Goal: Task Accomplishment & Management: Use online tool/utility

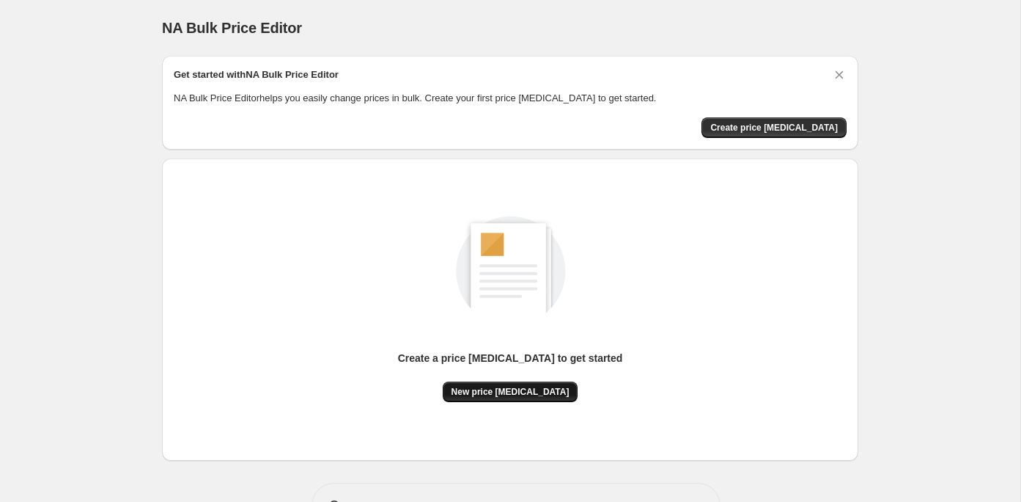
click at [552, 394] on span "New price [MEDICAL_DATA]" at bounding box center [511, 392] width 118 height 12
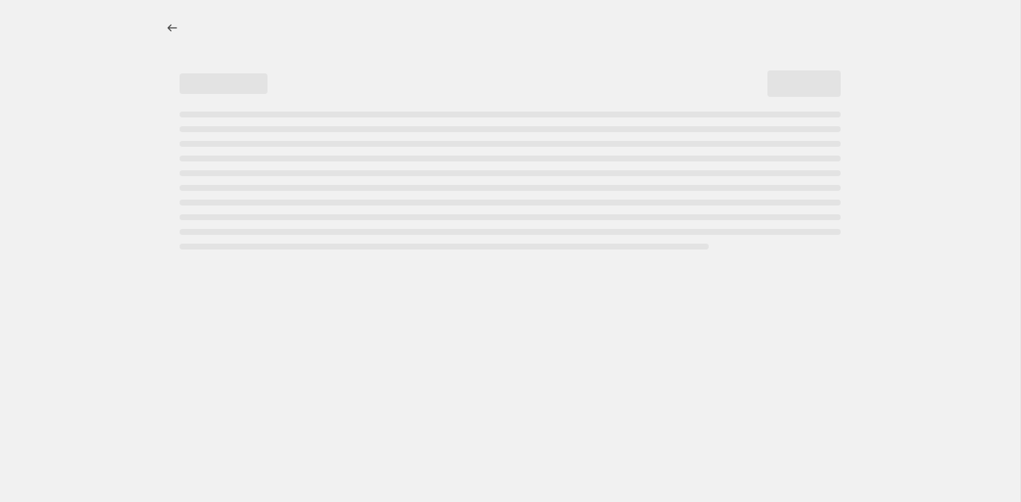
select select "percentage"
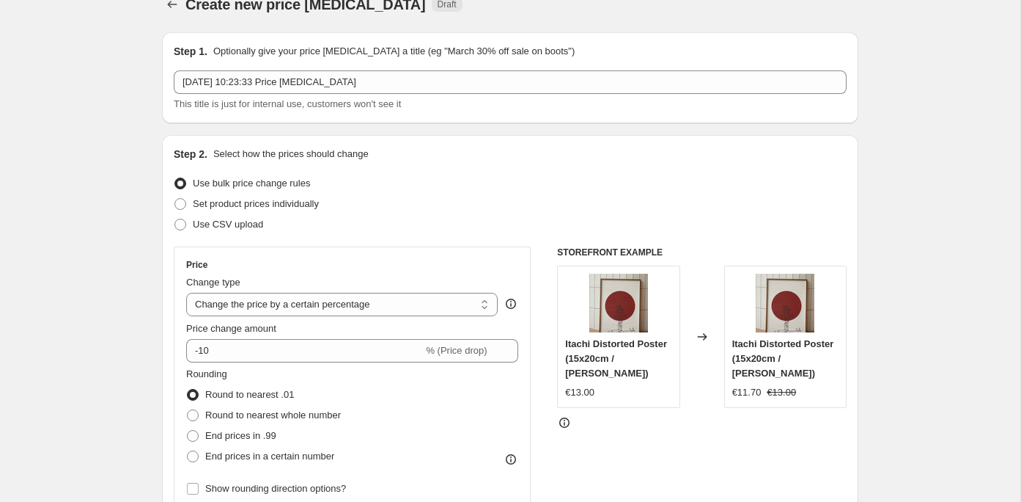
scroll to position [26, 0]
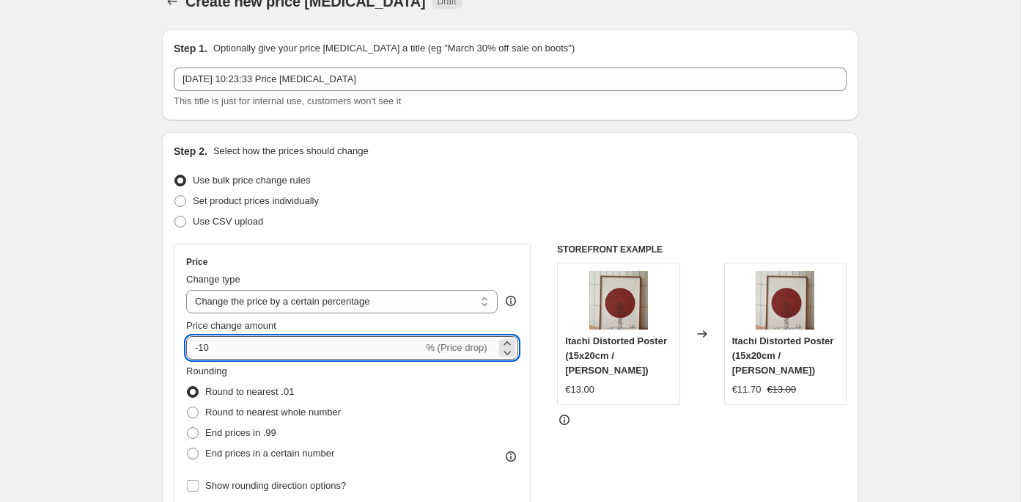
click at [317, 345] on input "-10" at bounding box center [304, 347] width 237 height 23
type input "-1"
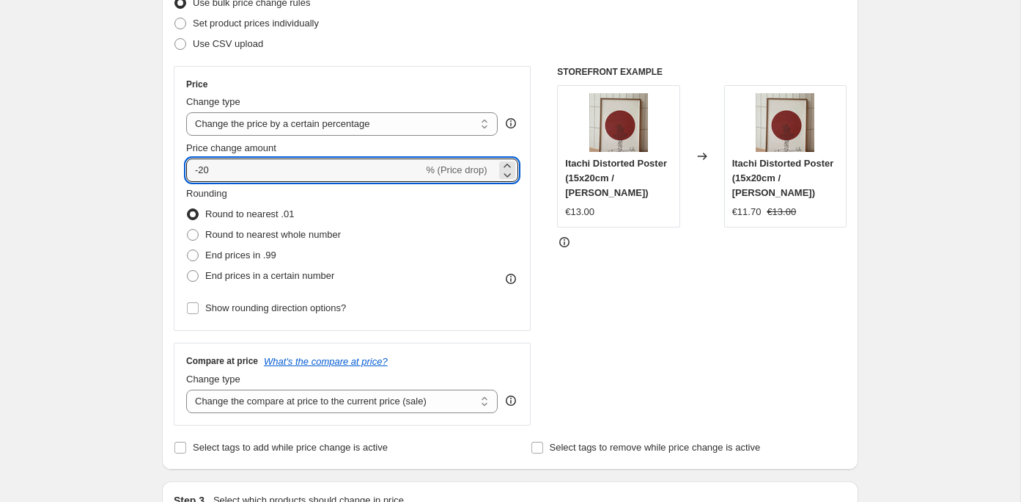
scroll to position [208, 0]
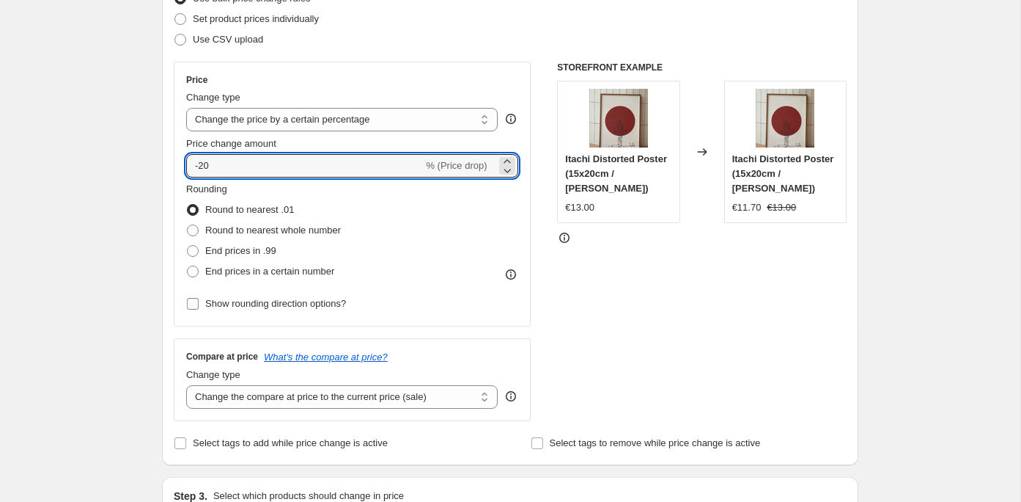
type input "-20"
click at [191, 304] on input "Show rounding direction options?" at bounding box center [193, 304] width 12 height 12
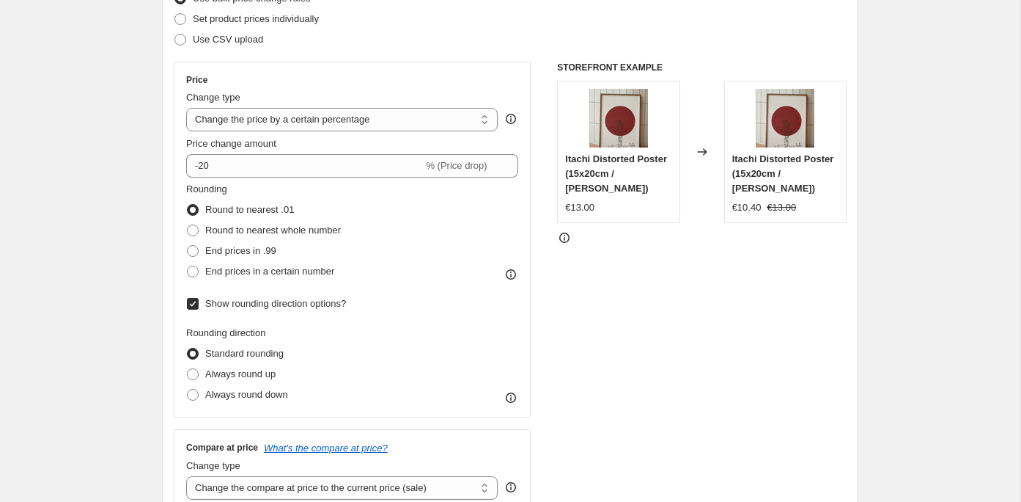
click at [191, 304] on input "Show rounding direction options?" at bounding box center [193, 304] width 12 height 12
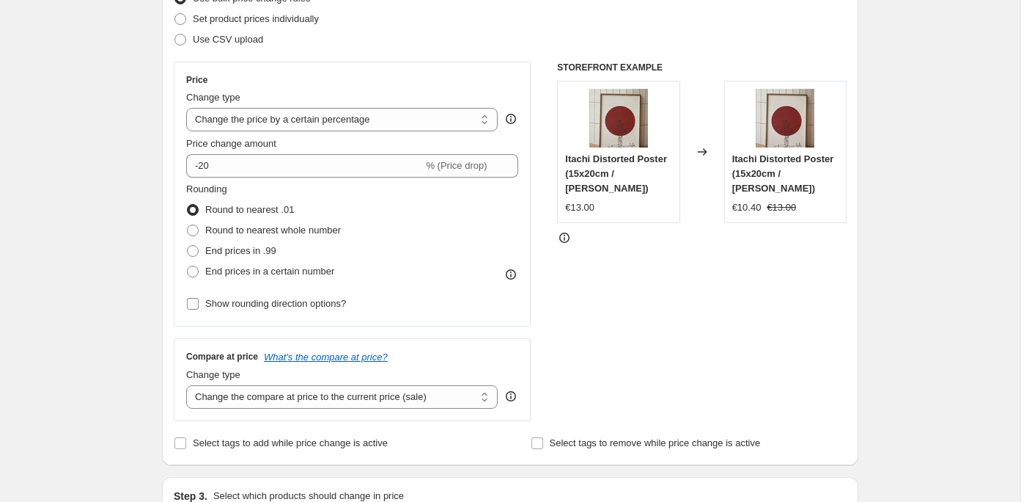
click at [197, 298] on input "Show rounding direction options?" at bounding box center [193, 304] width 12 height 12
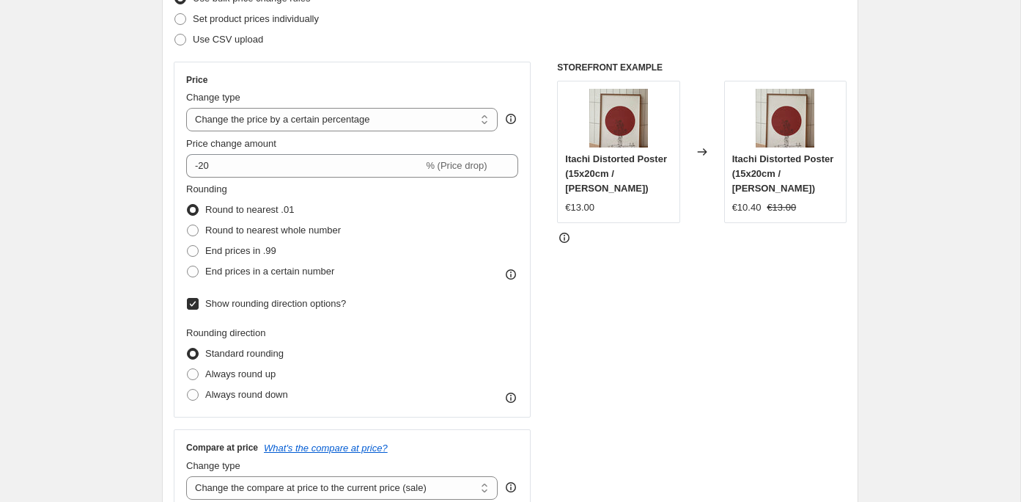
click at [196, 301] on input "Show rounding direction options?" at bounding box center [193, 304] width 12 height 12
checkbox input "false"
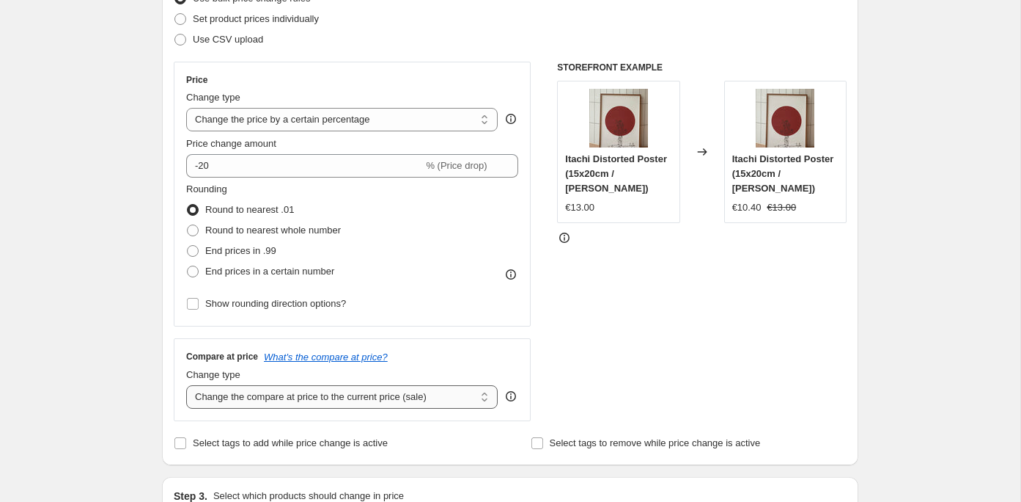
click at [391, 401] on select "Change the compare at price to the current price (sale) Change the compare at p…" at bounding box center [342, 396] width 312 height 23
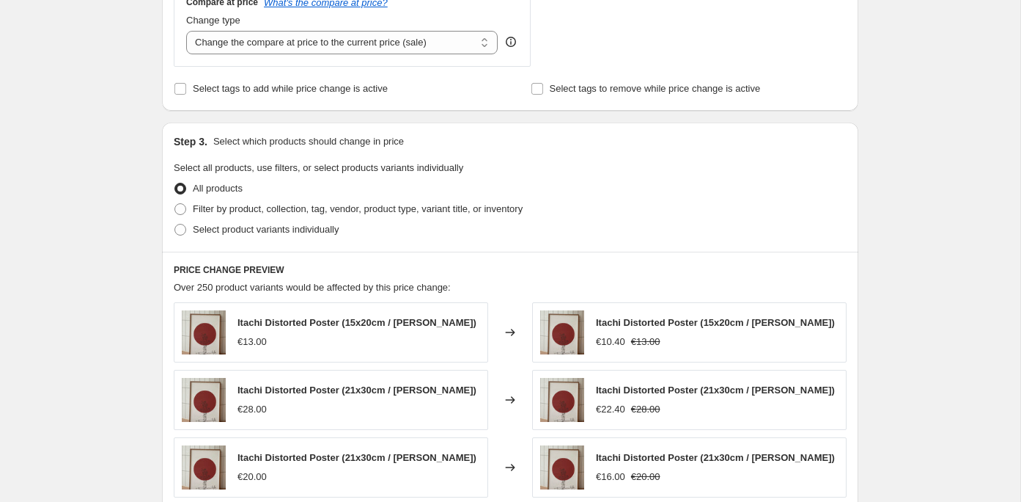
scroll to position [581, 0]
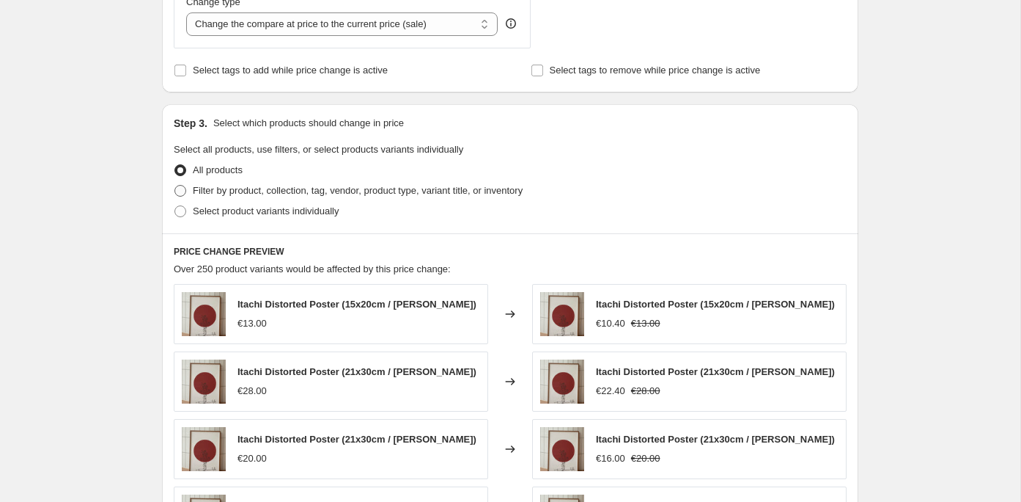
click at [182, 185] on span at bounding box center [181, 191] width 12 height 12
click at [175, 185] on input "Filter by product, collection, tag, vendor, product type, variant title, or inv…" at bounding box center [175, 185] width 1 height 1
radio input "true"
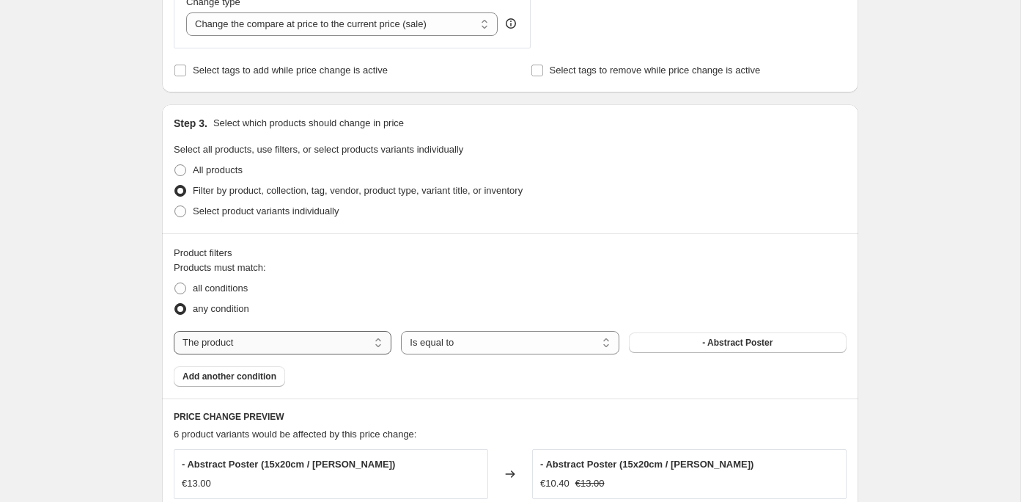
click at [357, 342] on select "The product The product's collection The product's tag The product's vendor The…" at bounding box center [283, 342] width 218 height 23
click at [471, 353] on div "Products must match: all conditions any condition The product The product's col…" at bounding box center [510, 323] width 673 height 126
click at [660, 345] on button "- Abstract Poster" at bounding box center [738, 342] width 218 height 21
click at [310, 339] on select "The product The product's collection The product's tag The product's vendor The…" at bounding box center [283, 342] width 218 height 23
select select "title"
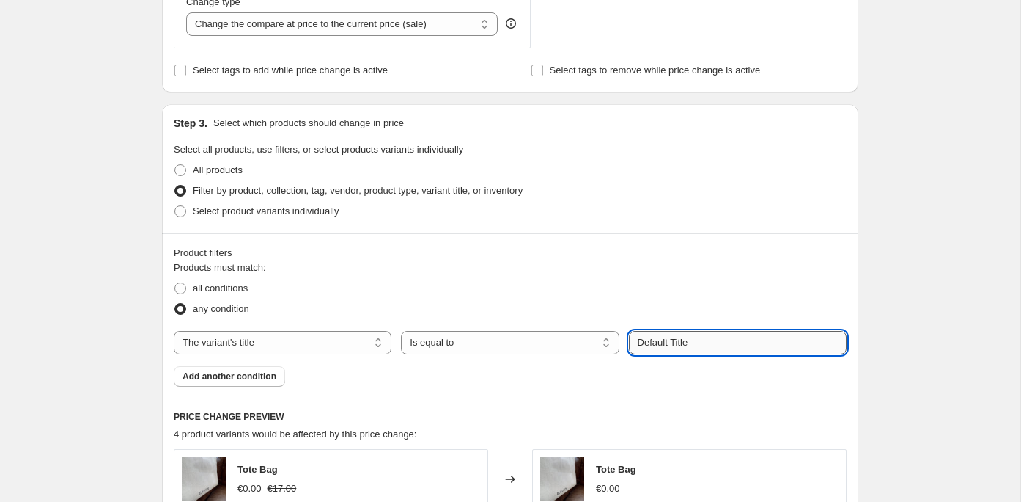
click at [672, 339] on input "Default Title" at bounding box center [738, 342] width 218 height 23
drag, startPoint x: 705, startPoint y: 342, endPoint x: 623, endPoint y: 342, distance: 82.1
click at [623, 342] on div "The product The product's collection The product's tag The product's vendor The…" at bounding box center [510, 342] width 673 height 23
paste input "30x40cm"
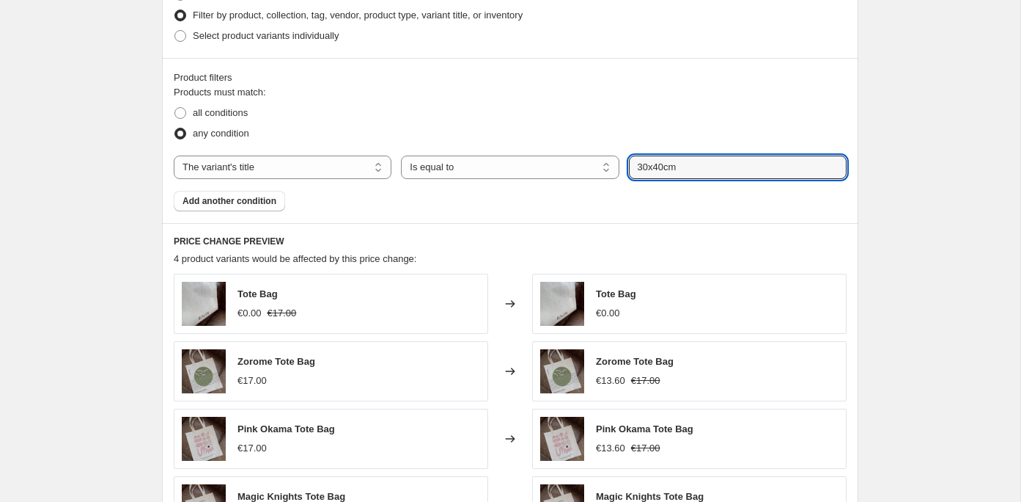
scroll to position [757, 0]
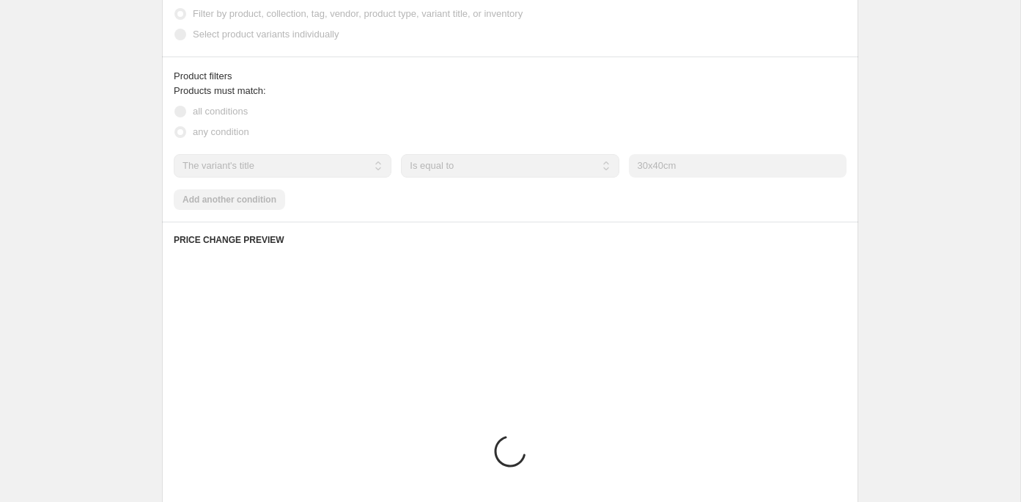
click at [411, 198] on div "Products must match: all conditions any condition The product The product's col…" at bounding box center [510, 147] width 673 height 126
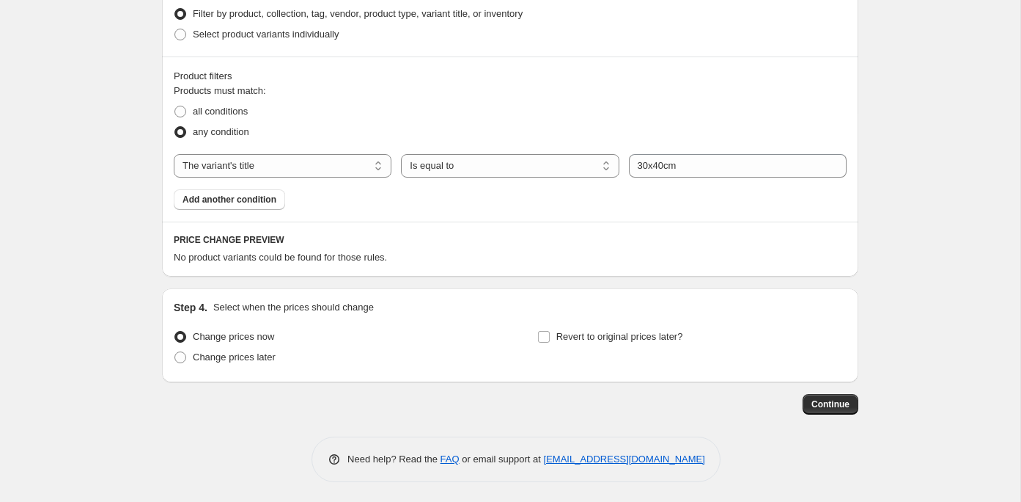
scroll to position [756, 0]
click at [354, 171] on select "The product The product's collection The product's tag The product's vendor The…" at bounding box center [283, 166] width 218 height 23
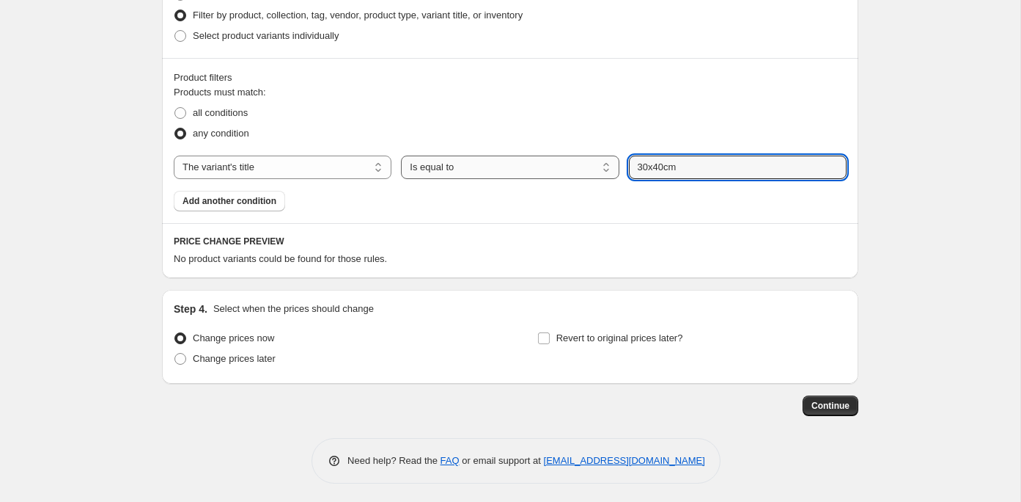
drag, startPoint x: 695, startPoint y: 168, endPoint x: 617, endPoint y: 168, distance: 78.5
click at [617, 168] on div "The product The product's collection The product's tag The product's vendor The…" at bounding box center [510, 166] width 673 height 23
type input "Tamaño"
click at [376, 207] on div "Products must match: all conditions any condition The product The product's col…" at bounding box center [510, 148] width 673 height 126
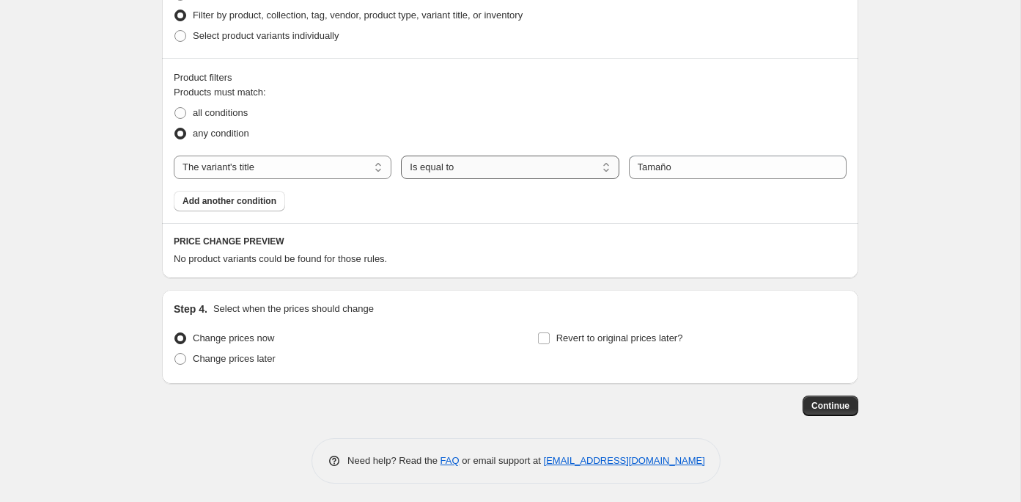
click at [455, 167] on select "Is equal to Is not equal to Contains" at bounding box center [510, 166] width 218 height 23
select select "contains"
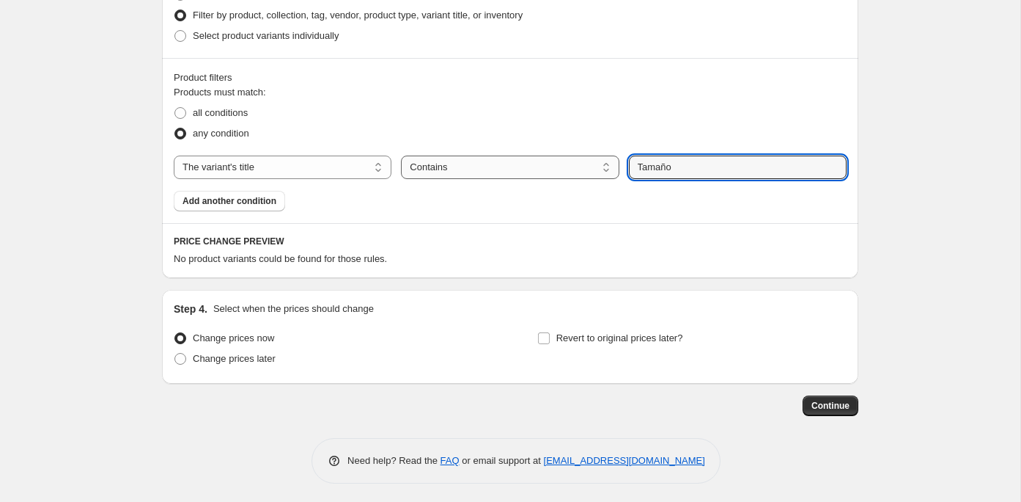
drag, startPoint x: 694, startPoint y: 164, endPoint x: 606, endPoint y: 157, distance: 88.3
click at [606, 158] on div "The product The product's collection The product's tag The product's vendor The…" at bounding box center [510, 166] width 673 height 23
type input "30x40"
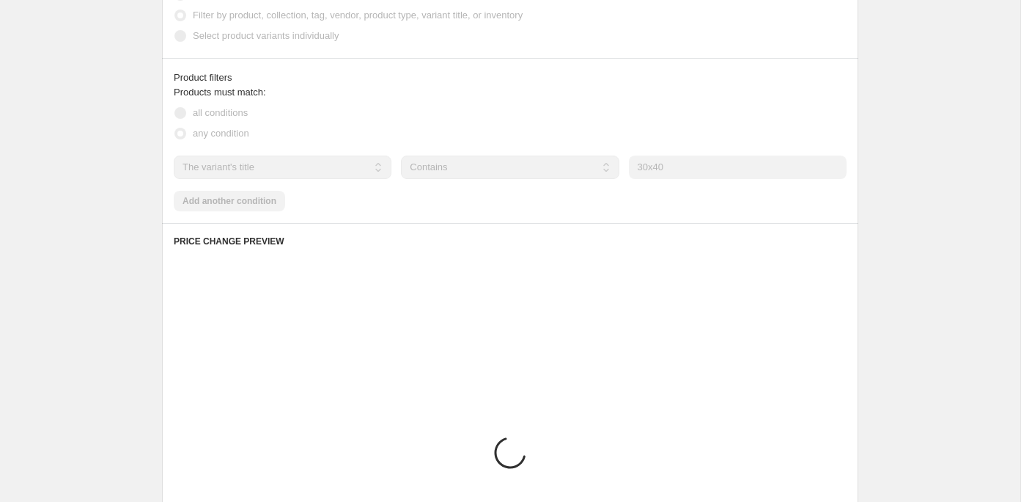
click at [338, 209] on div "Product filters Products must match: all conditions any condition The product T…" at bounding box center [510, 140] width 697 height 165
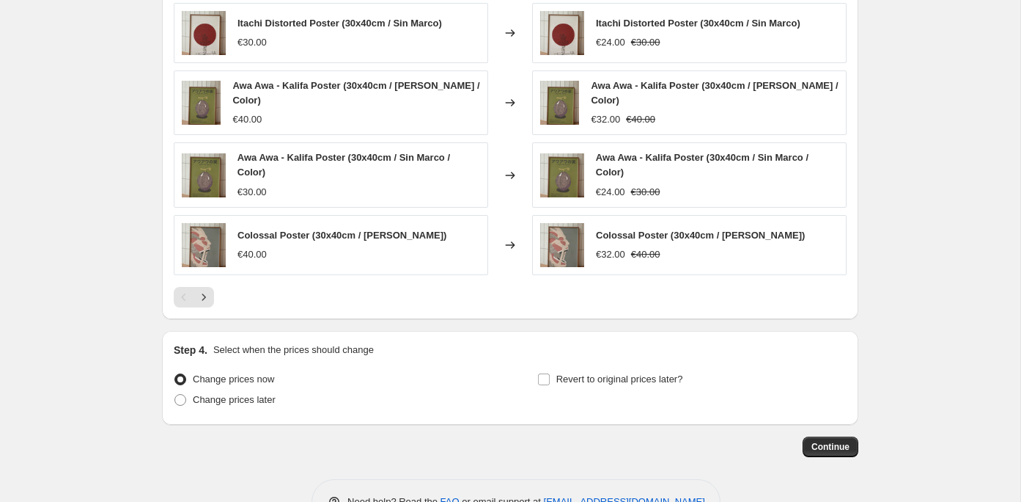
scroll to position [1131, 0]
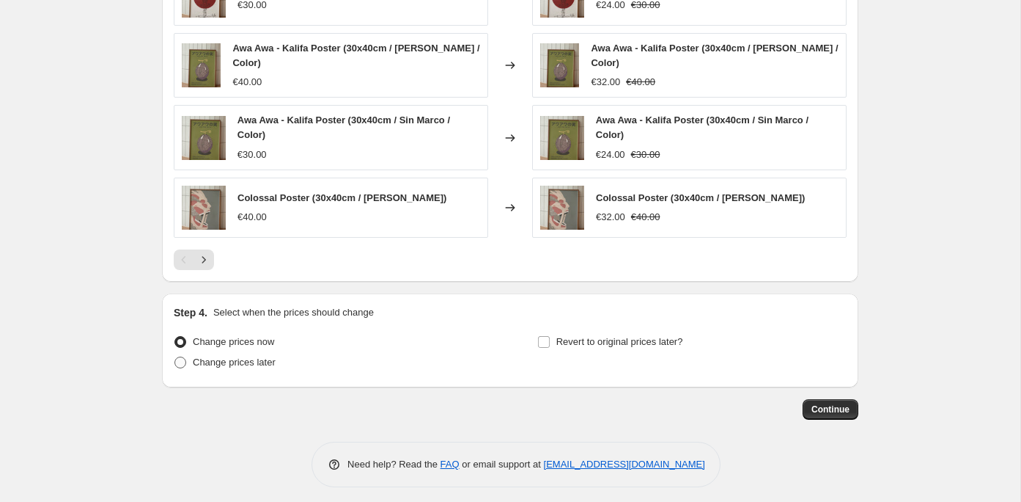
click at [235, 358] on span "Change prices later" at bounding box center [234, 361] width 83 height 11
click at [175, 357] on input "Change prices later" at bounding box center [175, 356] width 1 height 1
radio input "true"
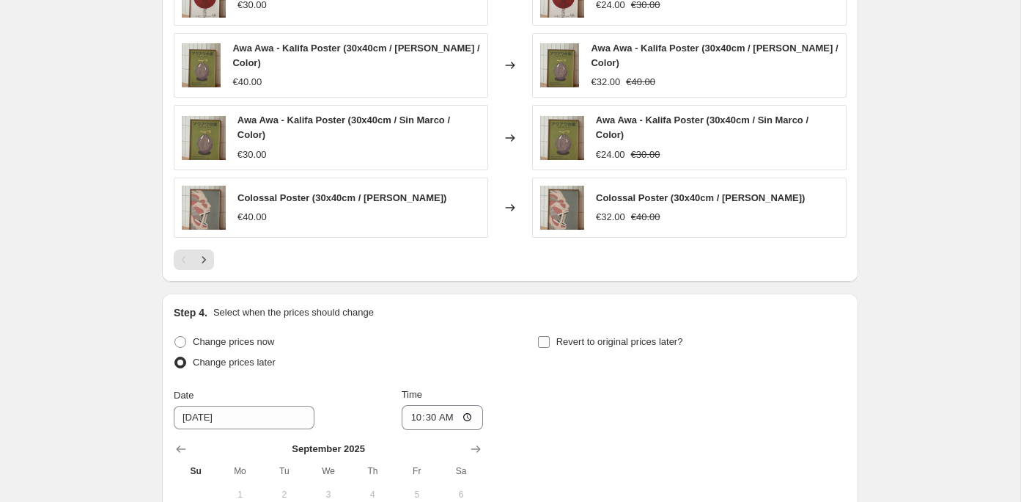
click at [548, 336] on input "Revert to original prices later?" at bounding box center [544, 342] width 12 height 12
checkbox input "true"
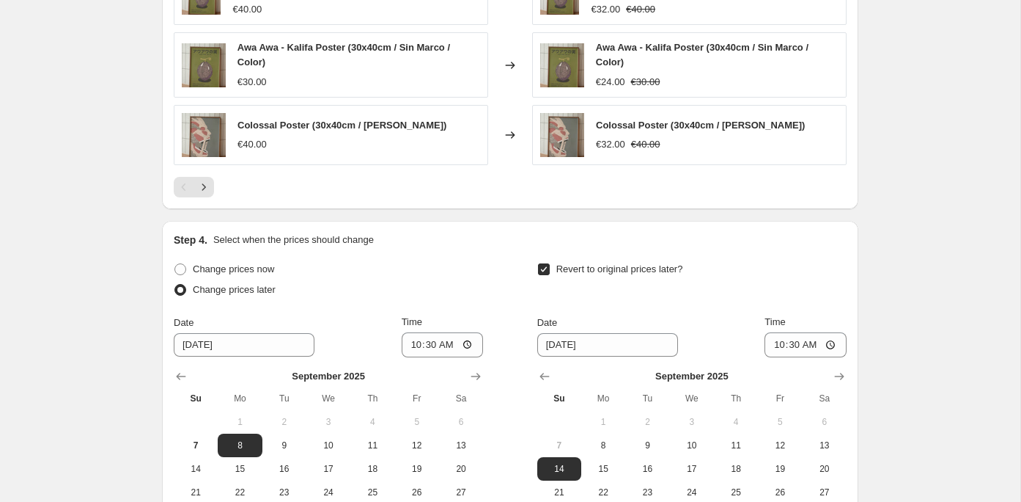
scroll to position [1298, 0]
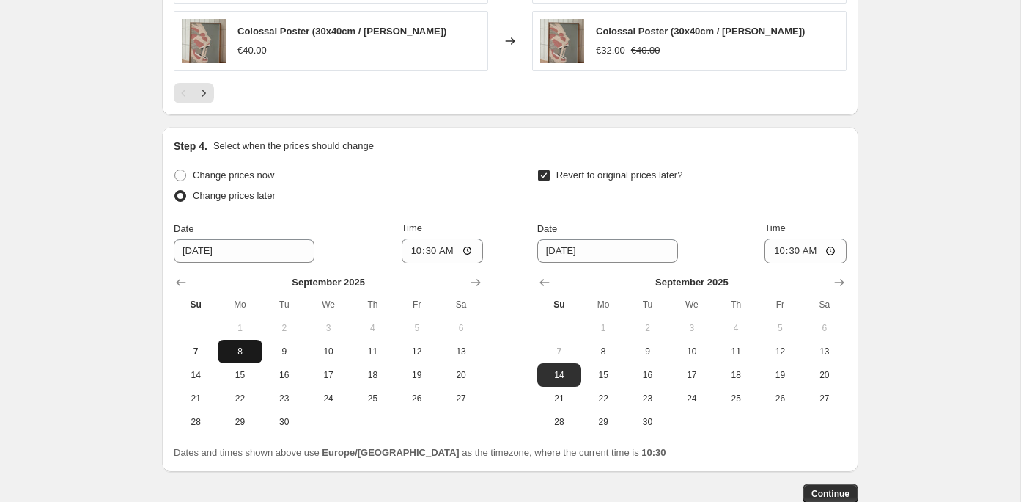
click at [237, 345] on span "8" at bounding box center [240, 351] width 32 height 12
click at [448, 241] on input "10:30" at bounding box center [443, 250] width 82 height 25
click at [434, 243] on input "10:30" at bounding box center [443, 250] width 82 height 25
type input "00:00"
click at [468, 245] on input "00:00" at bounding box center [443, 250] width 82 height 25
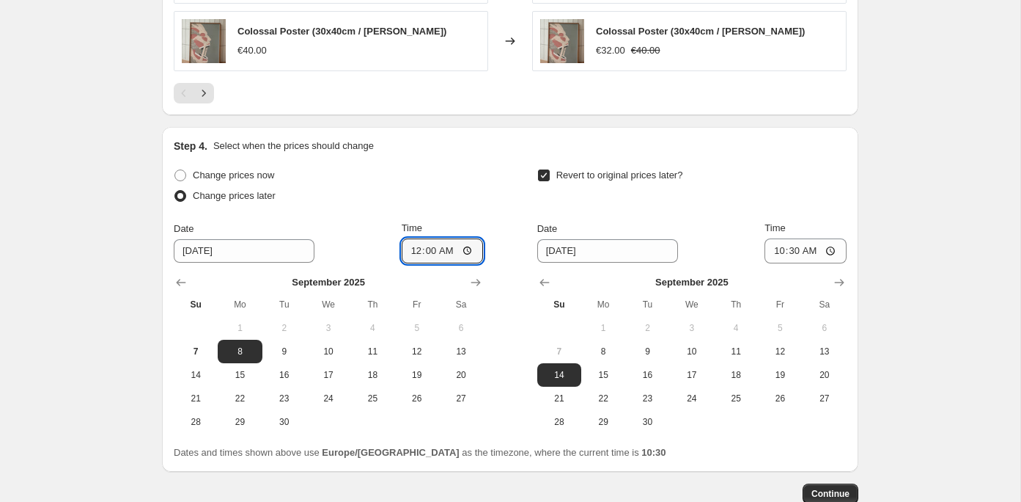
click at [467, 202] on div "Change prices now Change prices later" at bounding box center [328, 187] width 309 height 44
click at [796, 245] on input "10:30" at bounding box center [806, 250] width 82 height 25
type input "23:59"
click at [793, 173] on div "Revert to original prices later?" at bounding box center [691, 187] width 309 height 44
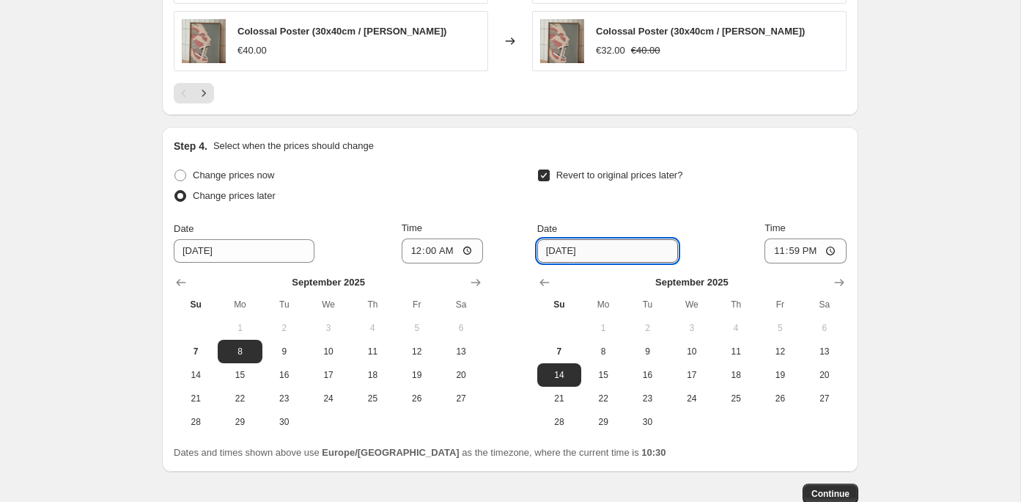
click at [566, 249] on input "9/14/2025" at bounding box center [607, 250] width 141 height 23
click at [624, 251] on input "9/14/2025" at bounding box center [607, 250] width 141 height 23
click at [544, 226] on span "Date" at bounding box center [547, 228] width 20 height 11
click at [544, 239] on input "9/14/2025" at bounding box center [607, 250] width 141 height 23
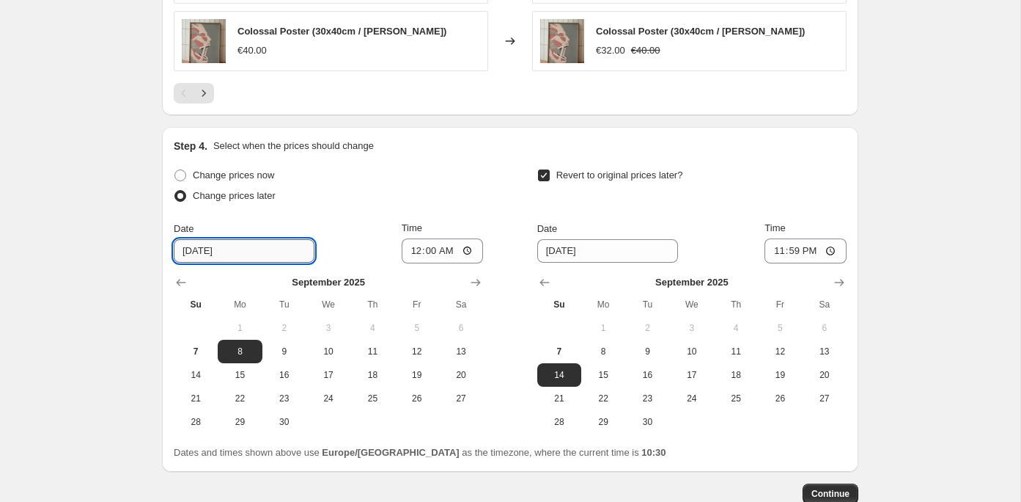
click at [246, 239] on input "9/8/2025" at bounding box center [244, 250] width 141 height 23
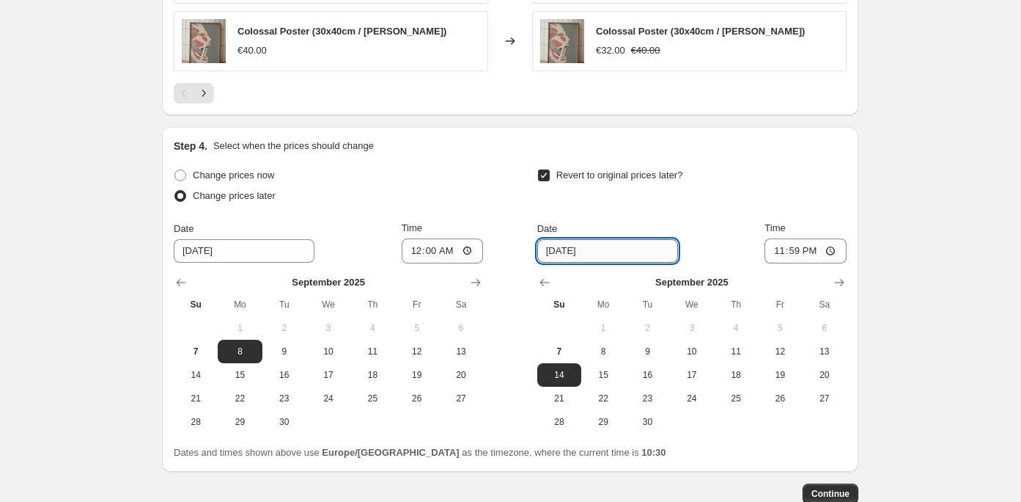
drag, startPoint x: 565, startPoint y: 245, endPoint x: 556, endPoint y: 247, distance: 9.1
click at [556, 247] on input "9/14/2025" at bounding box center [607, 250] width 141 height 23
type input "9/10/2025"
click at [631, 209] on div "Revert to original prices later? Date 9/10/2025 Time 23:59 September 2025 Su Mo…" at bounding box center [691, 299] width 309 height 268
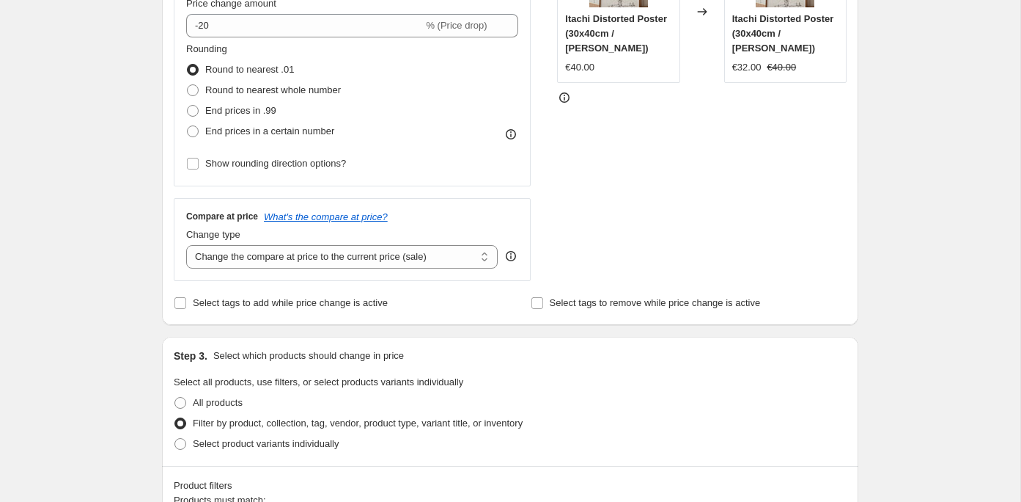
scroll to position [338, 0]
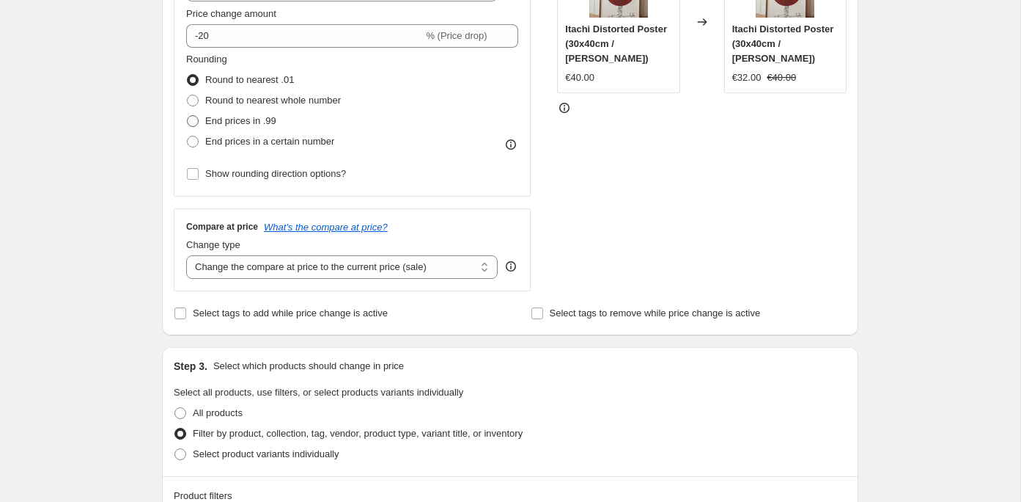
click at [192, 121] on span at bounding box center [193, 121] width 12 height 12
click at [188, 116] on input "End prices in .99" at bounding box center [187, 115] width 1 height 1
radio input "true"
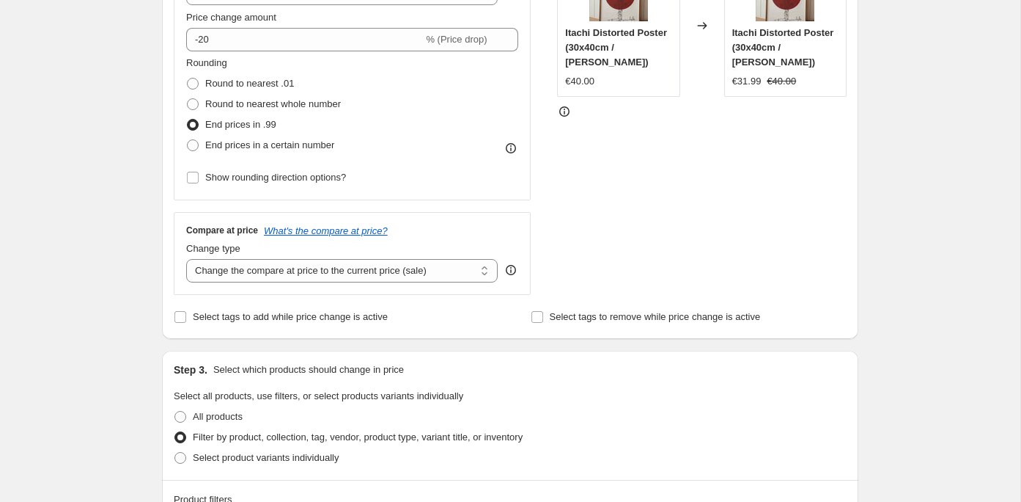
scroll to position [305, 0]
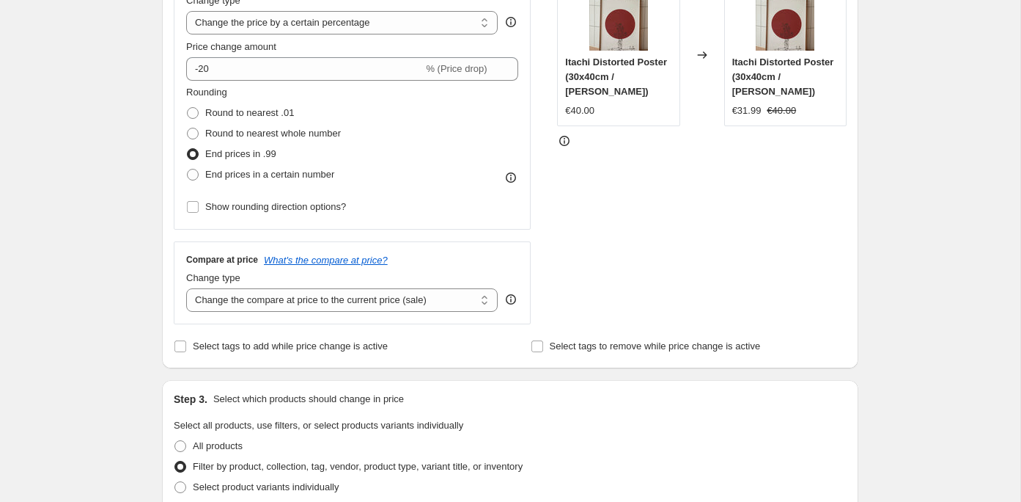
click at [192, 153] on span at bounding box center [193, 154] width 12 height 12
click at [188, 149] on input "End prices in .99" at bounding box center [187, 148] width 1 height 1
click at [197, 153] on span at bounding box center [193, 154] width 12 height 12
click at [188, 149] on input "End prices in .99" at bounding box center [187, 148] width 1 height 1
click at [194, 111] on span at bounding box center [193, 113] width 12 height 12
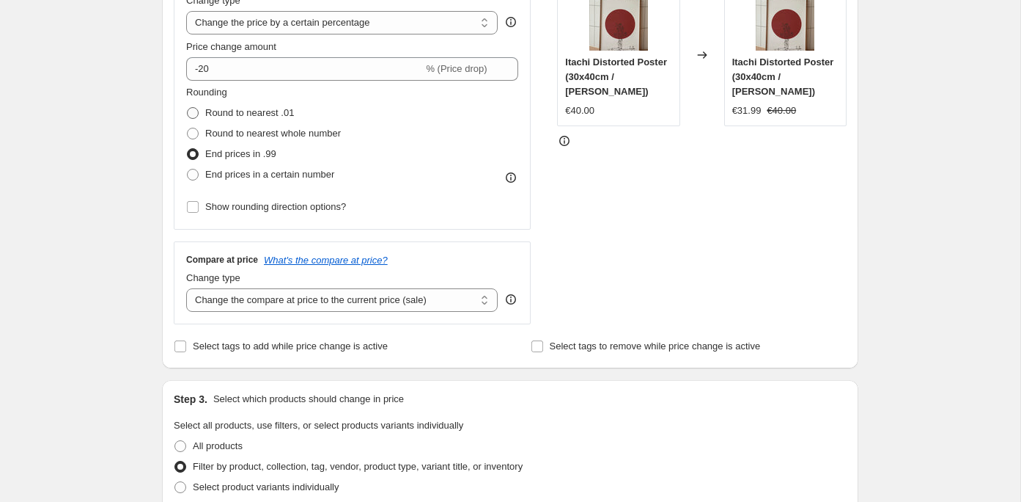
click at [188, 108] on input "Round to nearest .01" at bounding box center [187, 107] width 1 height 1
radio input "true"
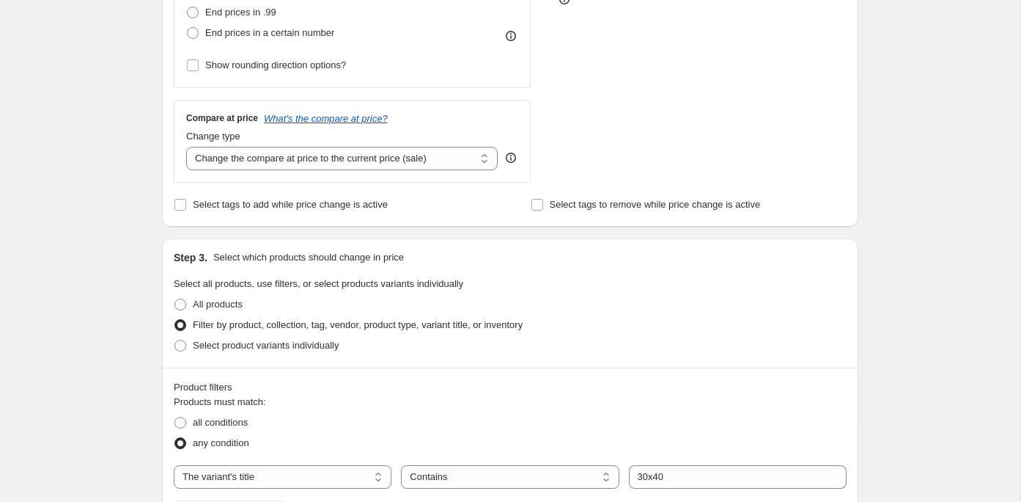
scroll to position [372, 0]
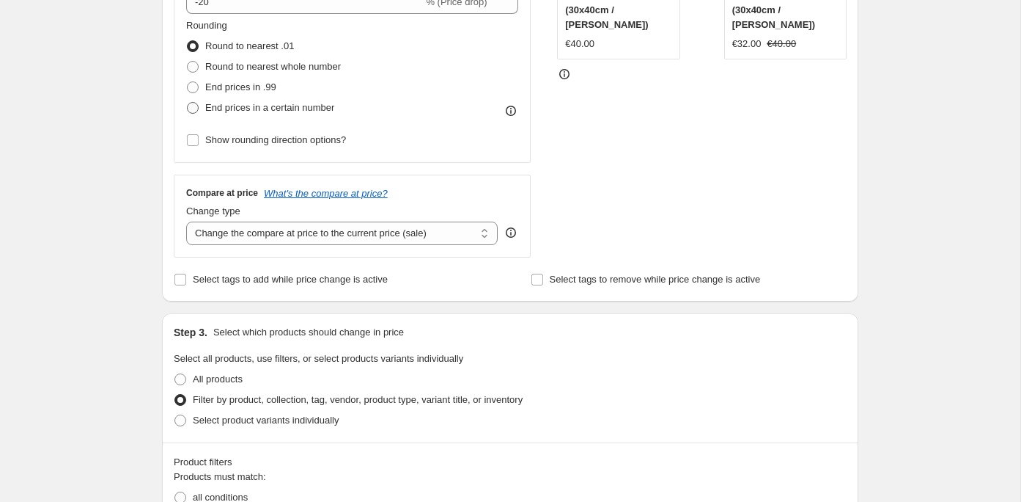
click at [189, 111] on span at bounding box center [193, 108] width 12 height 12
click at [188, 103] on input "End prices in a certain number" at bounding box center [187, 102] width 1 height 1
radio input "true"
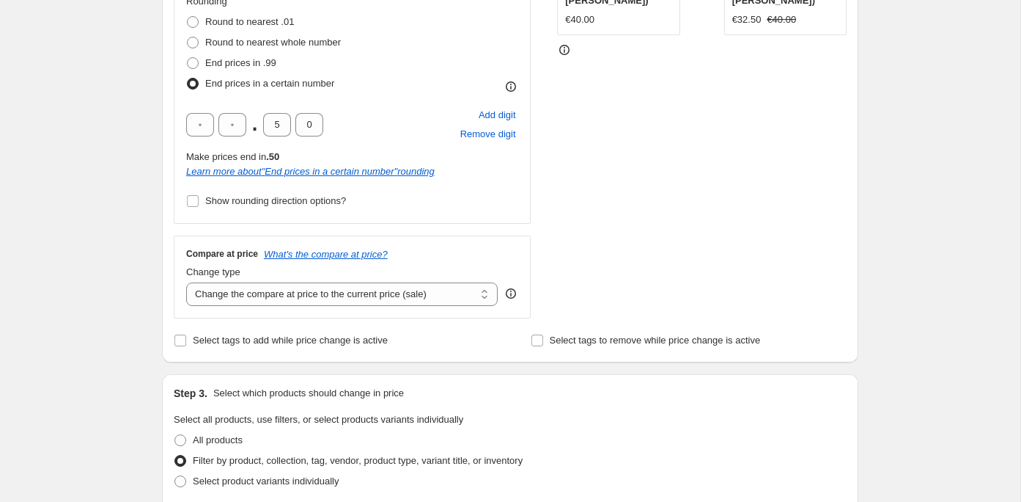
scroll to position [389, 0]
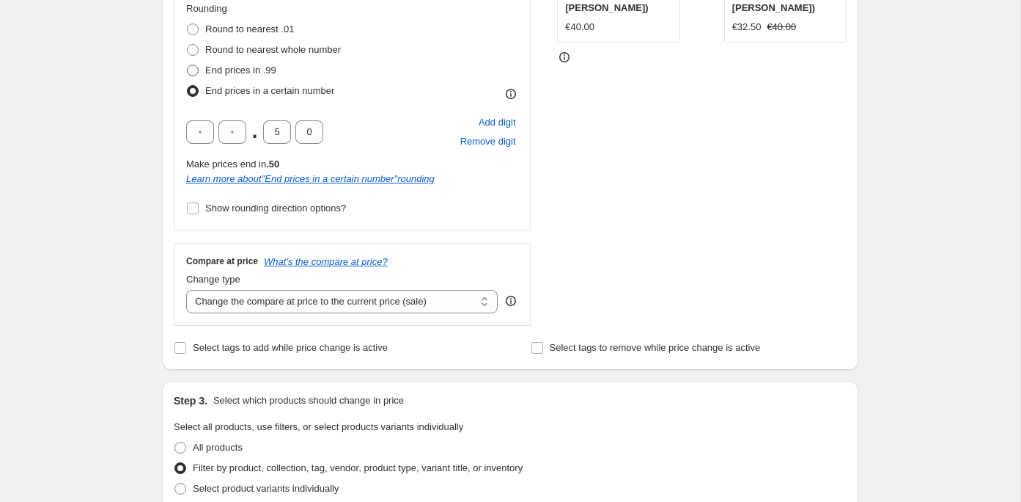
click at [199, 67] on span at bounding box center [192, 70] width 13 height 13
click at [188, 65] on input "End prices in .99" at bounding box center [187, 65] width 1 height 1
radio input "true"
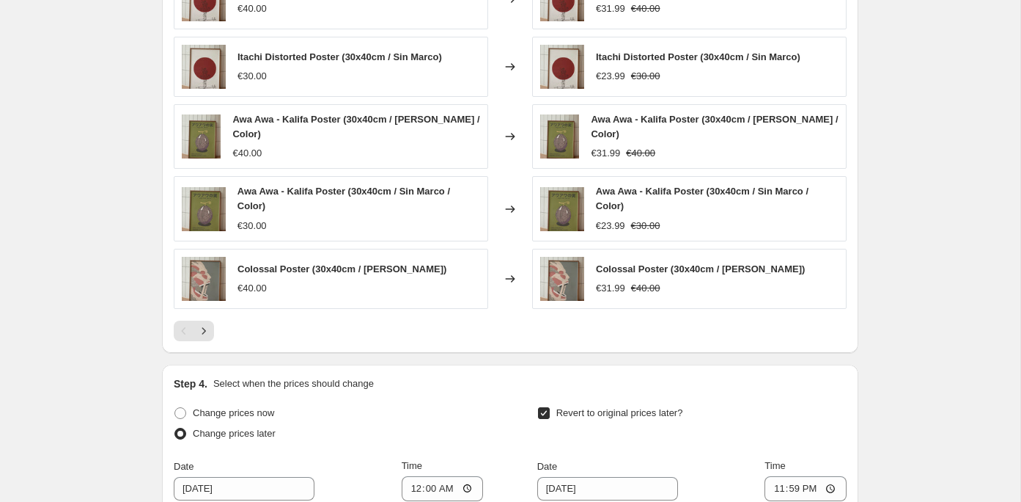
scroll to position [1067, 0]
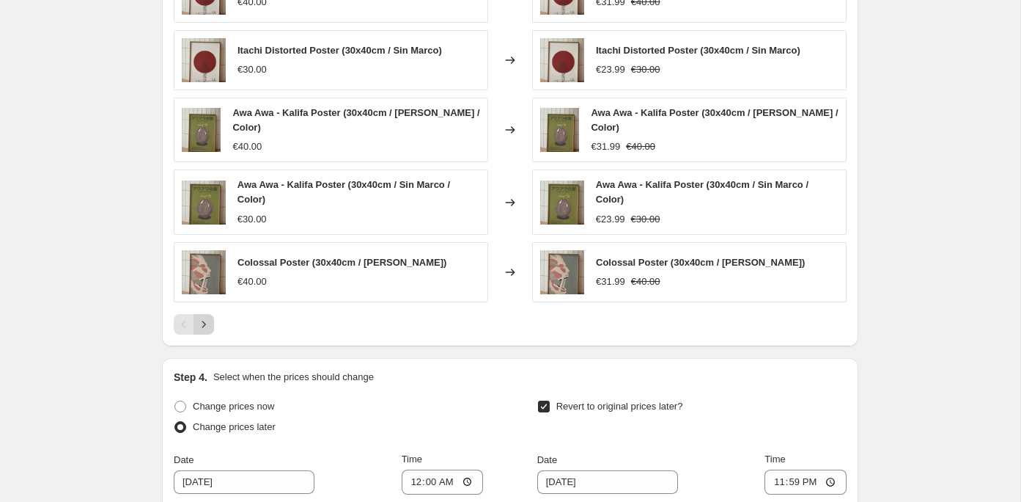
click at [202, 323] on icon "Next" at bounding box center [204, 324] width 15 height 15
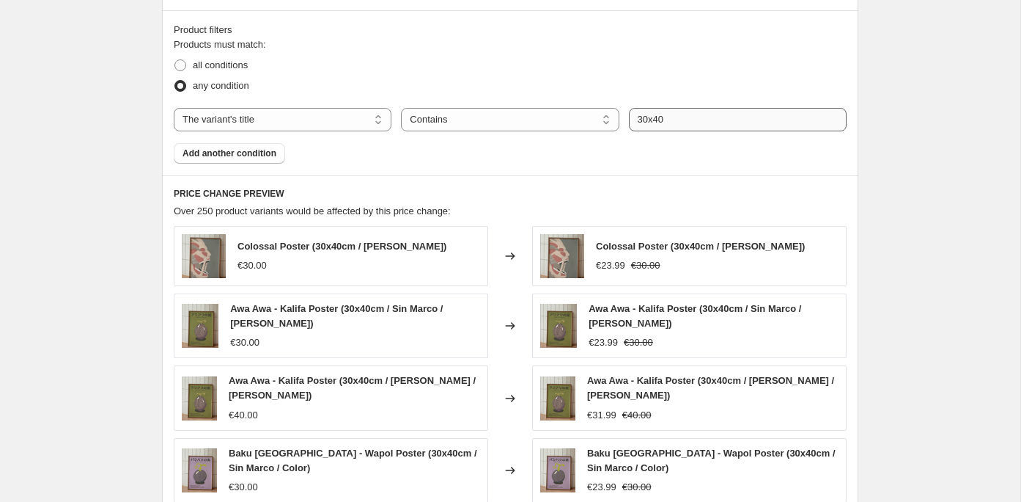
scroll to position [787, 0]
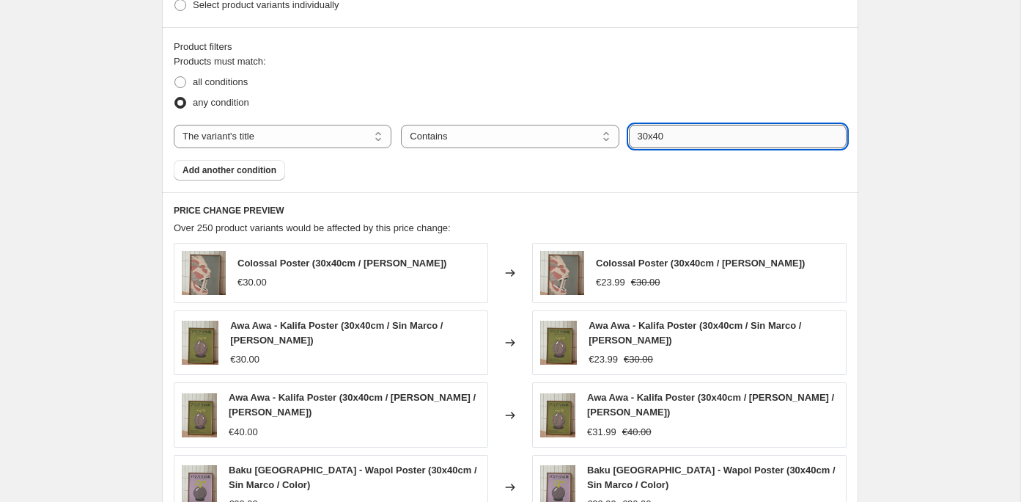
drag, startPoint x: 670, startPoint y: 127, endPoint x: 648, endPoint y: 131, distance: 22.4
click at [648, 131] on input "30x40" at bounding box center [738, 136] width 218 height 23
click at [638, 158] on div "Products must match: all conditions any condition The product The product's col…" at bounding box center [510, 117] width 673 height 126
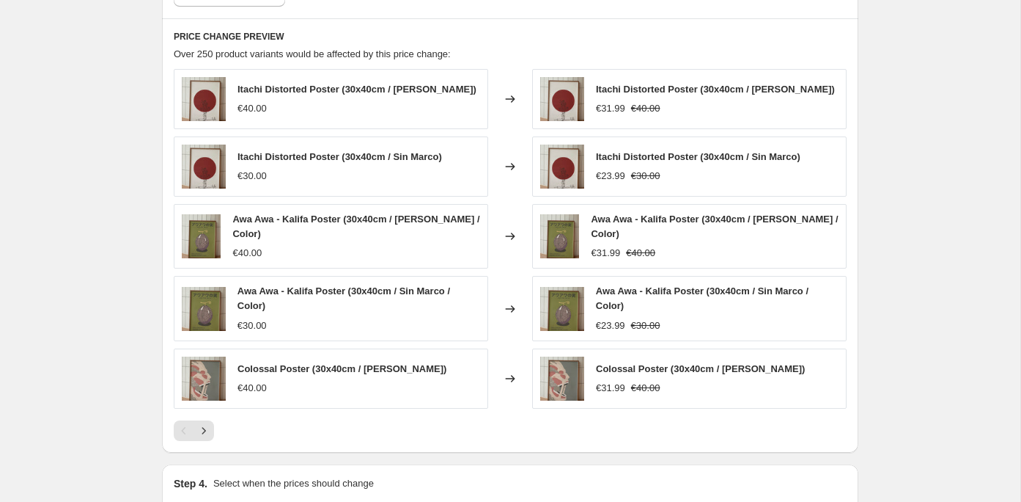
scroll to position [967, 0]
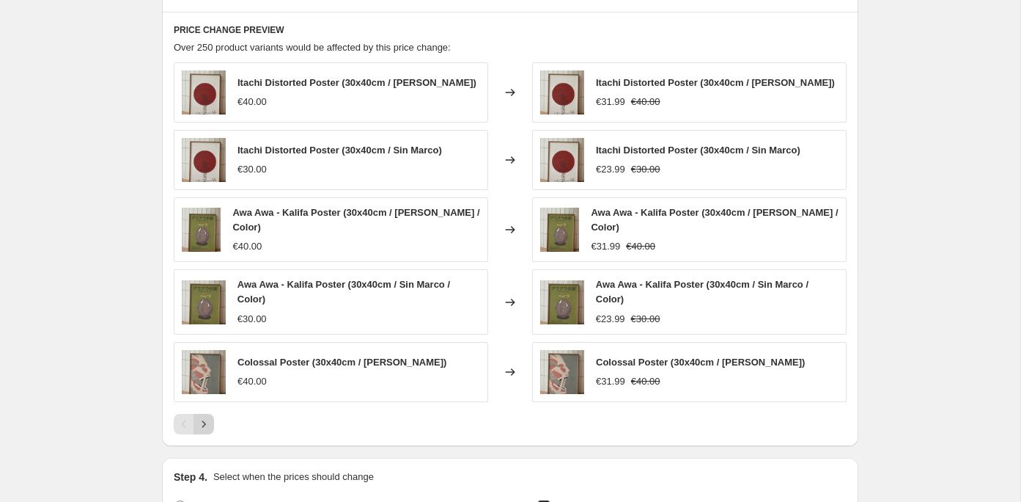
click at [208, 418] on icon "Next" at bounding box center [204, 423] width 15 height 15
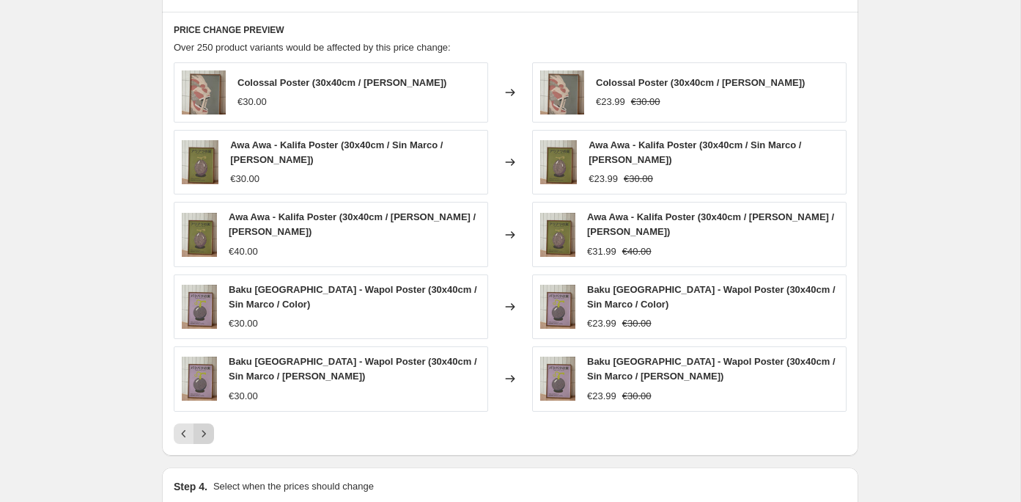
click at [210, 431] on icon "Next" at bounding box center [204, 433] width 15 height 15
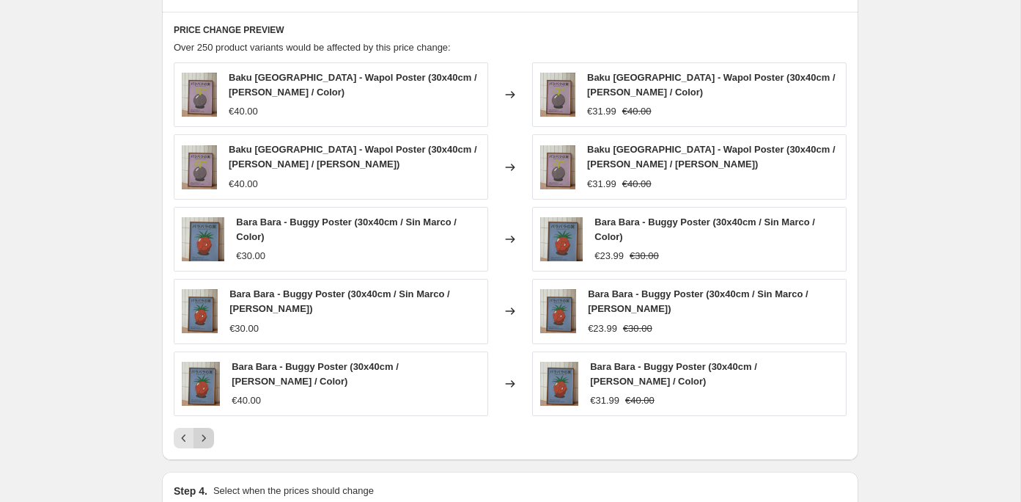
click at [210, 433] on icon "Next" at bounding box center [204, 437] width 15 height 15
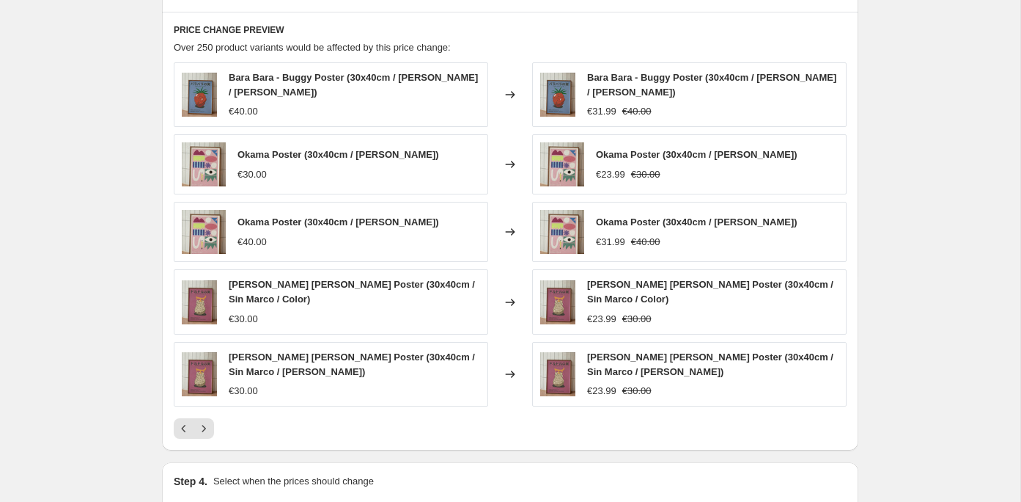
scroll to position [790, 0]
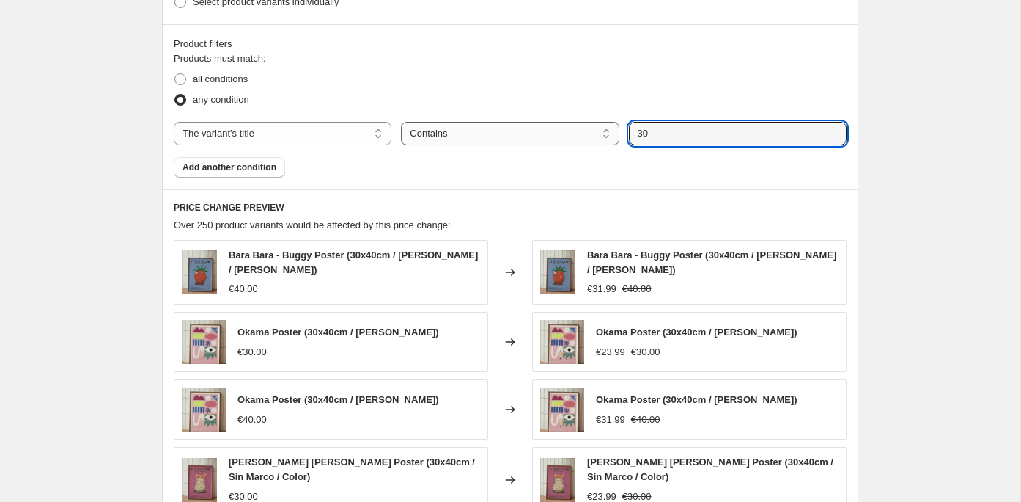
drag, startPoint x: 657, startPoint y: 128, endPoint x: 597, endPoint y: 125, distance: 60.2
click at [597, 126] on div "The product The product's collection The product's tag The product's vendor The…" at bounding box center [510, 133] width 673 height 23
click at [583, 166] on div "Products must match: all conditions any condition The product The product's col…" at bounding box center [510, 114] width 673 height 126
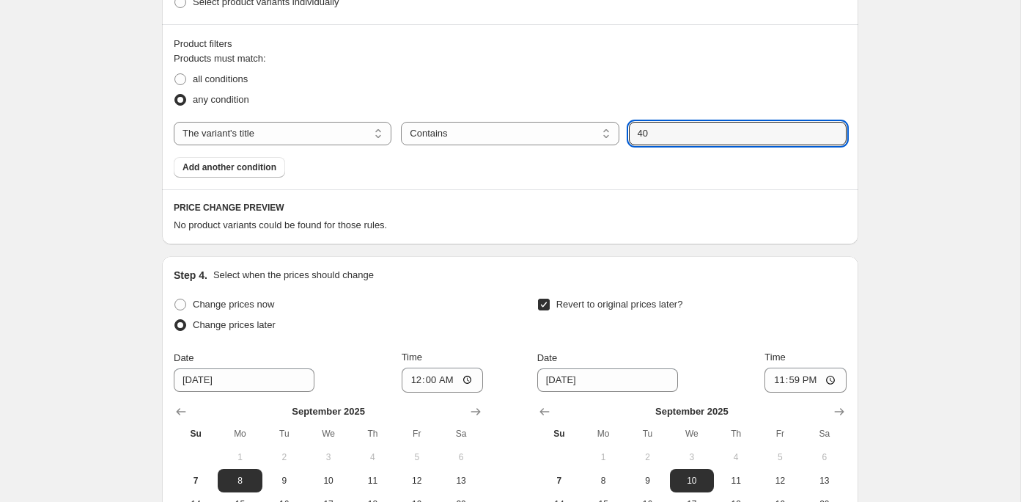
drag, startPoint x: 659, startPoint y: 136, endPoint x: 620, endPoint y: 136, distance: 38.9
click at [622, 136] on div "The product The product's collection The product's tag The product's vendor The…" at bounding box center [510, 133] width 673 height 23
type input "30x40"
click at [480, 165] on div "Products must match: all conditions any condition The product The product's col…" at bounding box center [510, 114] width 673 height 126
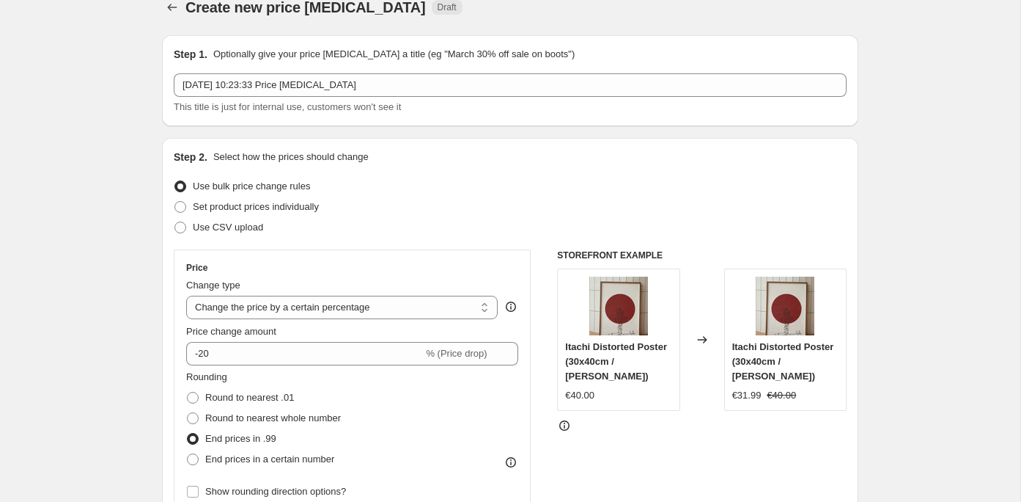
scroll to position [12, 0]
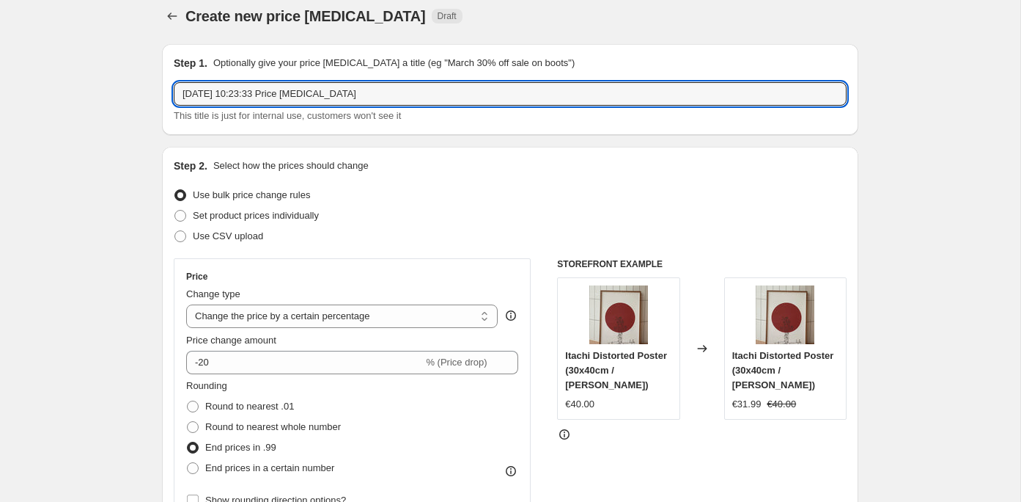
drag, startPoint x: 400, startPoint y: 98, endPoint x: 137, endPoint y: 83, distance: 263.7
type input "I"
type input "ILUS 2nd Bday - A3 2%"
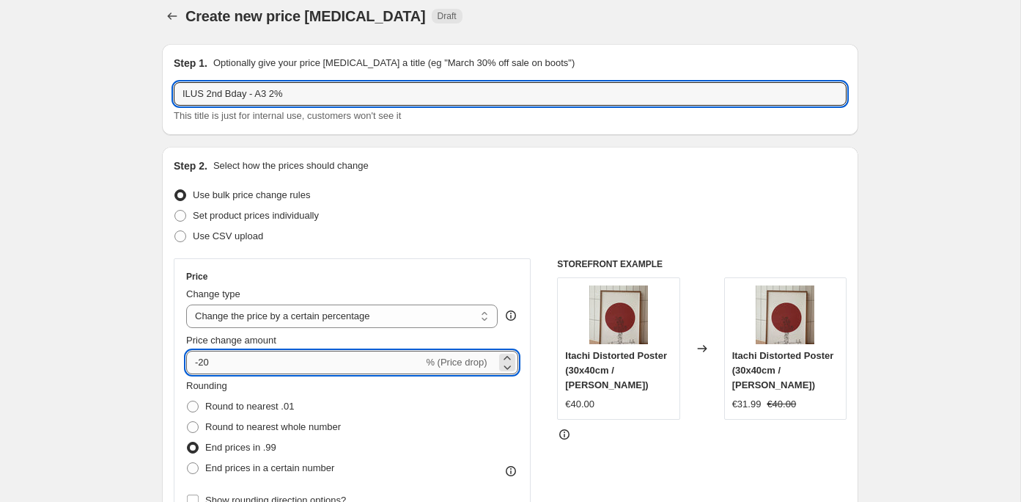
click at [225, 361] on input "-20" at bounding box center [304, 361] width 237 height 23
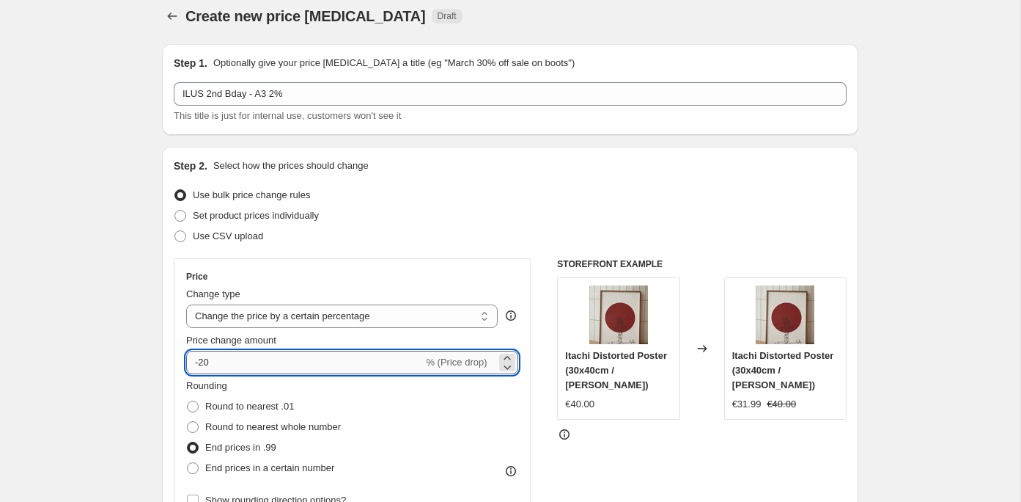
type input "-2"
type input "-30"
click at [380, 263] on div "Price Change type Change the price to a certain amount Change the price by a ce…" at bounding box center [352, 390] width 357 height 265
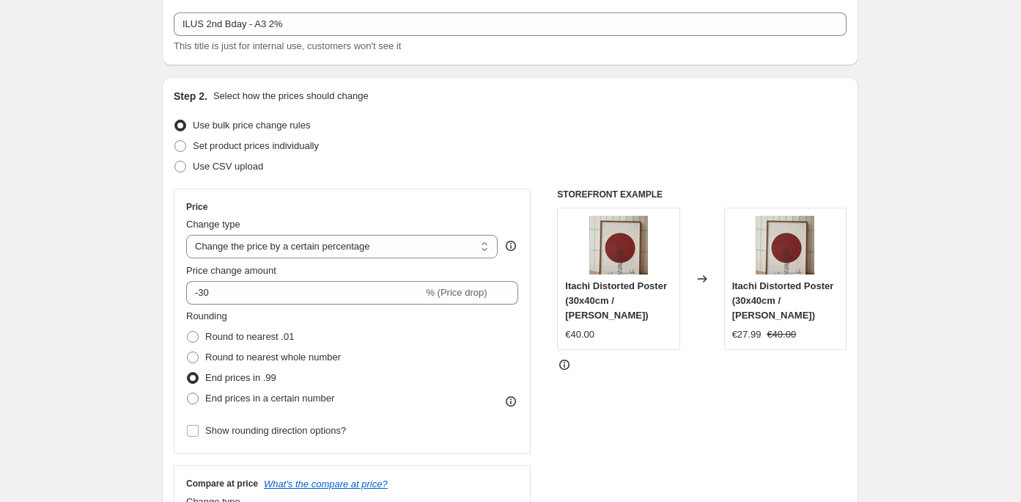
scroll to position [82, 0]
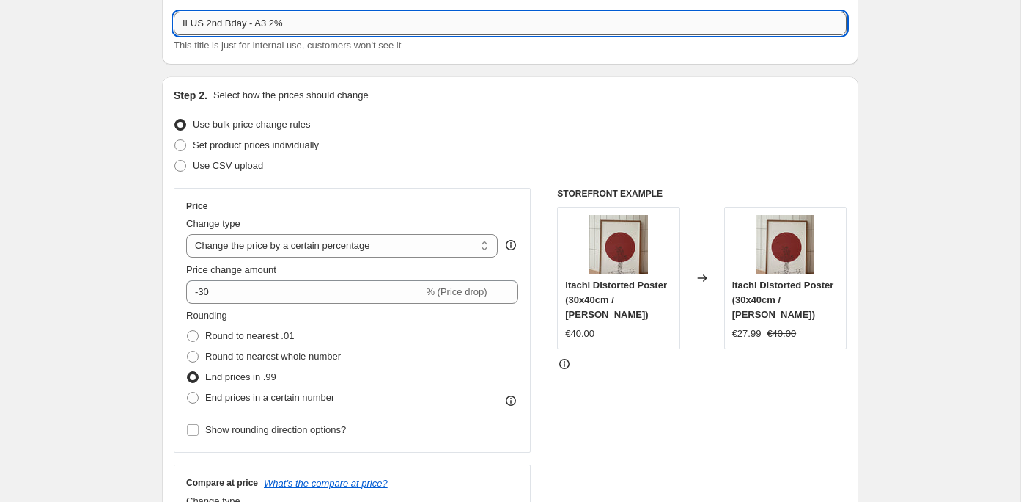
click at [276, 27] on input "ILUS 2nd Bday - A3 2%" at bounding box center [510, 23] width 673 height 23
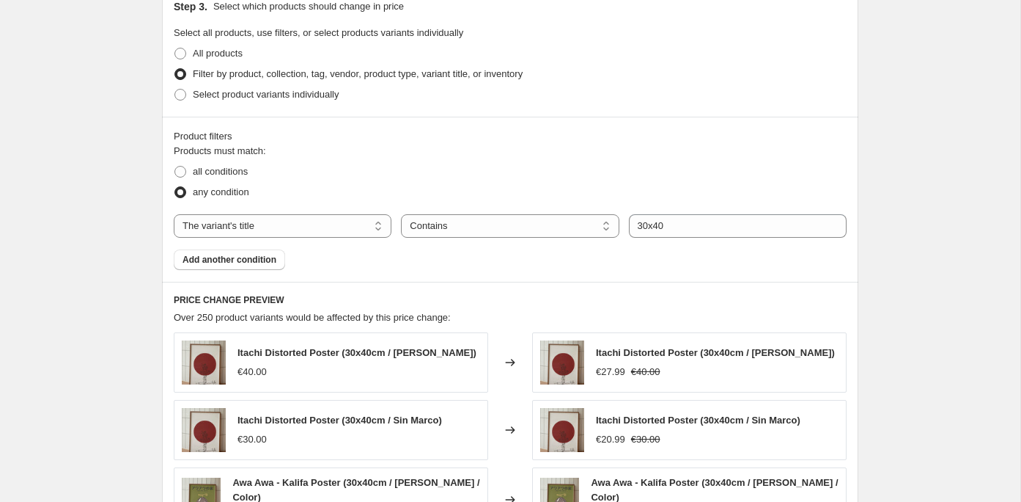
scroll to position [683, 0]
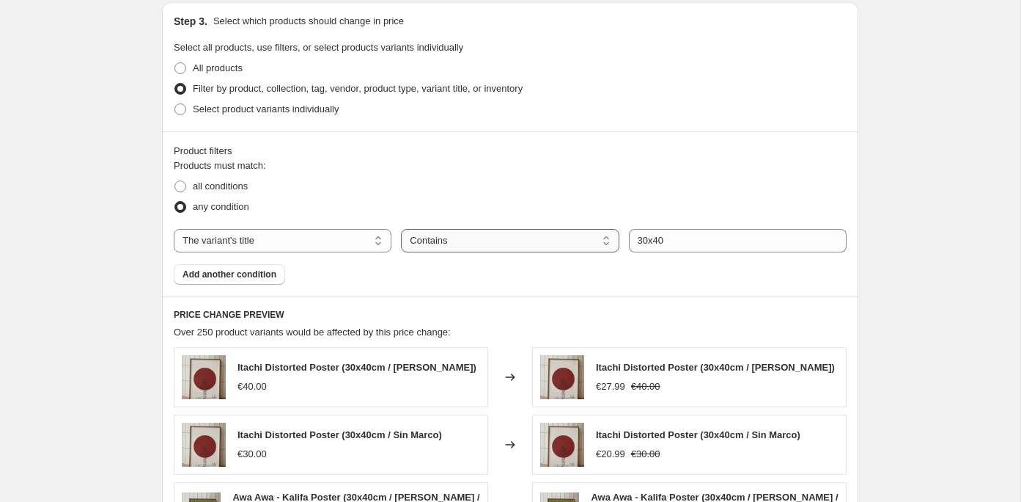
type input "ILUS 2nd Bday - A3 30%"
click at [419, 235] on select "Is equal to Is not equal to Contains" at bounding box center [510, 240] width 218 height 23
click at [364, 241] on select "The product The product's collection The product's tag The product's vendor The…" at bounding box center [283, 240] width 218 height 23
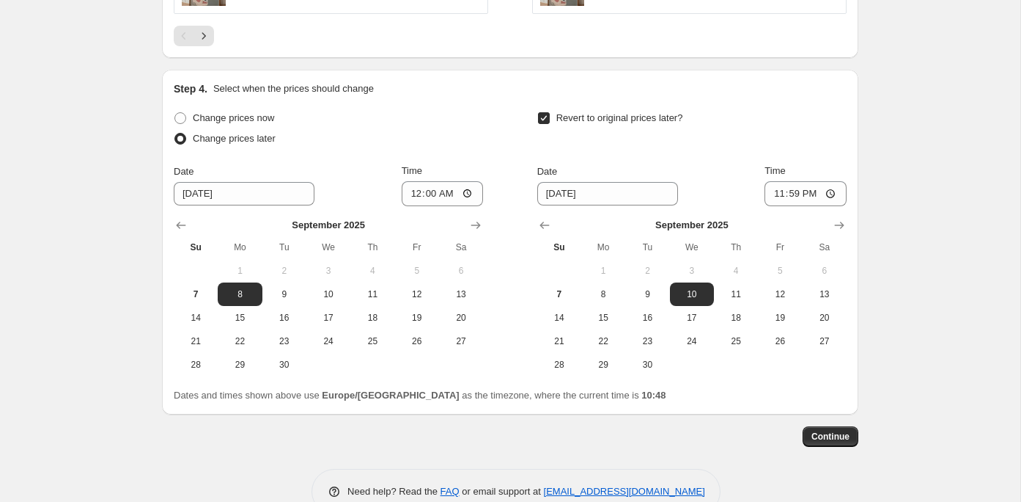
scroll to position [1383, 0]
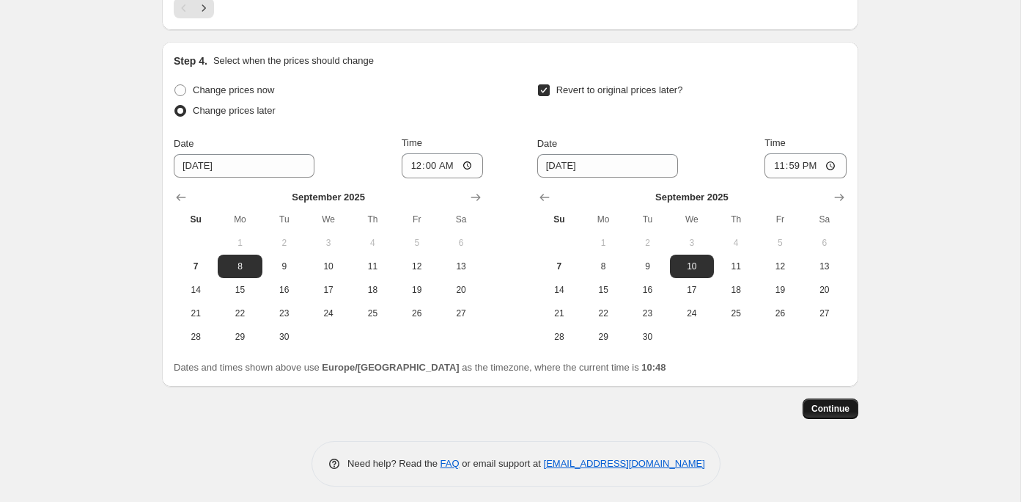
click at [831, 406] on span "Continue" at bounding box center [831, 409] width 38 height 12
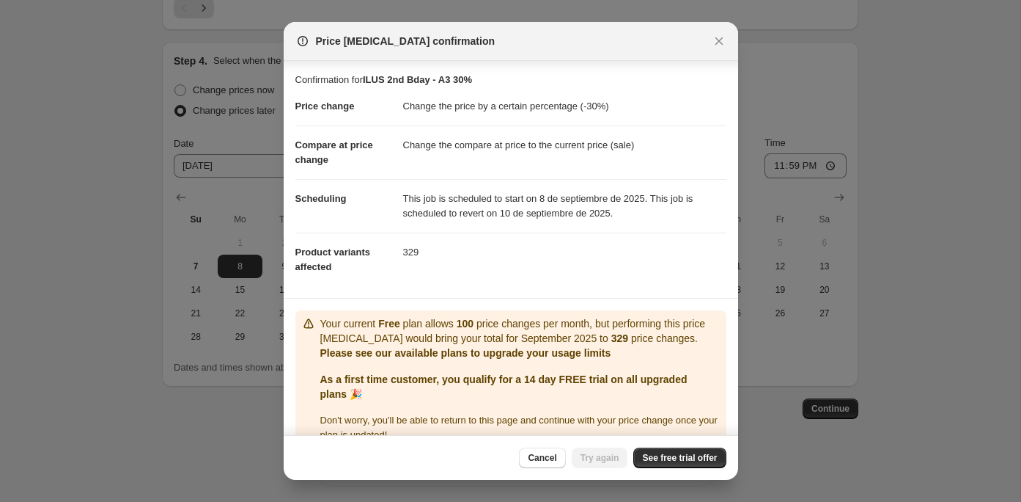
scroll to position [23, 0]
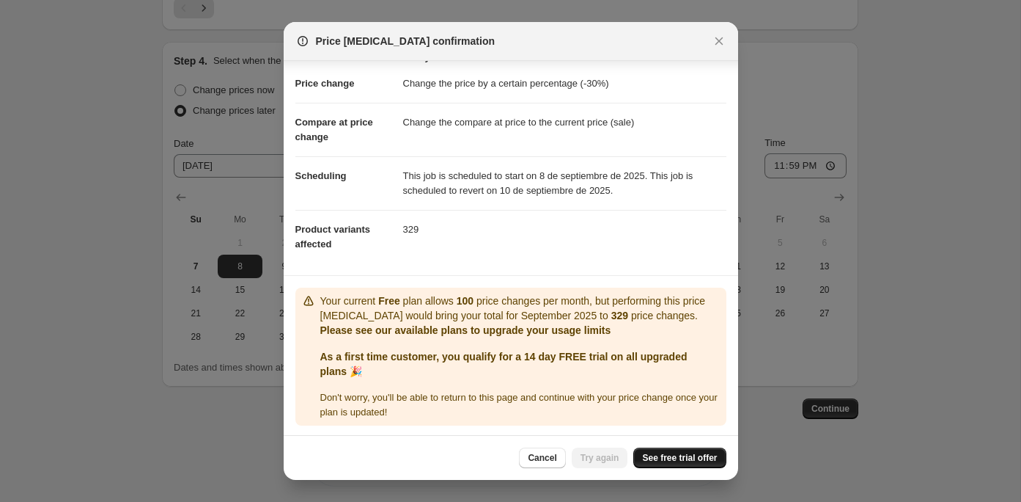
click at [661, 458] on span "See free trial offer" at bounding box center [679, 458] width 75 height 12
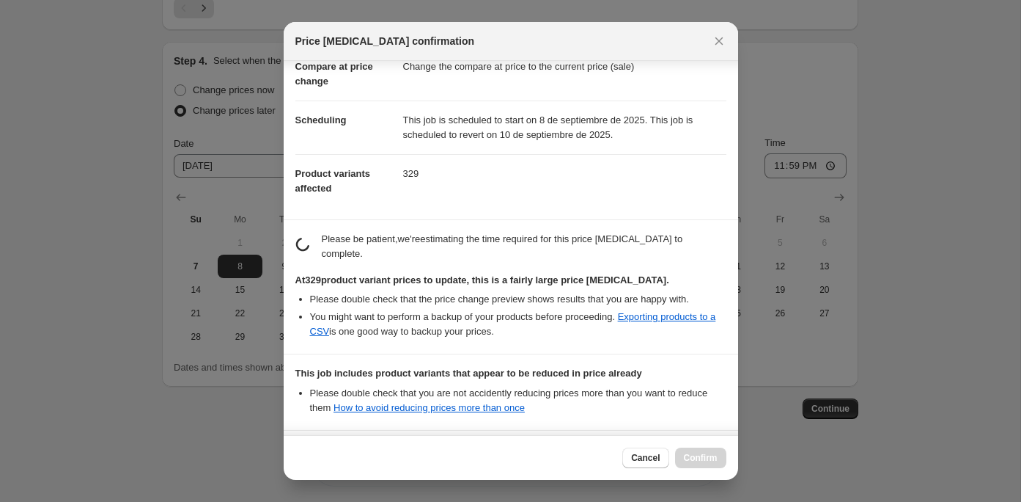
scroll to position [90, 0]
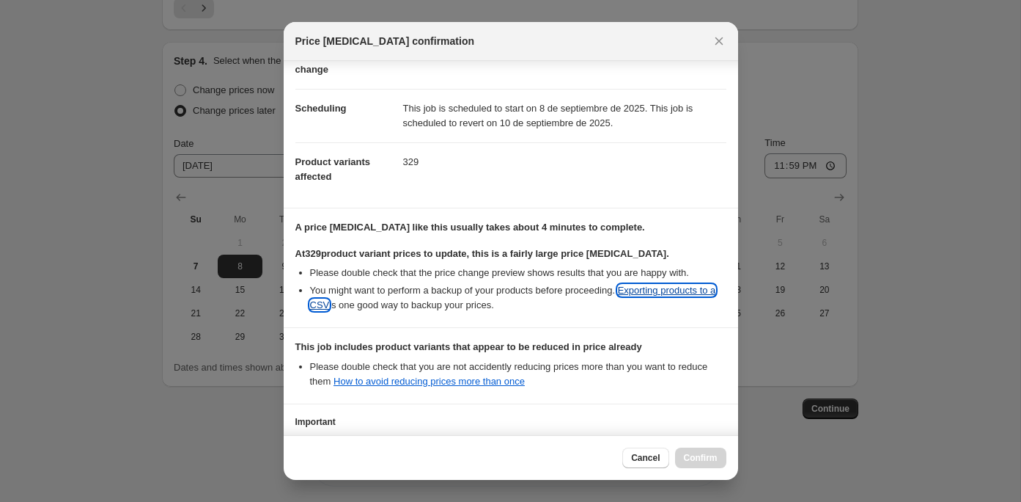
click at [670, 288] on link "Exporting products to a CSV" at bounding box center [513, 297] width 406 height 26
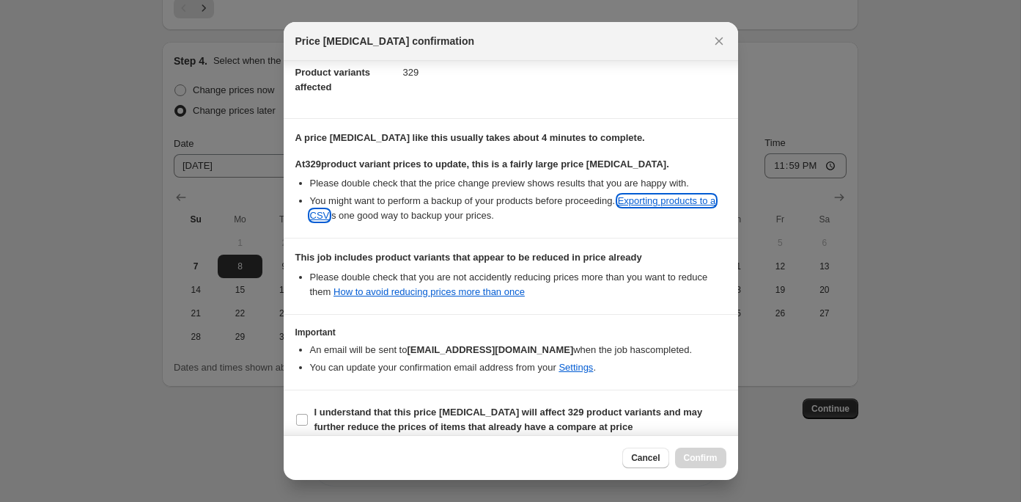
scroll to position [180, 0]
click at [715, 43] on icon "Close" at bounding box center [719, 41] width 15 height 15
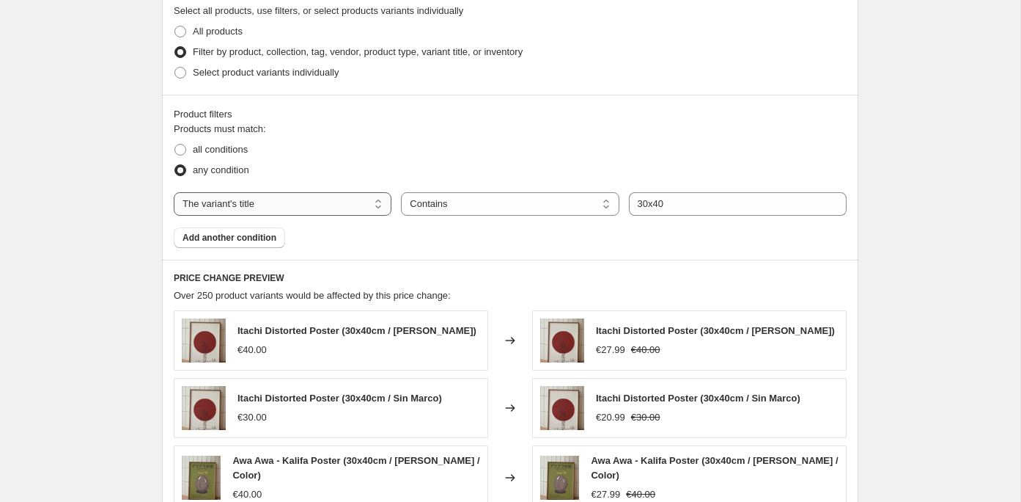
scroll to position [713, 0]
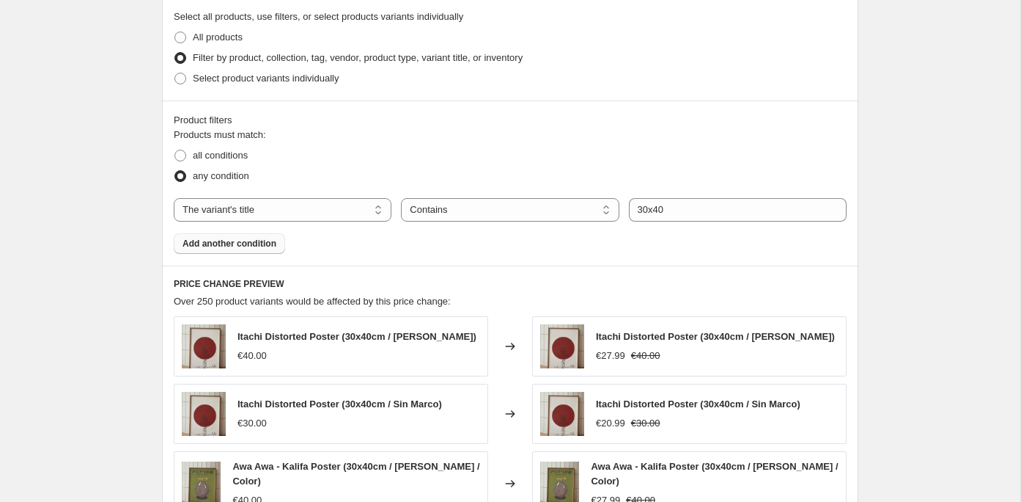
click at [241, 241] on span "Add another condition" at bounding box center [230, 244] width 94 height 12
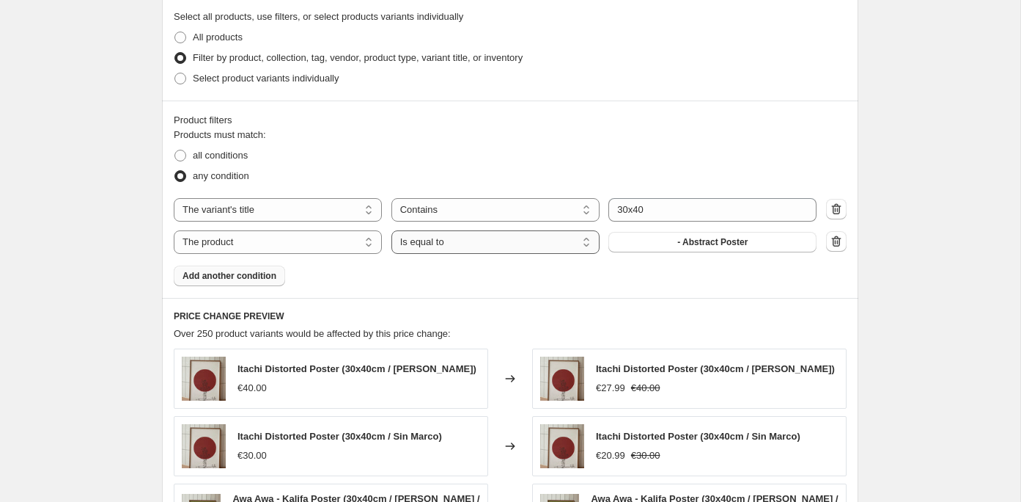
click at [455, 241] on select "Is equal to Is not equal to" at bounding box center [496, 241] width 208 height 23
click at [286, 230] on select "The product The product's collection The product's tag The product's vendor The…" at bounding box center [278, 241] width 208 height 23
select select "product_type"
click at [678, 241] on button "Bundle" at bounding box center [713, 242] width 208 height 21
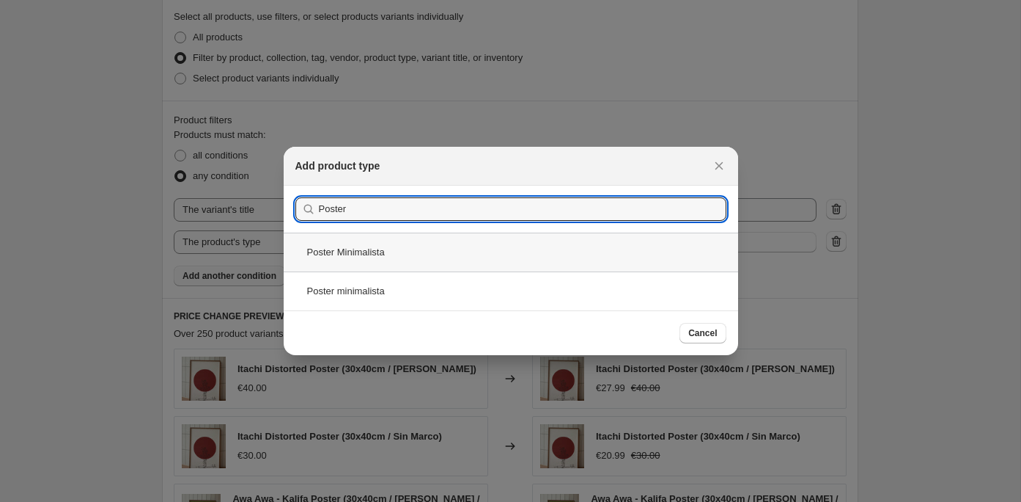
type input "Poster"
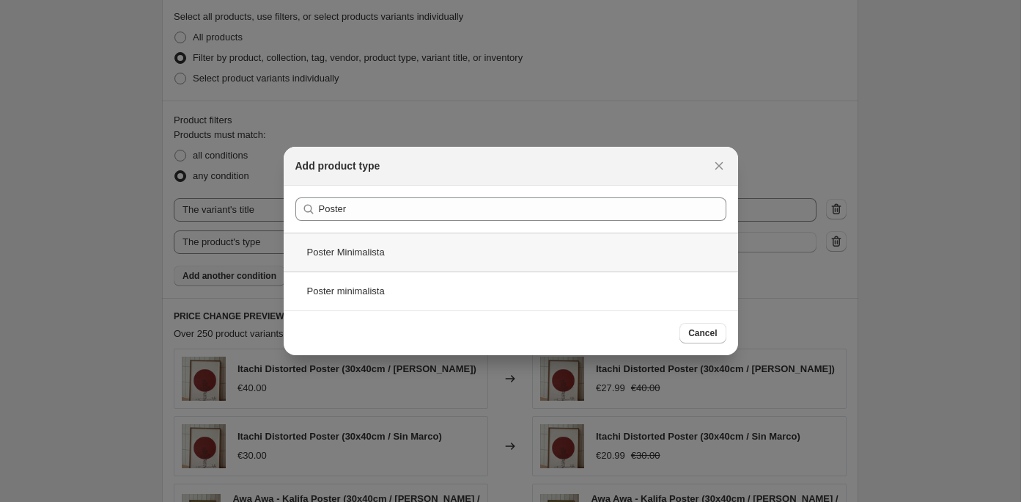
click at [522, 259] on div "Poster Minimalista" at bounding box center [511, 251] width 455 height 39
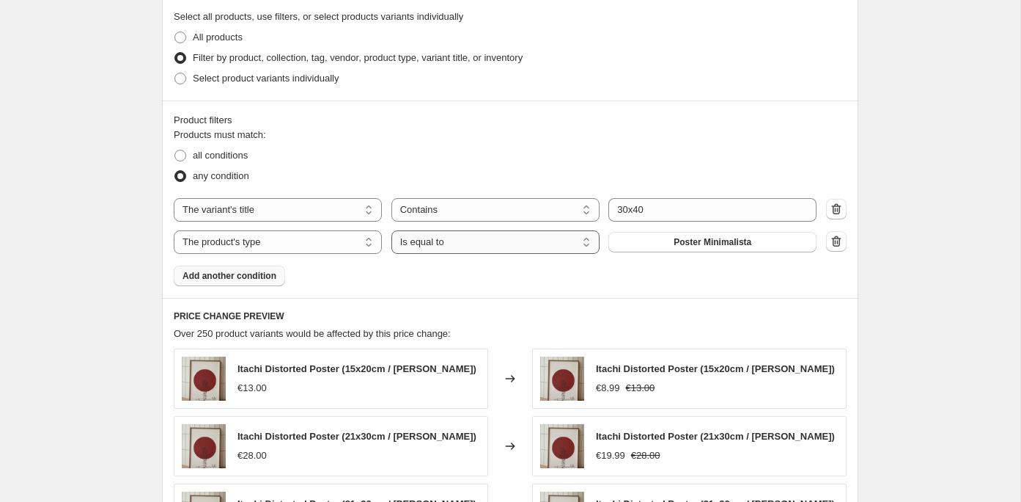
click at [521, 244] on select "Is equal to Is not equal to" at bounding box center [496, 241] width 208 height 23
click at [561, 243] on select "Is equal to Is not equal to" at bounding box center [496, 241] width 208 height 23
select select "not_equal"
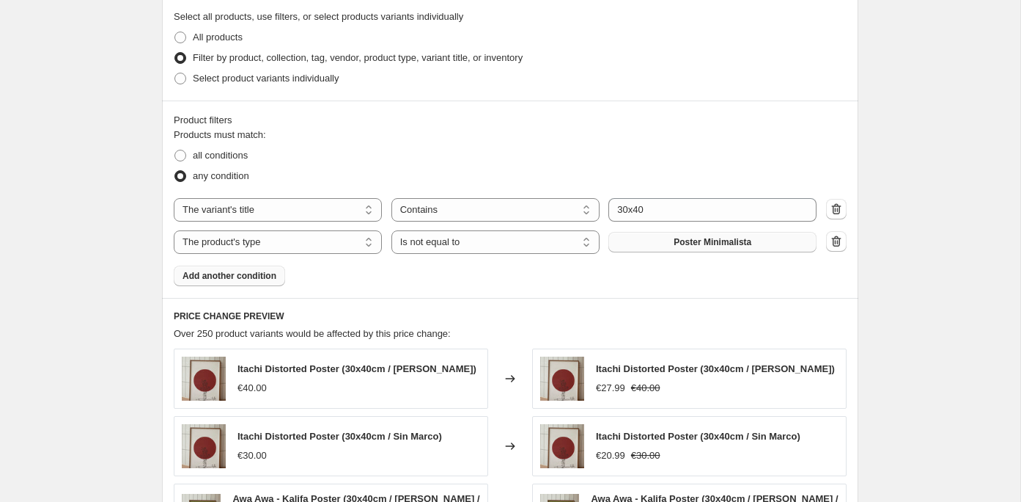
click at [656, 243] on button "Poster Minimalista" at bounding box center [713, 242] width 208 height 21
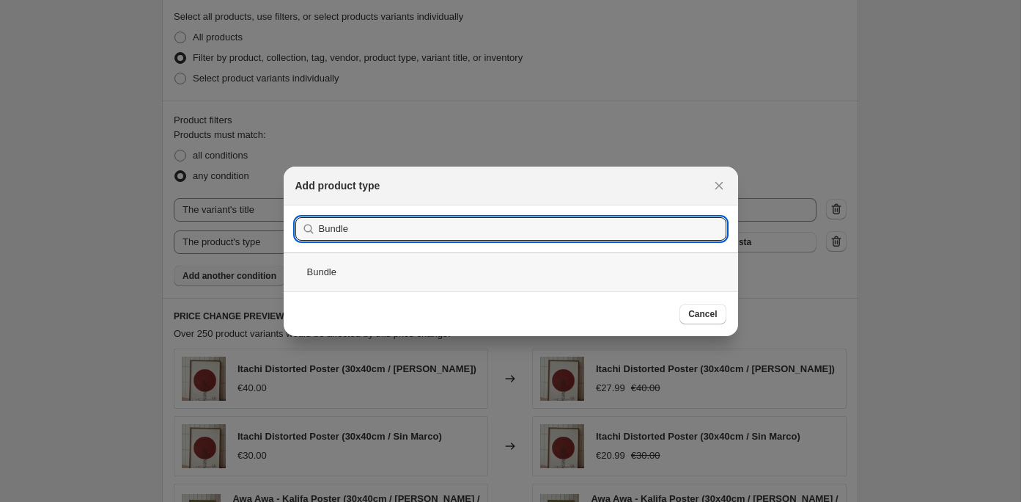
type input "Bundle"
click at [677, 265] on div "Bundle" at bounding box center [511, 271] width 455 height 39
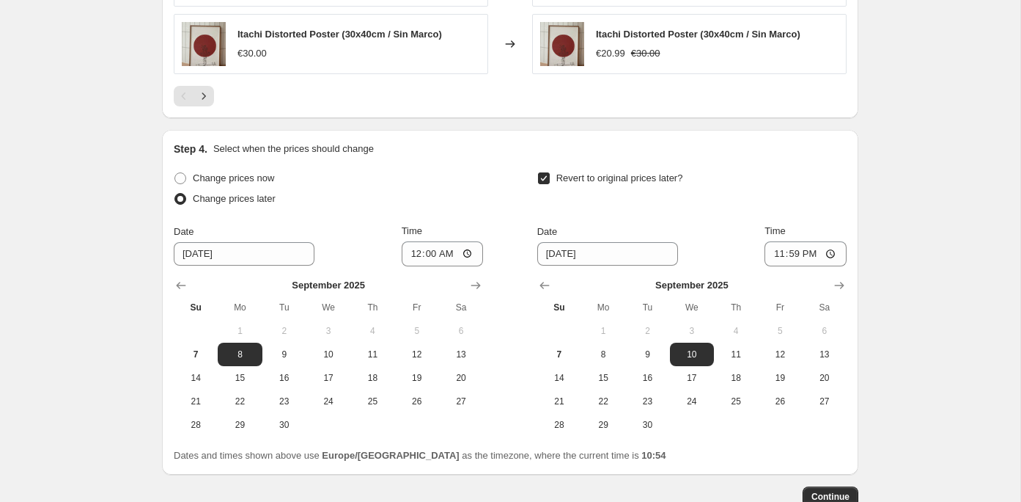
scroll to position [1406, 0]
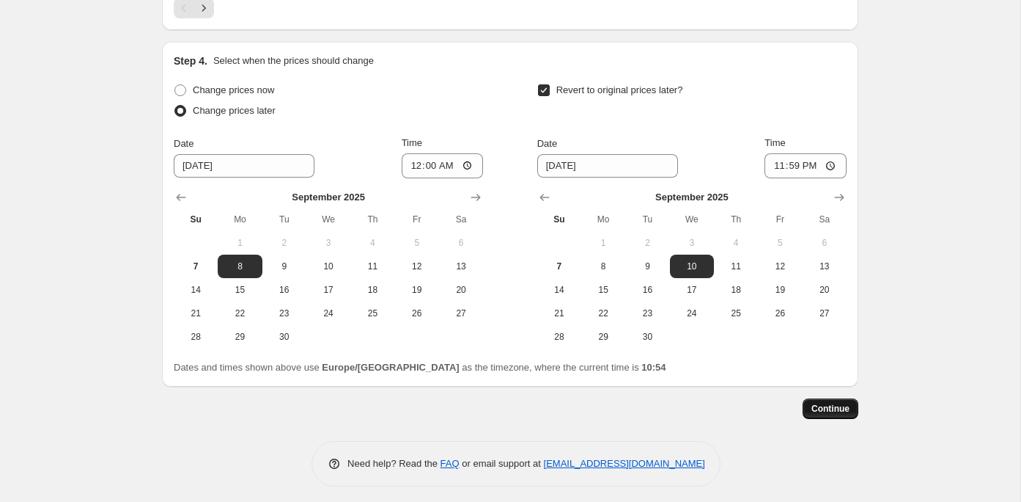
click at [817, 405] on span "Continue" at bounding box center [831, 409] width 38 height 12
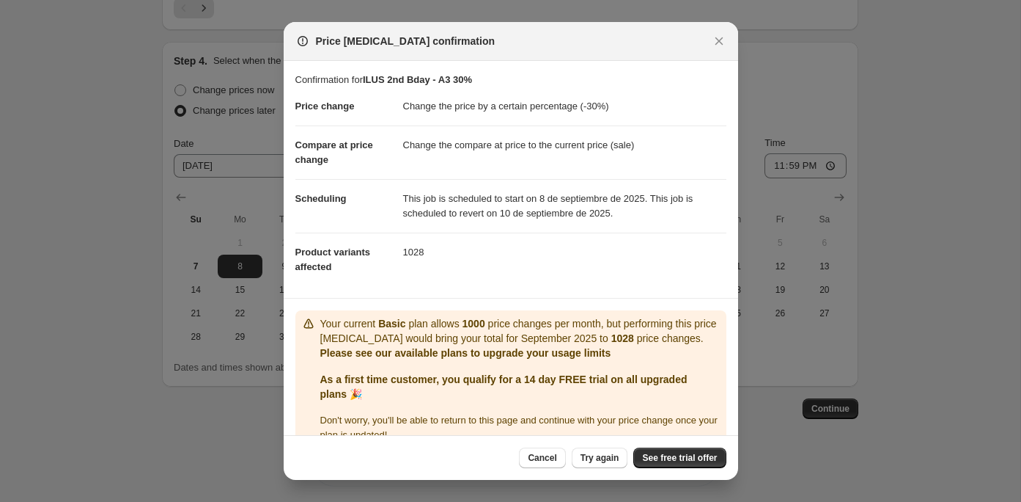
scroll to position [23, 0]
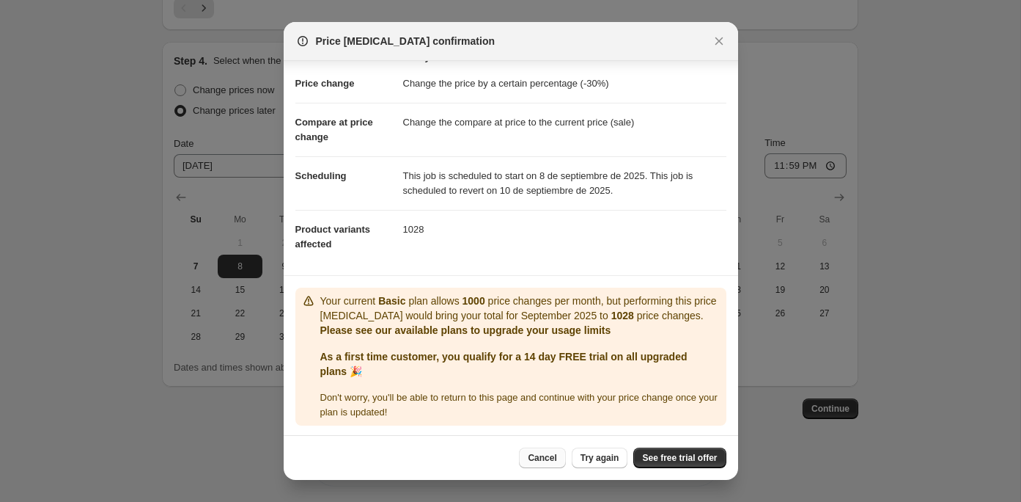
click at [539, 463] on button "Cancel" at bounding box center [542, 457] width 46 height 21
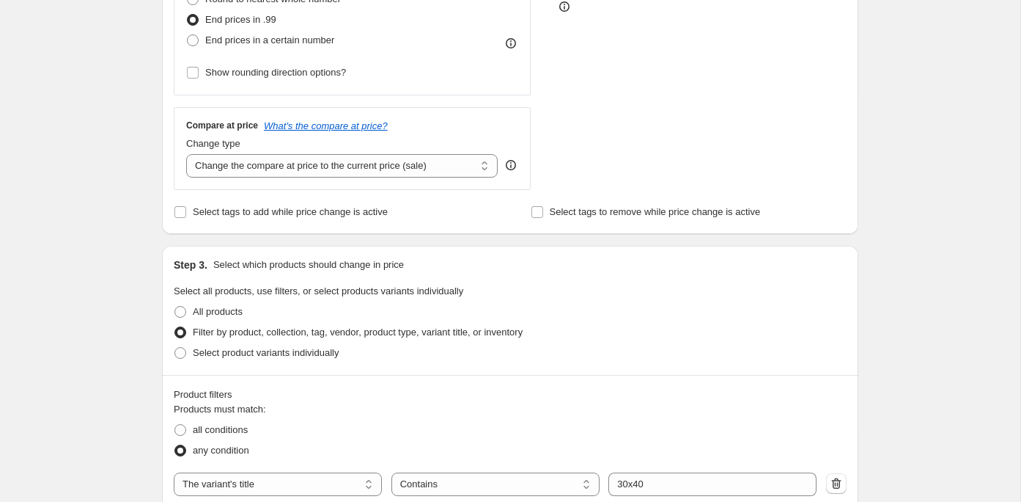
scroll to position [0, 0]
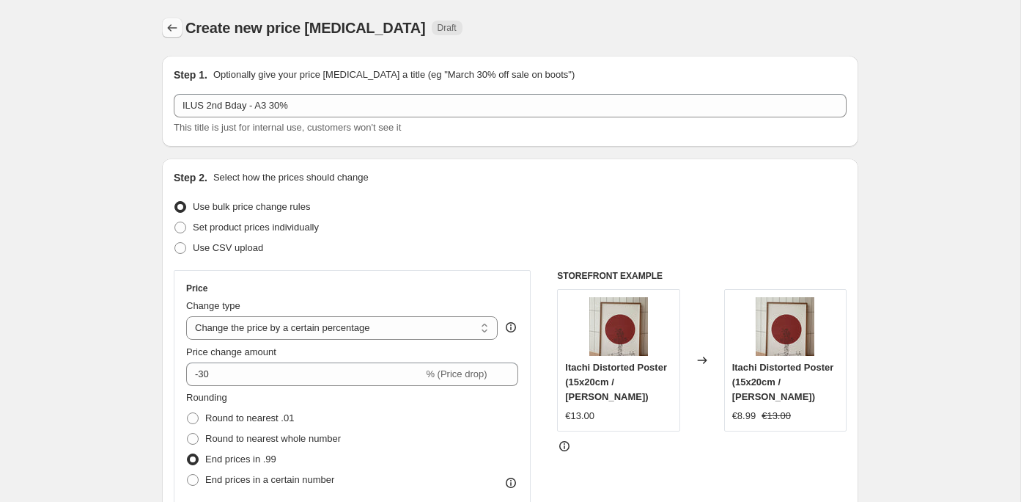
click at [168, 29] on icon "Price change jobs" at bounding box center [172, 28] width 15 height 15
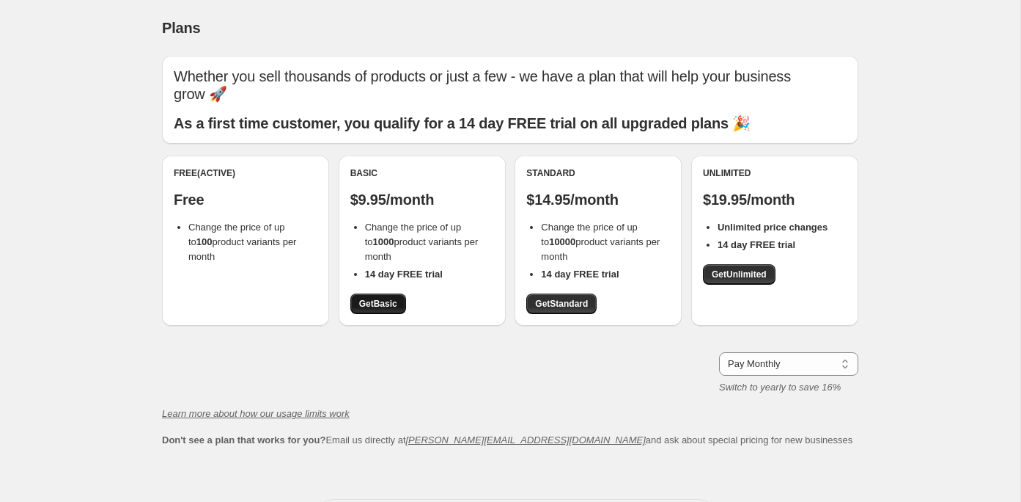
click at [397, 298] on span "Get Basic" at bounding box center [378, 304] width 38 height 12
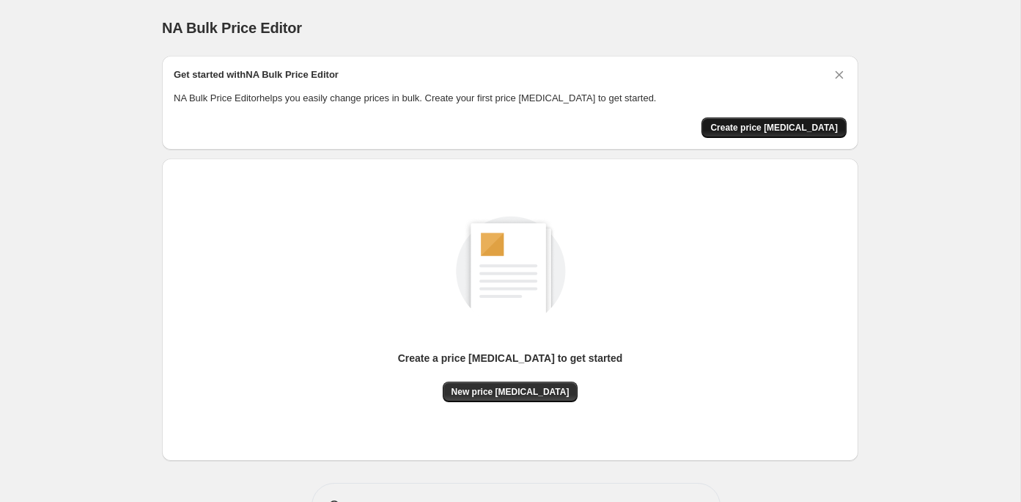
click at [774, 124] on span "Create price [MEDICAL_DATA]" at bounding box center [775, 128] width 128 height 12
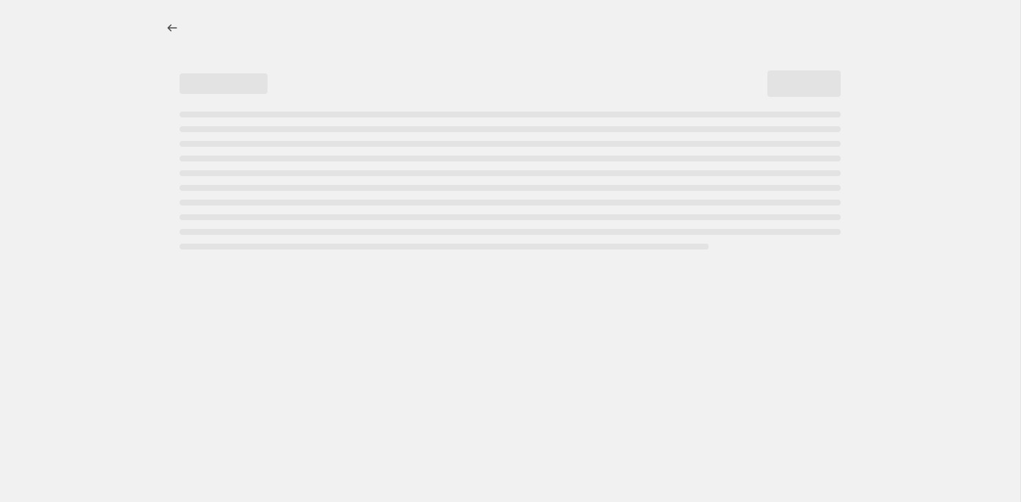
select select "percentage"
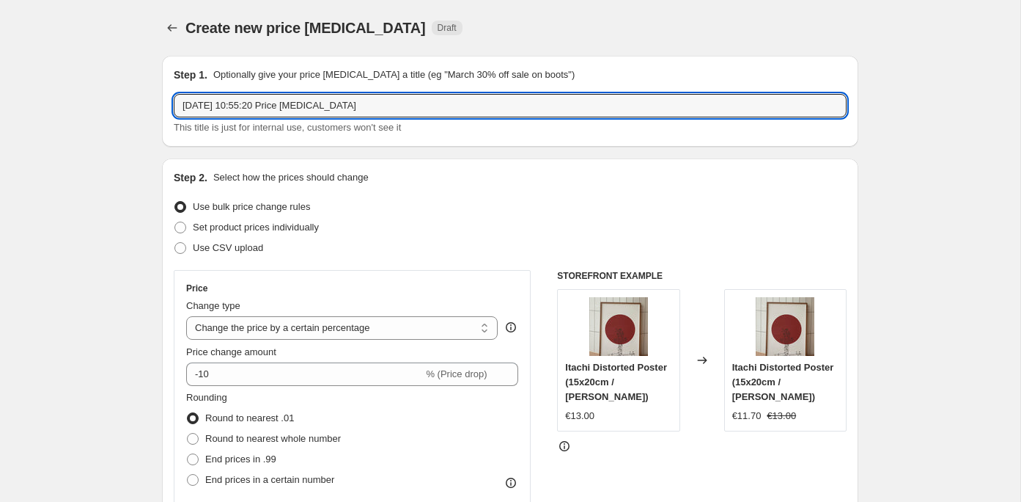
drag, startPoint x: 344, startPoint y: 109, endPoint x: 115, endPoint y: 106, distance: 228.8
type input "ILUS 2nd Bday - A3 30%"
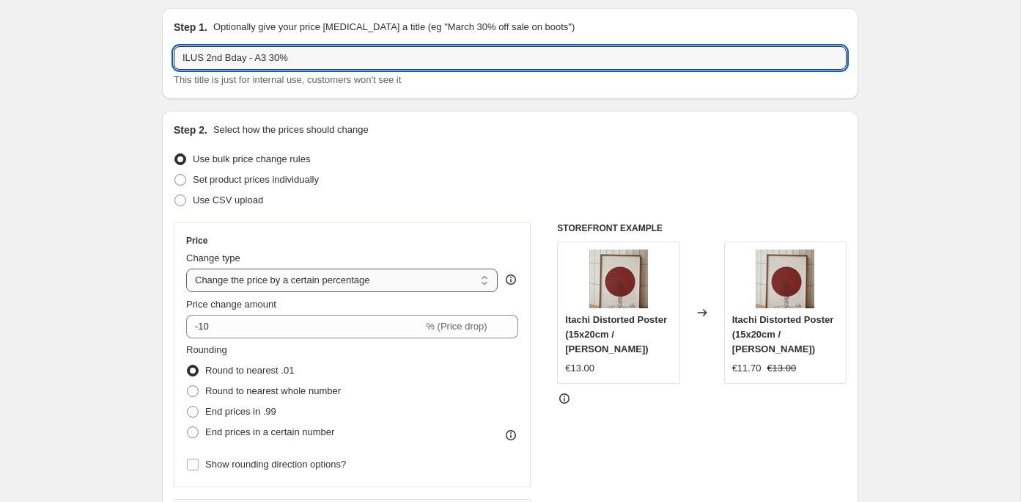
scroll to position [89, 0]
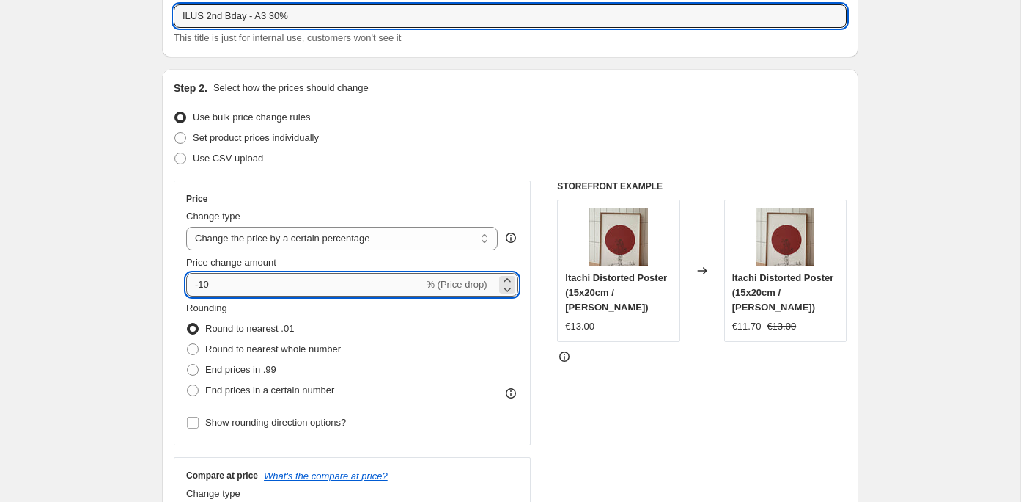
click at [282, 286] on input "-10" at bounding box center [304, 284] width 237 height 23
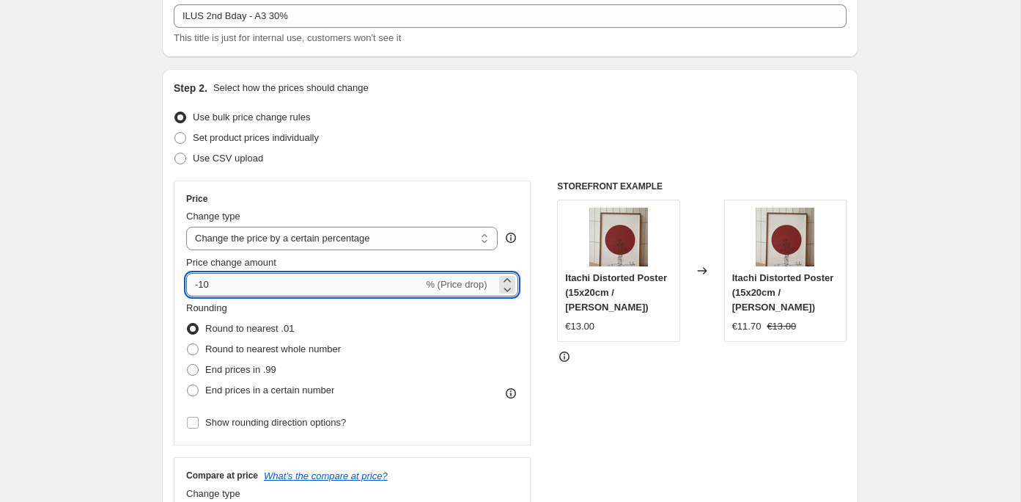
type input "-1"
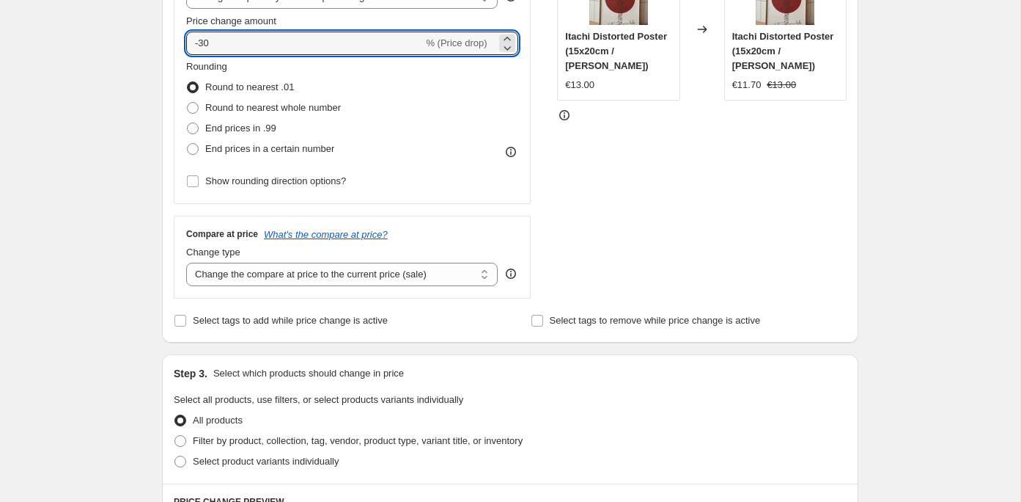
scroll to position [356, 0]
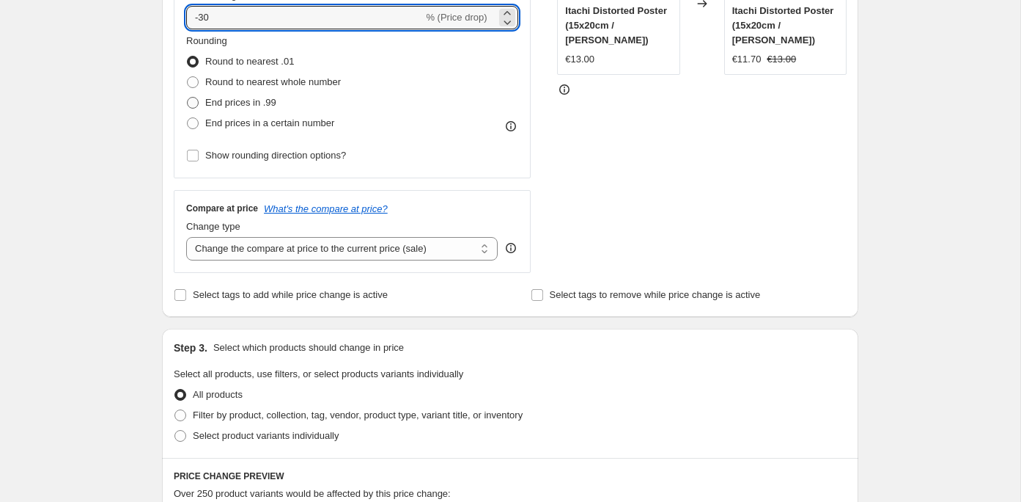
type input "-30"
click at [194, 106] on span at bounding box center [193, 103] width 12 height 12
click at [188, 98] on input "End prices in .99" at bounding box center [187, 97] width 1 height 1
radio input "true"
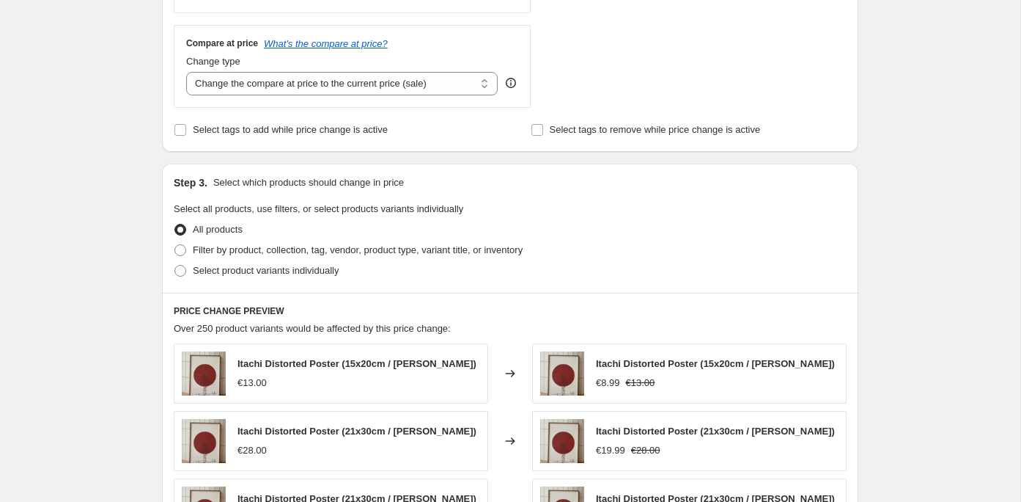
scroll to position [537, 0]
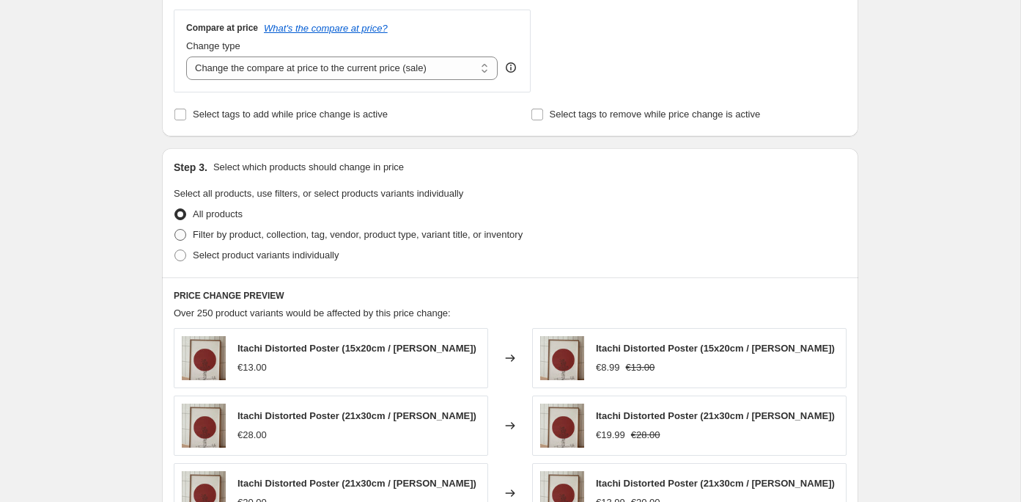
click at [182, 230] on span at bounding box center [181, 235] width 12 height 12
click at [175, 230] on input "Filter by product, collection, tag, vendor, product type, variant title, or inv…" at bounding box center [175, 229] width 1 height 1
radio input "true"
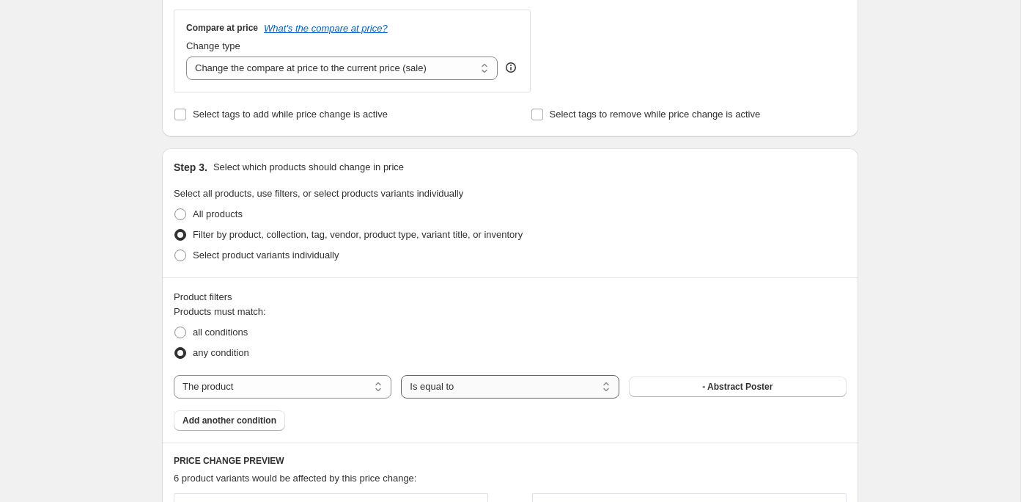
click at [463, 376] on select "Is equal to Is not equal to" at bounding box center [510, 386] width 218 height 23
select select "not_equal"
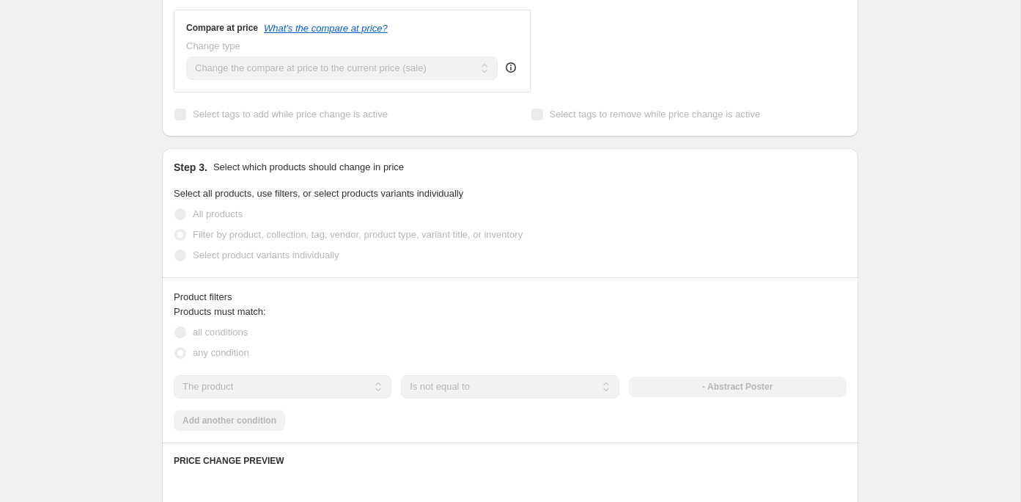
click at [362, 375] on select "The product The product's collection The product's tag The product's vendor The…" at bounding box center [283, 386] width 218 height 23
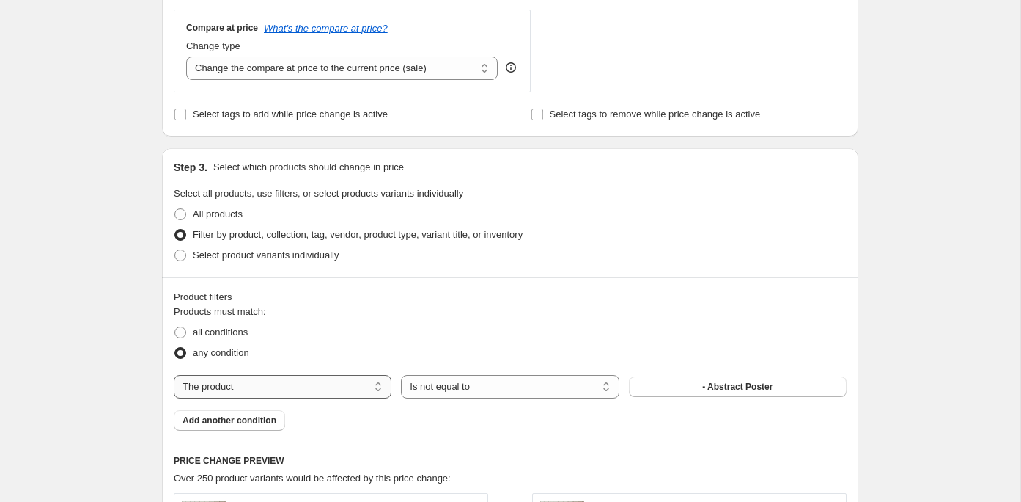
click at [364, 388] on select "The product The product's collection The product's tag The product's vendor The…" at bounding box center [283, 386] width 218 height 23
select select "product_type"
click at [686, 386] on button "Bundle" at bounding box center [738, 386] width 218 height 21
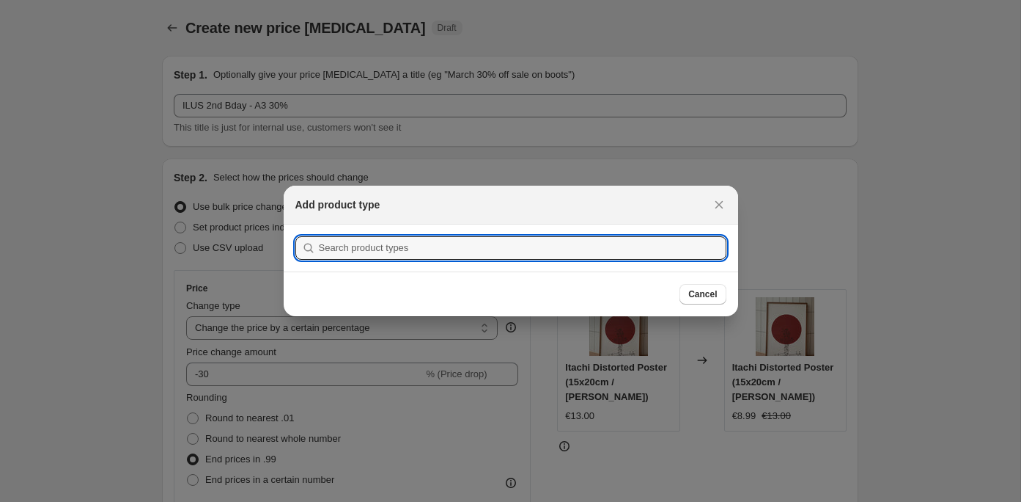
scroll to position [0, 0]
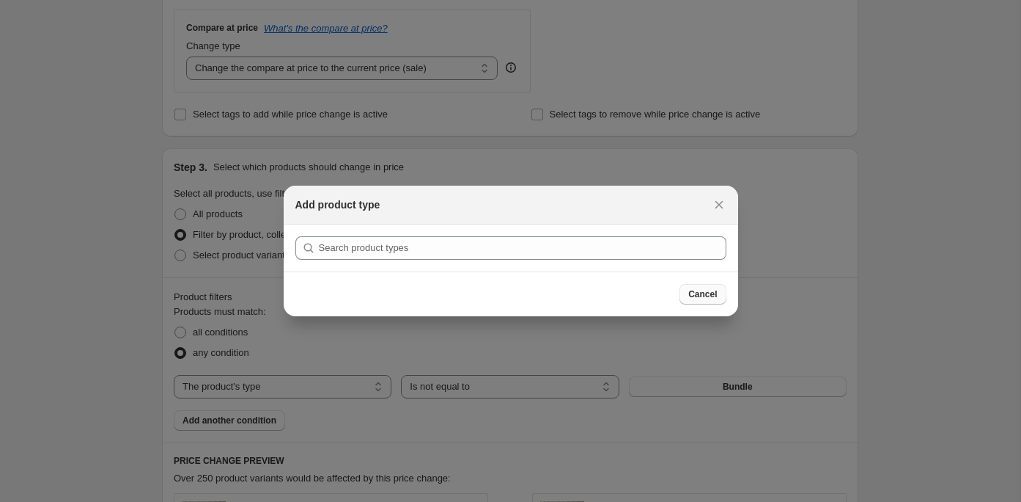
click at [690, 298] on span "Cancel" at bounding box center [703, 294] width 29 height 12
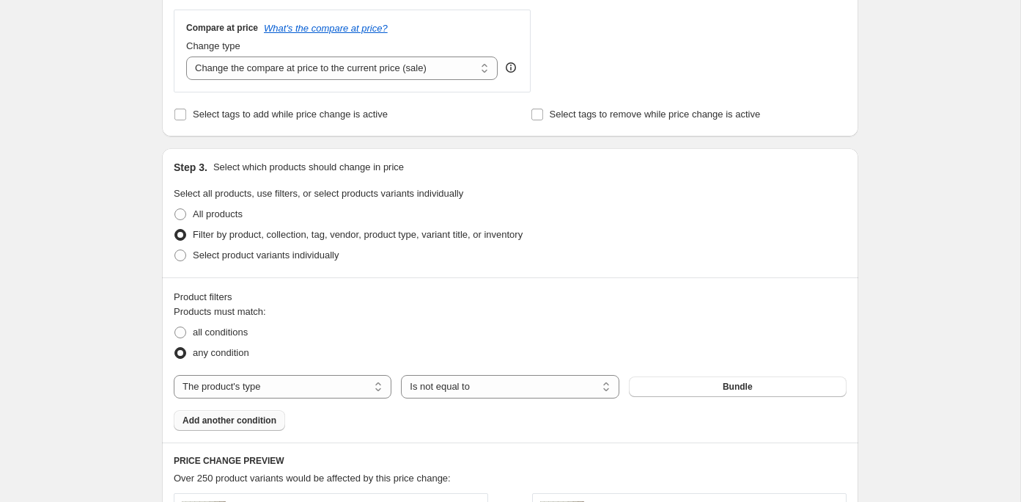
click at [238, 422] on span "Add another condition" at bounding box center [230, 420] width 94 height 12
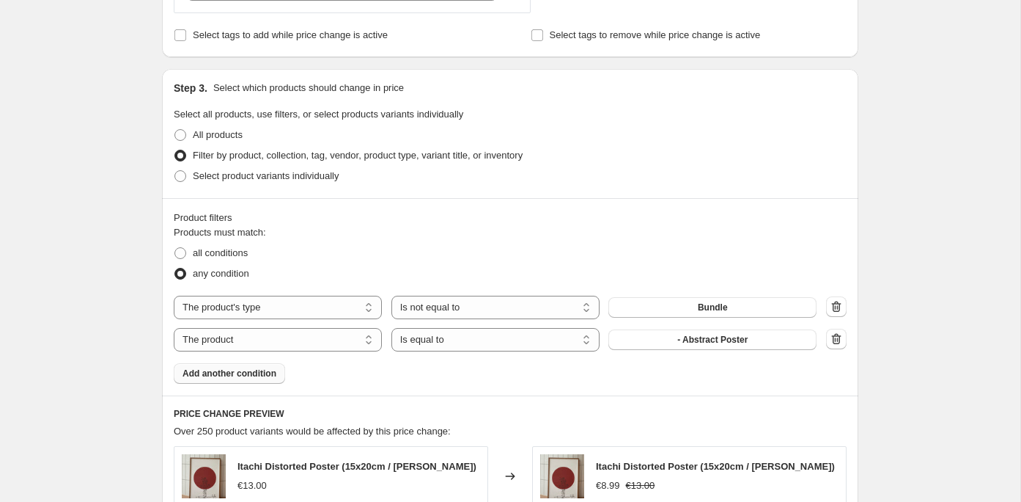
scroll to position [670, 0]
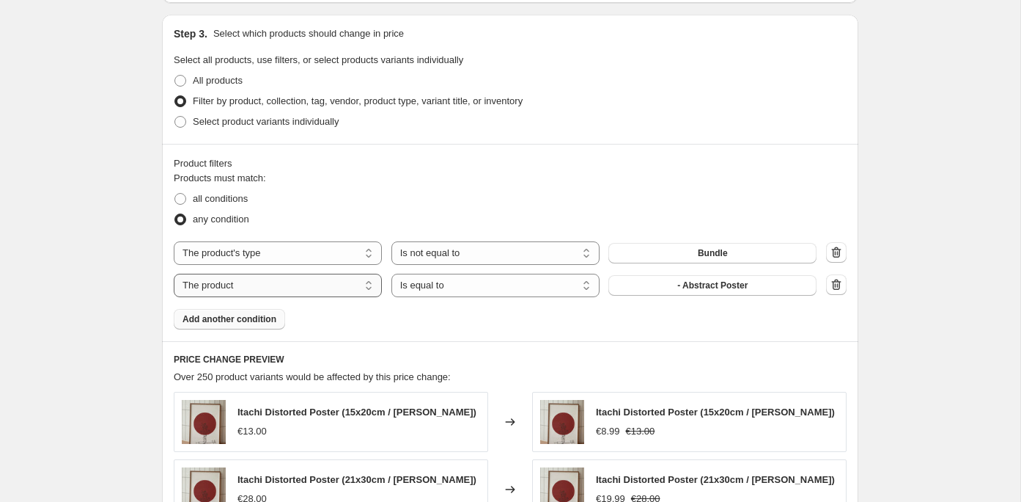
click at [357, 284] on select "The product The product's collection The product's tag The product's vendor The…" at bounding box center [278, 285] width 208 height 23
select select "title"
click at [565, 285] on select "Is equal to Is not equal to Contains" at bounding box center [496, 285] width 208 height 23
select select "contains"
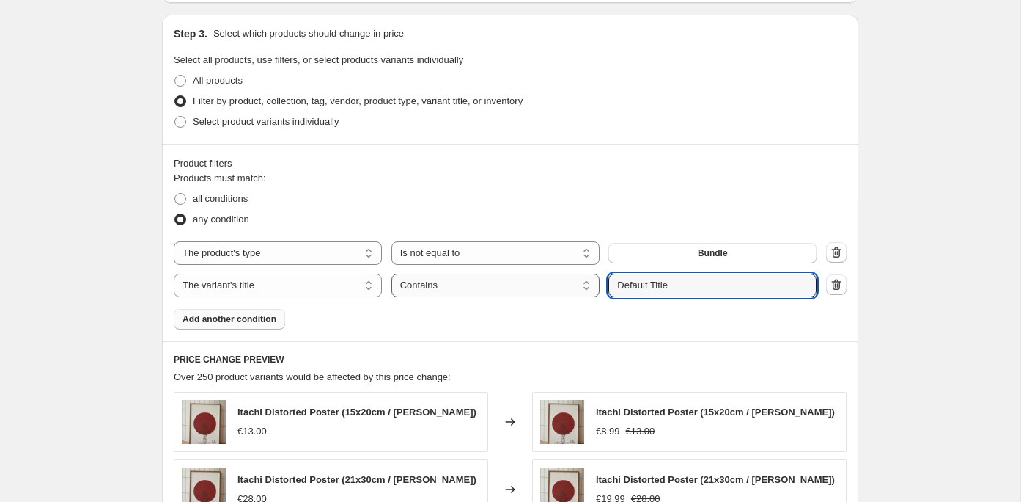
drag, startPoint x: 675, startPoint y: 284, endPoint x: 572, endPoint y: 275, distance: 103.1
click at [572, 275] on div "The product The product's collection The product's tag The product's vendor The…" at bounding box center [495, 285] width 643 height 23
type input "30x40"
click at [491, 316] on div "Products must match: all conditions any condition The product The product's col…" at bounding box center [510, 250] width 673 height 158
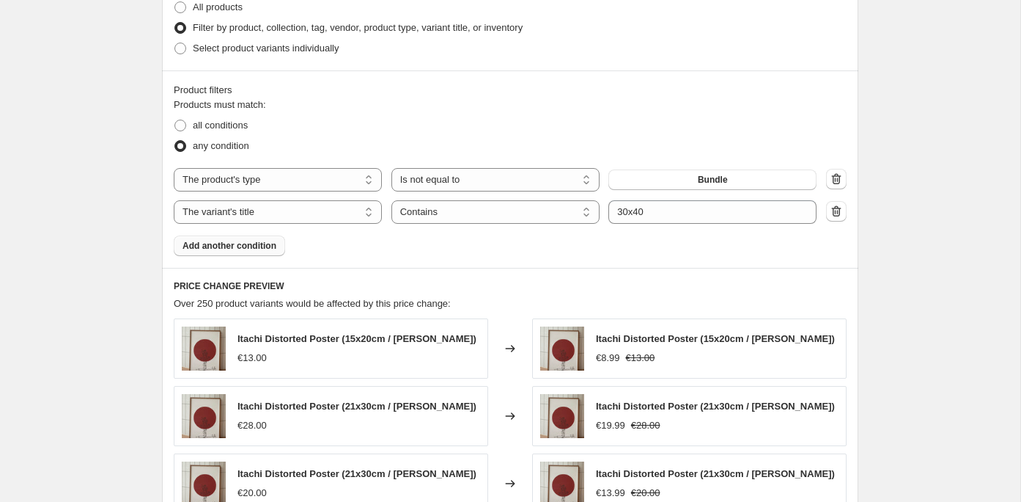
scroll to position [645, 0]
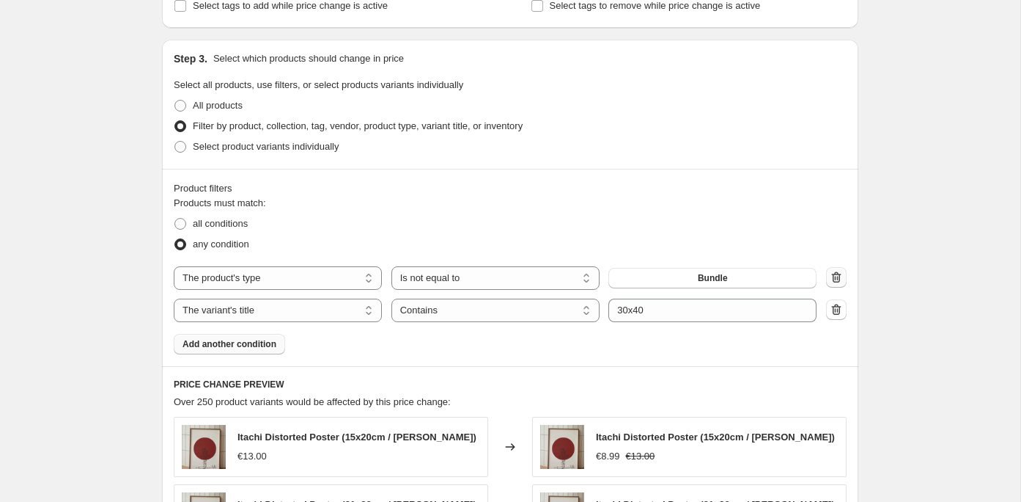
click at [834, 274] on icon "button" at bounding box center [837, 276] width 10 height 11
select select "title"
select select "contains"
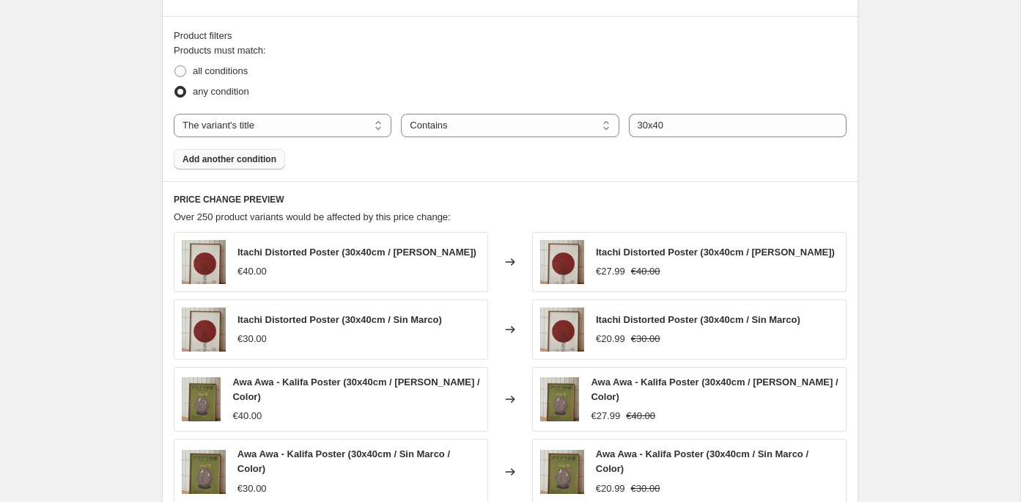
scroll to position [726, 0]
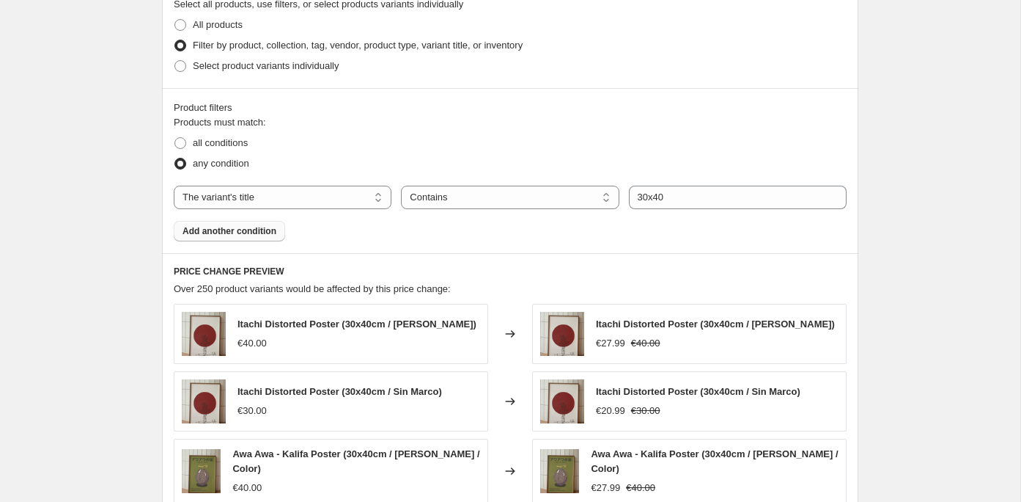
click at [246, 225] on span "Add another condition" at bounding box center [230, 231] width 94 height 12
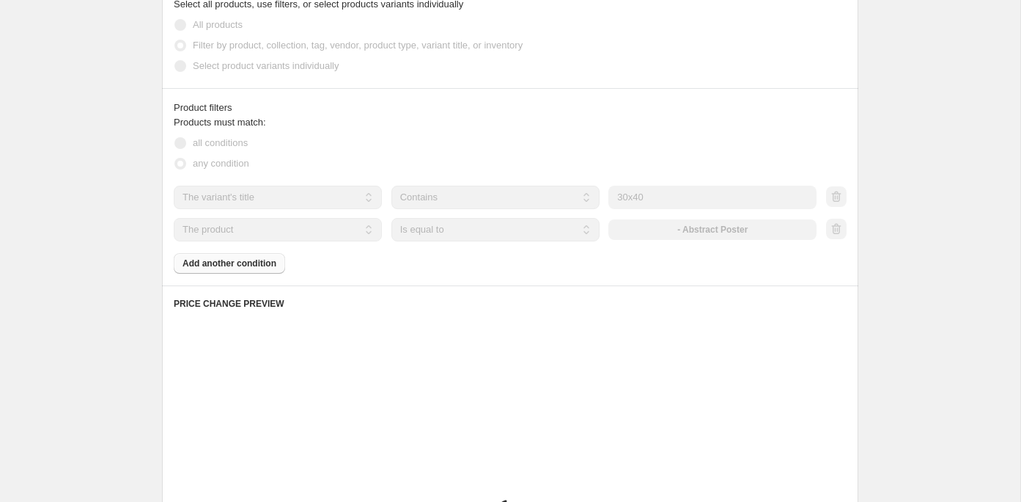
click at [334, 224] on select "The product The product's collection The product's tag The product's vendor The…" at bounding box center [278, 229] width 208 height 23
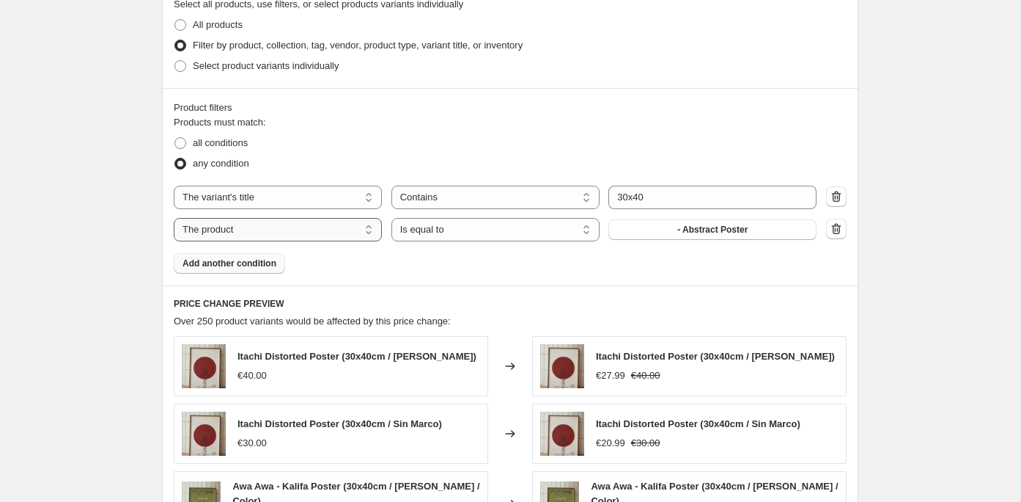
select select "product_type"
click at [510, 231] on select "Is equal to Is not equal to" at bounding box center [496, 229] width 208 height 23
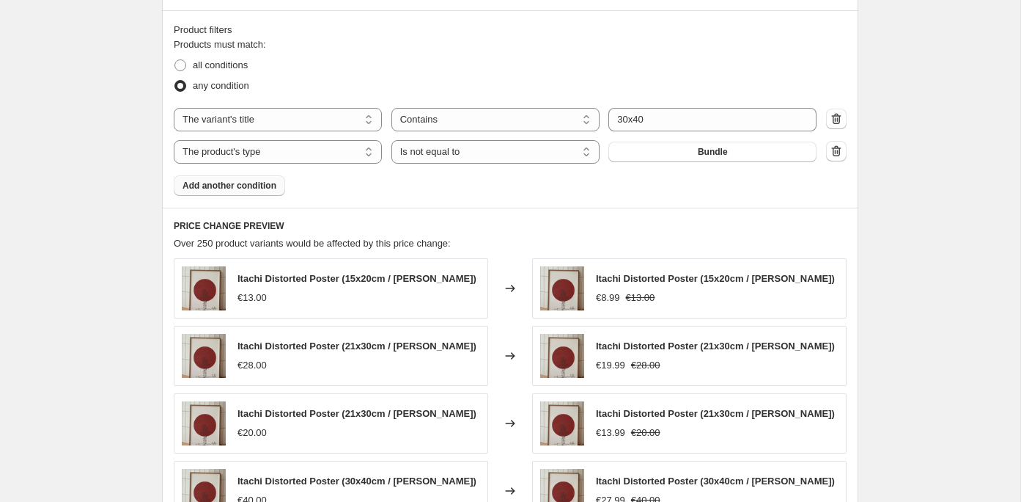
scroll to position [746, 0]
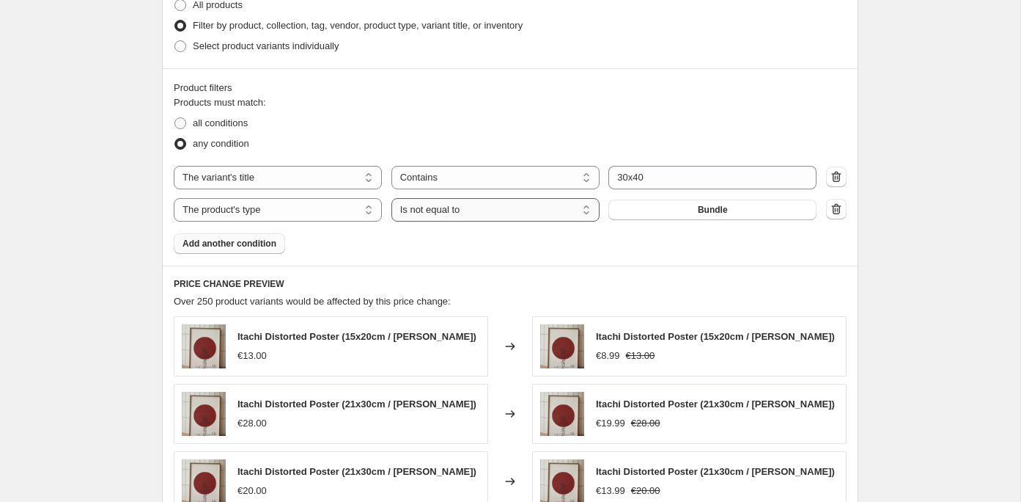
click at [508, 213] on select "Is equal to Is not equal to" at bounding box center [496, 209] width 208 height 23
select select "equal"
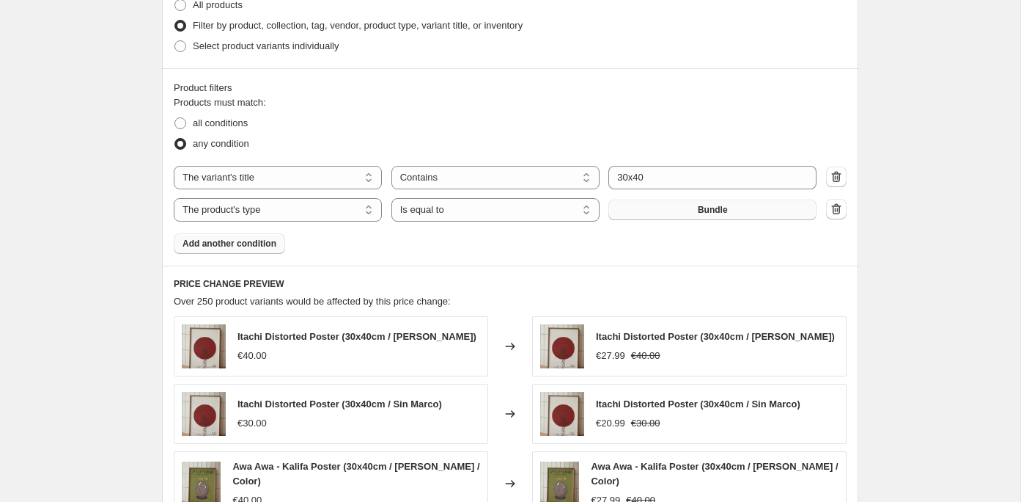
click at [702, 211] on span "Bundle" at bounding box center [713, 210] width 30 height 12
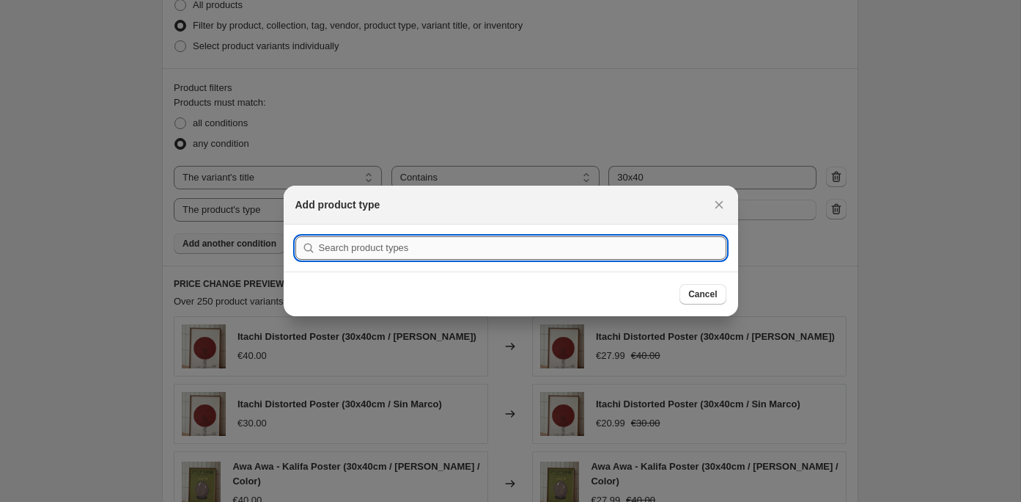
click at [454, 245] on input ":r2l:" at bounding box center [523, 247] width 408 height 23
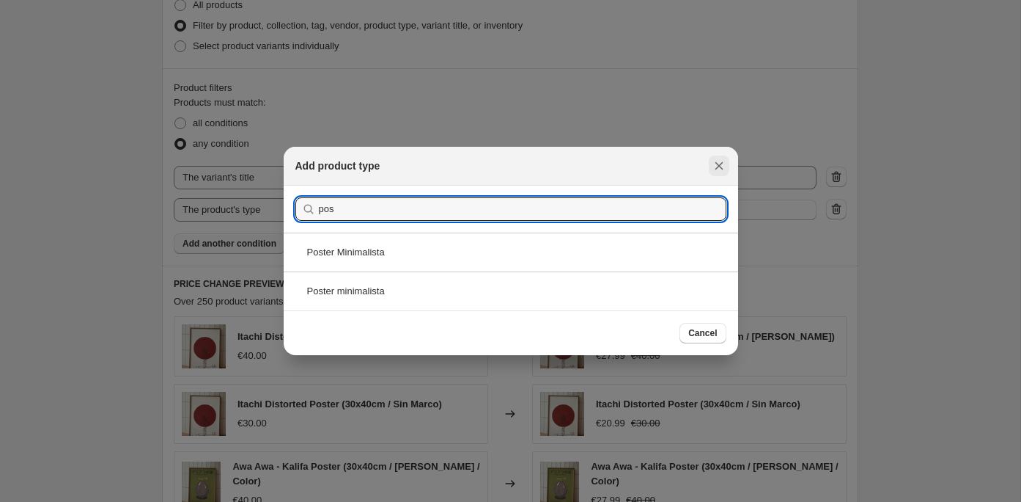
type input "pos"
click at [722, 170] on icon "Close" at bounding box center [719, 165] width 15 height 15
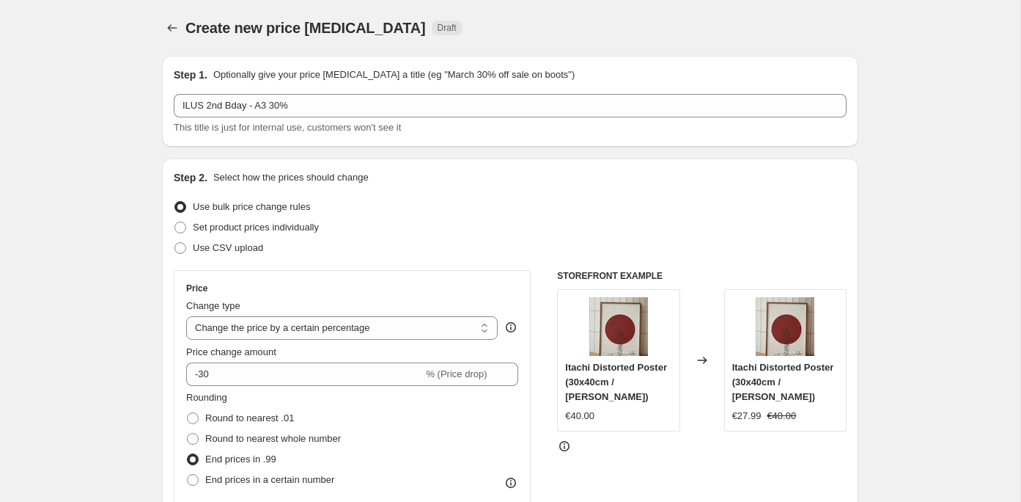
scroll to position [746, 0]
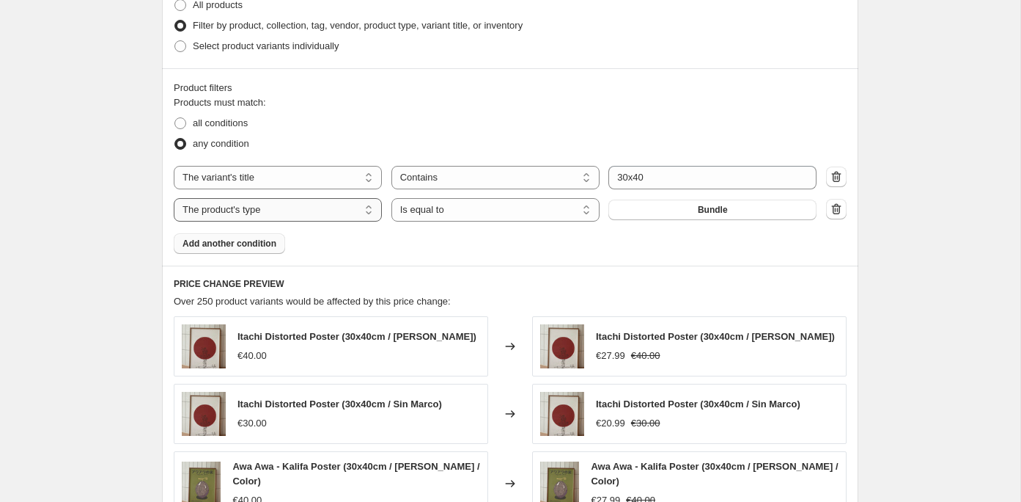
click at [309, 215] on select "The product The product's collection The product's tag The product's vendor The…" at bounding box center [278, 209] width 208 height 23
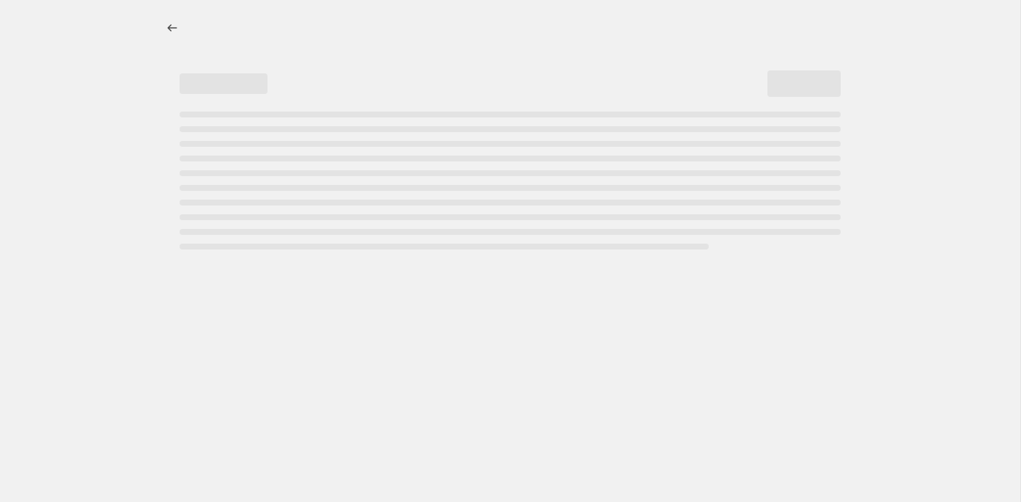
select select "percentage"
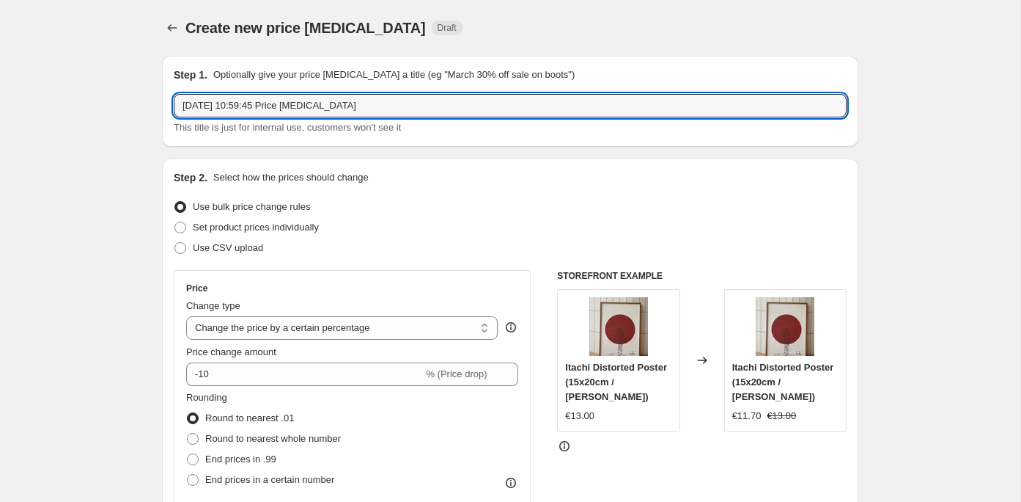
drag, startPoint x: 406, startPoint y: 108, endPoint x: 96, endPoint y: 111, distance: 310.2
type input "i"
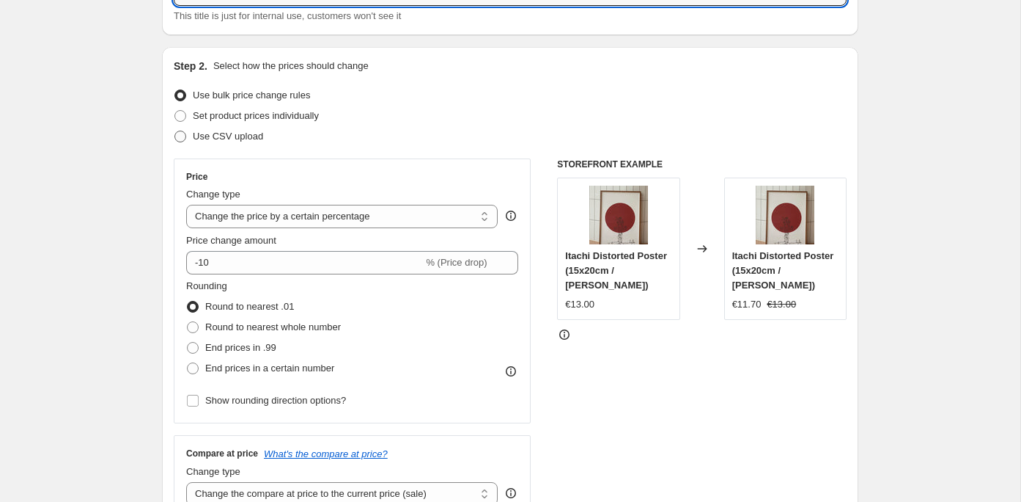
scroll to position [135, 0]
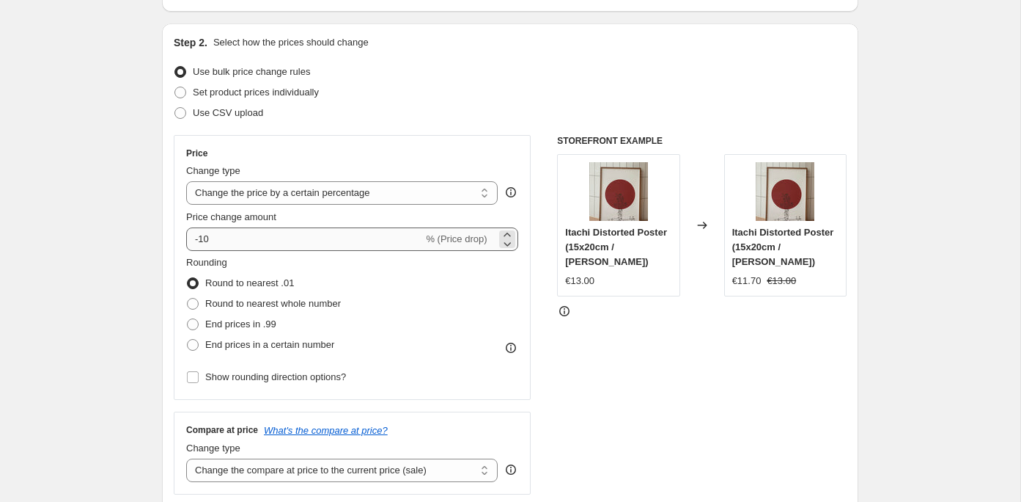
type input "ILUS 2 Bday - A3 30%"
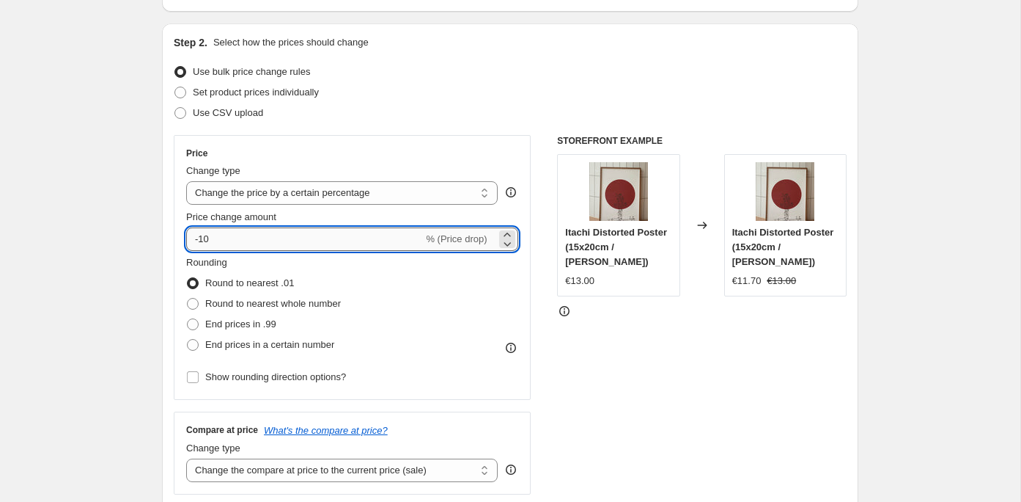
click at [227, 235] on input "-10" at bounding box center [304, 238] width 237 height 23
type input "-1"
type input "-62"
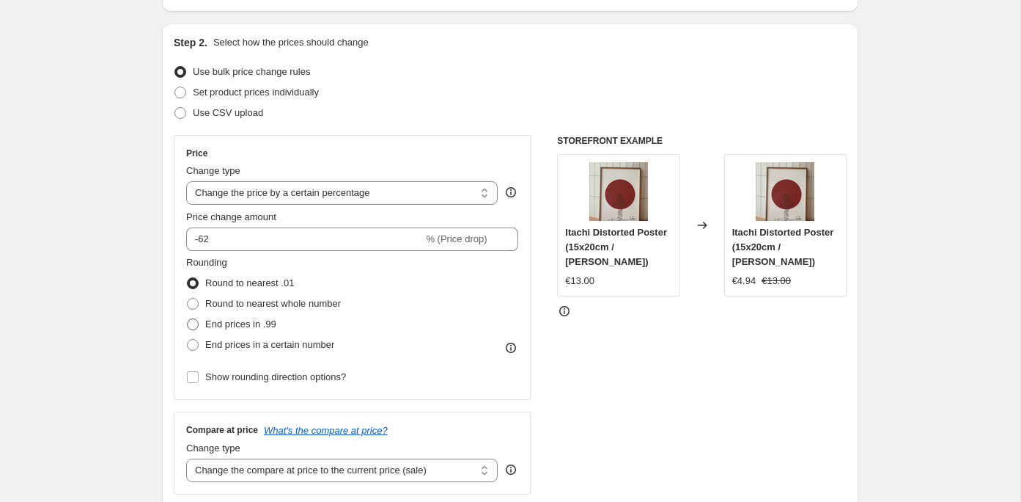
click at [191, 320] on span at bounding box center [193, 324] width 12 height 12
click at [188, 319] on input "End prices in .99" at bounding box center [187, 318] width 1 height 1
radio input "true"
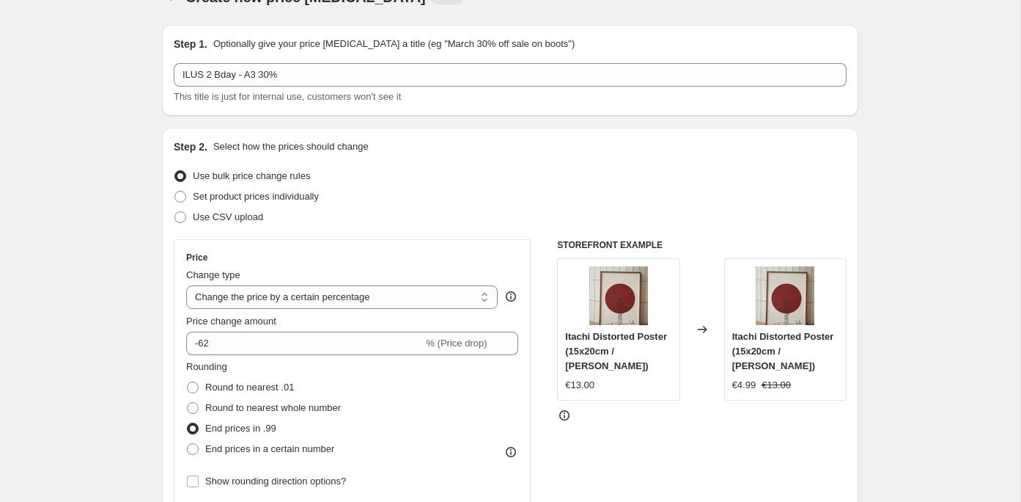
scroll to position [2, 0]
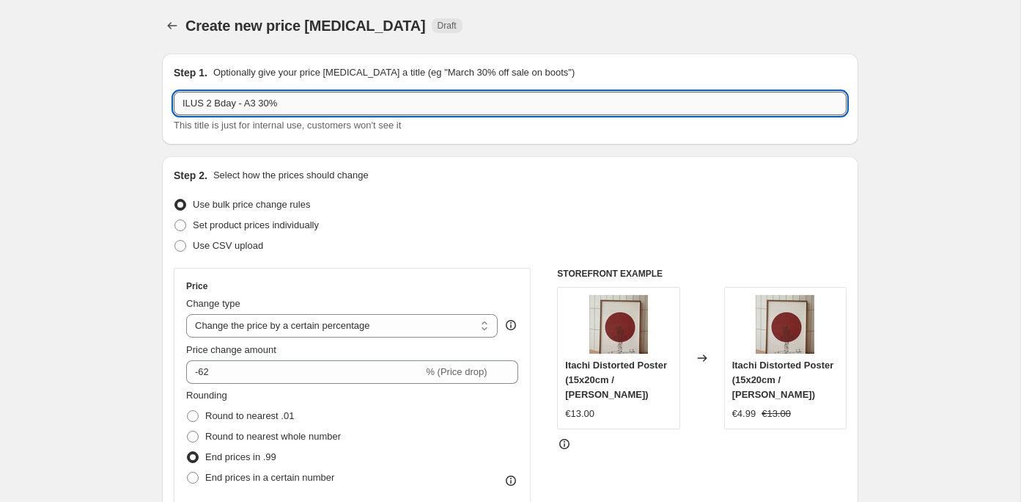
click at [375, 107] on input "ILUS 2 Bday - A3 30%" at bounding box center [510, 103] width 673 height 23
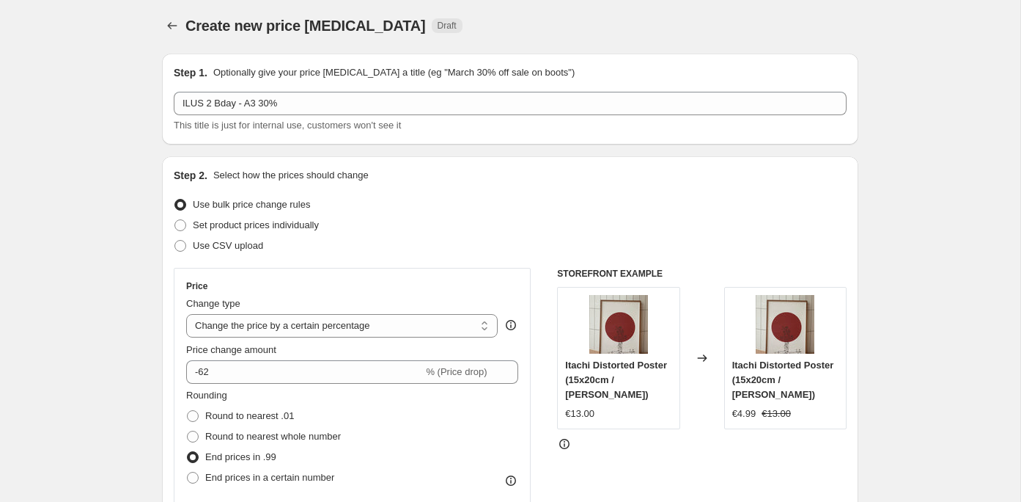
click at [444, 271] on div "Price Change type Change the price to a certain amount Change the price by a ce…" at bounding box center [352, 400] width 357 height 265
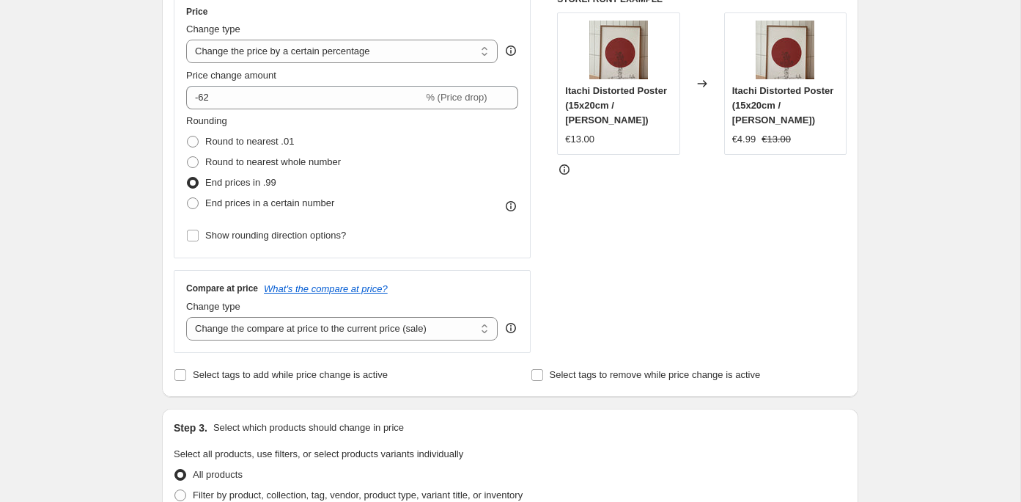
scroll to position [279, 0]
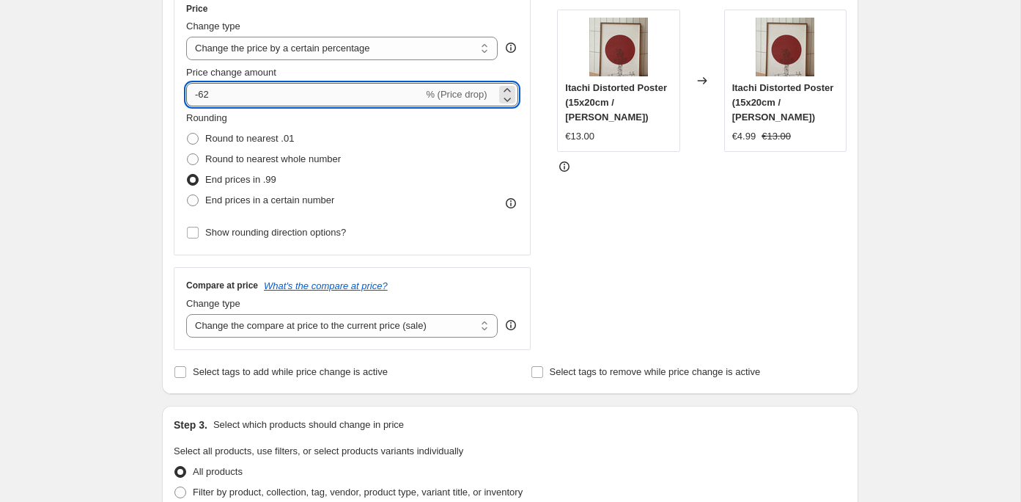
click at [222, 89] on input "-62" at bounding box center [304, 94] width 237 height 23
type input "-6"
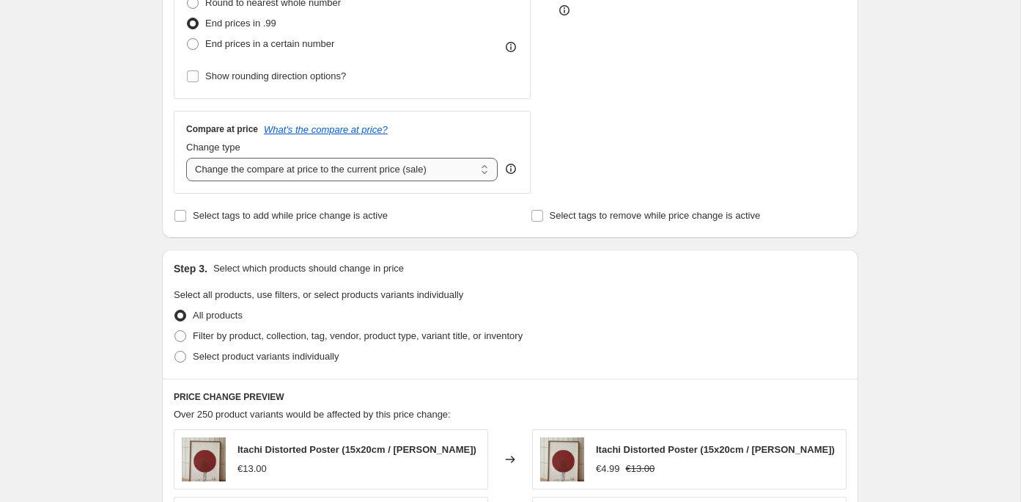
scroll to position [463, 0]
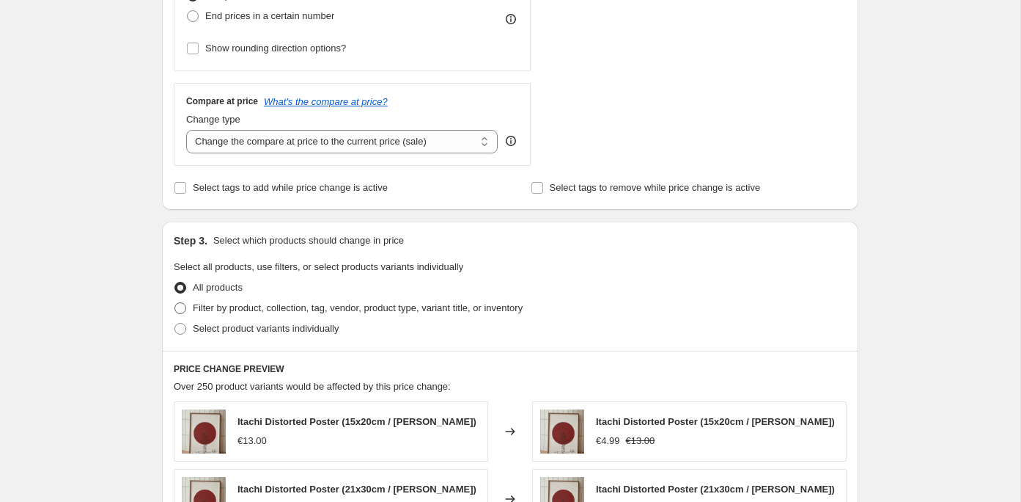
type input "-30"
click at [201, 309] on span "Filter by product, collection, tag, vendor, product type, variant title, or inv…" at bounding box center [358, 307] width 330 height 11
click at [175, 303] on input "Filter by product, collection, tag, vendor, product type, variant title, or inv…" at bounding box center [175, 302] width 1 height 1
radio input "true"
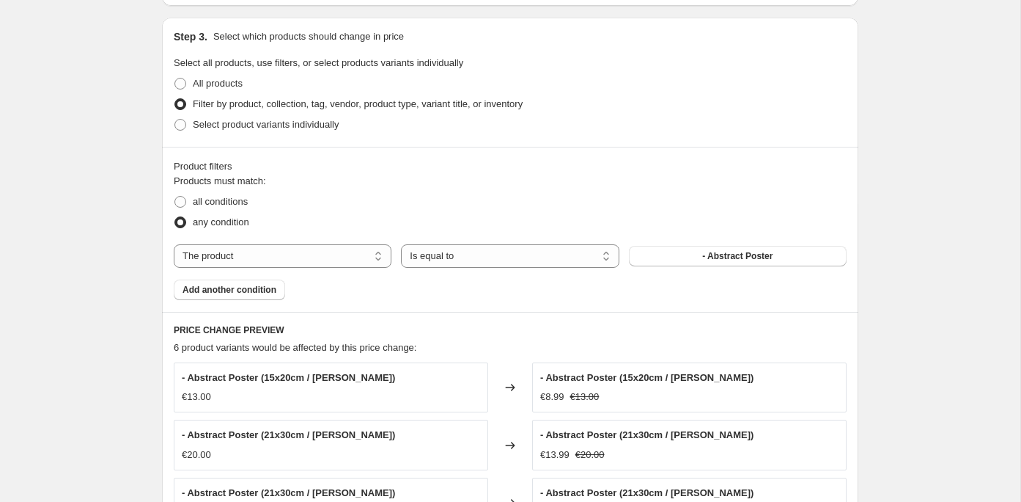
scroll to position [668, 0]
click at [321, 252] on select "The product The product's collection The product's tag The product's vendor The…" at bounding box center [283, 254] width 218 height 23
select select "product_type"
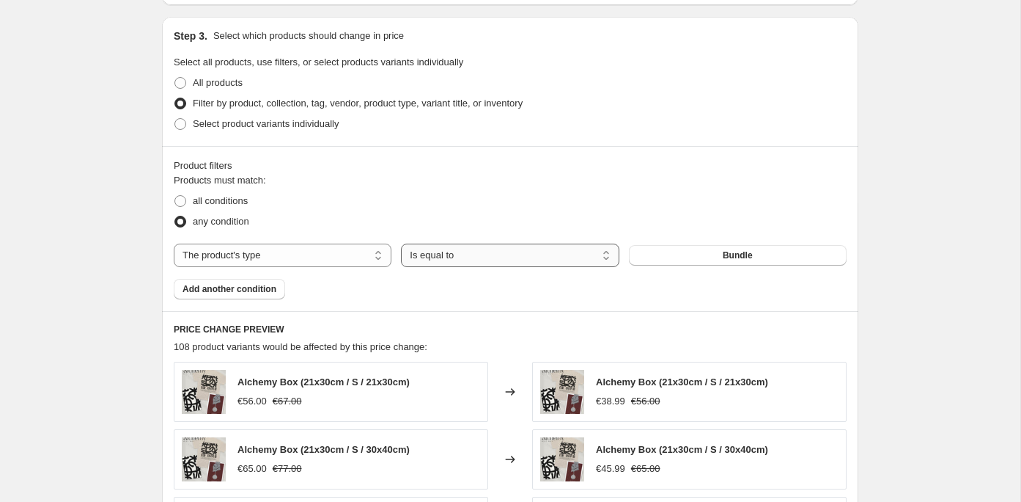
click at [535, 255] on select "Is equal to Is not equal to" at bounding box center [510, 254] width 218 height 23
click at [667, 249] on button "Bundle" at bounding box center [738, 255] width 218 height 21
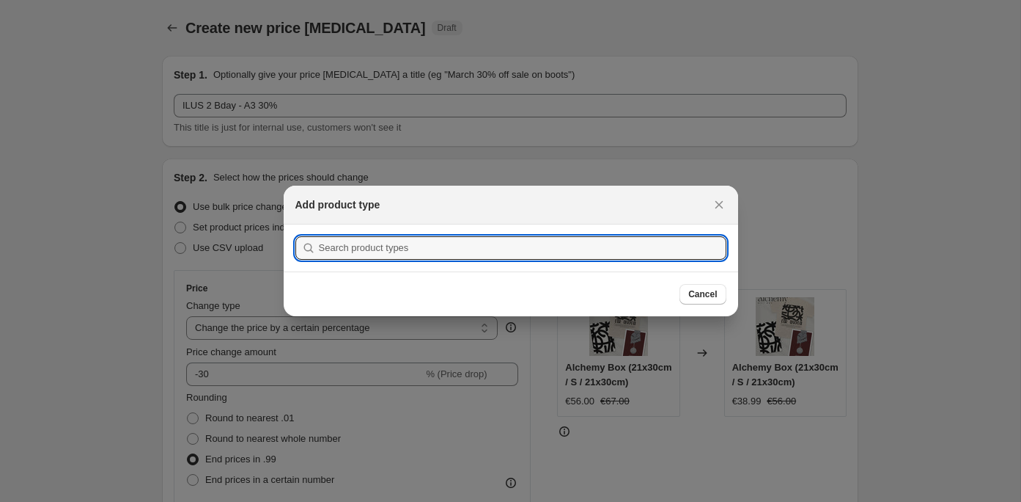
scroll to position [0, 0]
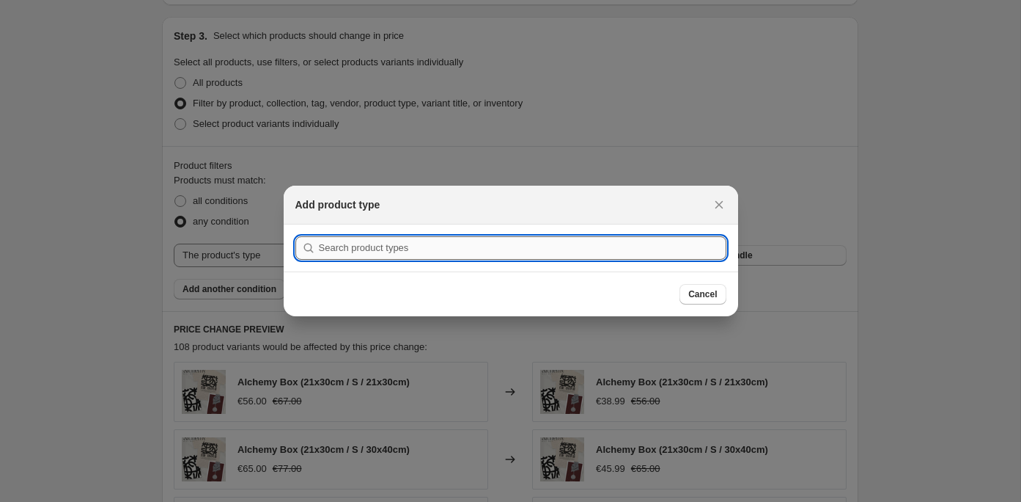
click at [554, 241] on input ":r18:" at bounding box center [523, 247] width 408 height 23
type input "p"
type input "P"
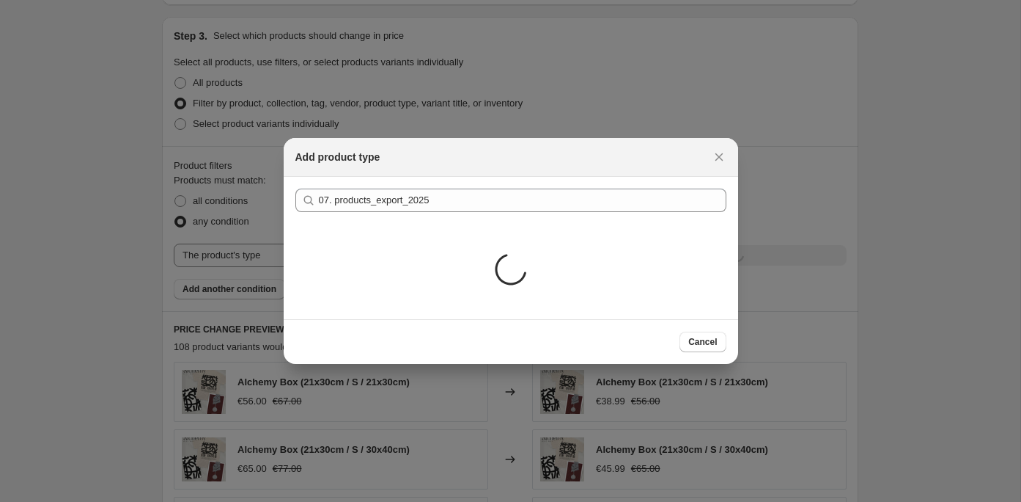
drag, startPoint x: 444, startPoint y: 247, endPoint x: 412, endPoint y: 247, distance: 32.3
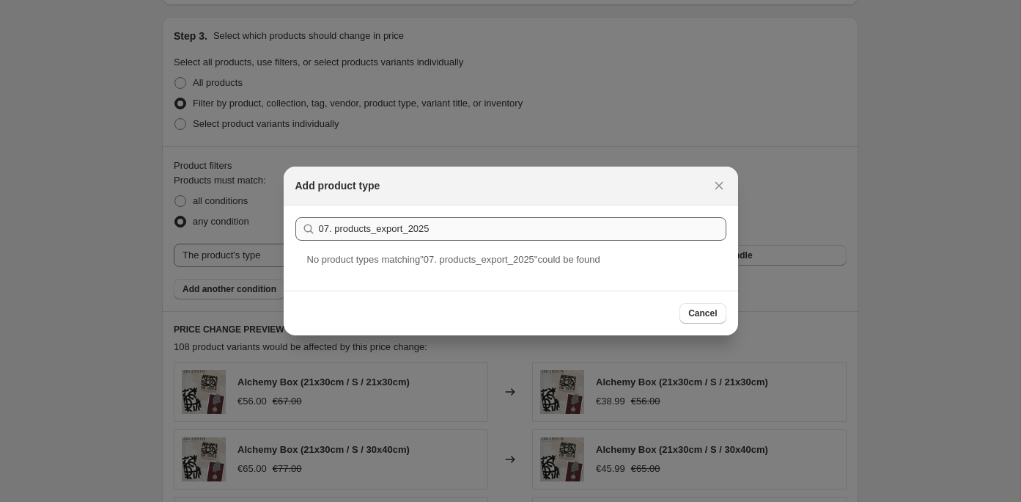
click at [452, 228] on input "07. products_export_2025" at bounding box center [523, 228] width 408 height 23
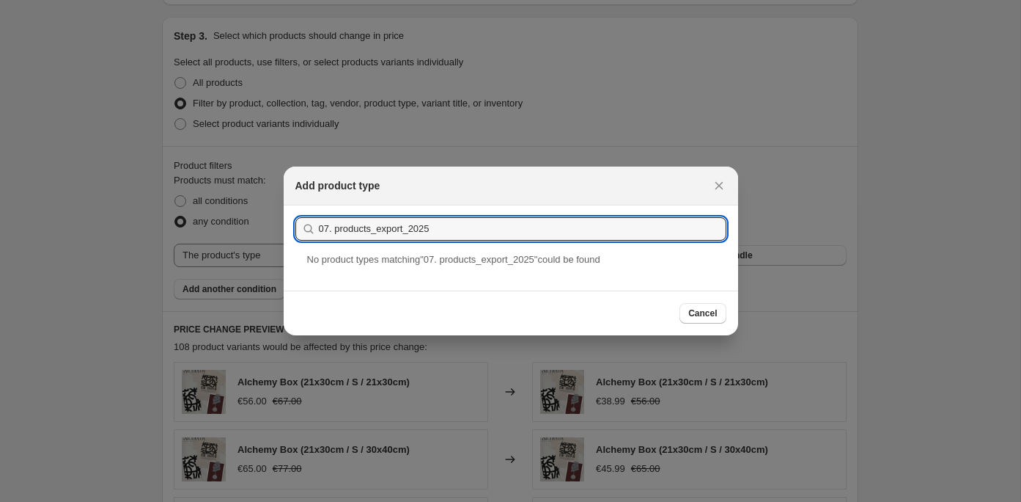
drag, startPoint x: 452, startPoint y: 228, endPoint x: 235, endPoint y: 227, distance: 217.0
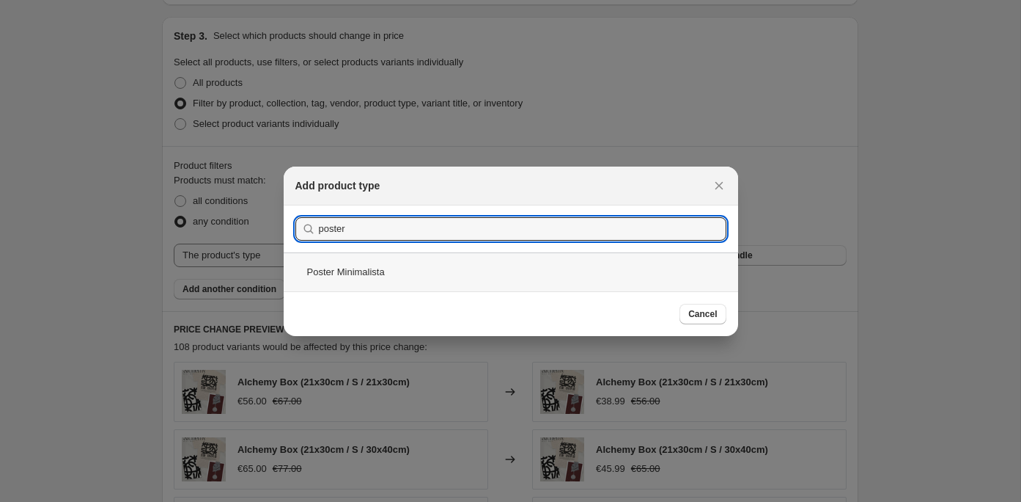
type input "poster"
click at [367, 277] on div "Poster Minimalista" at bounding box center [511, 271] width 455 height 39
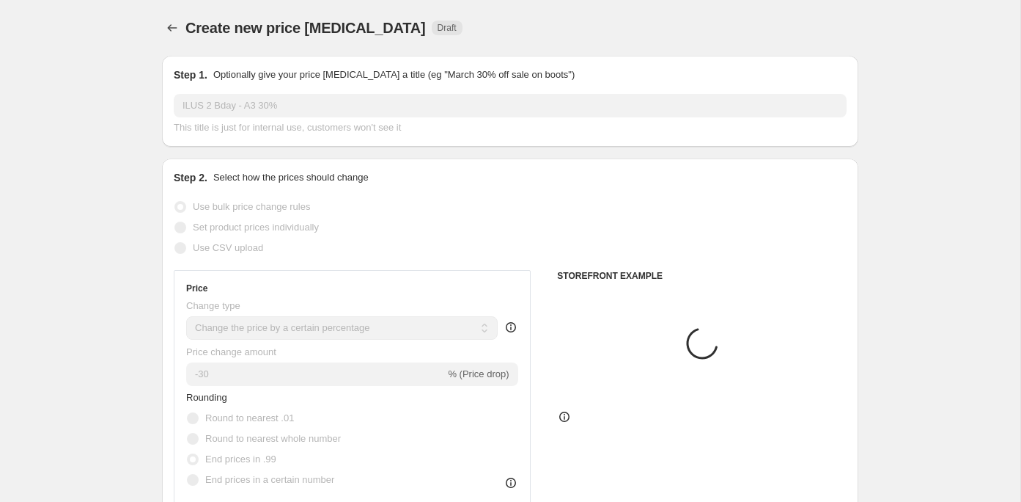
scroll to position [668, 0]
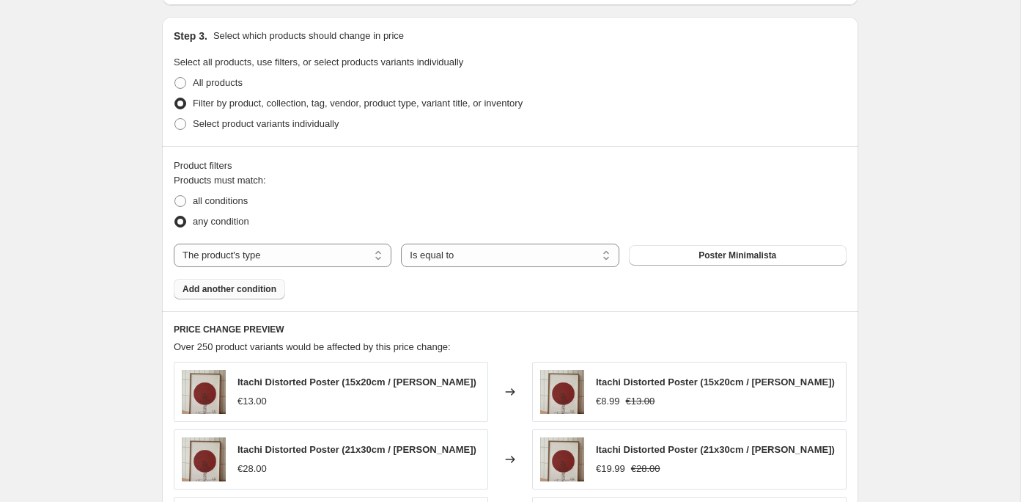
click at [246, 288] on span "Add another condition" at bounding box center [230, 289] width 94 height 12
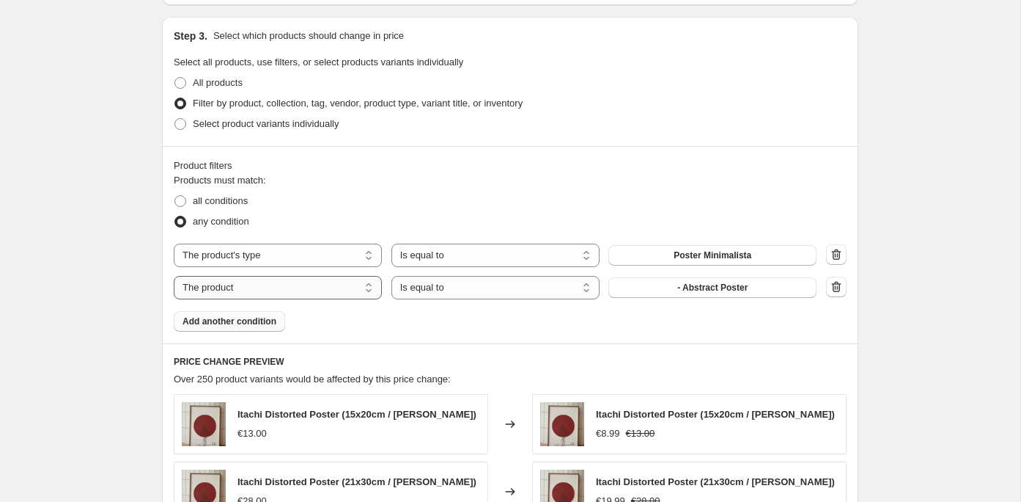
click at [306, 284] on select "The product The product's collection The product's tag The product's vendor The…" at bounding box center [278, 287] width 208 height 23
select select "title"
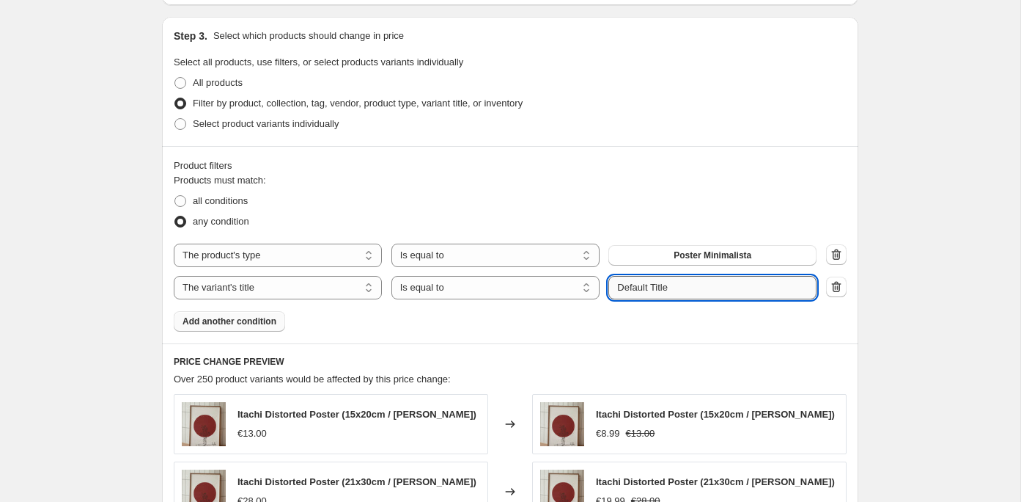
click at [661, 291] on input "Default Title" at bounding box center [713, 287] width 208 height 23
drag, startPoint x: 683, startPoint y: 286, endPoint x: 536, endPoint y: 285, distance: 146.7
click at [536, 285] on div "The product The product's collection The product's tag The product's vendor The…" at bounding box center [495, 287] width 643 height 23
type input "30x40"
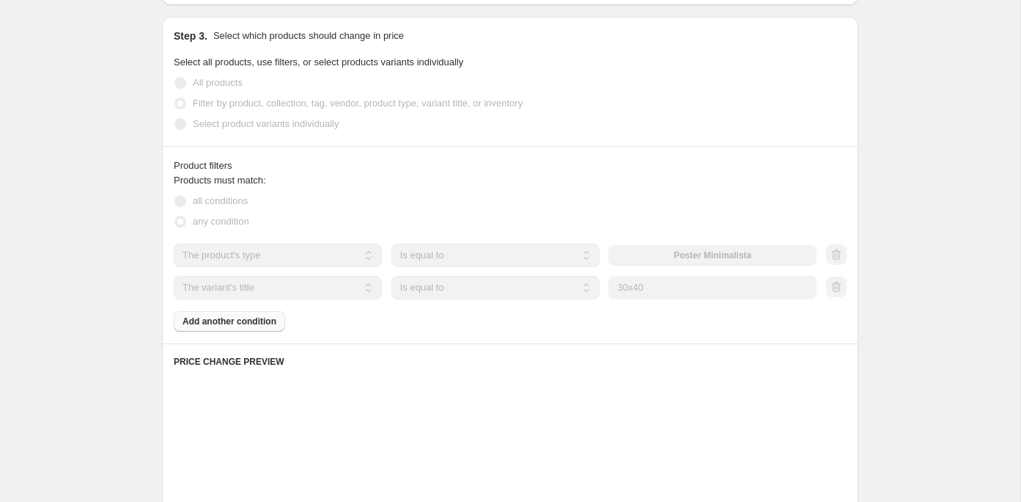
click at [441, 328] on div "Products must match: all conditions any condition The product The product's col…" at bounding box center [510, 252] width 673 height 158
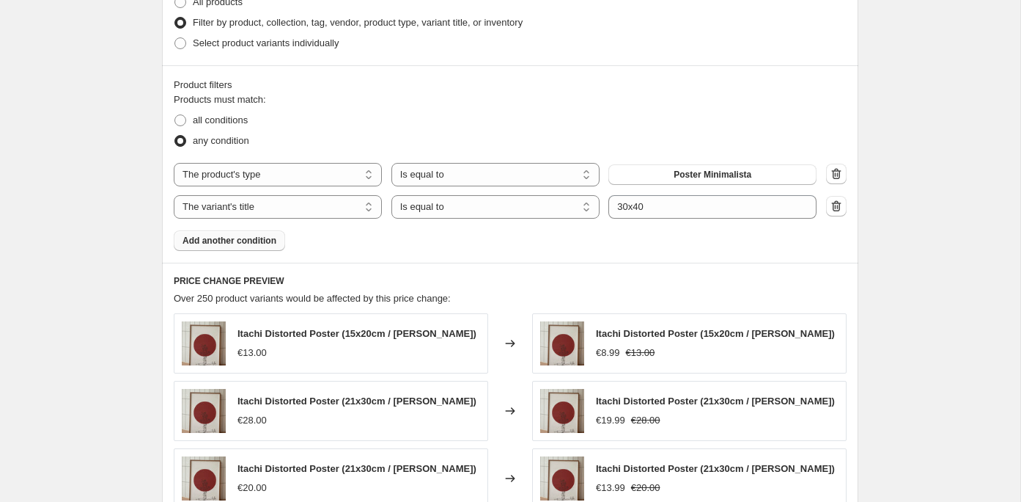
scroll to position [720, 0]
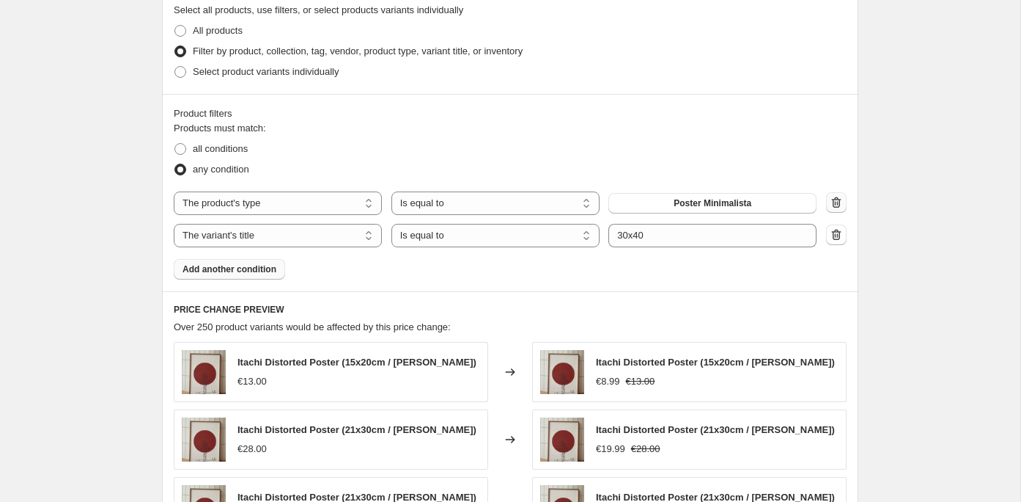
click at [837, 199] on icon "button" at bounding box center [836, 202] width 15 height 15
select select "title"
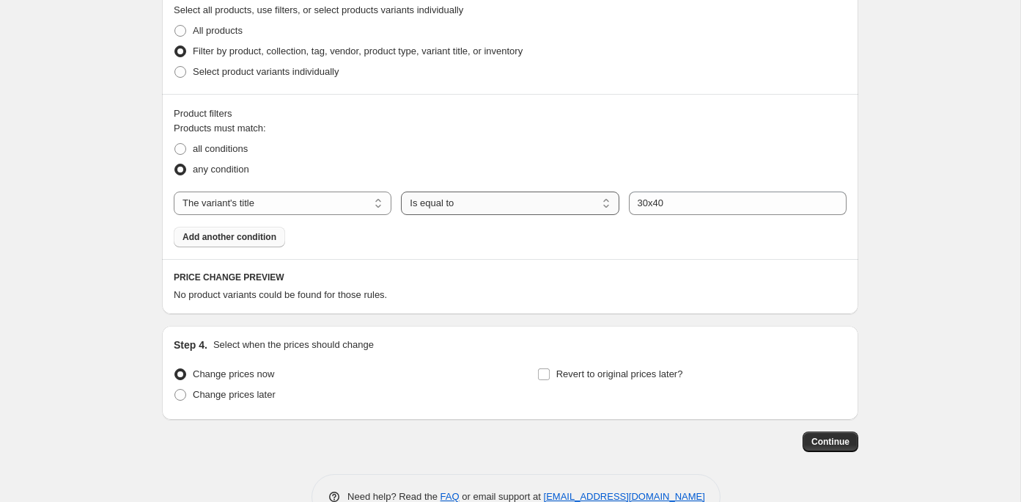
click at [592, 202] on select "Is equal to Is not equal to Contains" at bounding box center [510, 202] width 218 height 23
select select "contains"
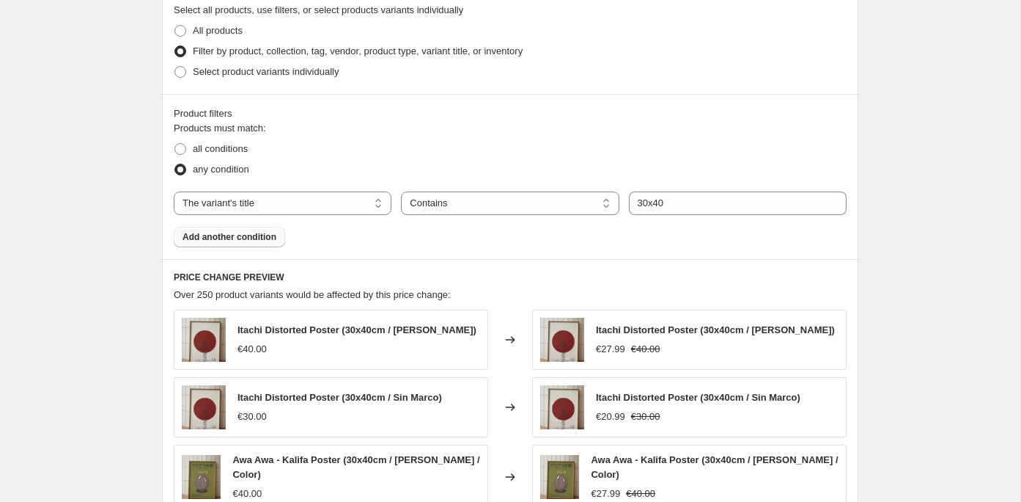
click at [257, 231] on span "Add another condition" at bounding box center [230, 237] width 94 height 12
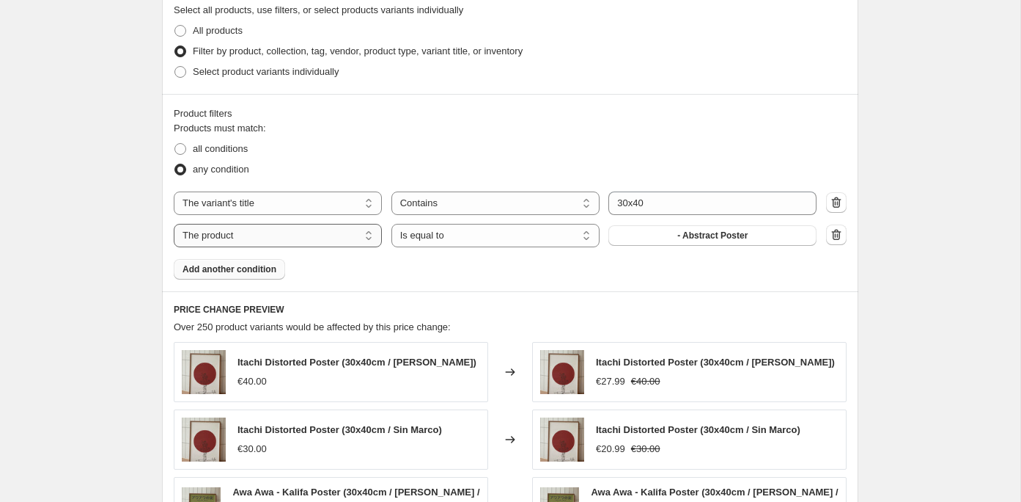
click at [353, 232] on select "The product The product's collection The product's tag The product's vendor The…" at bounding box center [278, 235] width 208 height 23
select select "product_type"
click at [639, 237] on button "Bundle" at bounding box center [713, 235] width 208 height 21
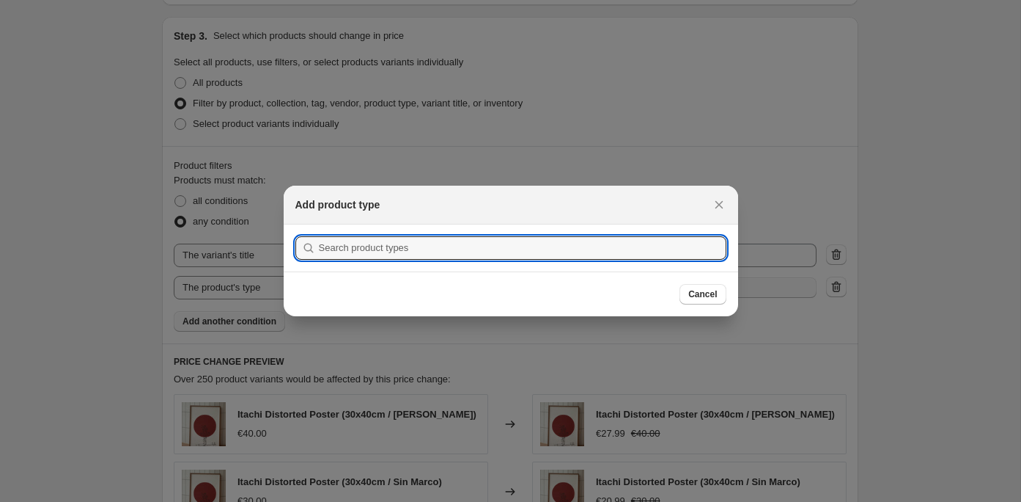
scroll to position [0, 0]
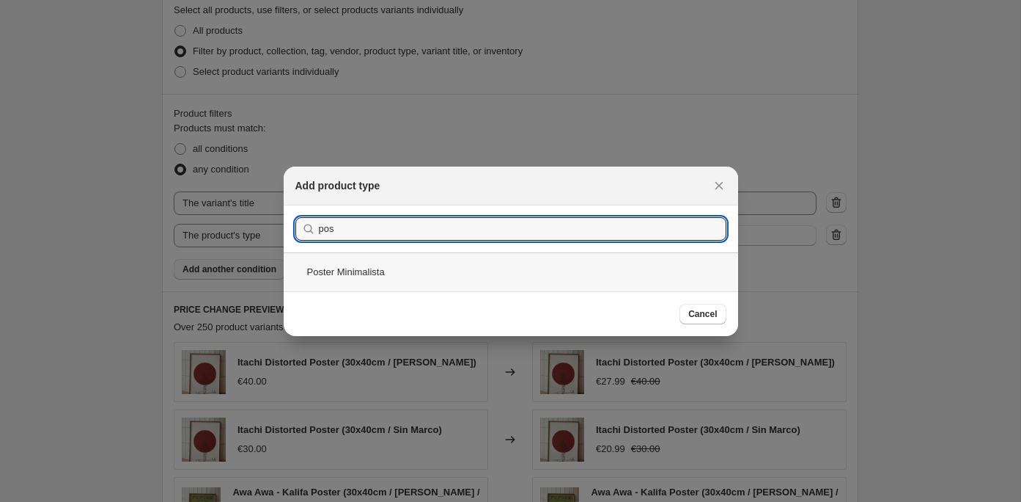
type input "pos"
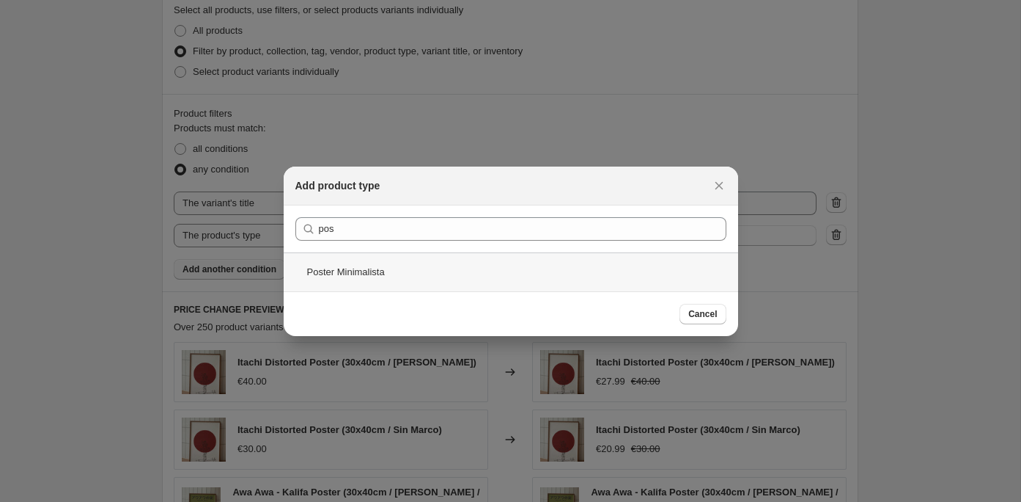
click at [449, 274] on div "Poster Minimalista" at bounding box center [511, 271] width 455 height 39
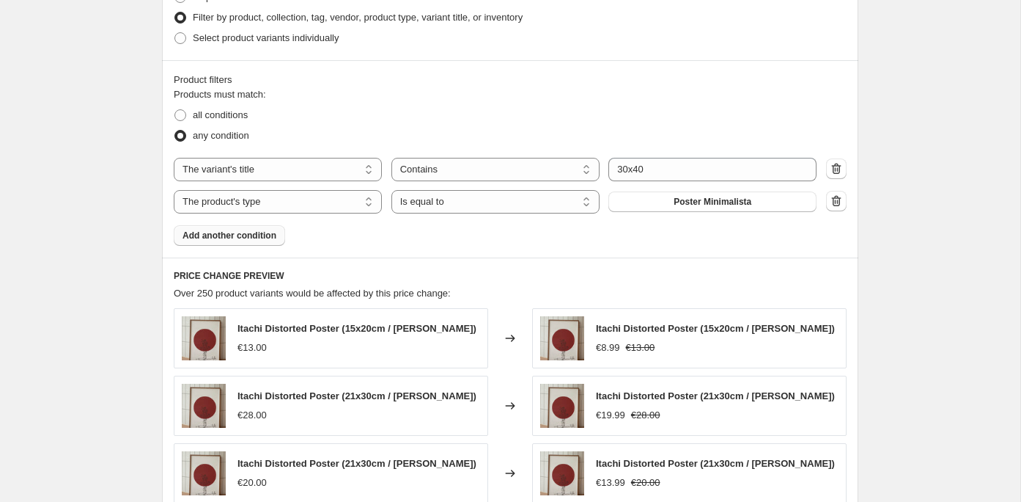
scroll to position [749, 0]
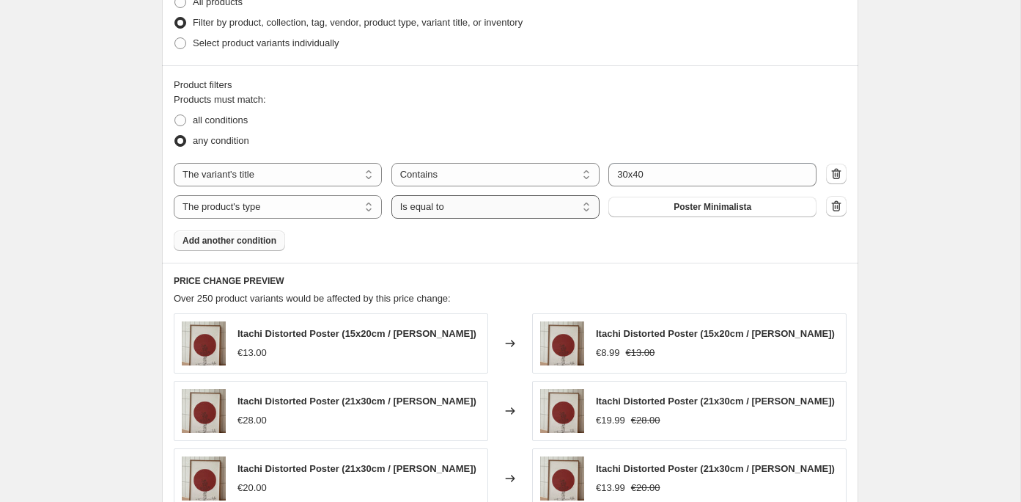
click at [447, 201] on select "Is equal to Is not equal to" at bounding box center [496, 206] width 208 height 23
select select "not_equal"
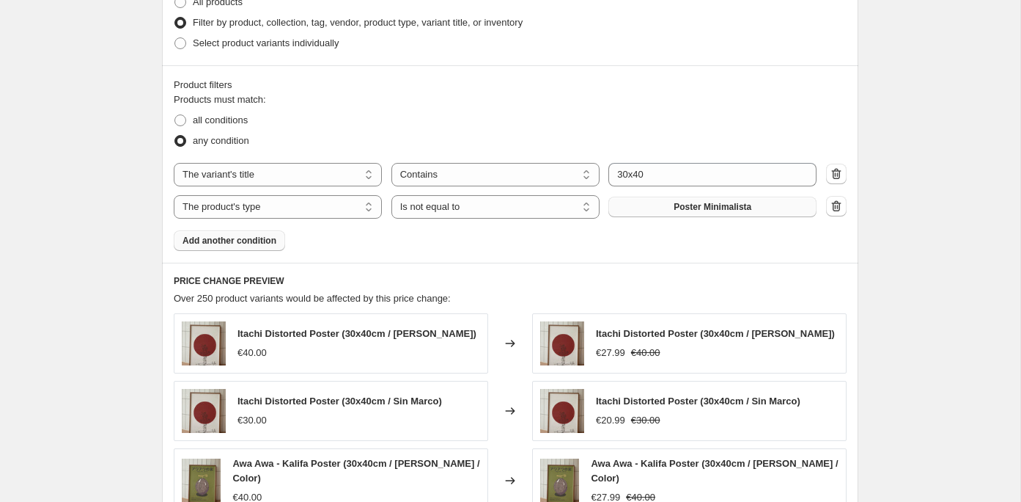
click at [648, 209] on button "Poster Minimalista" at bounding box center [713, 207] width 208 height 21
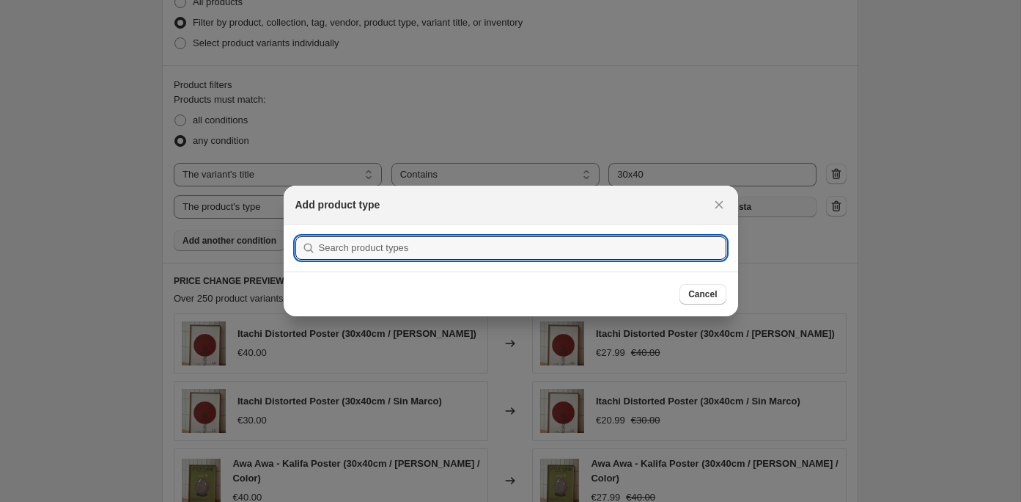
scroll to position [0, 0]
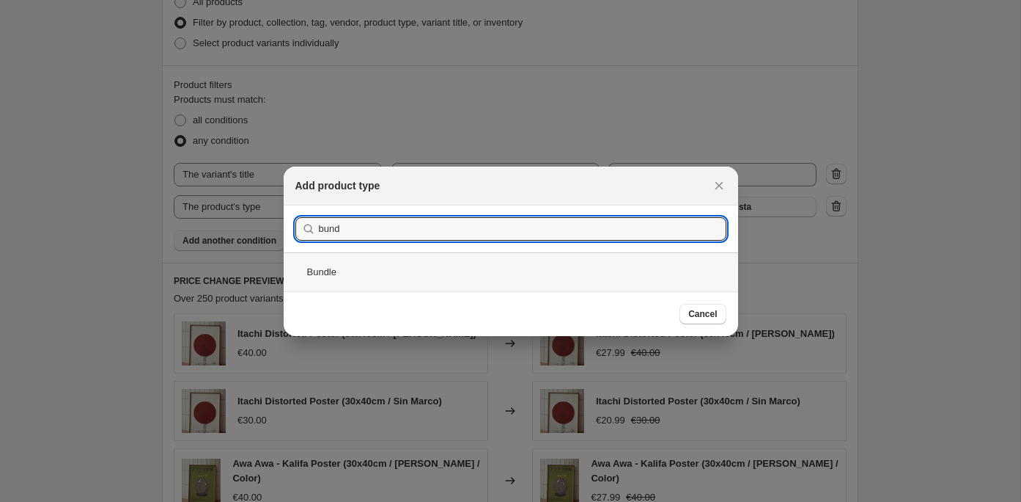
type input "bund"
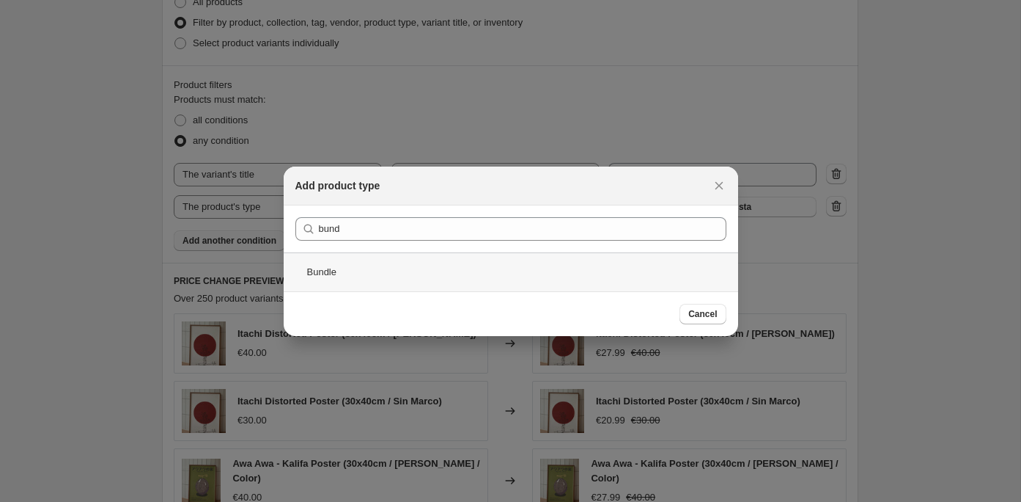
click at [393, 274] on div "Bundle" at bounding box center [511, 271] width 455 height 39
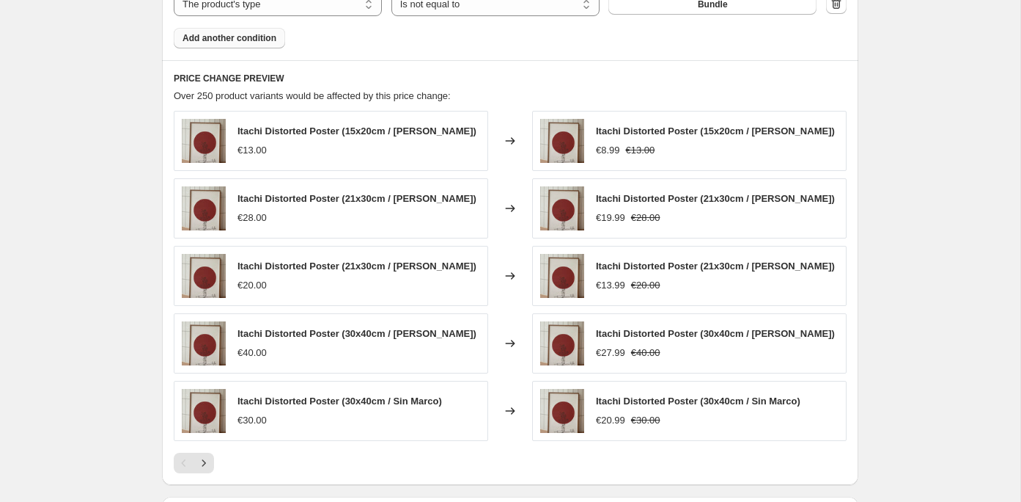
scroll to position [954, 0]
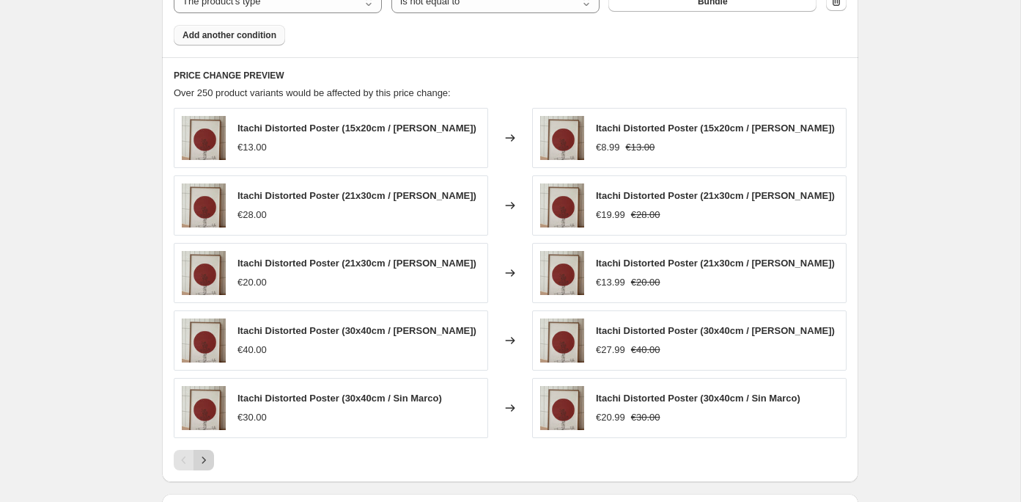
click at [206, 456] on icon "Next" at bounding box center [204, 459] width 15 height 15
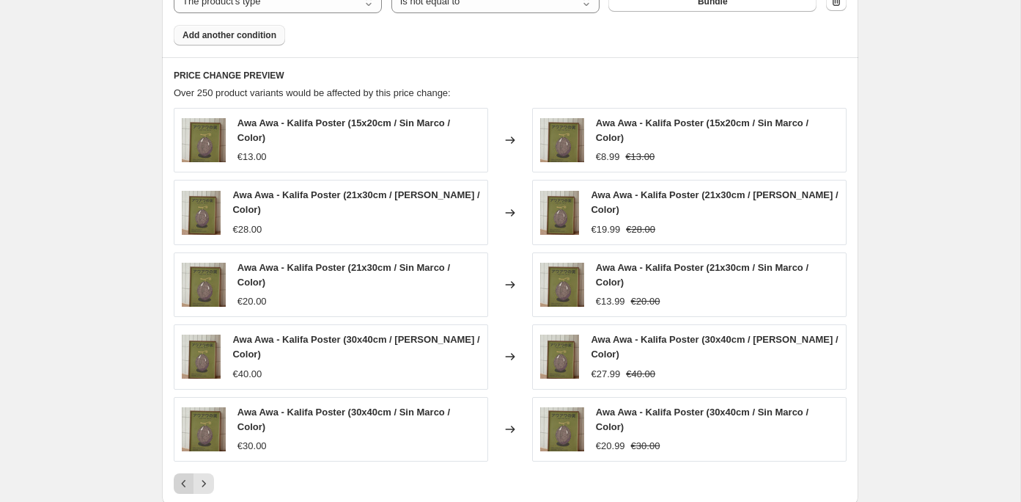
click at [181, 477] on icon "Previous" at bounding box center [184, 483] width 15 height 15
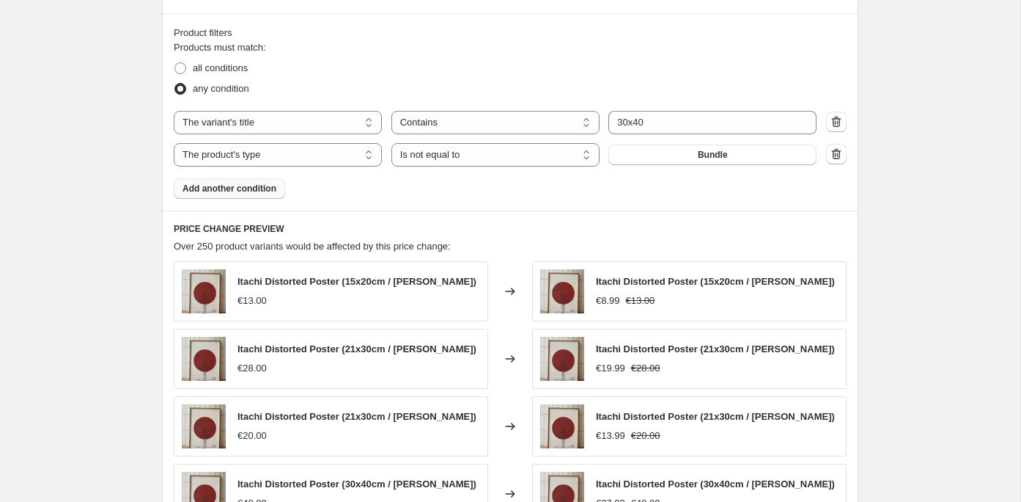
scroll to position [795, 0]
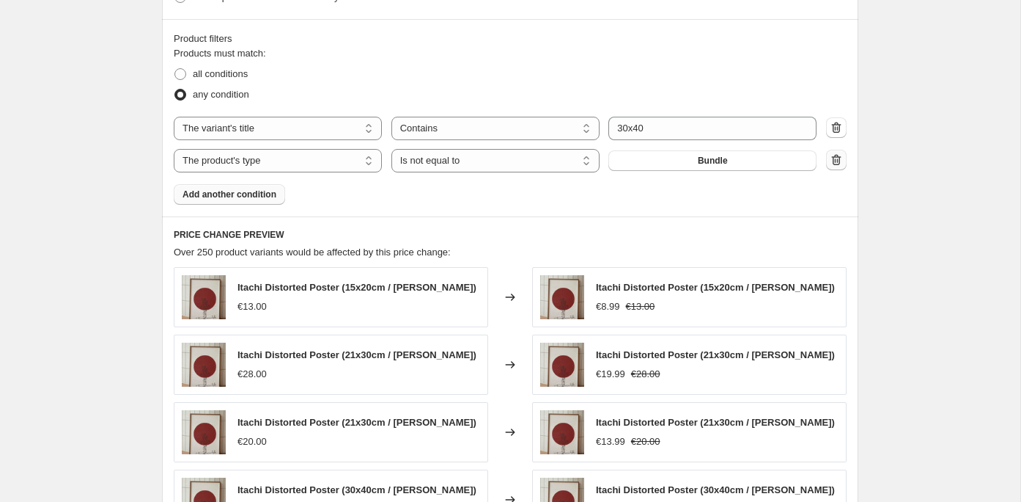
click at [836, 159] on icon "button" at bounding box center [835, 160] width 1 height 4
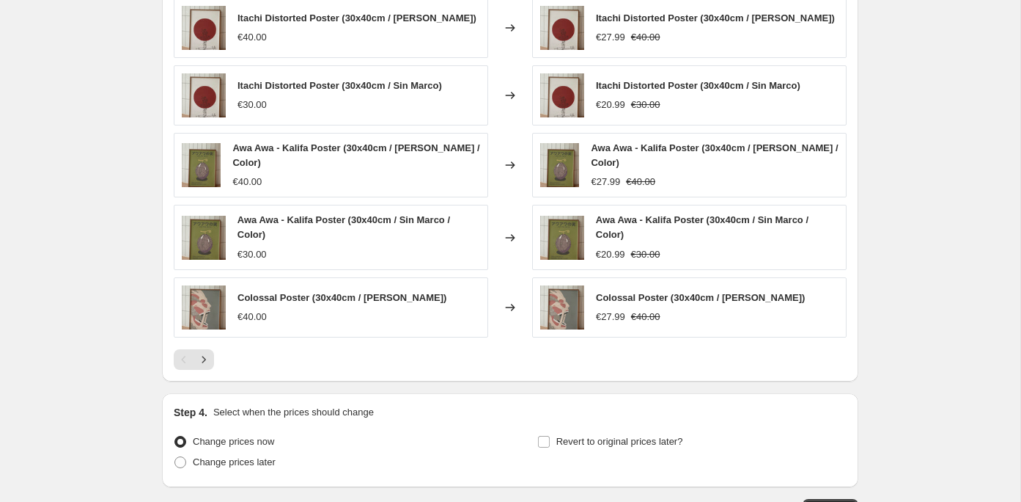
scroll to position [1032, 0]
click at [202, 352] on icon "Next" at bounding box center [204, 358] width 15 height 15
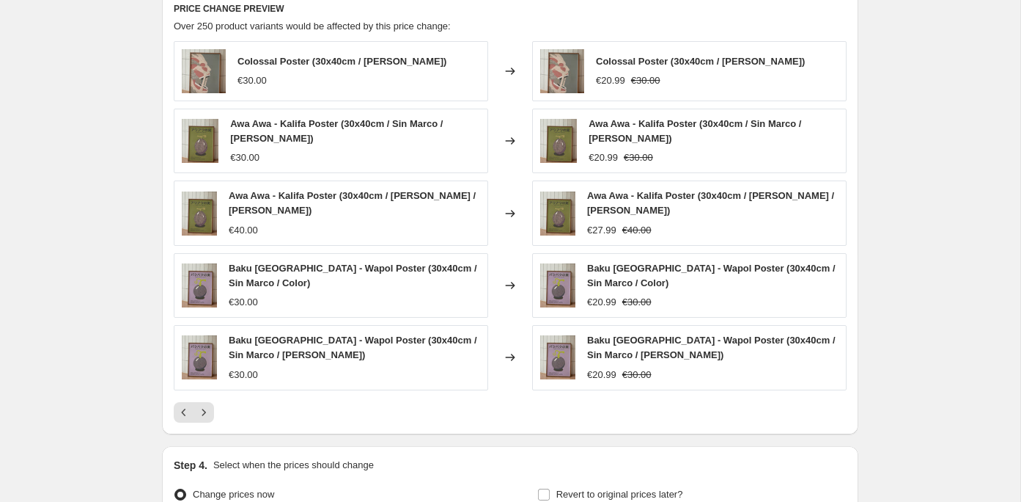
scroll to position [961, 0]
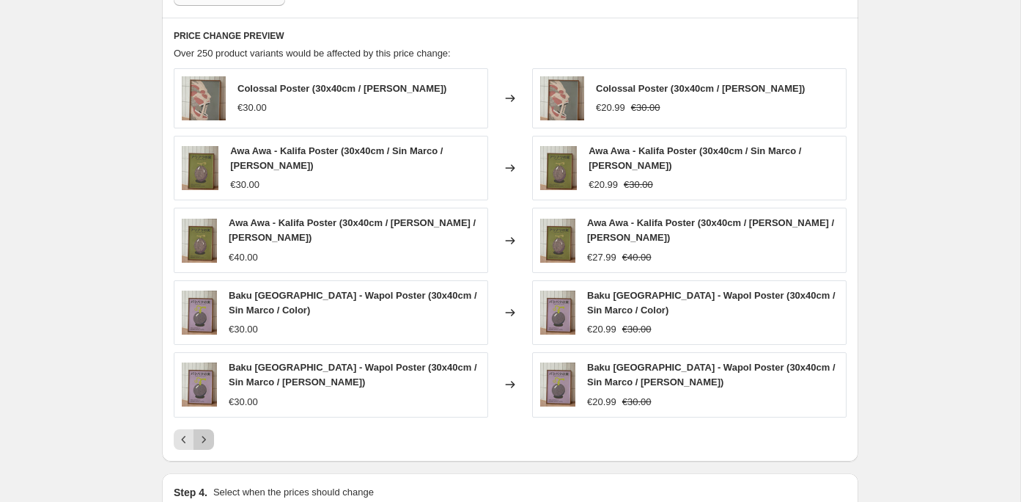
click at [206, 433] on icon "Next" at bounding box center [204, 439] width 15 height 15
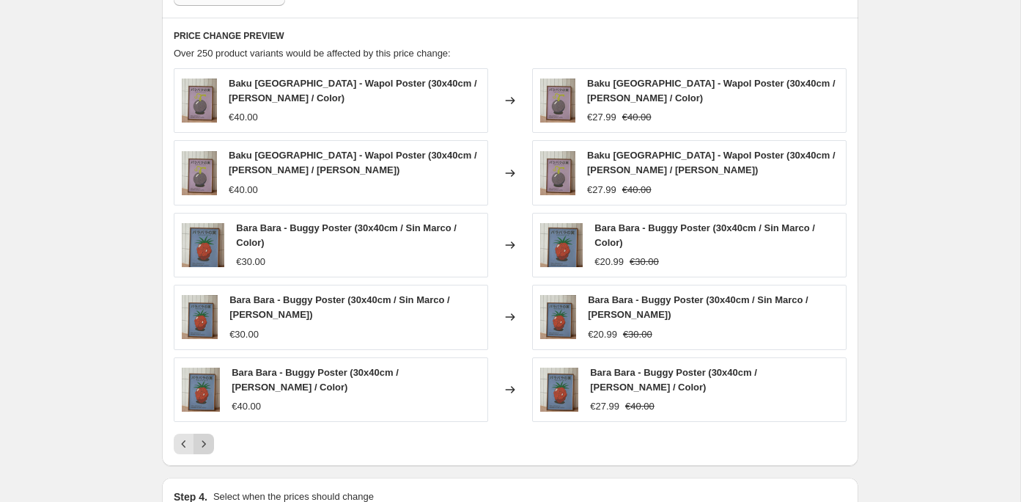
click at [206, 437] on icon "Next" at bounding box center [204, 443] width 15 height 15
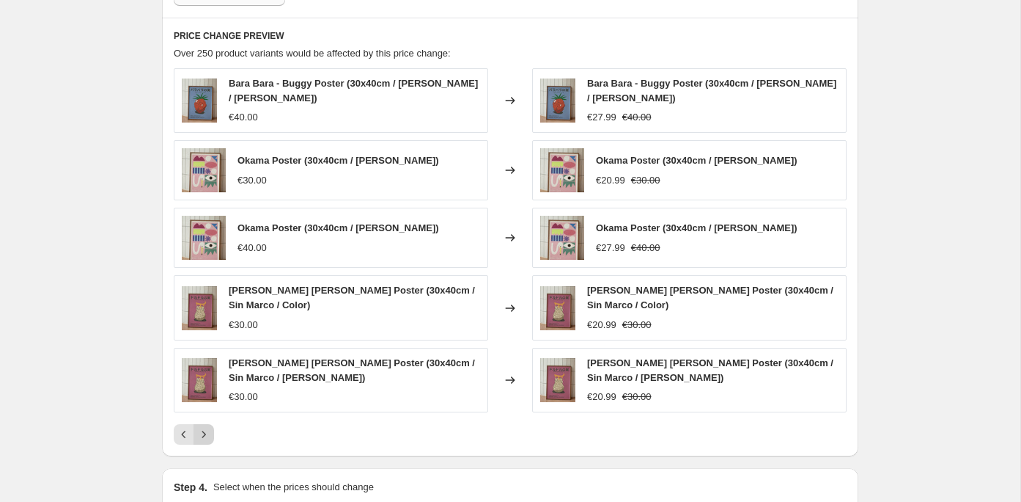
click at [206, 437] on button "Next" at bounding box center [204, 434] width 21 height 21
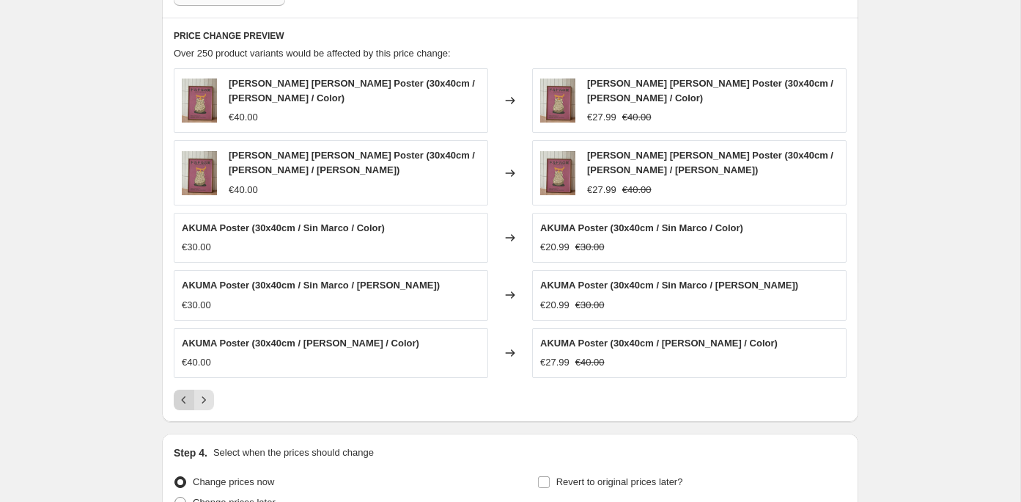
click at [177, 402] on button "Previous" at bounding box center [184, 399] width 21 height 21
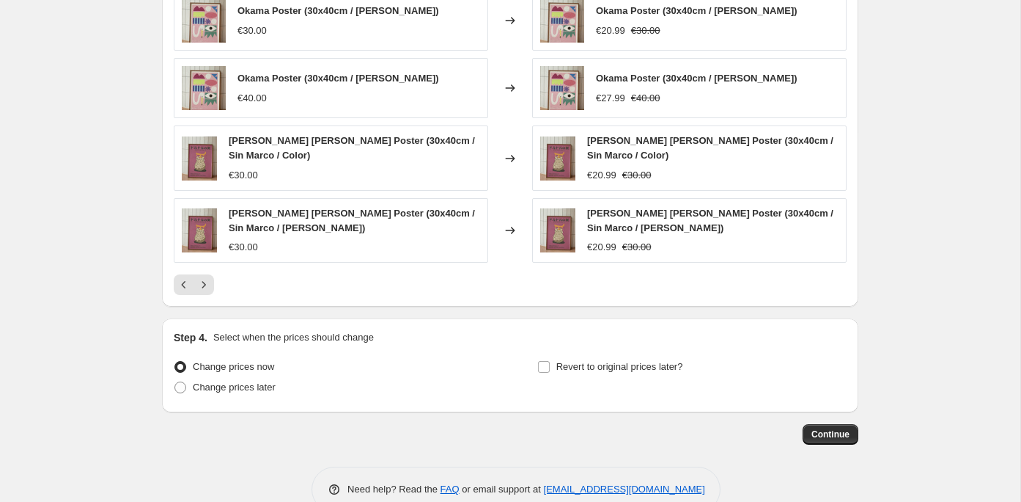
scroll to position [1137, 0]
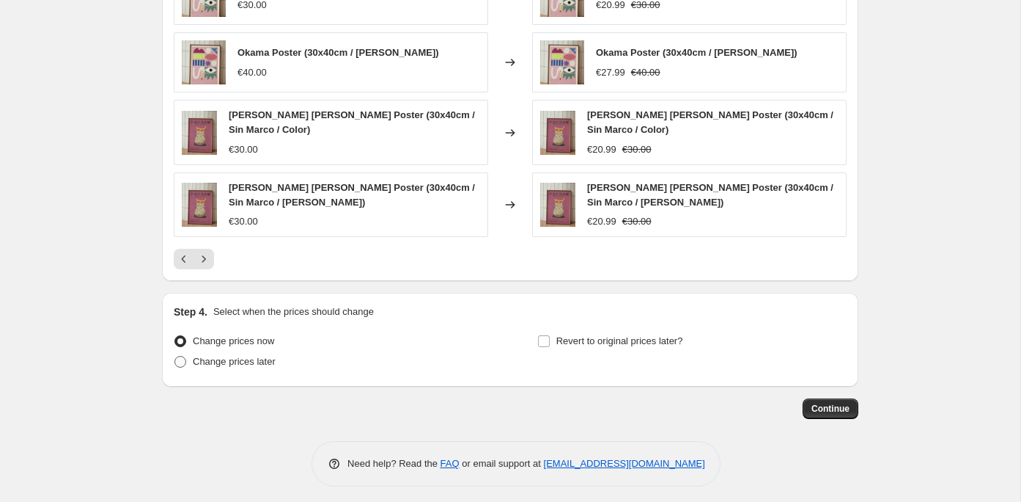
click at [237, 359] on span "Change prices later" at bounding box center [234, 361] width 83 height 11
click at [175, 356] on input "Change prices later" at bounding box center [175, 356] width 1 height 1
radio input "true"
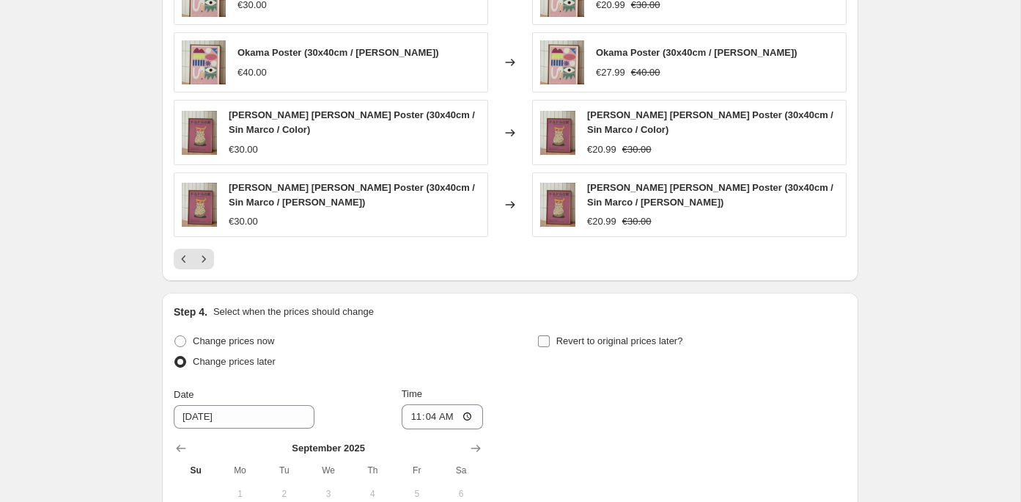
click at [553, 333] on label "Revert to original prices later?" at bounding box center [610, 341] width 146 height 21
click at [550, 335] on input "Revert to original prices later?" at bounding box center [544, 341] width 12 height 12
checkbox input "true"
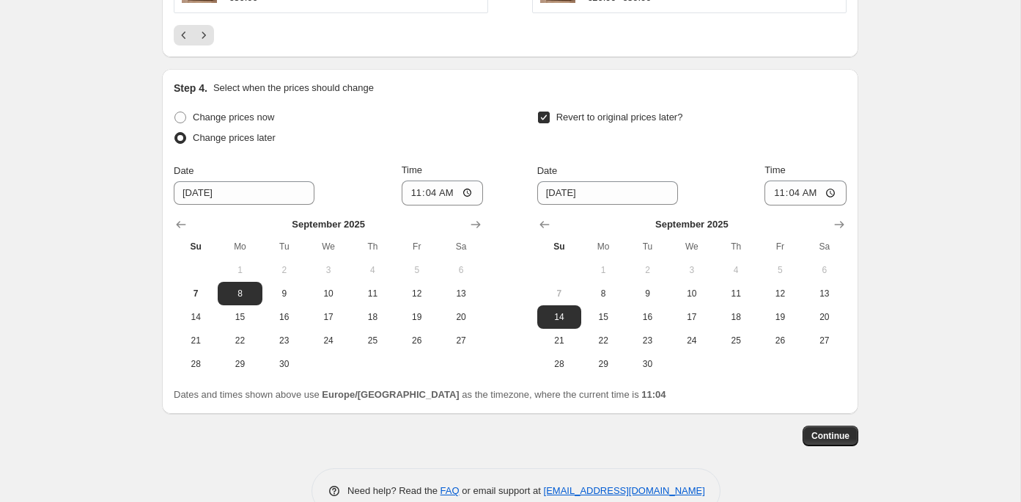
scroll to position [1370, 0]
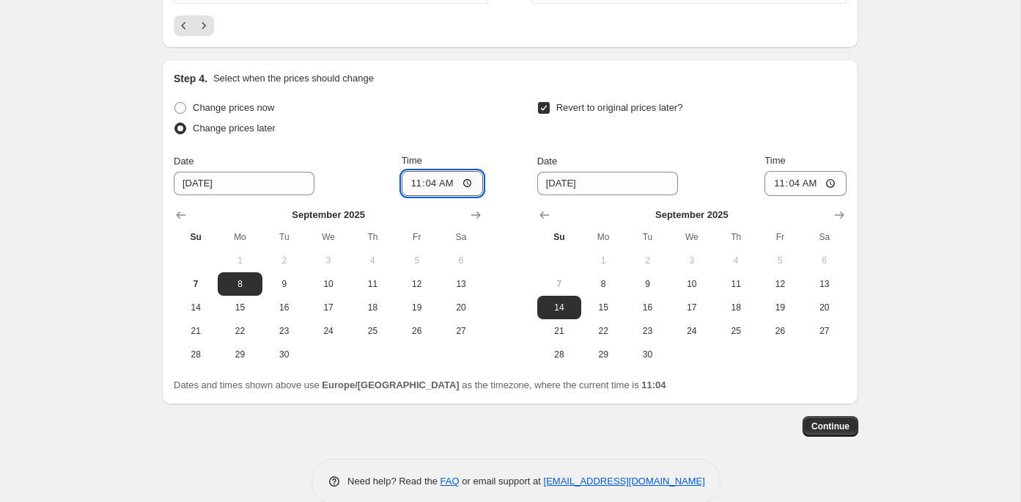
click at [430, 175] on input "11:04" at bounding box center [443, 183] width 82 height 25
click at [447, 180] on input "00:04" at bounding box center [443, 183] width 82 height 25
type input "00:00"
click at [699, 284] on button "10" at bounding box center [692, 283] width 44 height 23
type input "9/10/2025"
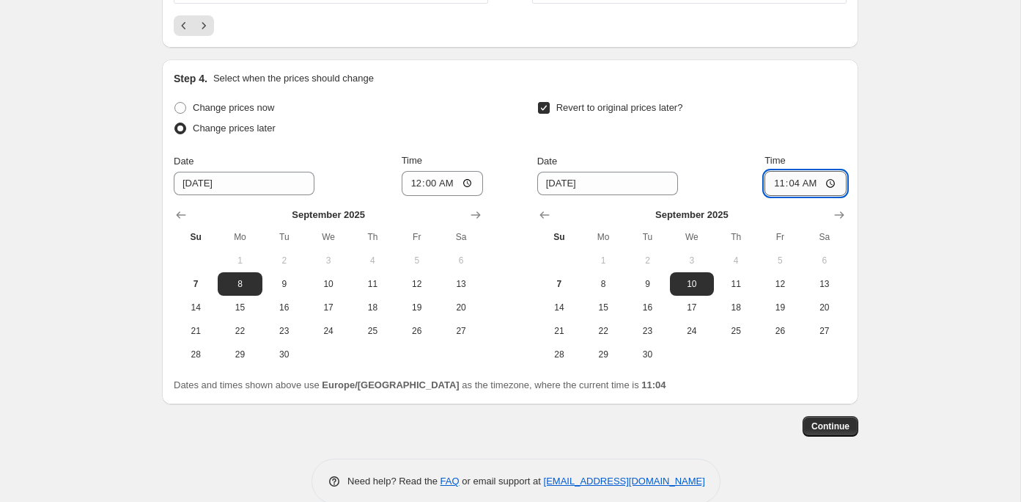
click at [796, 177] on input "11:04" at bounding box center [806, 183] width 82 height 25
type input "23:04"
type input "23:59"
click at [834, 115] on div "Revert to original prices later?" at bounding box center [691, 120] width 309 height 44
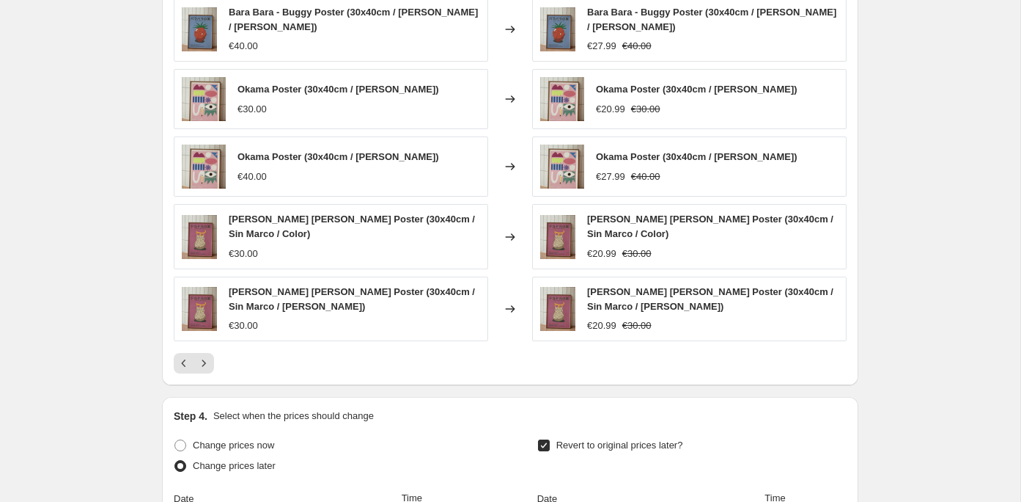
scroll to position [1065, 0]
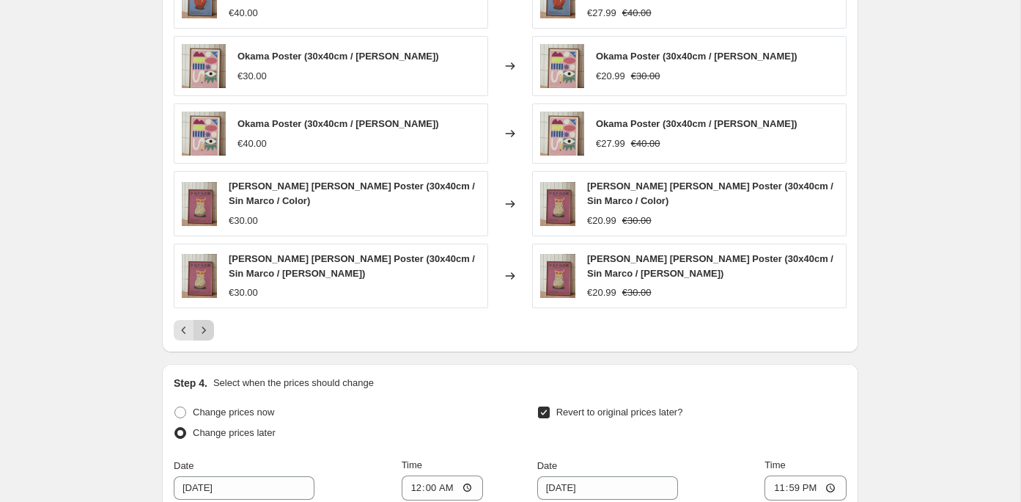
click at [208, 323] on icon "Next" at bounding box center [204, 330] width 15 height 15
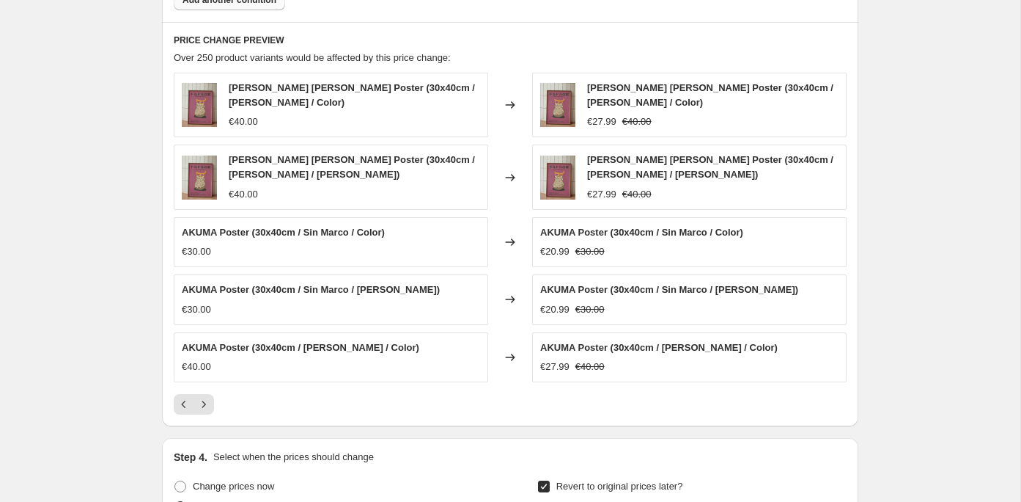
scroll to position [955, 0]
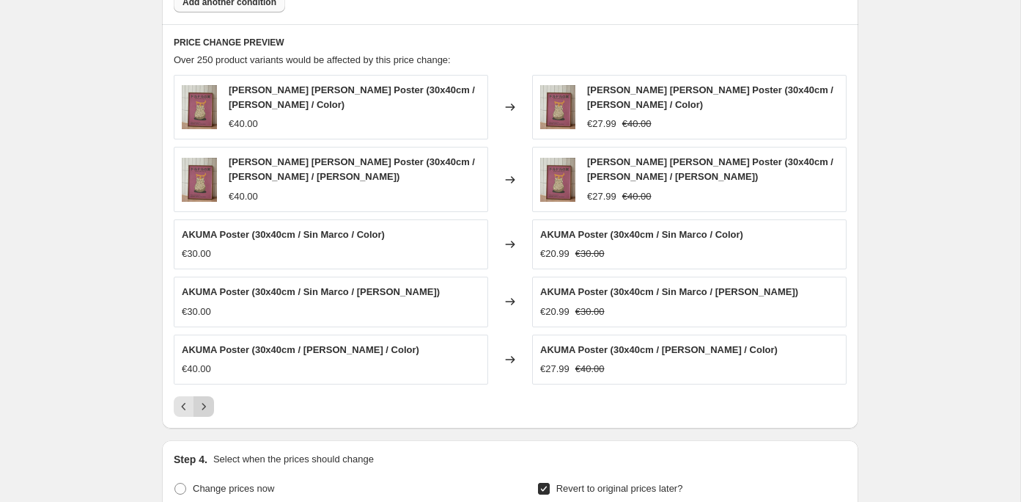
click at [208, 401] on icon "Next" at bounding box center [204, 406] width 15 height 15
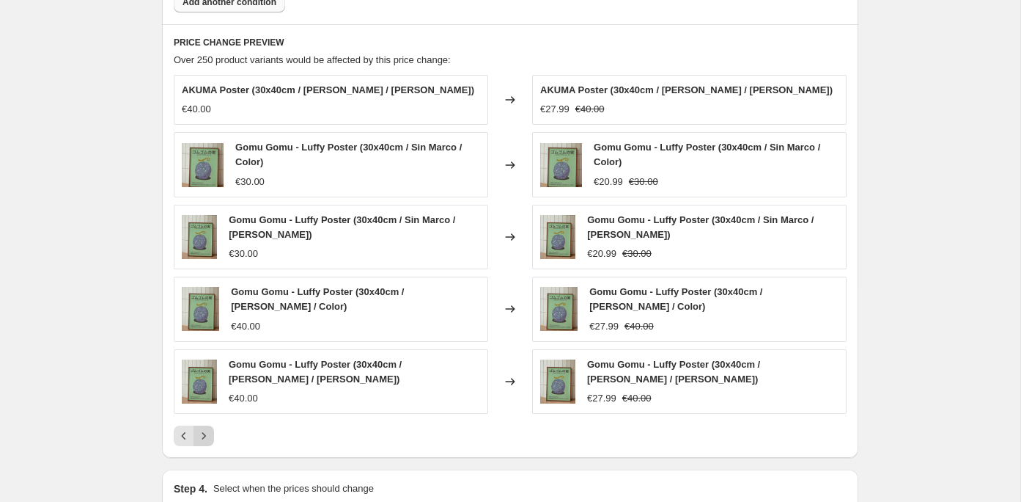
click at [208, 428] on icon "Next" at bounding box center [204, 435] width 15 height 15
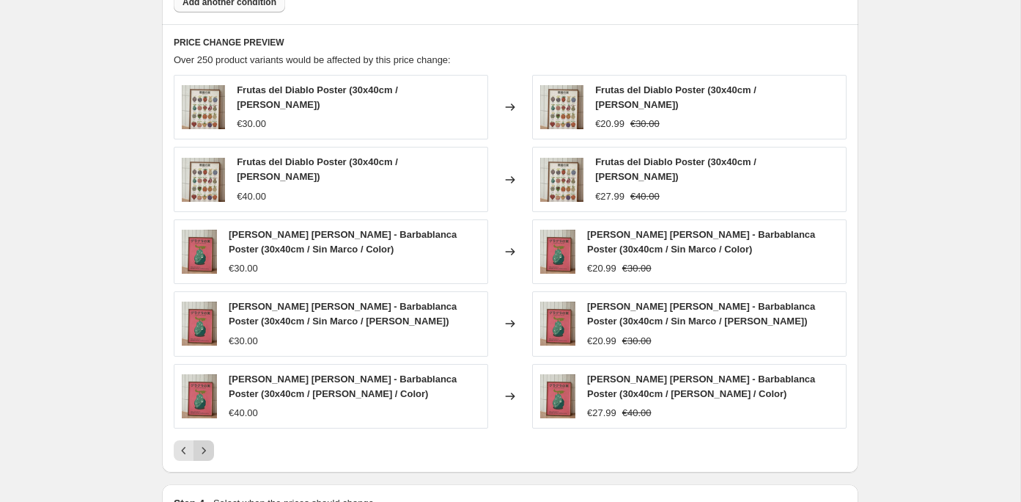
click at [205, 443] on icon "Next" at bounding box center [204, 450] width 15 height 15
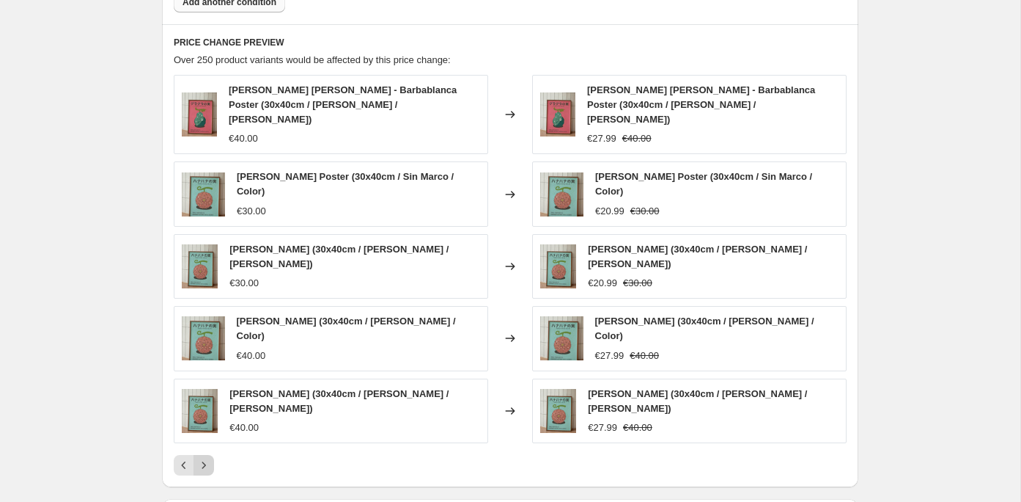
click at [205, 455] on button "Next" at bounding box center [204, 465] width 21 height 21
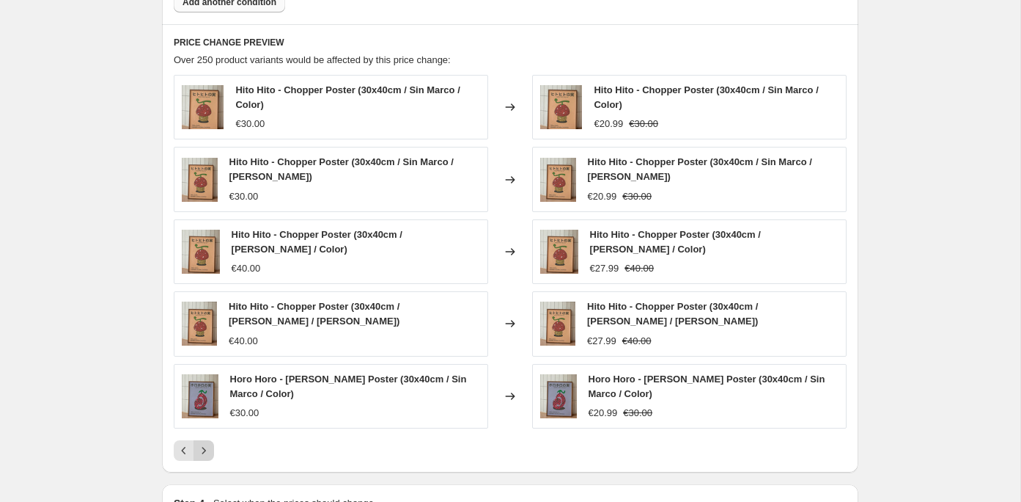
click at [207, 446] on icon "Next" at bounding box center [204, 450] width 15 height 15
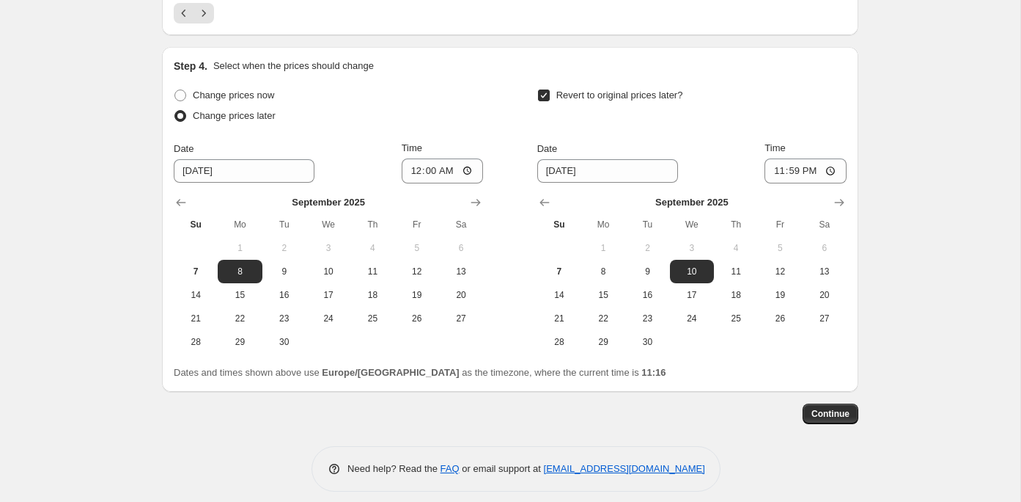
scroll to position [1397, 0]
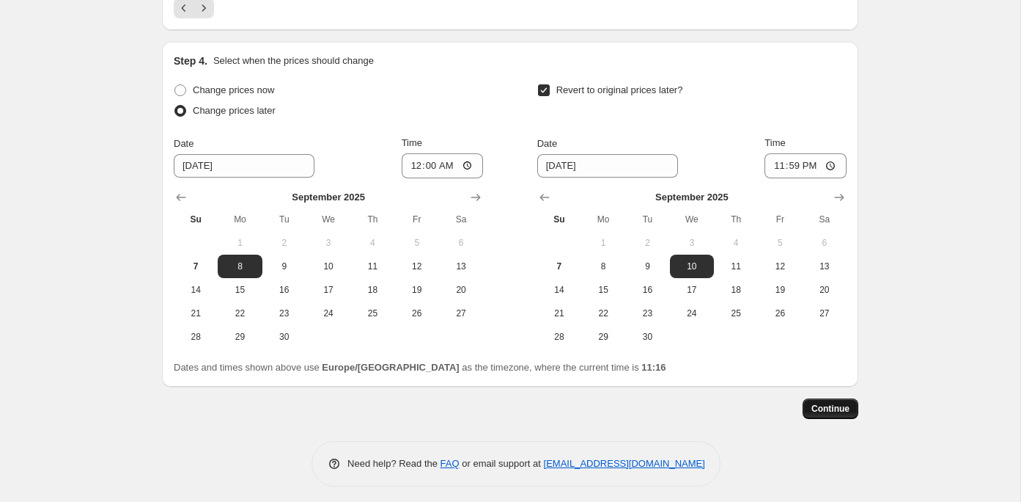
click at [845, 405] on span "Continue" at bounding box center [831, 409] width 38 height 12
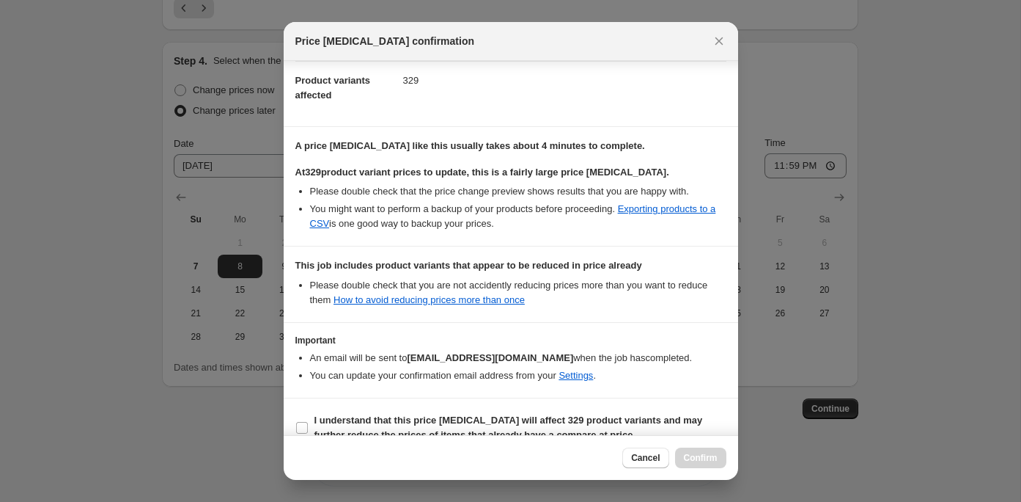
scroll to position [190, 0]
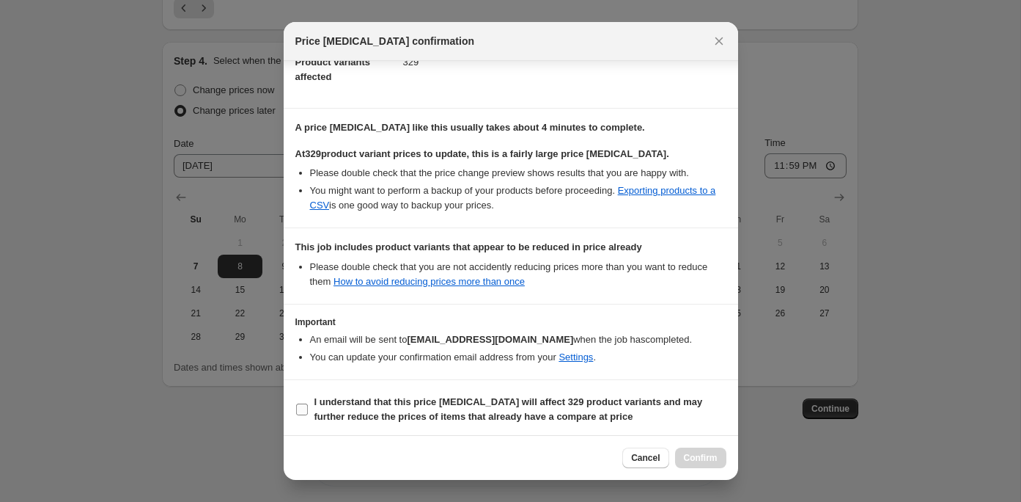
click at [301, 404] on input "I understand that this price change job will affect 329 product variants and ma…" at bounding box center [302, 409] width 12 height 12
checkbox input "true"
click at [636, 459] on span "Cancel" at bounding box center [645, 458] width 29 height 12
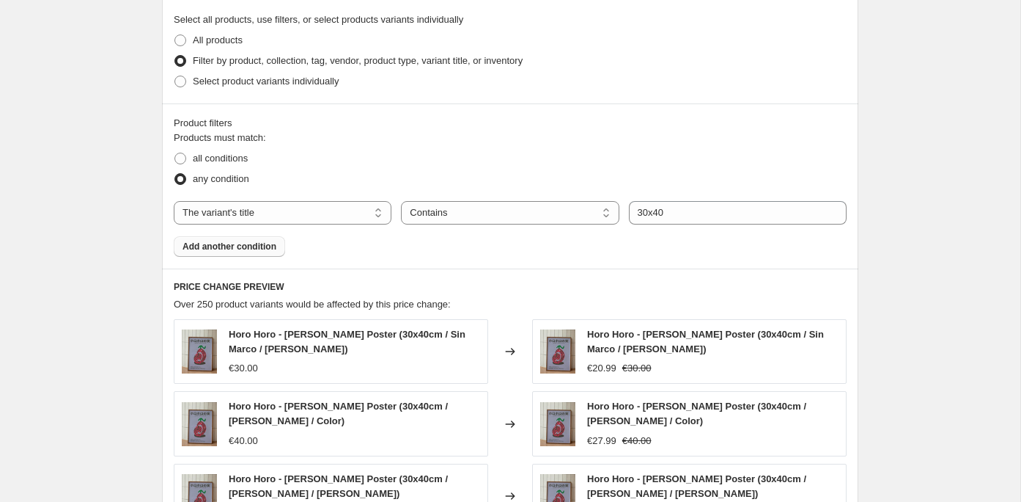
scroll to position [675, 0]
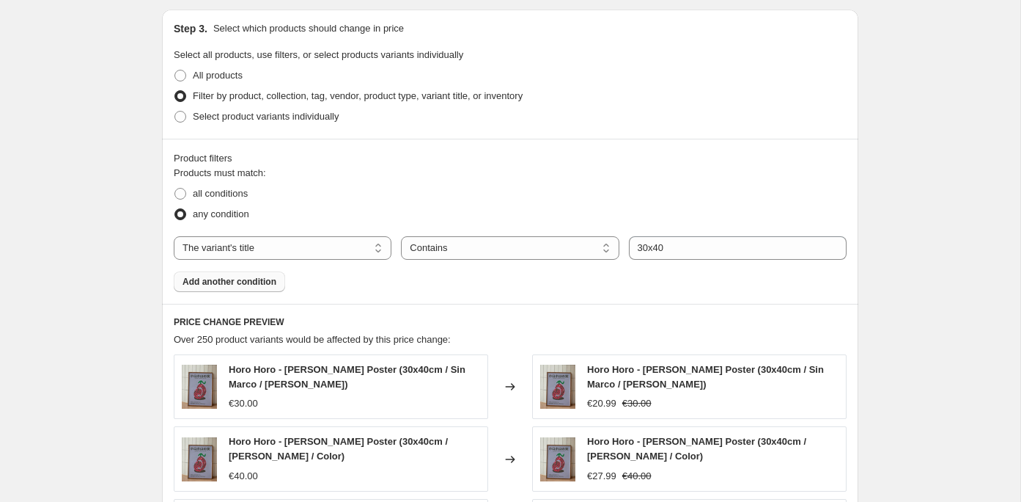
click at [241, 282] on span "Add another condition" at bounding box center [230, 282] width 94 height 12
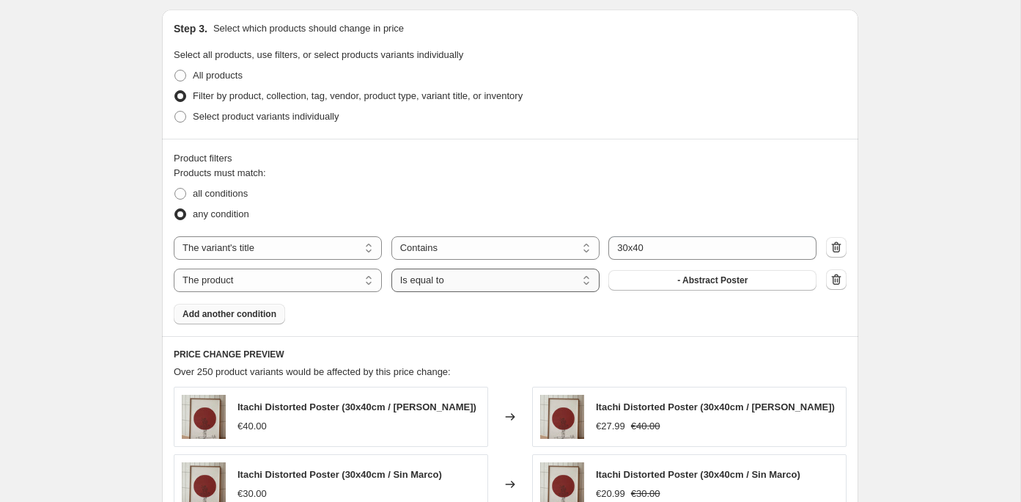
click at [445, 277] on select "Is equal to Is not equal to" at bounding box center [496, 279] width 208 height 23
click at [335, 276] on select "The product The product's collection The product's tag The product's vendor The…" at bounding box center [278, 279] width 208 height 23
select select "collection"
click at [550, 278] on select "Is equal to Is not equal to" at bounding box center [496, 279] width 208 height 23
click at [639, 279] on button "Abstract Pieces" at bounding box center [713, 280] width 208 height 21
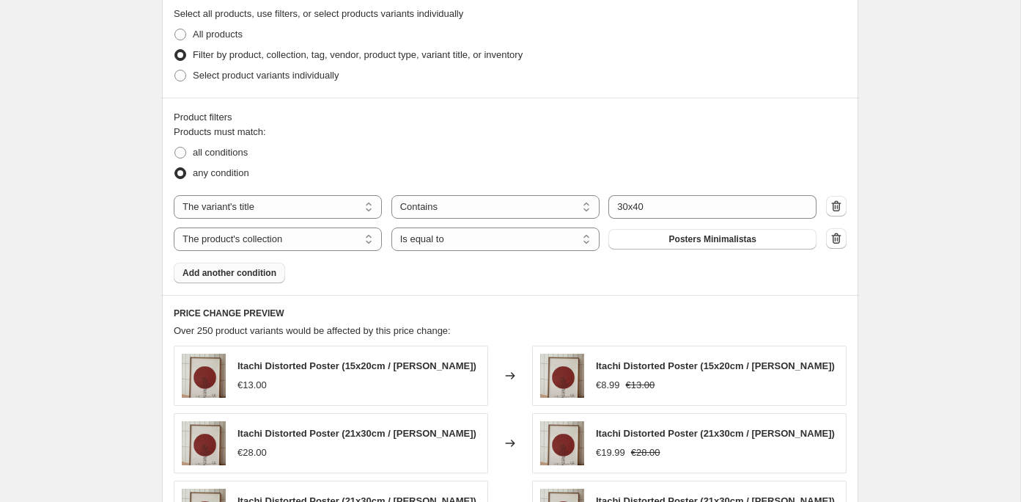
scroll to position [697, 0]
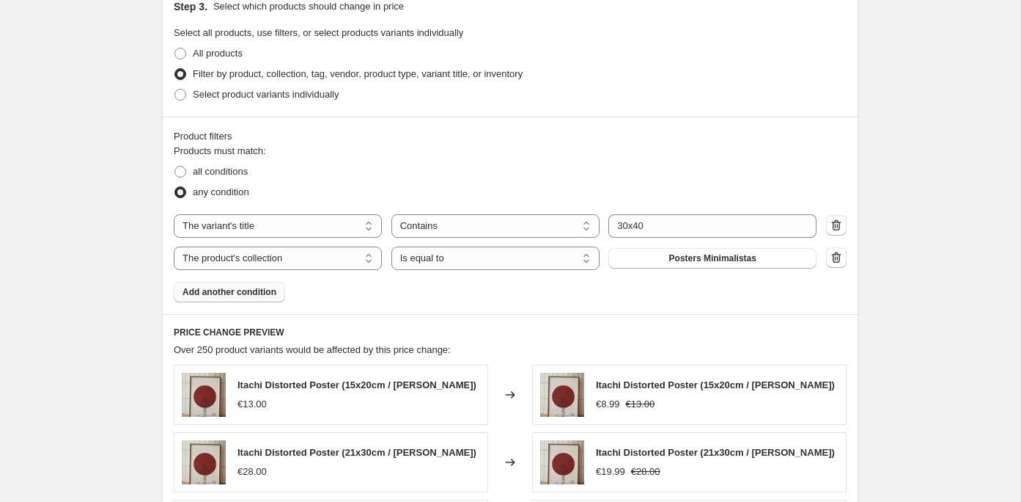
click at [246, 294] on span "Add another condition" at bounding box center [230, 292] width 94 height 12
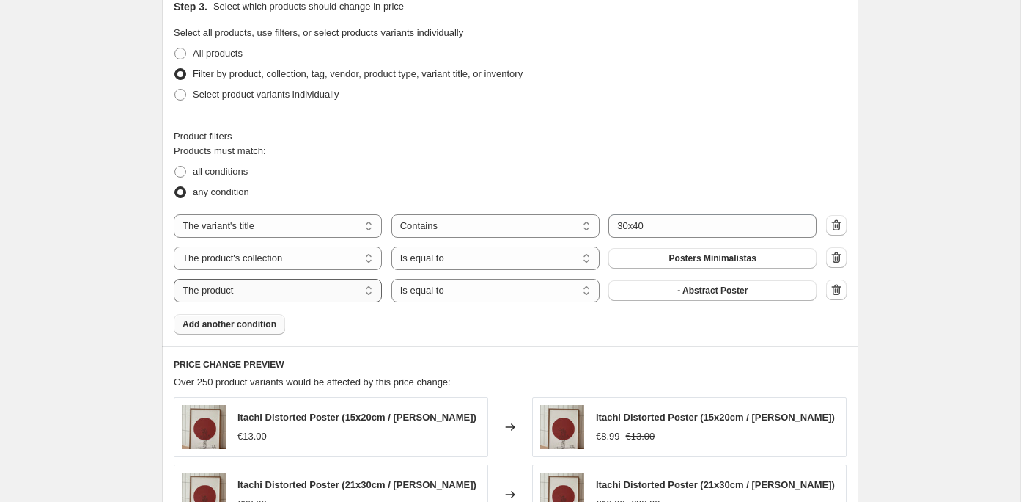
click at [331, 295] on select "The product The product's collection The product's tag The product's vendor The…" at bounding box center [278, 290] width 208 height 23
select select "title"
click at [579, 286] on select "Is equal to Is not equal to Contains" at bounding box center [496, 290] width 208 height 23
select select "contains"
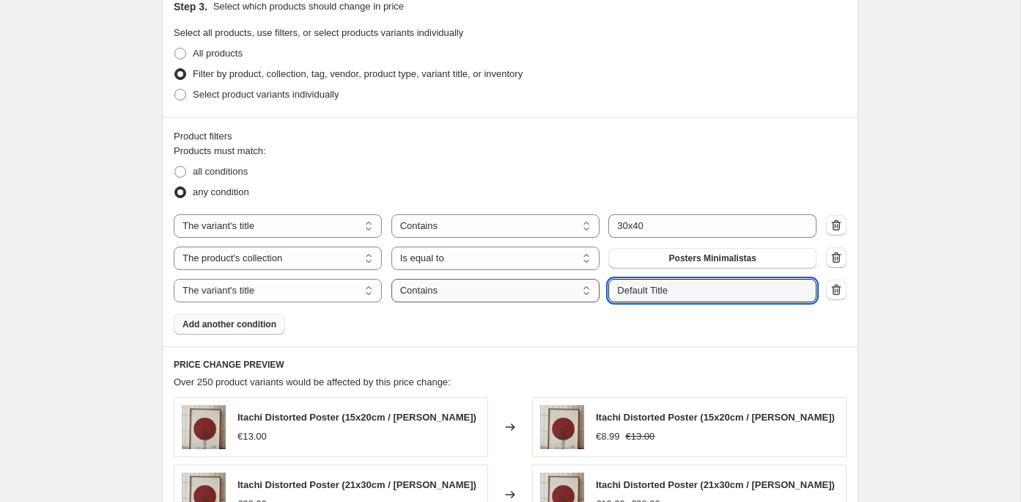
drag, startPoint x: 686, startPoint y: 292, endPoint x: 587, endPoint y: 290, distance: 99.7
click at [591, 290] on div "The product The product's collection The product's tag The product's vendor The…" at bounding box center [495, 290] width 643 height 23
type input "30x40"
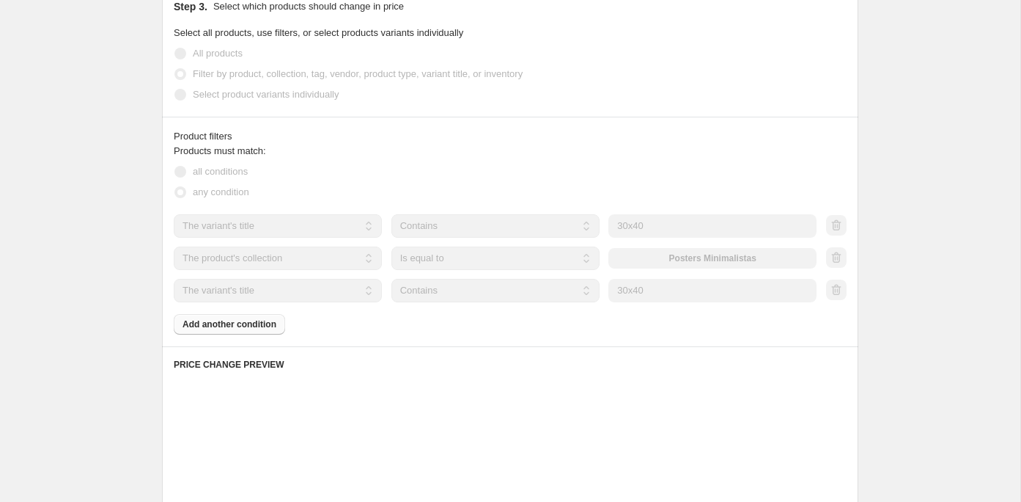
click at [458, 322] on div "Products must match: all conditions any condition The product The product's col…" at bounding box center [510, 239] width 673 height 191
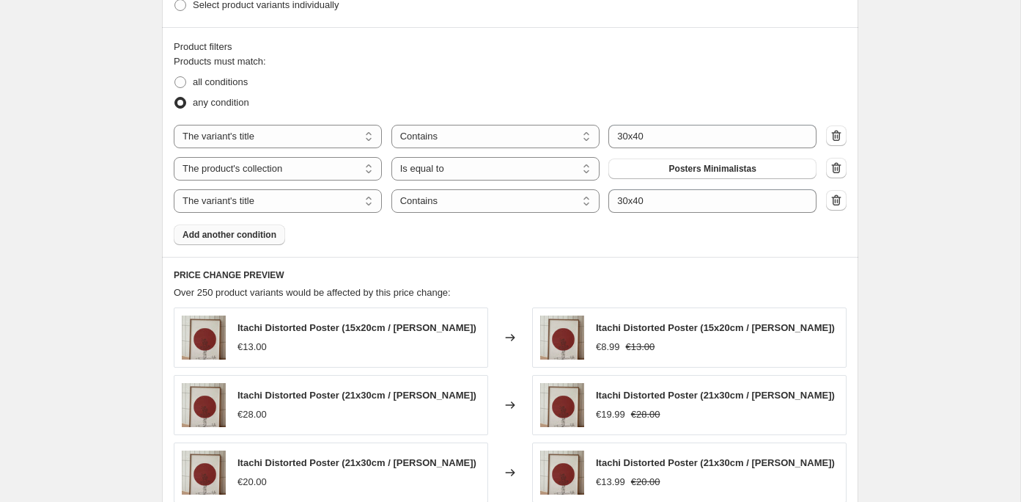
scroll to position [738, 0]
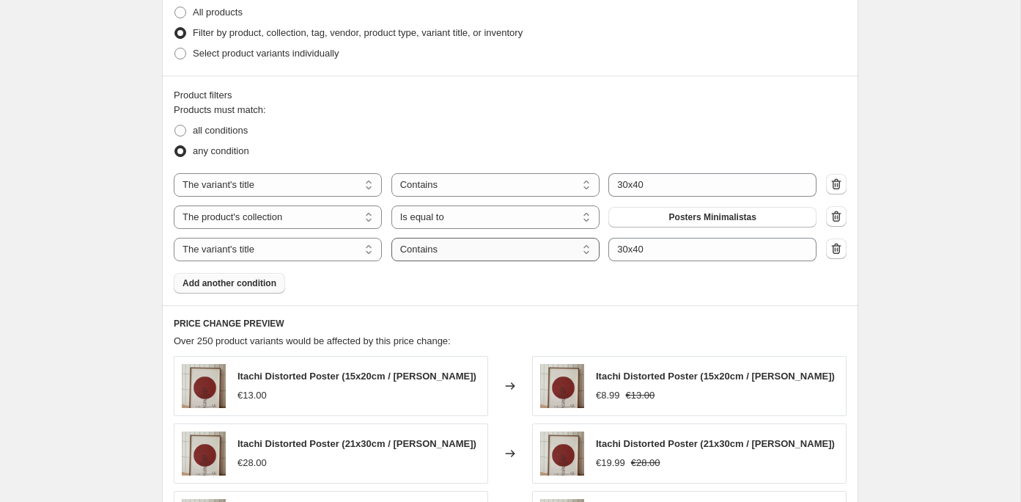
click at [460, 250] on select "Is equal to Is not equal to Contains" at bounding box center [496, 249] width 208 height 23
select select "equal"
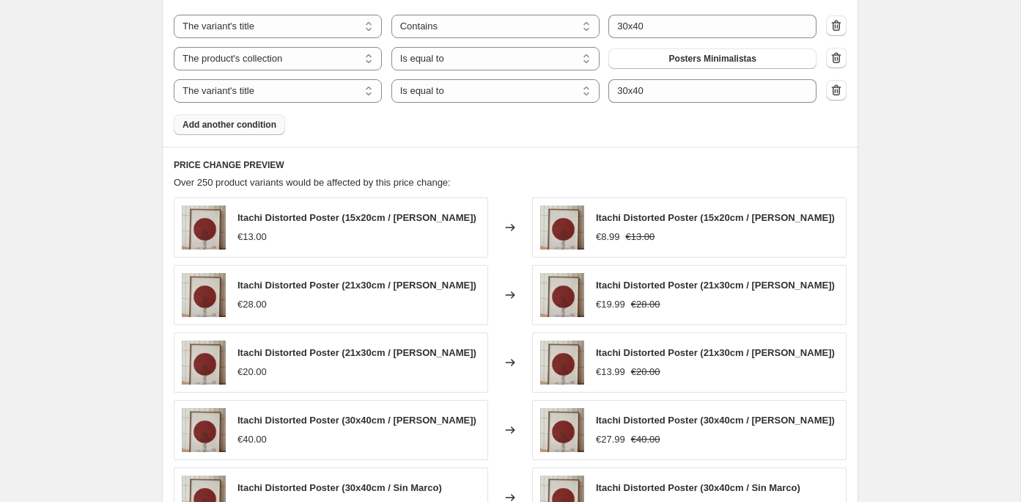
scroll to position [961, 0]
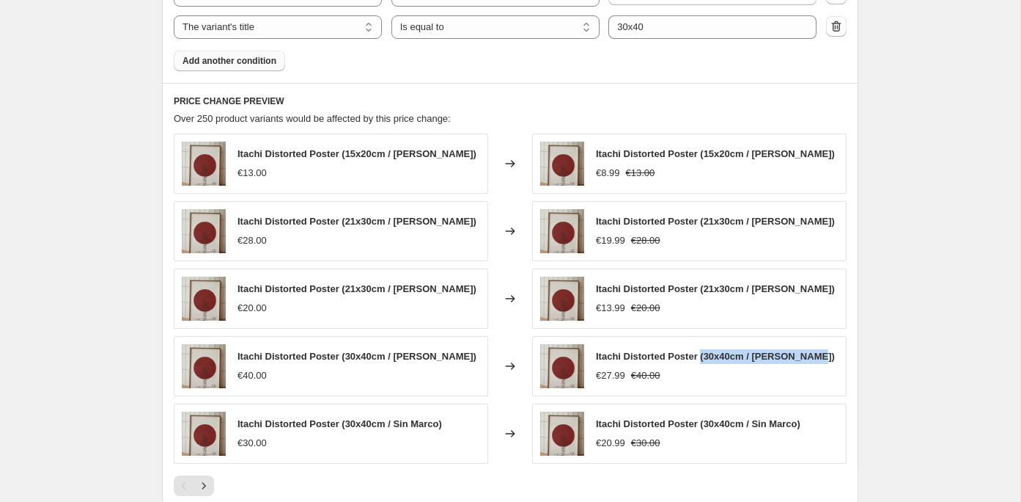
drag, startPoint x: 834, startPoint y: 350, endPoint x: 703, endPoint y: 358, distance: 130.7
click at [703, 358] on div "Itachi Distorted Poster (30x40cm / Marco Negro) €27.99 €40.00" at bounding box center [689, 366] width 315 height 60
copy span "(30x40cm / Marco Negro)"
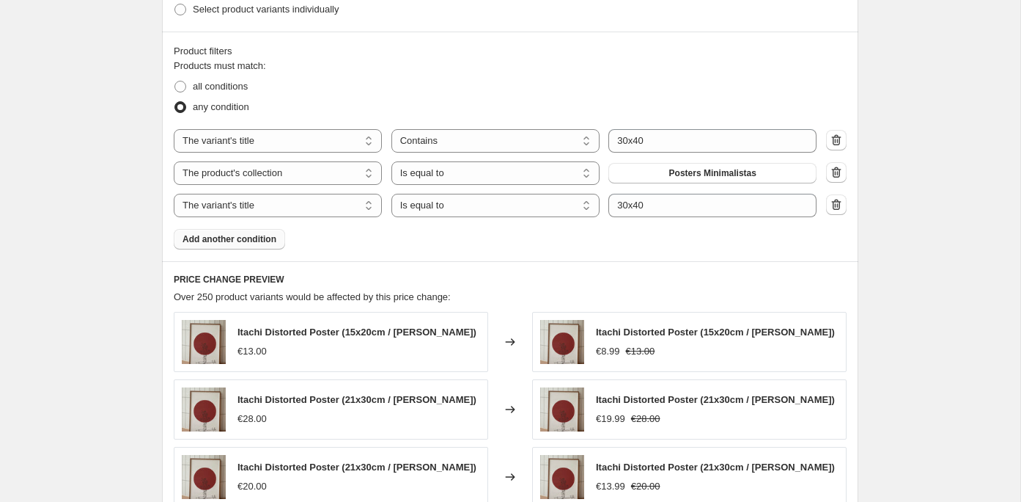
scroll to position [723, 0]
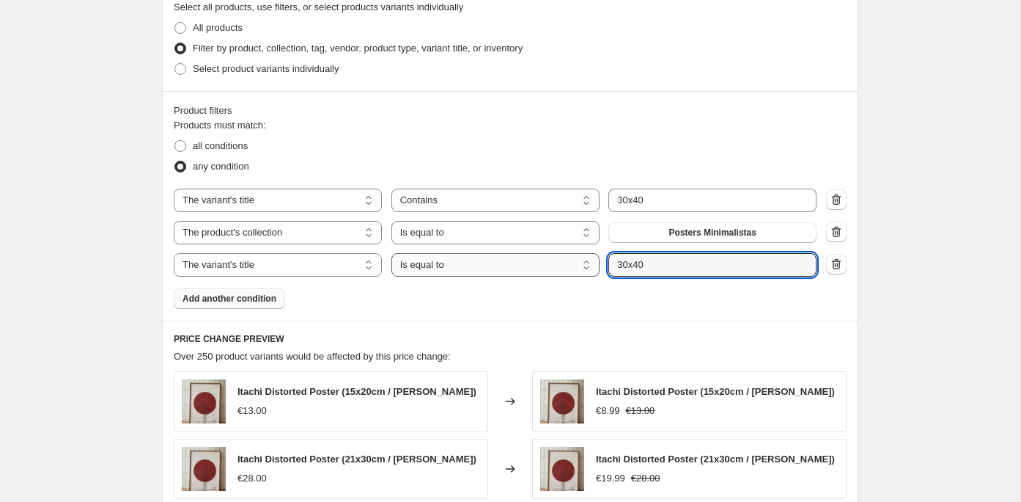
drag, startPoint x: 657, startPoint y: 269, endPoint x: 596, endPoint y: 267, distance: 60.9
click at [597, 267] on div "The product The product's collection The product's tag The product's vendor The…" at bounding box center [495, 264] width 643 height 23
paste input "(30x40cm / Marco Negro)"
type input "(30x40cm / Marco Negro)"
click at [613, 284] on div "Products must match: all conditions any condition The product The product's col…" at bounding box center [510, 213] width 673 height 191
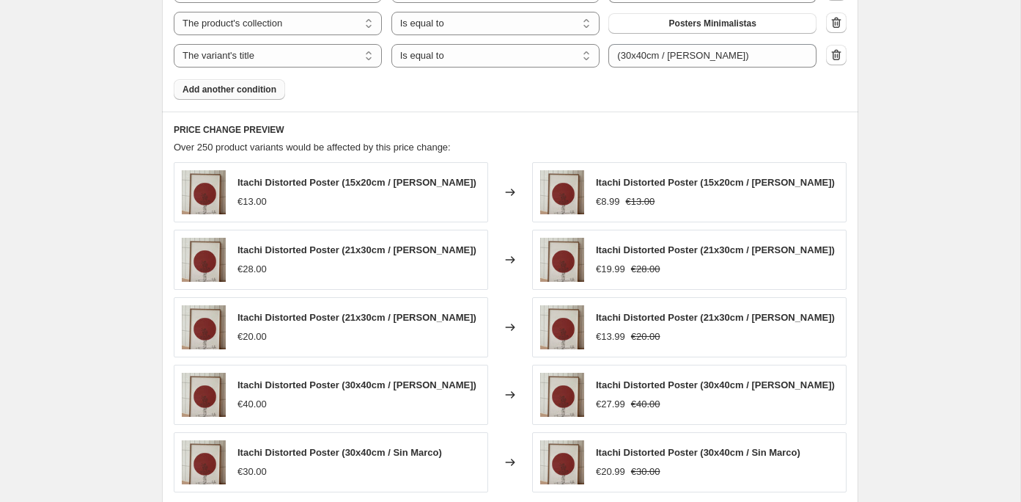
scroll to position [933, 0]
drag, startPoint x: 817, startPoint y: 311, endPoint x: 793, endPoint y: 311, distance: 23.5
click at [793, 311] on div "Itachi Distorted Poster (21x30cm / Sin Marco) €13.99 €20.00" at bounding box center [689, 326] width 315 height 60
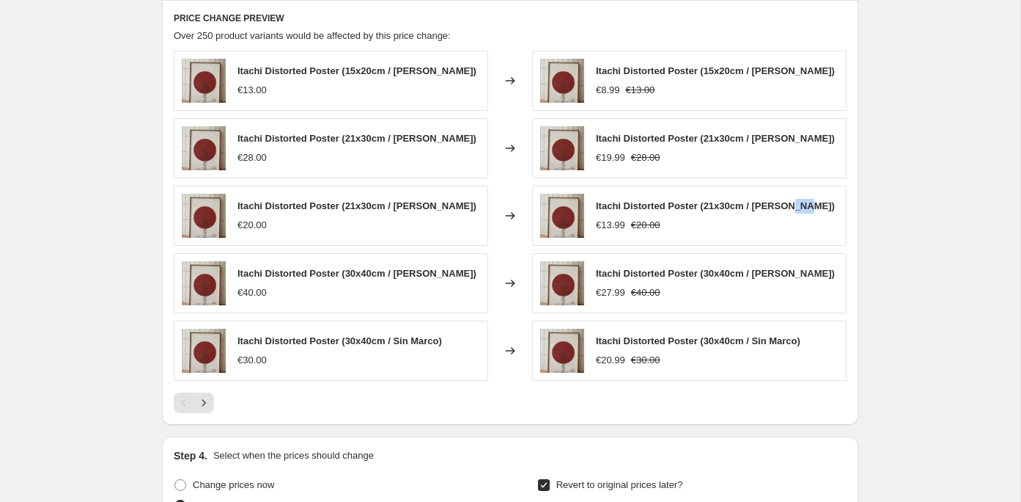
scroll to position [1061, 0]
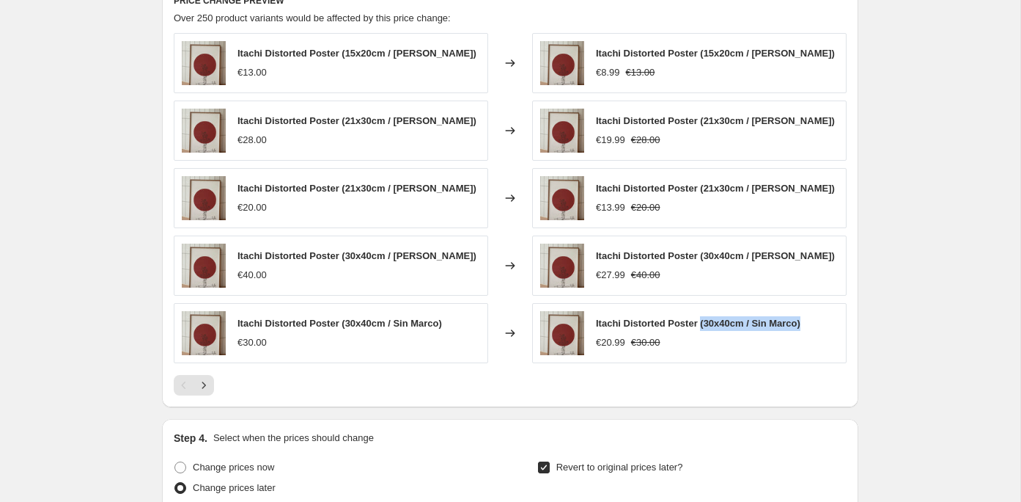
drag, startPoint x: 819, startPoint y: 320, endPoint x: 703, endPoint y: 323, distance: 115.9
click at [703, 323] on div "Itachi Distorted Poster (30x40cm / Sin Marco) €20.99 €30.00" at bounding box center [689, 333] width 315 height 60
copy span "(30x40cm / Sin Marco)"
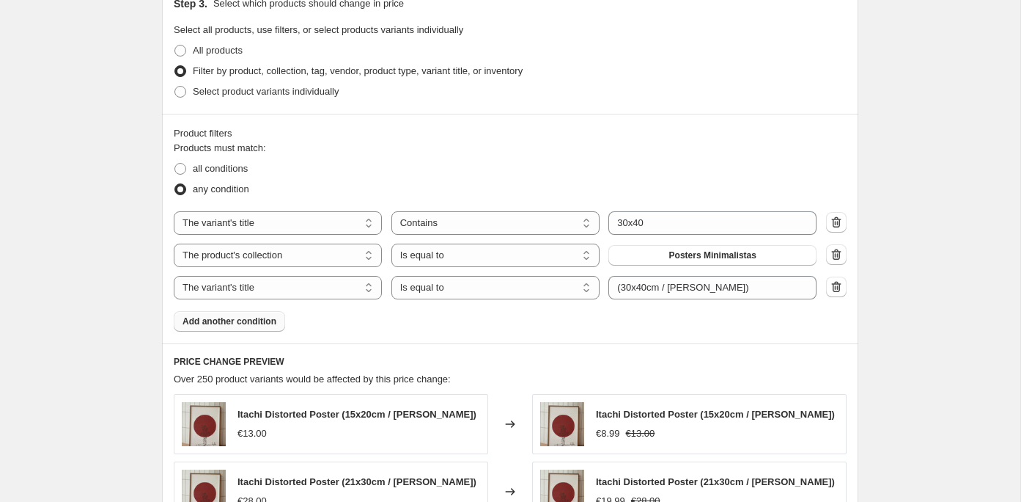
scroll to position [562, 0]
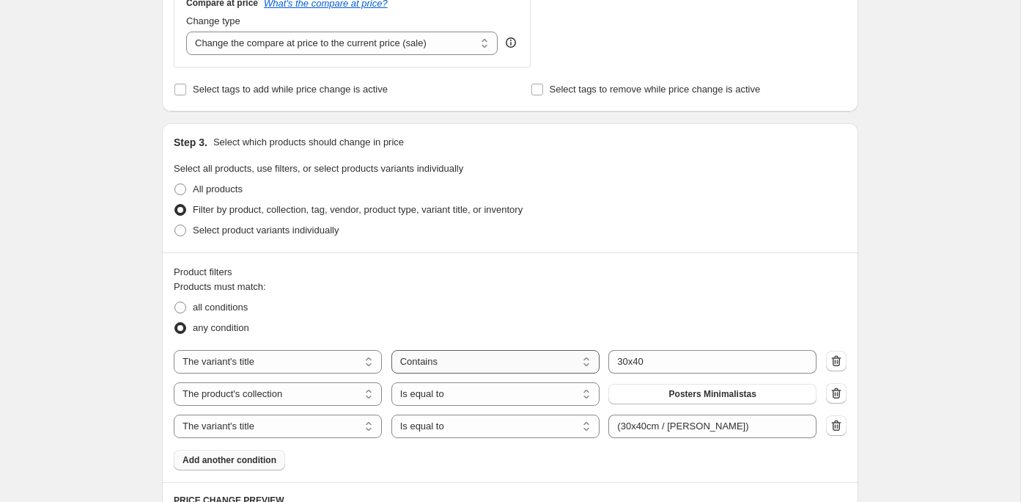
click at [513, 366] on select "Is equal to Is not equal to Contains" at bounding box center [496, 361] width 208 height 23
select select "equal"
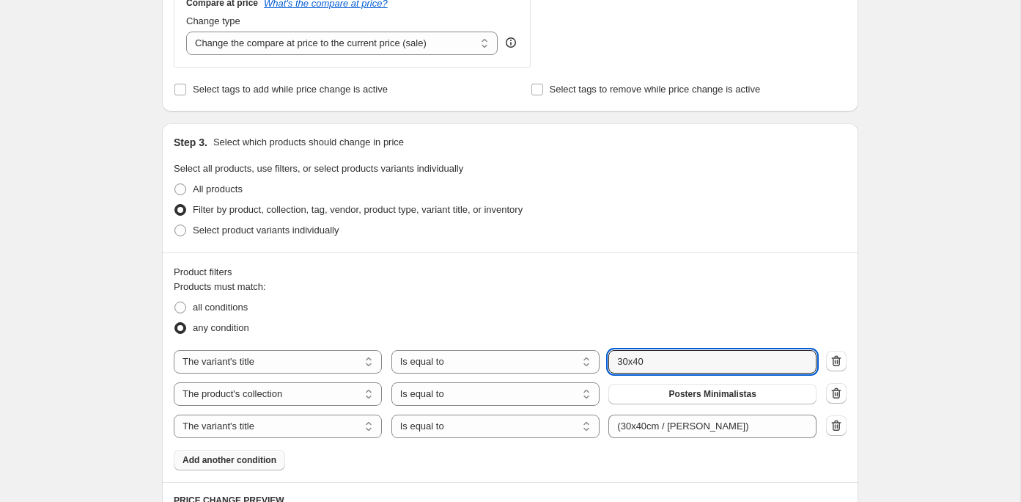
drag, startPoint x: 661, startPoint y: 362, endPoint x: 603, endPoint y: 362, distance: 57.9
click at [603, 362] on div "The product The product's collection The product's tag The product's vendor The…" at bounding box center [495, 361] width 643 height 23
paste input "(30x40cm / Sin Marco)"
type input "(30x40cm / Sin Marco)"
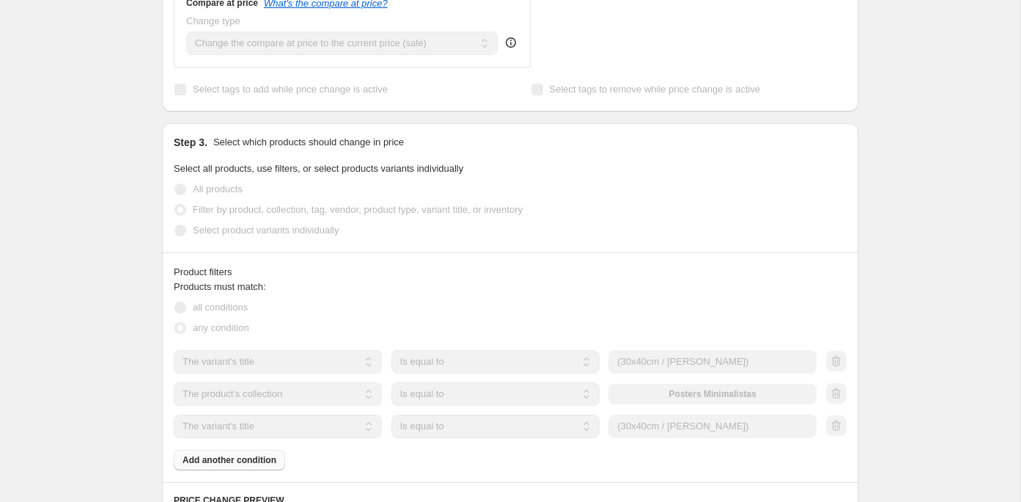
click at [583, 252] on div "Product filters Products must match: all conditions any condition The product T…" at bounding box center [510, 367] width 697 height 230
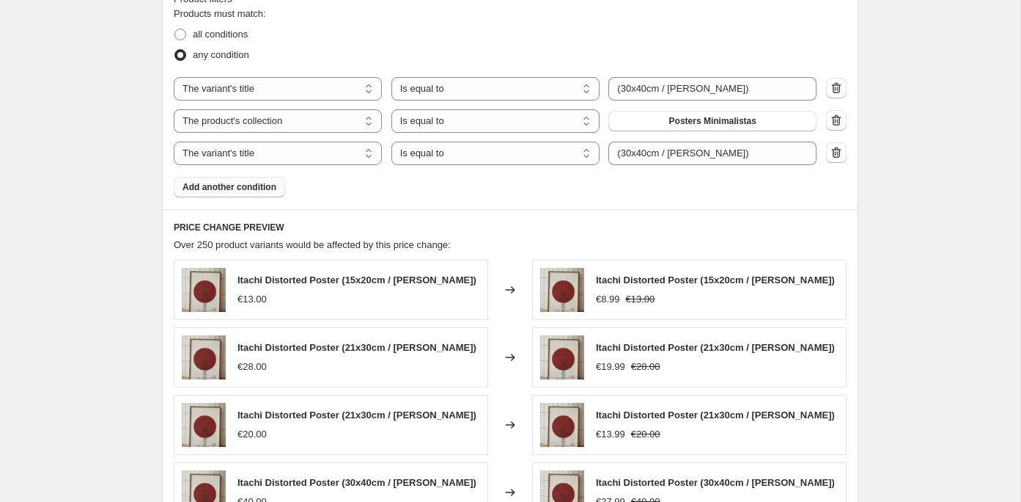
scroll to position [819, 0]
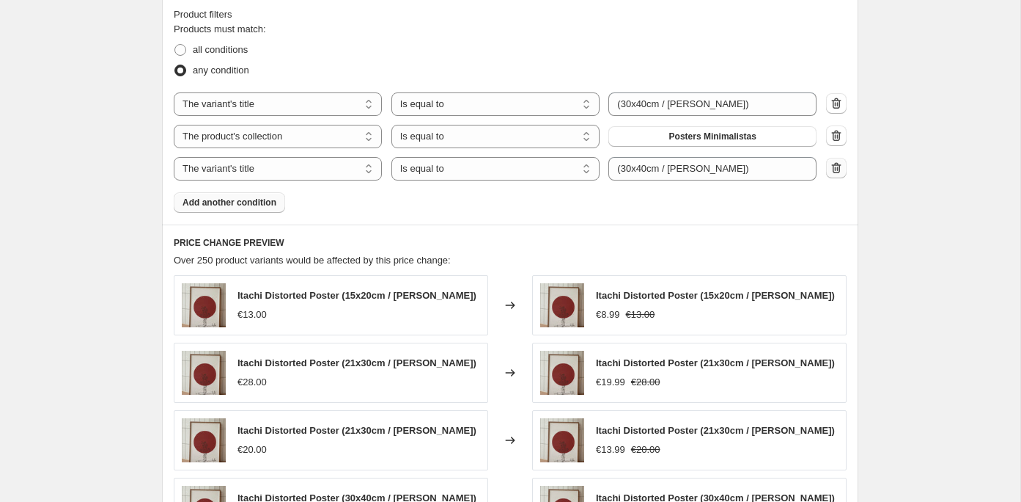
click at [839, 169] on icon "button" at bounding box center [836, 168] width 15 height 15
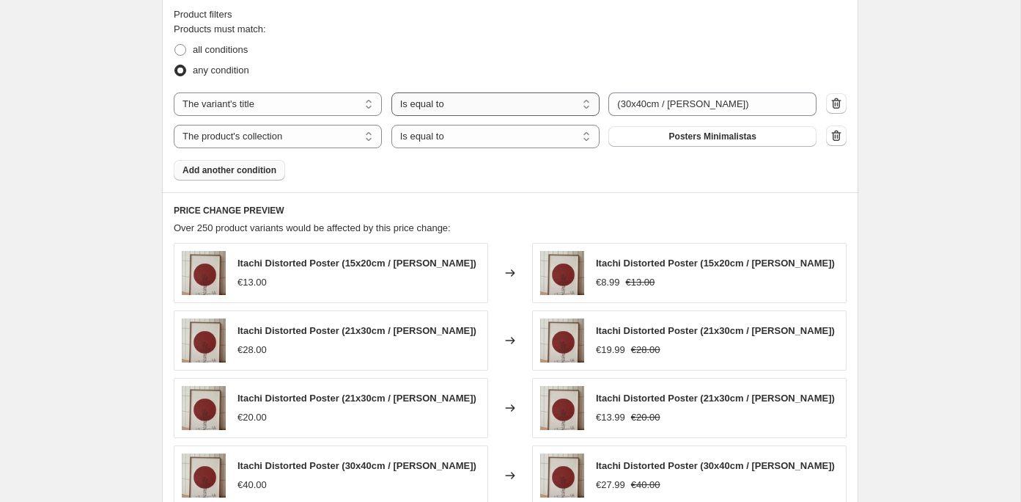
click at [557, 103] on select "Is equal to Is not equal to Contains" at bounding box center [496, 103] width 208 height 23
select select "contains"
drag, startPoint x: 623, startPoint y: 100, endPoint x: 610, endPoint y: 100, distance: 12.5
click at [612, 100] on input "(30x40cm / Sin Marco)" at bounding box center [713, 103] width 208 height 23
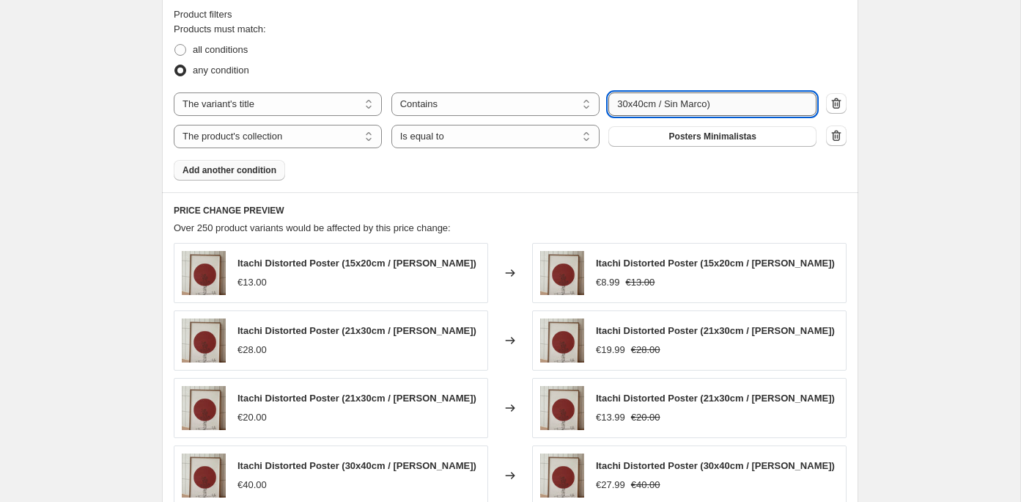
drag, startPoint x: 646, startPoint y: 100, endPoint x: 775, endPoint y: 91, distance: 129.4
click at [775, 92] on input "30x40cm / Sin Marco)" at bounding box center [713, 103] width 208 height 23
drag, startPoint x: 753, startPoint y: 105, endPoint x: 647, endPoint y: 103, distance: 106.3
click at [647, 103] on input "30x40cm / Sin Marco)" at bounding box center [713, 103] width 208 height 23
type input "30x40"
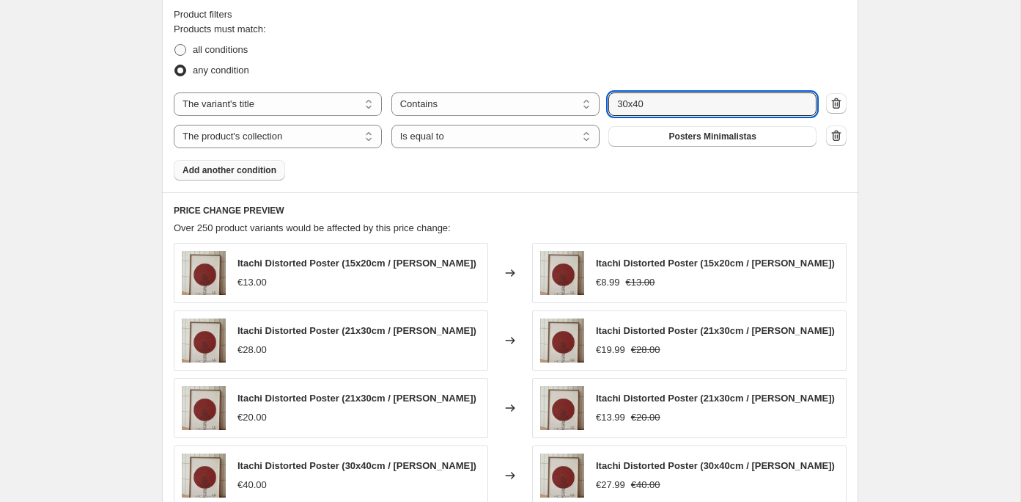
click at [204, 52] on span "all conditions" at bounding box center [220, 49] width 55 height 11
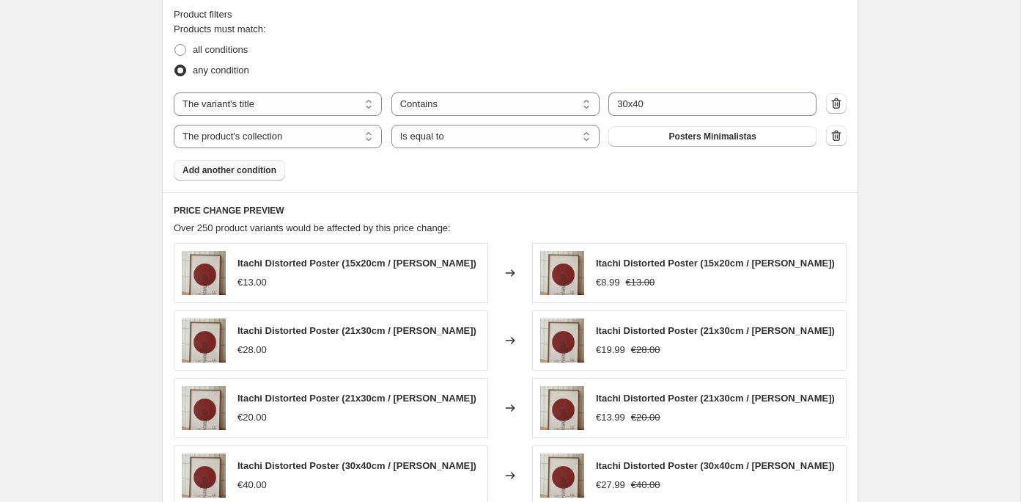
scroll to position [834, 0]
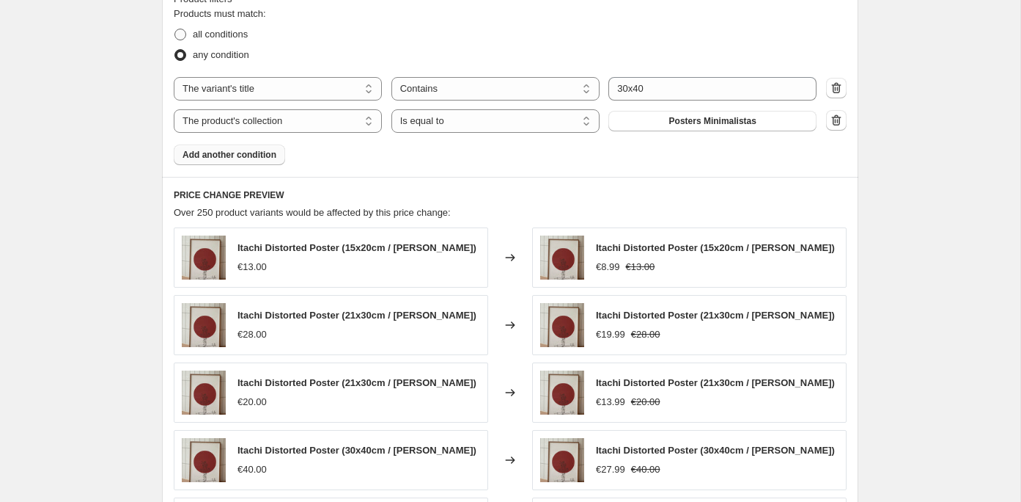
click at [224, 29] on span "all conditions" at bounding box center [220, 34] width 55 height 11
click at [175, 29] on input "all conditions" at bounding box center [175, 29] width 1 height 1
radio input "true"
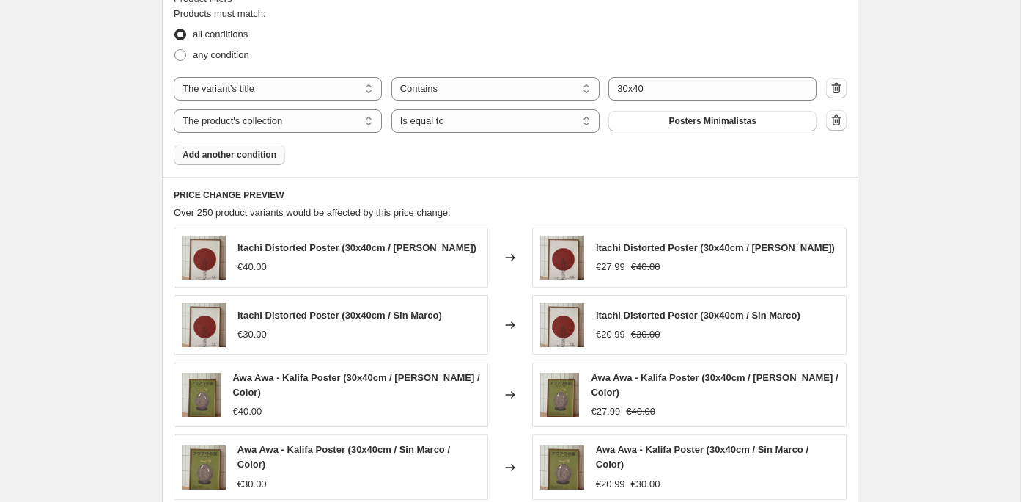
click at [369, 142] on div "Products must match: all conditions any condition The product The product's col…" at bounding box center [510, 86] width 673 height 158
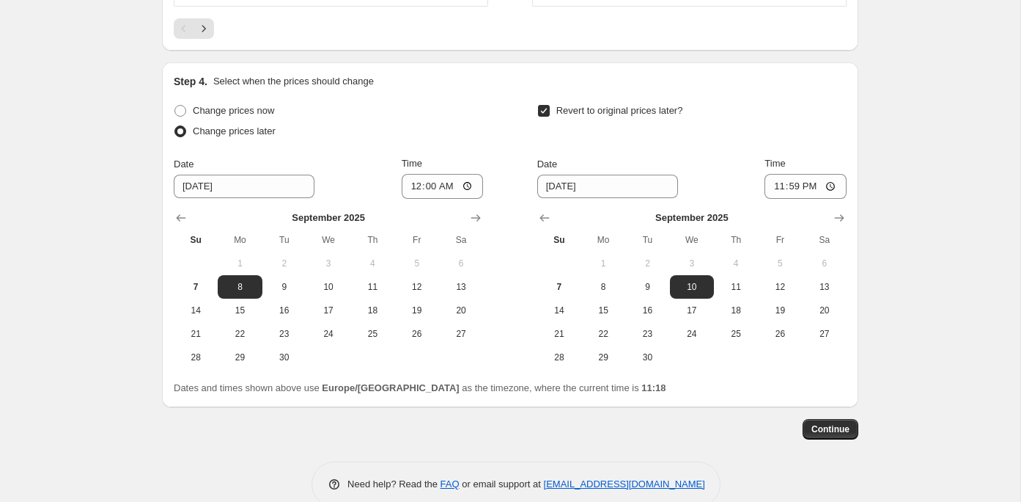
scroll to position [1415, 0]
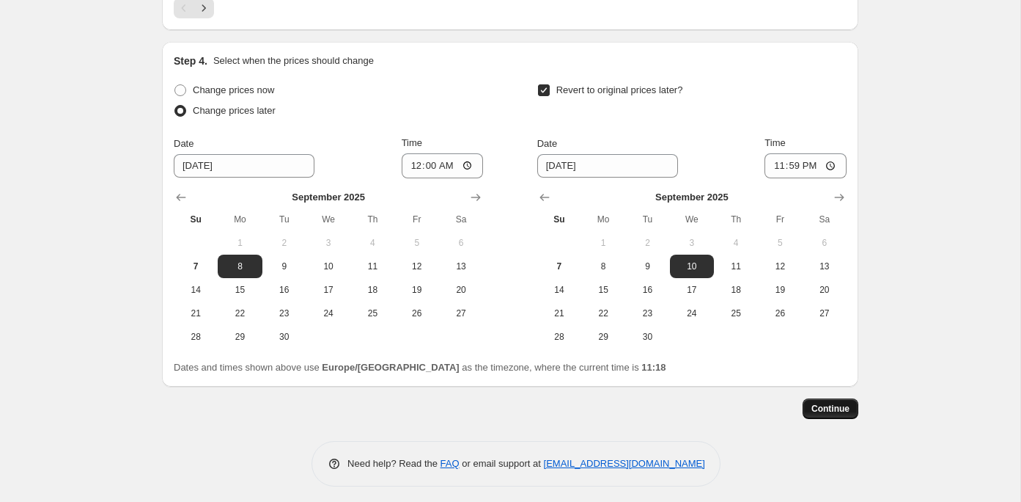
click at [823, 398] on button "Continue" at bounding box center [831, 408] width 56 height 21
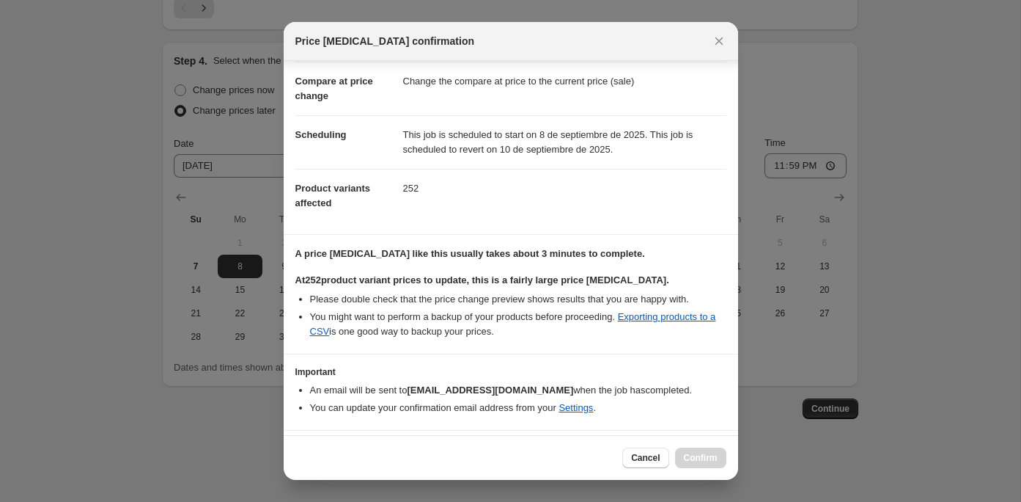
scroll to position [100, 0]
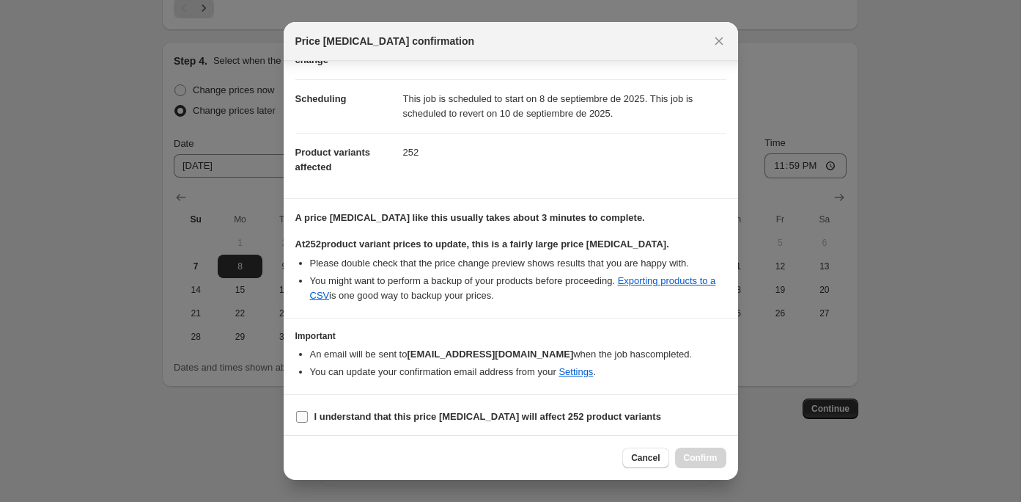
click at [482, 422] on label "I understand that this price change job will affect 252 product variants" at bounding box center [478, 416] width 366 height 21
click at [308, 422] on input "I understand that this price change job will affect 252 product variants" at bounding box center [302, 417] width 12 height 12
checkbox input "true"
click at [692, 454] on span "Confirm" at bounding box center [701, 458] width 34 height 12
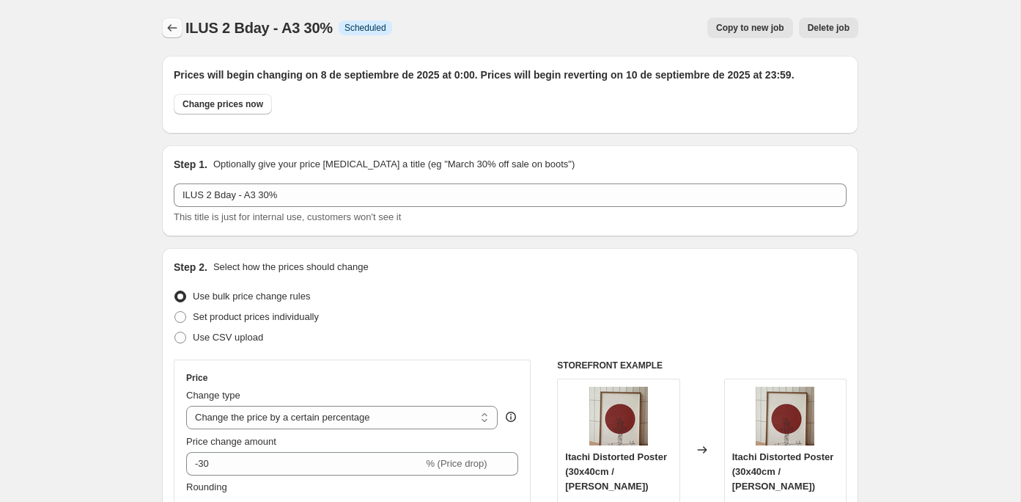
click at [166, 28] on icon "Price change jobs" at bounding box center [172, 28] width 15 height 15
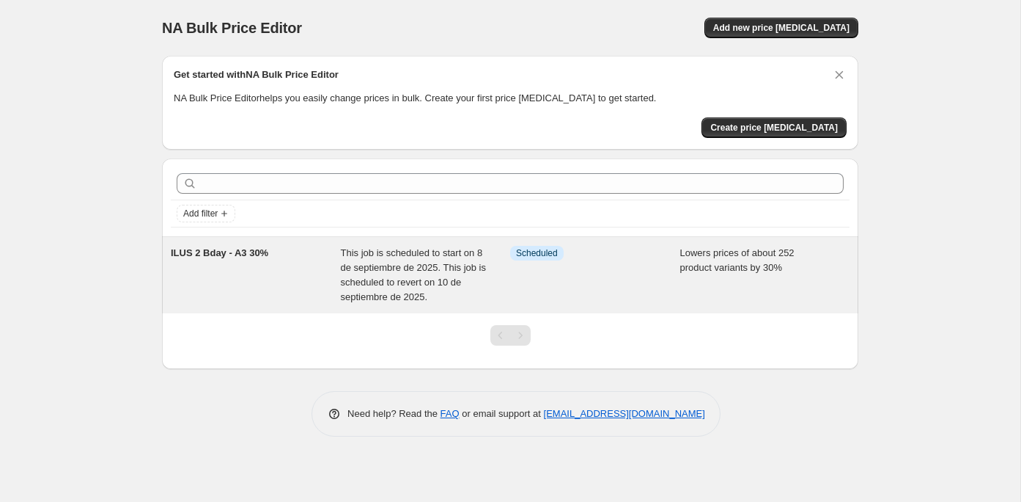
click at [815, 263] on div "Lowers prices of about 252 product variants by 30%" at bounding box center [765, 275] width 170 height 59
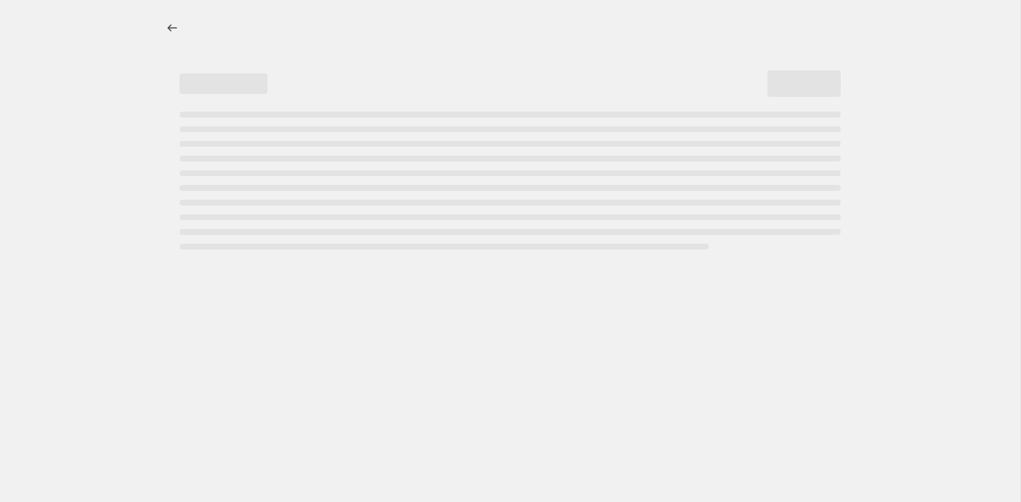
select select "percentage"
select select "title"
select select "contains"
select select "collection"
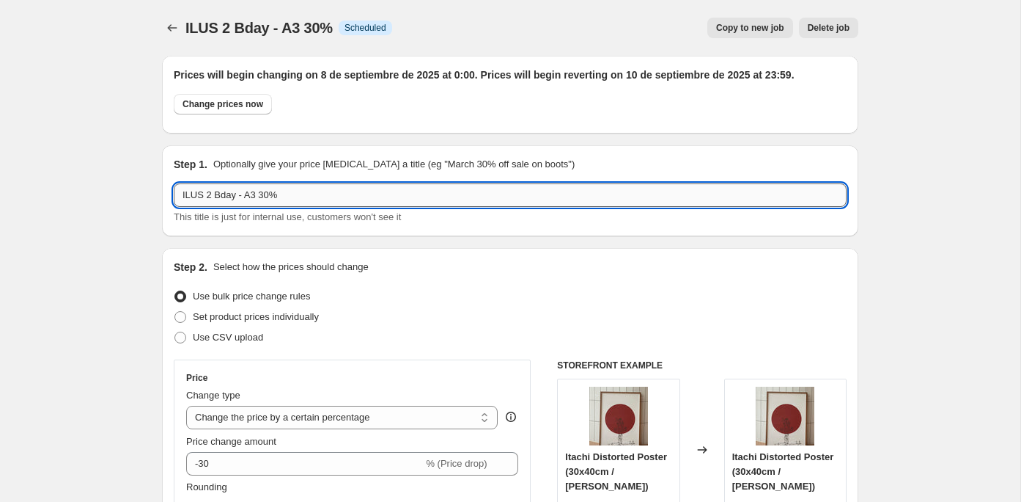
click at [257, 195] on input "ILUS 2 Bday - A3 30%" at bounding box center [510, 194] width 673 height 23
drag, startPoint x: 276, startPoint y: 196, endPoint x: 268, endPoint y: 195, distance: 8.8
click at [268, 195] on input "ILUS 2 Bday - DIG 30%" at bounding box center [510, 194] width 673 height 23
type input "ILUS 2 Bday - DIG 50%"
click at [444, 301] on div "Use bulk price change rules" at bounding box center [510, 296] width 673 height 21
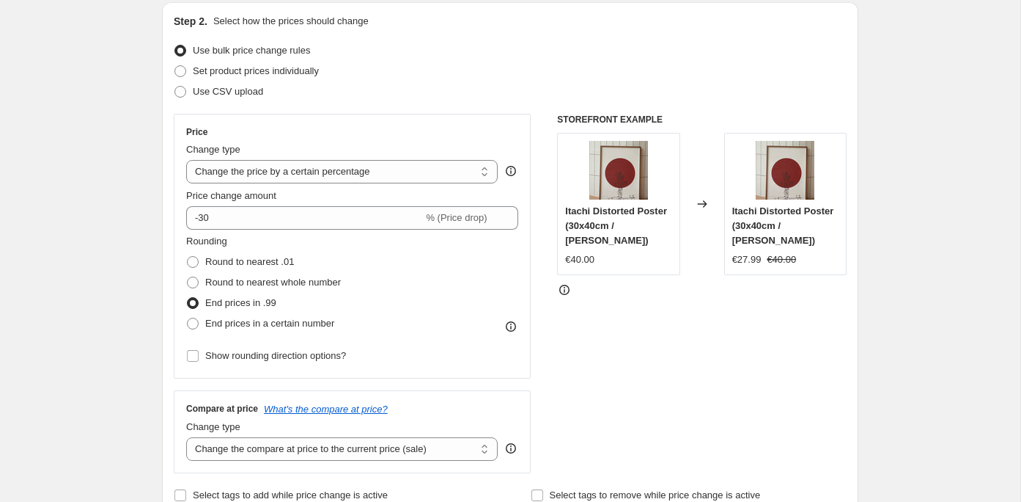
scroll to position [252, 0]
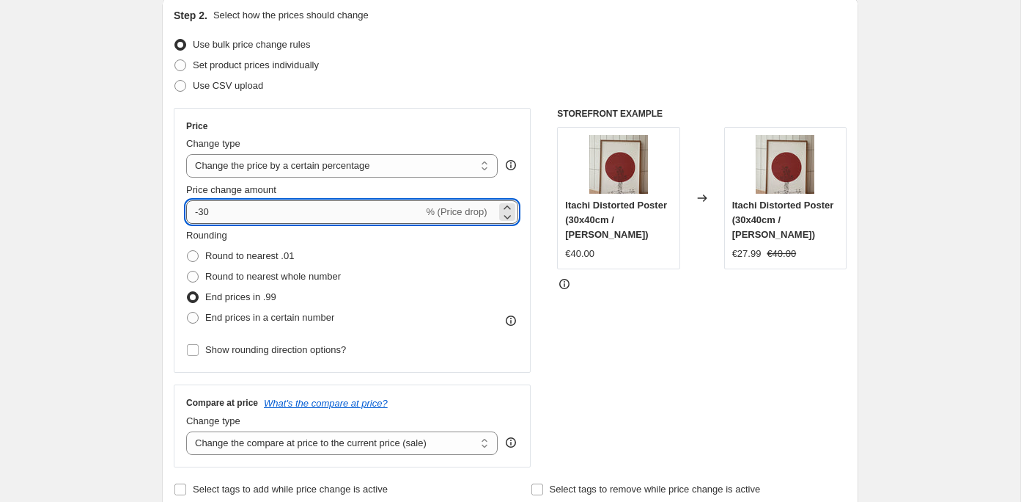
drag, startPoint x: 217, startPoint y: 210, endPoint x: 204, endPoint y: 210, distance: 13.2
click at [204, 210] on input "-30" at bounding box center [304, 211] width 237 height 23
type input "-3"
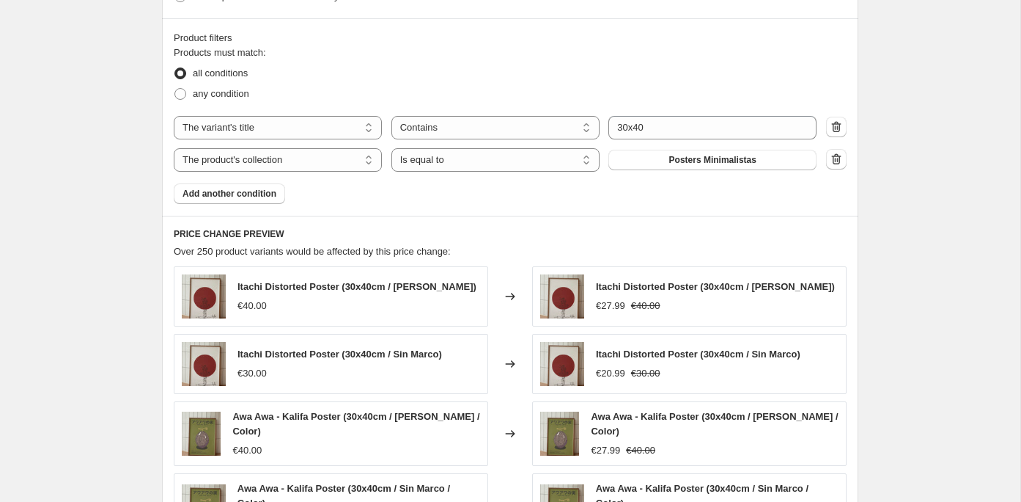
scroll to position [903, 0]
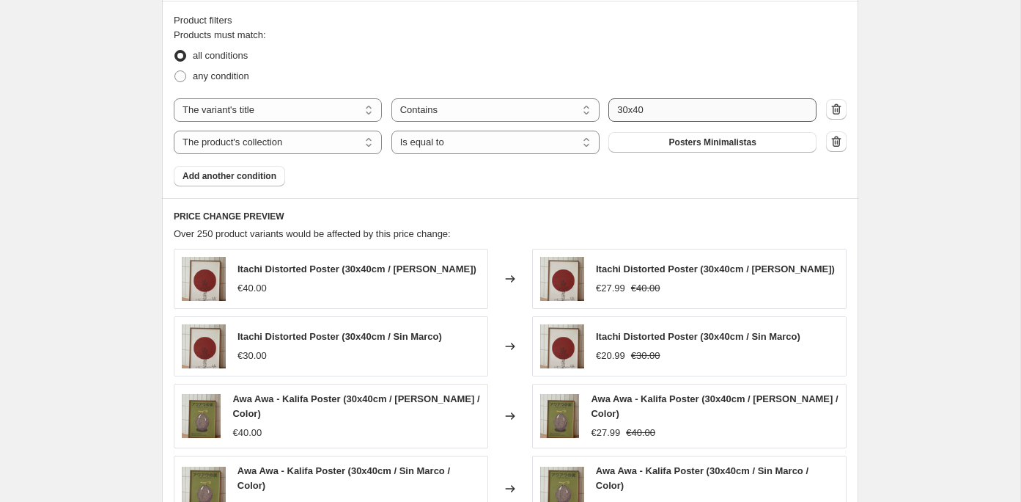
type input "-50"
drag, startPoint x: 648, startPoint y: 106, endPoint x: 603, endPoint y: 103, distance: 45.6
click at [603, 103] on div "The product The product's collection The product's tag The product's vendor The…" at bounding box center [495, 109] width 643 height 23
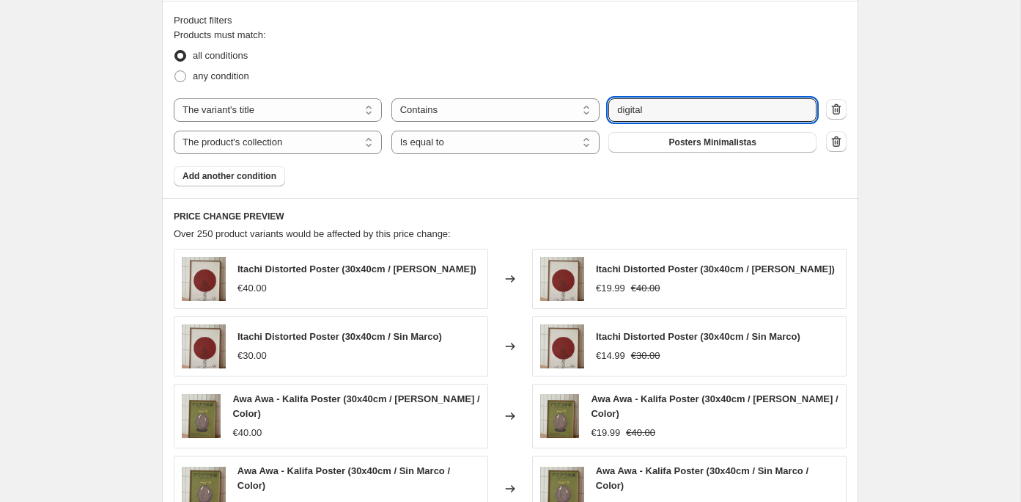
type input "digital"
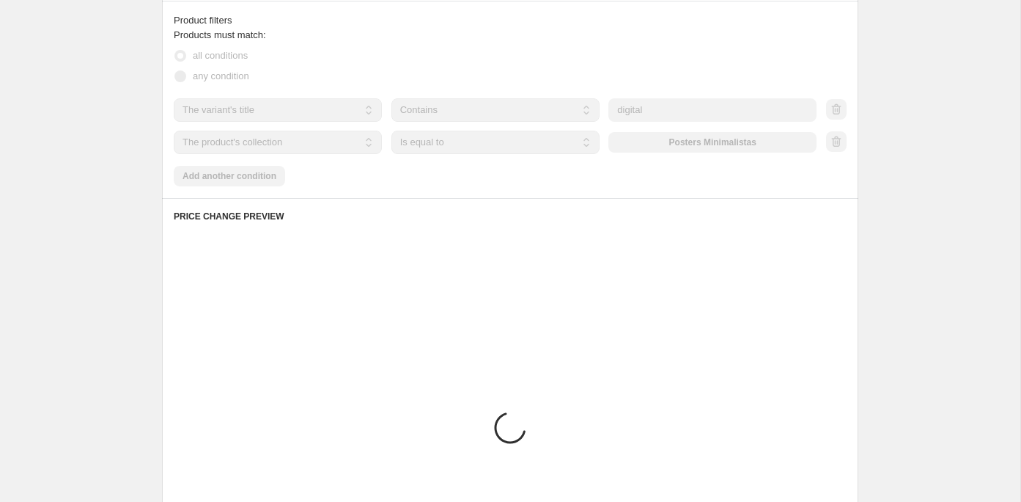
click at [579, 172] on div "Products must match: all conditions any condition The product The product's col…" at bounding box center [510, 107] width 673 height 158
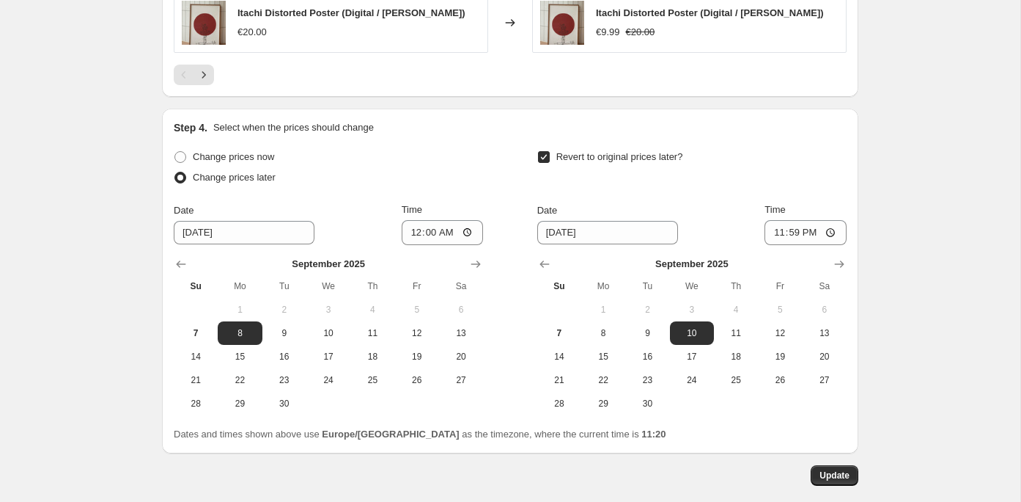
scroll to position [1504, 0]
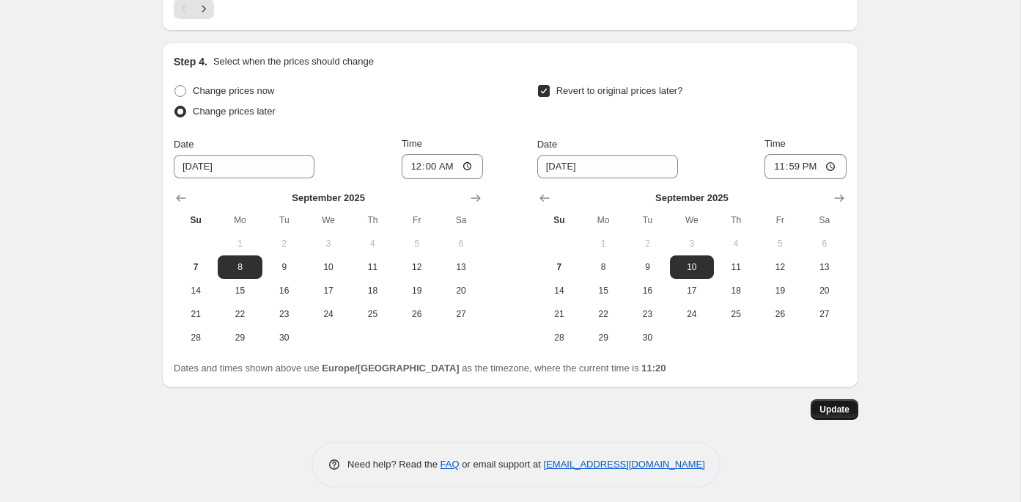
click at [824, 403] on span "Update" at bounding box center [835, 409] width 30 height 12
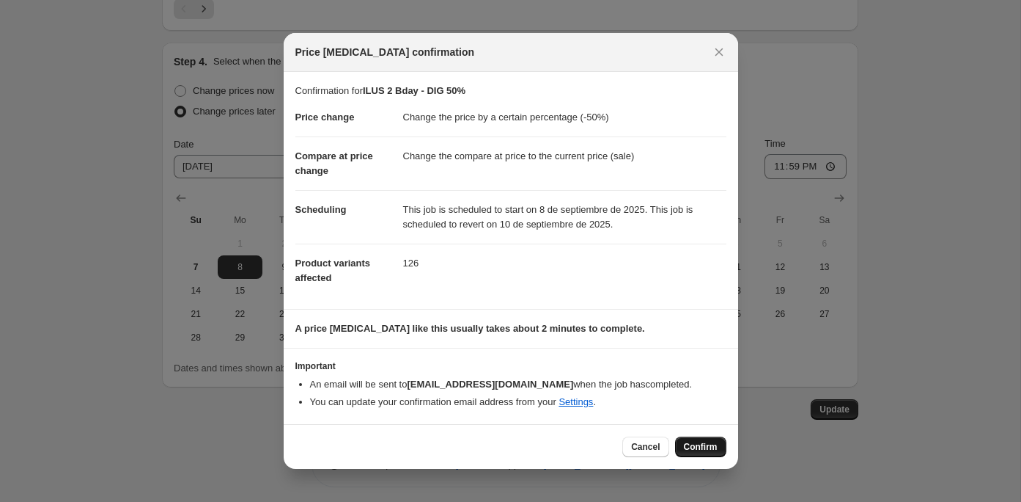
click at [714, 452] on button "Confirm" at bounding box center [700, 446] width 51 height 21
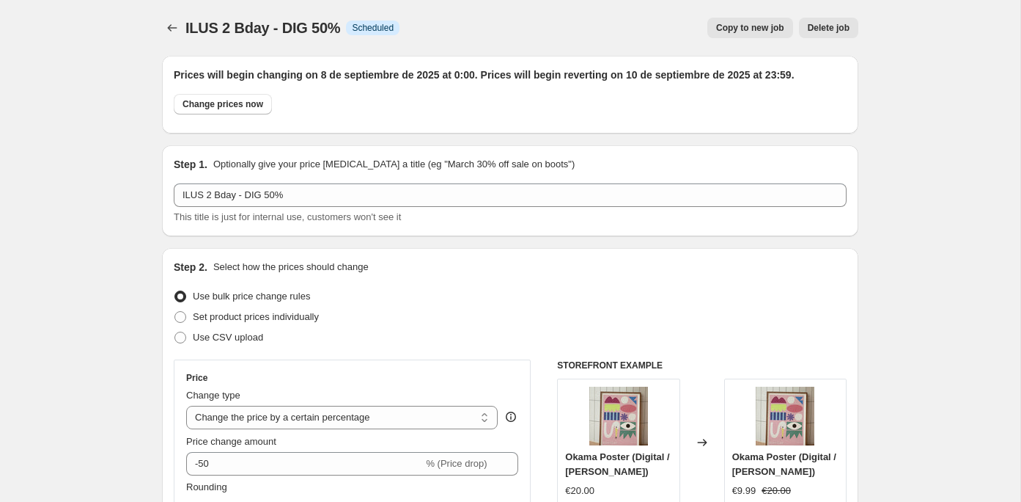
click at [749, 32] on span "Copy to new job" at bounding box center [750, 28] width 68 height 12
select select "percentage"
select select "title"
select select "contains"
select select "collection"
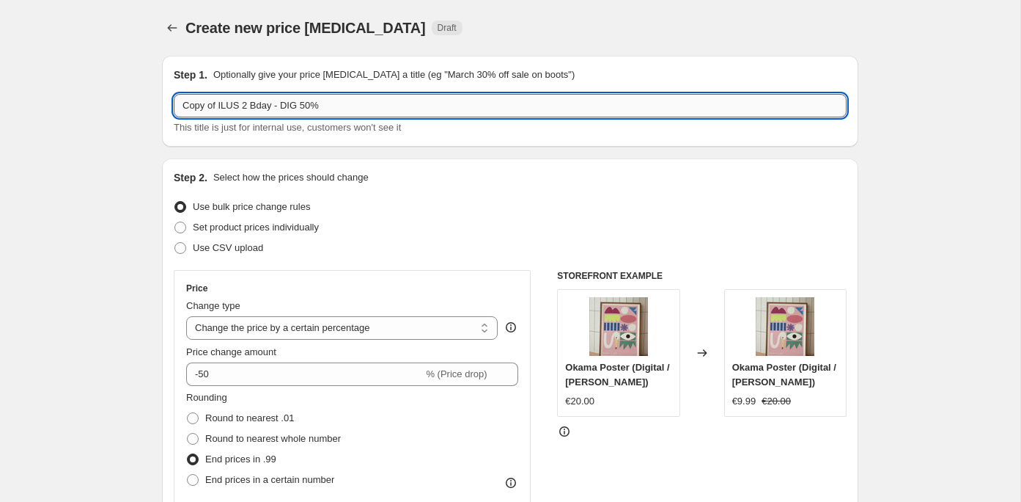
click at [290, 110] on input "Copy of ILUS 2 Bday - DIG 50%" at bounding box center [510, 105] width 673 height 23
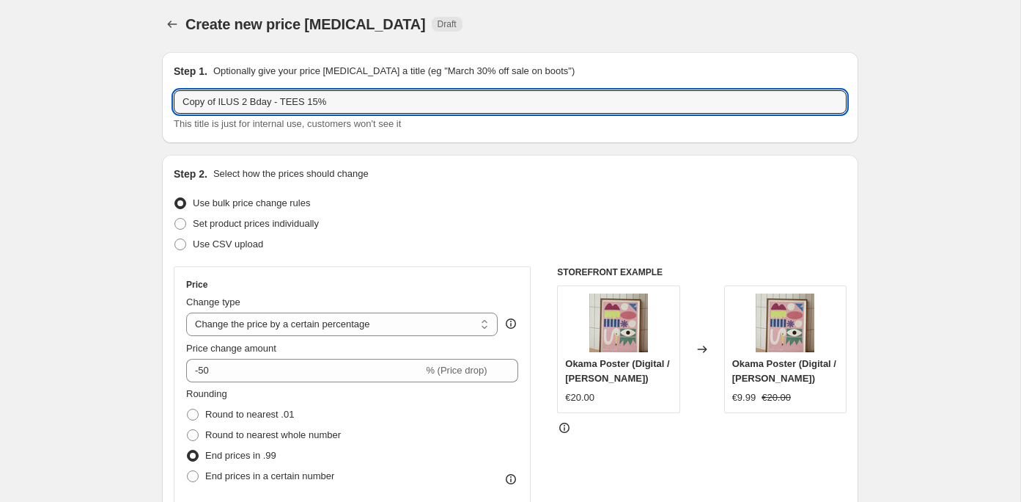
drag, startPoint x: 220, startPoint y: 100, endPoint x: 133, endPoint y: 90, distance: 87.9
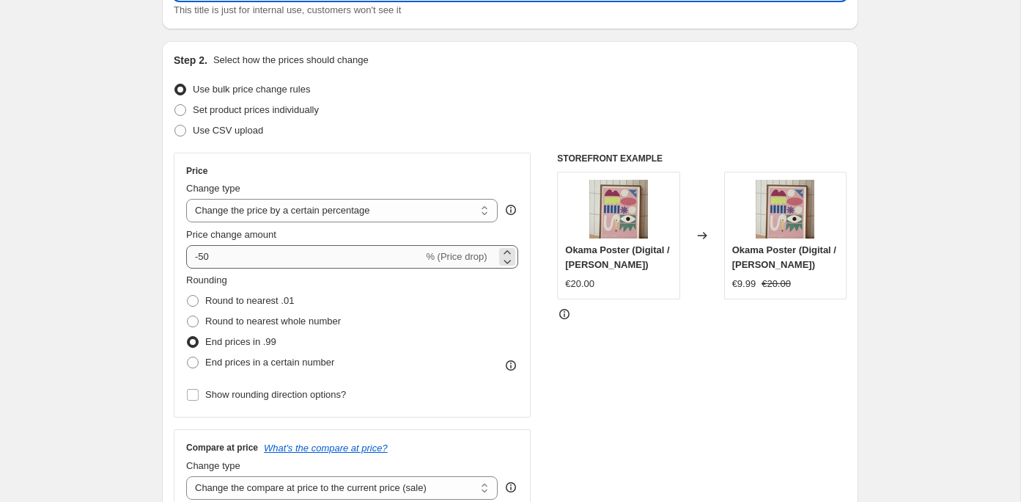
scroll to position [141, 0]
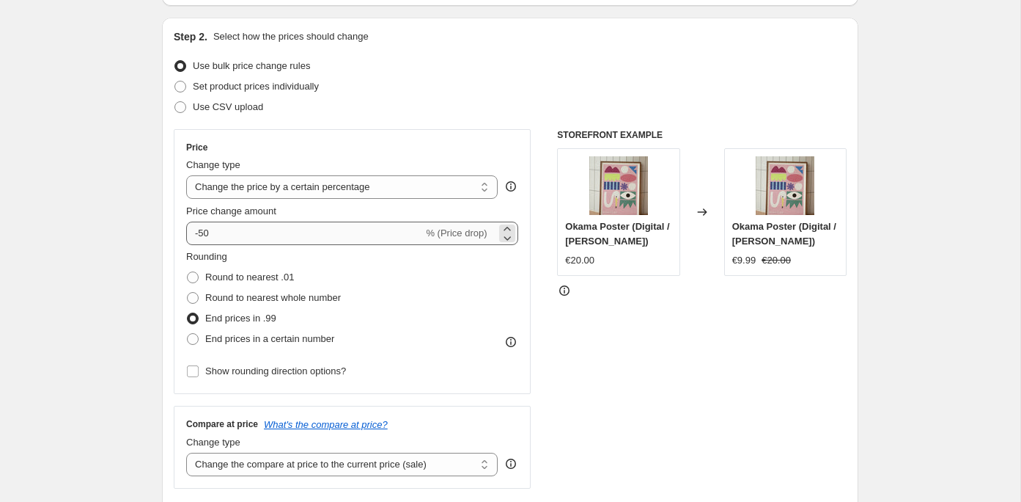
type input "ILUS 2 Bday - TEES 15%"
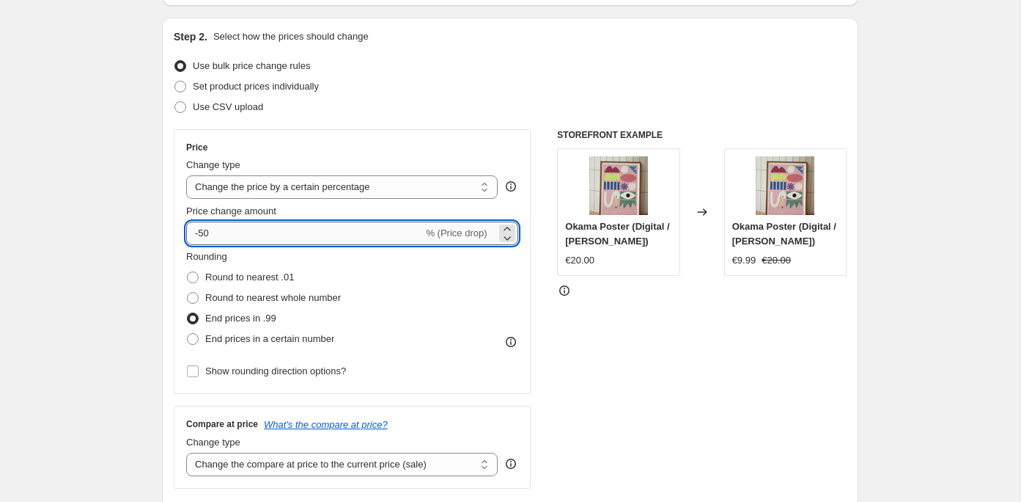
click at [231, 231] on input "-50" at bounding box center [304, 232] width 237 height 23
type input "-5"
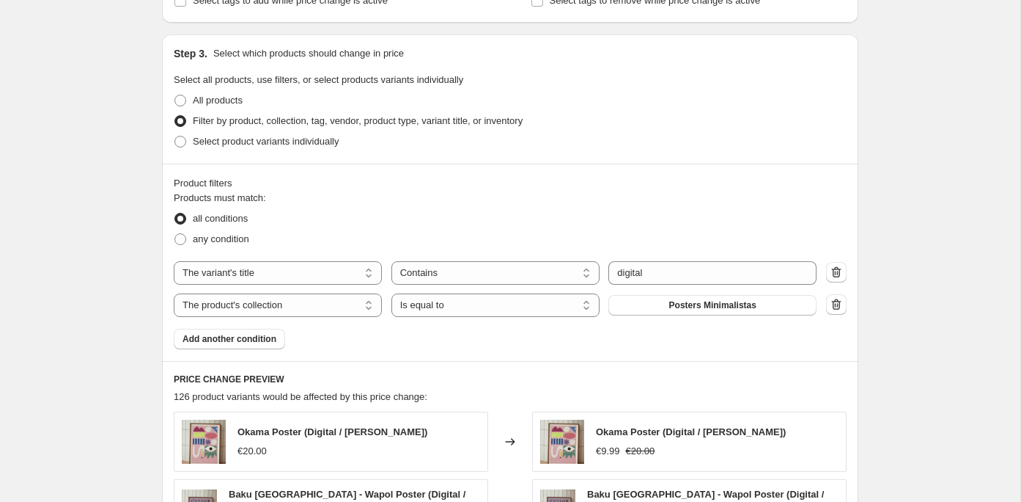
scroll to position [669, 0]
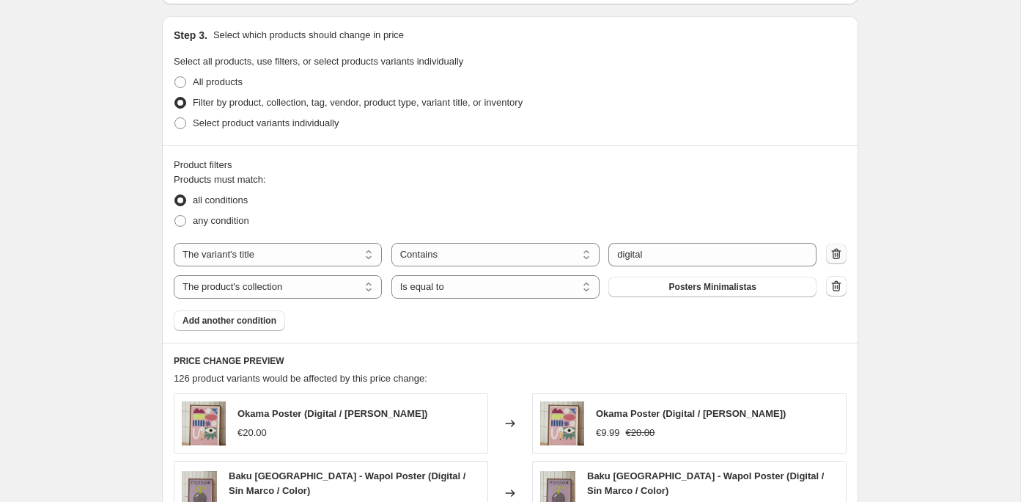
type input "-15"
click at [835, 250] on icon "button" at bounding box center [836, 253] width 15 height 15
select select "collection"
select select "equal"
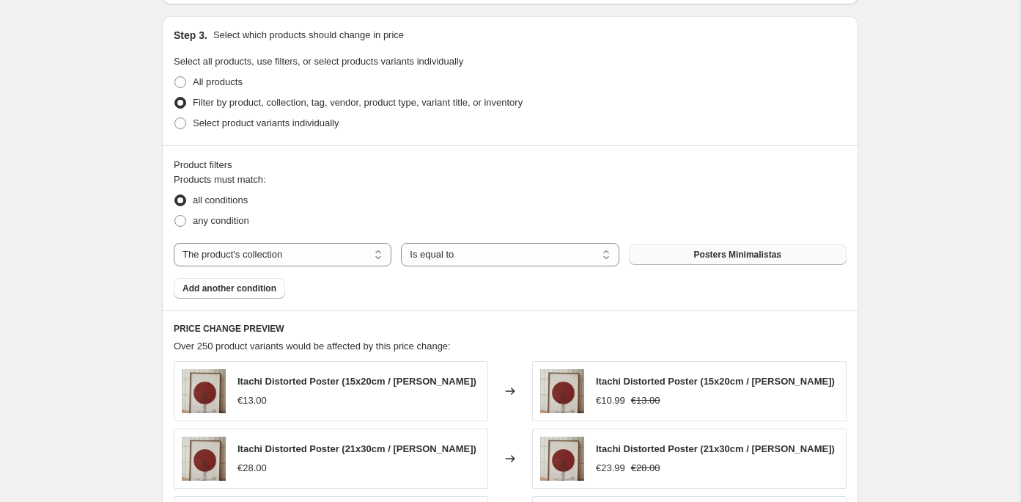
click at [713, 255] on span "Posters Minimalistas" at bounding box center [737, 255] width 87 height 12
click at [290, 252] on select "The product The product's collection The product's tag The product's vendor The…" at bounding box center [283, 254] width 218 height 23
select select "product_type"
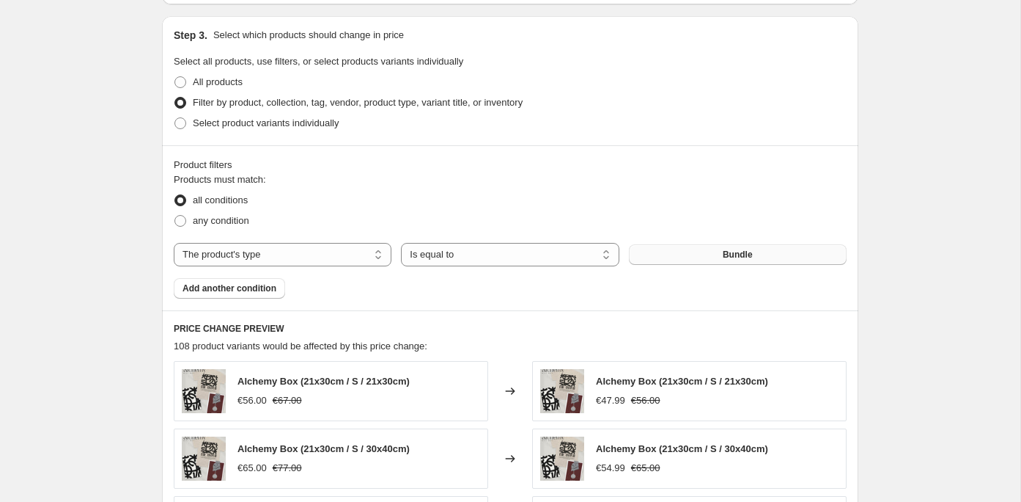
click at [708, 251] on button "Bundle" at bounding box center [738, 254] width 218 height 21
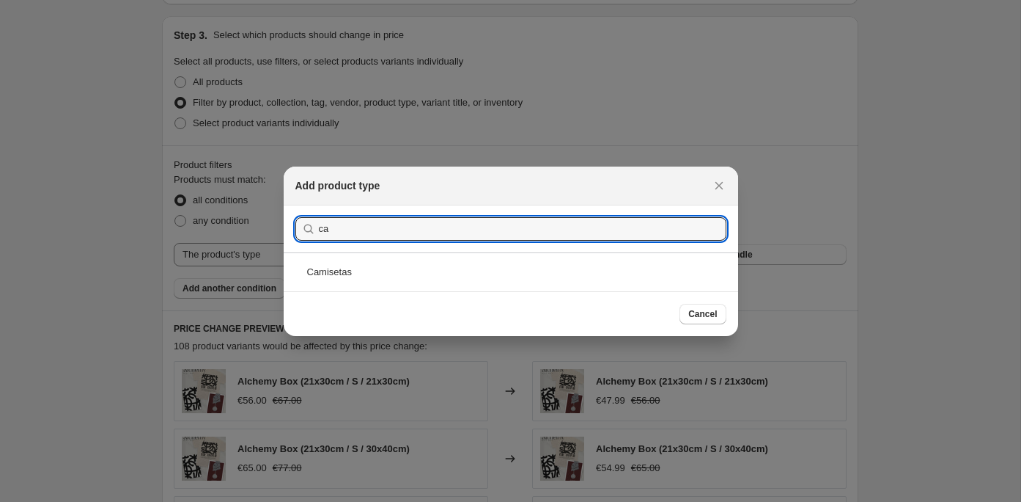
type input "ca"
click at [499, 291] on div "Cancel" at bounding box center [511, 313] width 455 height 45
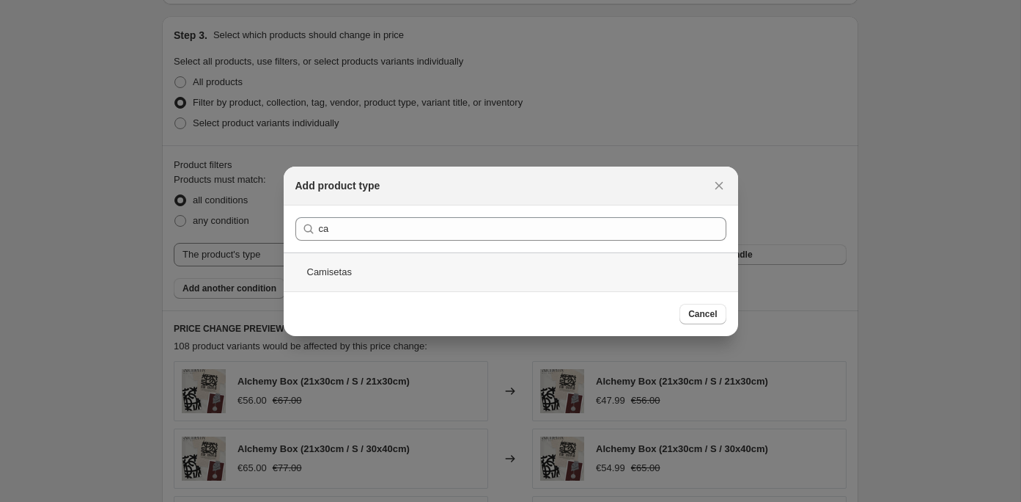
click at [494, 280] on div "Camisetas" at bounding box center [511, 271] width 455 height 39
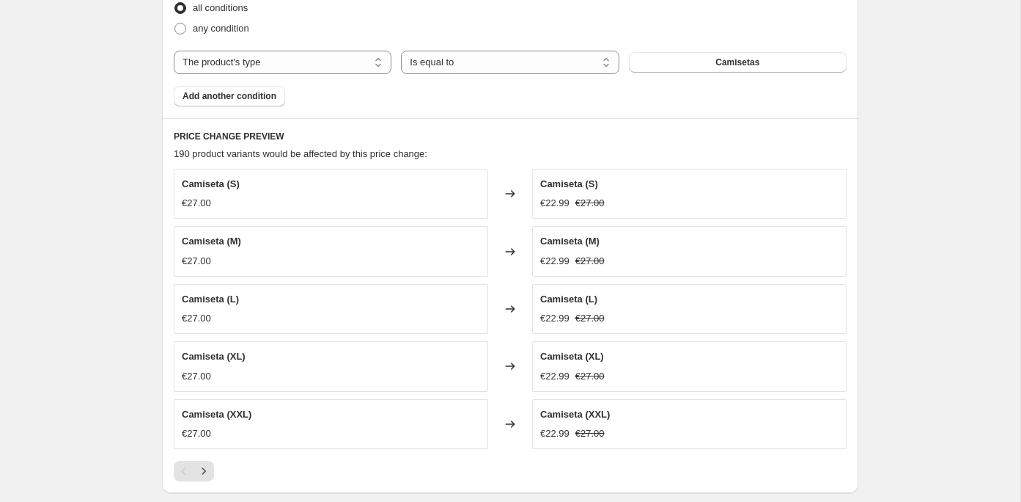
scroll to position [866, 0]
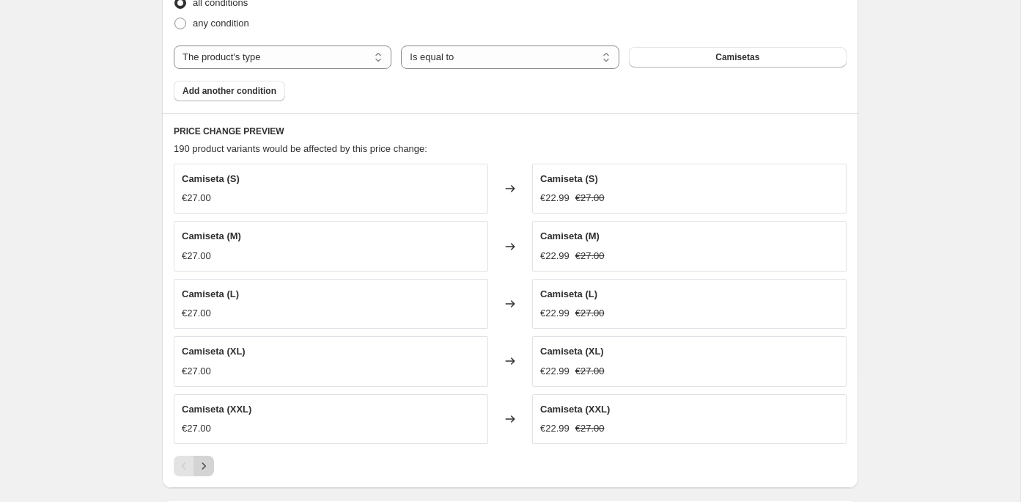
click at [207, 460] on icon "Next" at bounding box center [204, 465] width 15 height 15
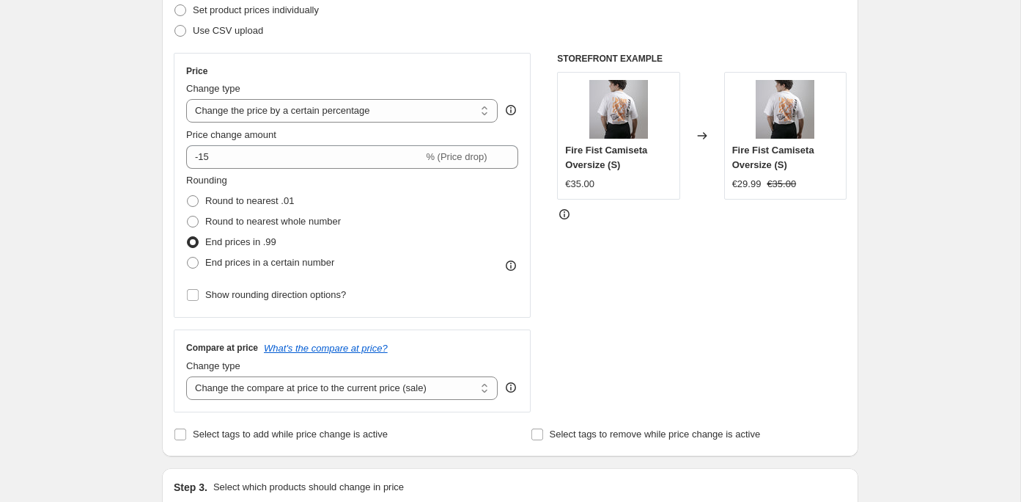
scroll to position [209, 0]
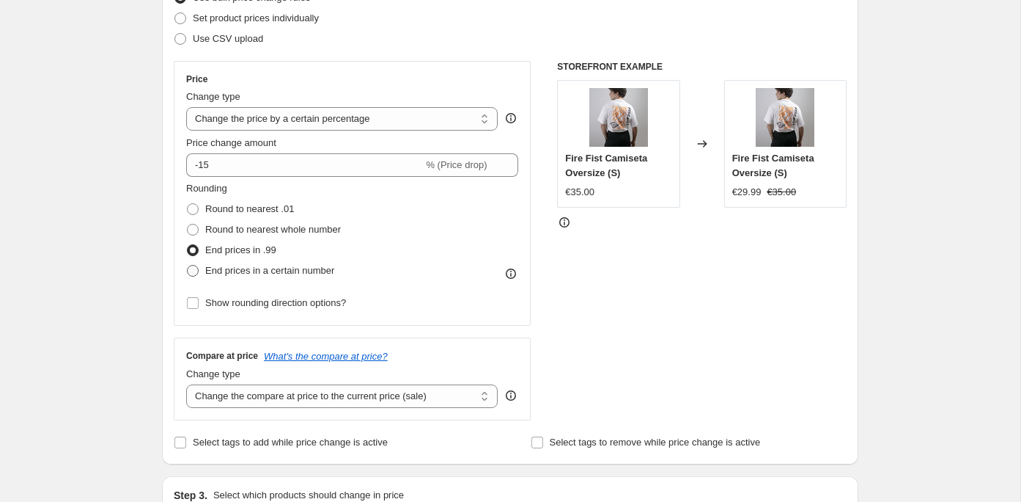
click at [230, 269] on span "End prices in a certain number" at bounding box center [269, 270] width 129 height 11
click at [188, 265] on input "End prices in a certain number" at bounding box center [187, 265] width 1 height 1
radio input "true"
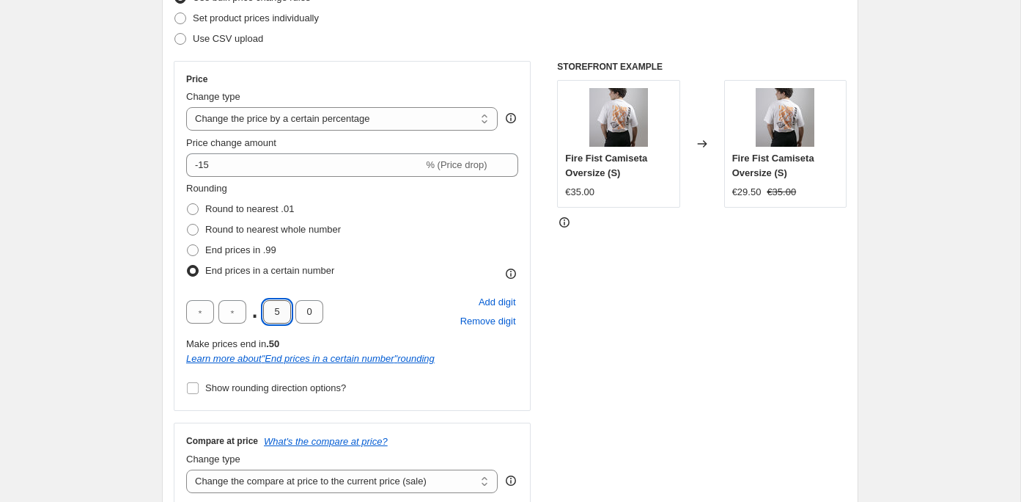
click at [277, 313] on input "5" at bounding box center [277, 311] width 28 height 23
type input "7"
type input "5"
click at [580, 380] on div "STOREFRONT EXAMPLE Fire Fist Camiseta Oversize (S) €35.00 Changed to Fire Fist …" at bounding box center [702, 283] width 290 height 444
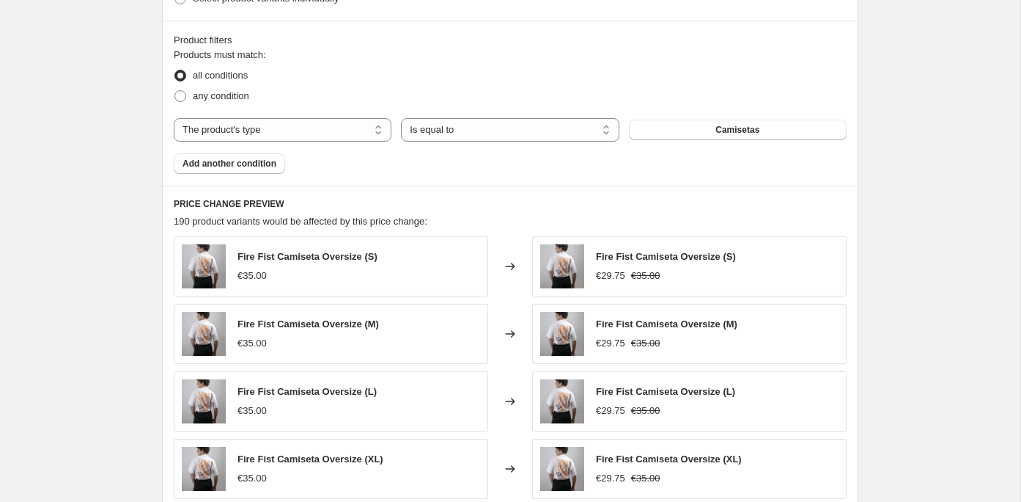
scroll to position [1208, 0]
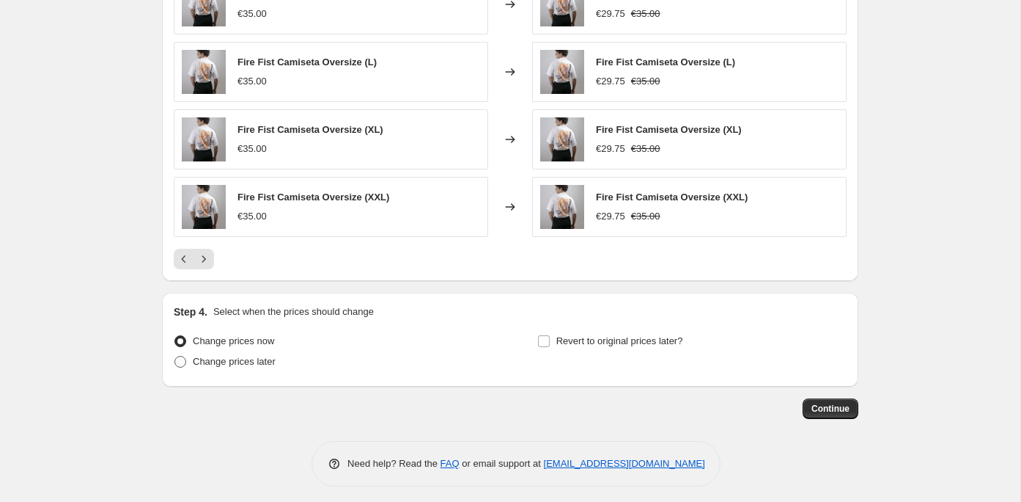
click at [254, 359] on span "Change prices later" at bounding box center [234, 361] width 83 height 11
click at [175, 356] on input "Change prices later" at bounding box center [175, 356] width 1 height 1
radio input "true"
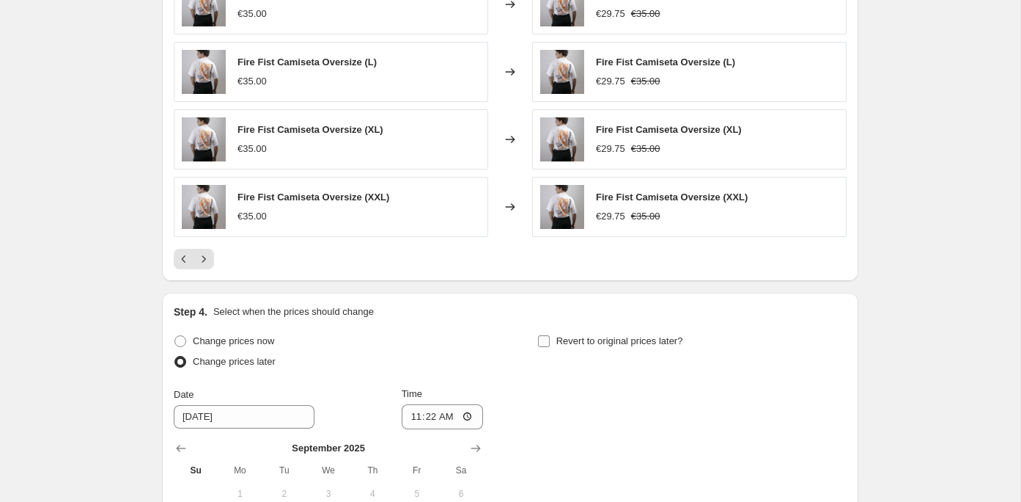
click at [546, 339] on input "Revert to original prices later?" at bounding box center [544, 341] width 12 height 12
checkbox input "true"
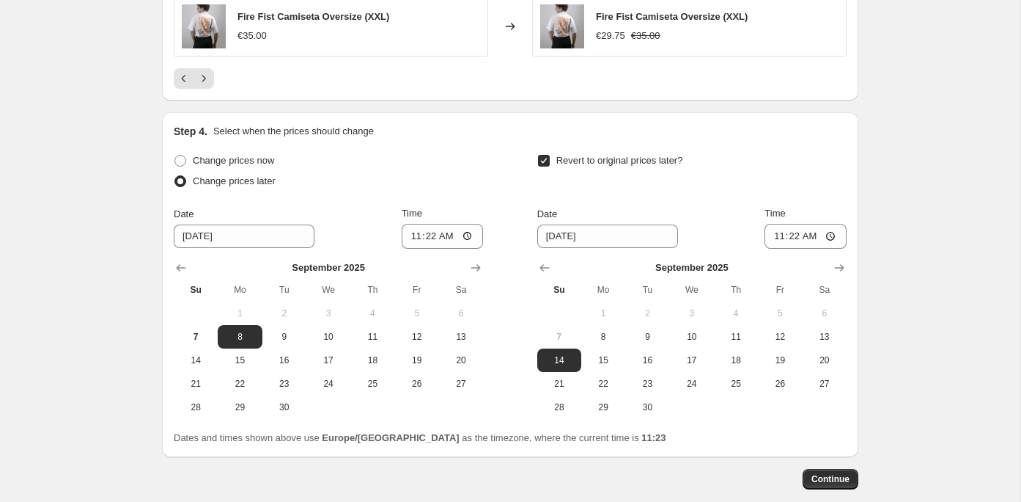
scroll to position [1417, 0]
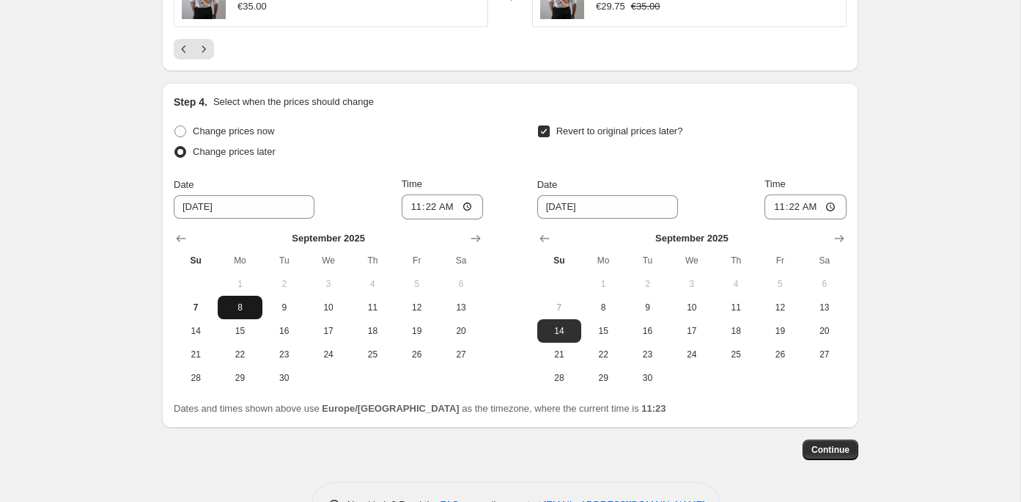
click at [246, 301] on span "8" at bounding box center [240, 307] width 32 height 12
click at [426, 202] on input "11:22" at bounding box center [443, 206] width 82 height 25
type input "00:00"
click at [694, 309] on button "10" at bounding box center [692, 306] width 44 height 23
type input "9/10/2025"
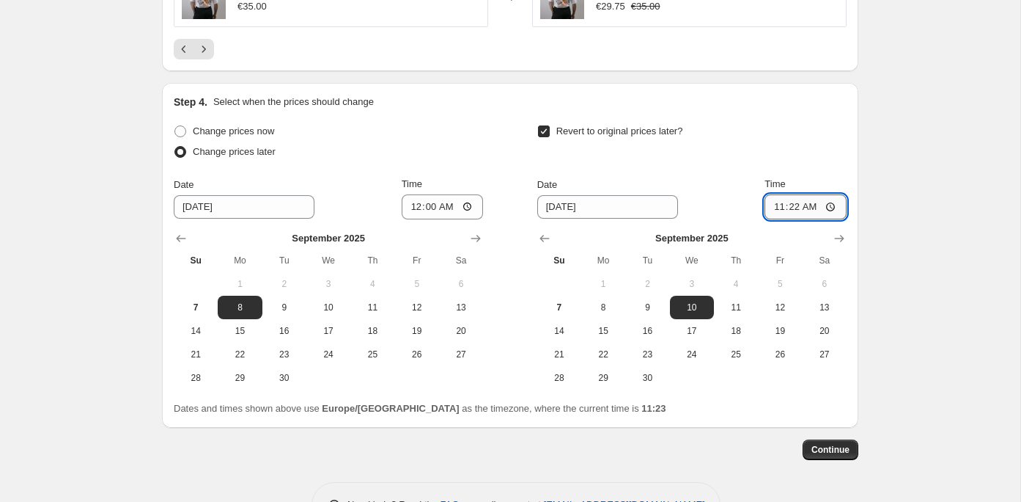
click at [796, 199] on input "11:22" at bounding box center [806, 206] width 82 height 25
click at [813, 199] on input "23:22" at bounding box center [806, 206] width 82 height 25
type input "23:59"
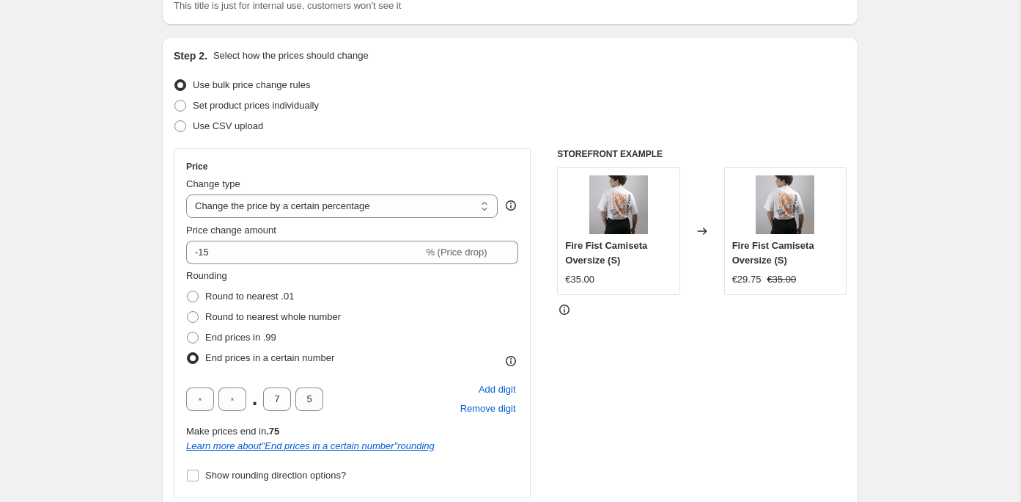
scroll to position [125, 0]
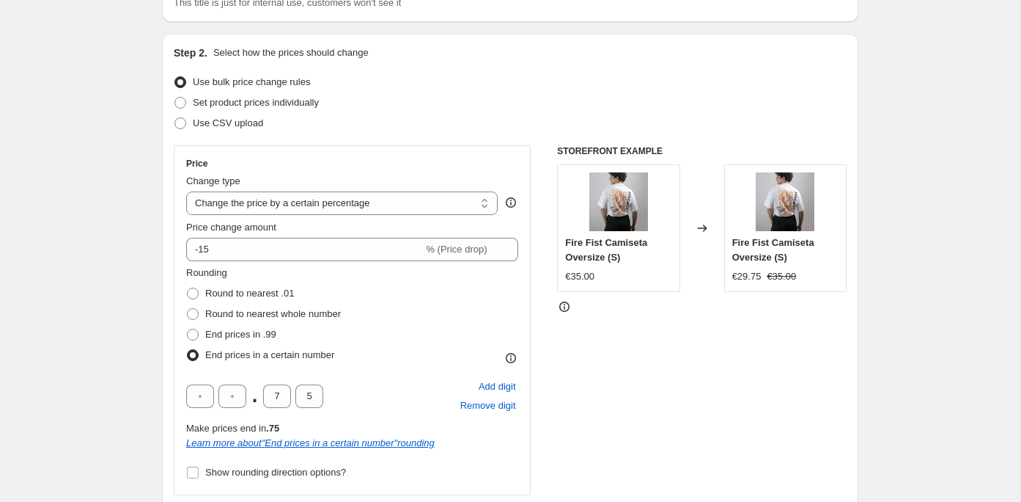
click at [565, 304] on icon at bounding box center [564, 306] width 15 height 15
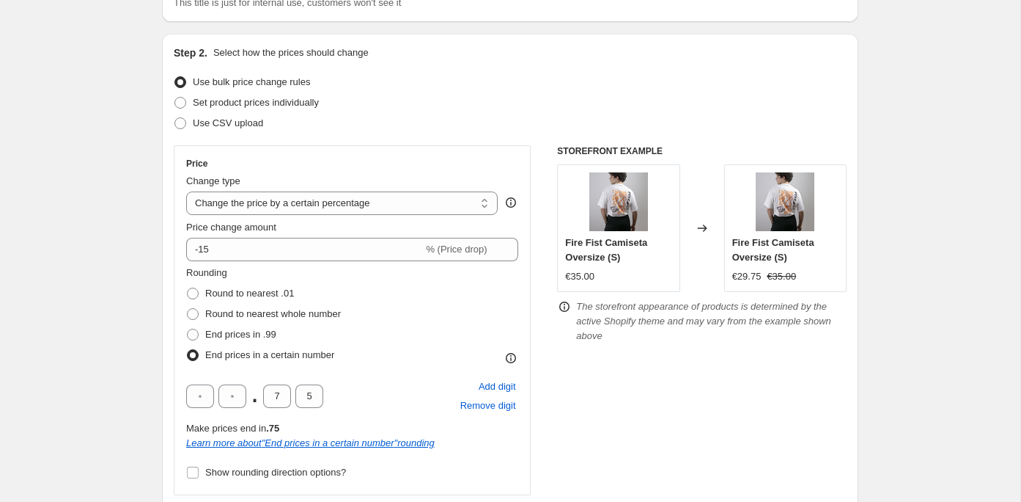
click at [563, 305] on icon at bounding box center [564, 306] width 15 height 15
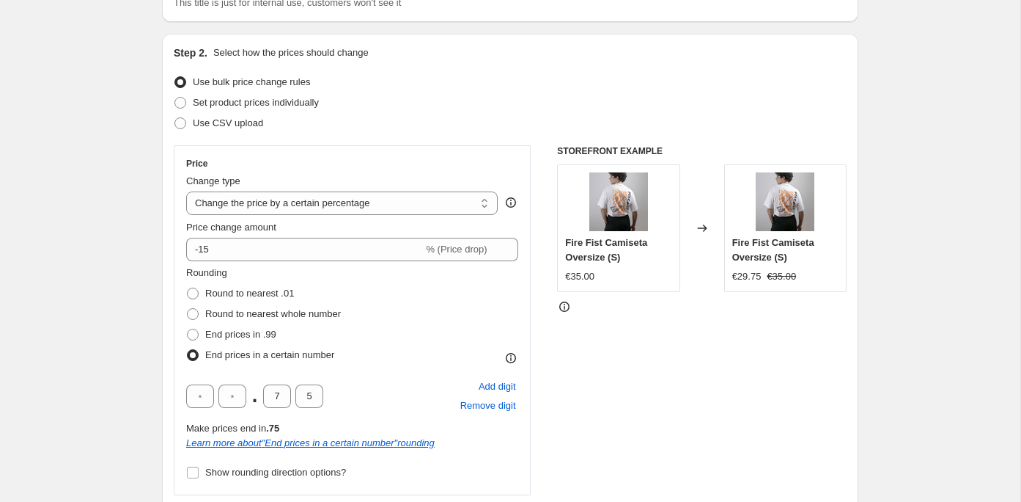
click at [510, 359] on icon at bounding box center [511, 357] width 15 height 15
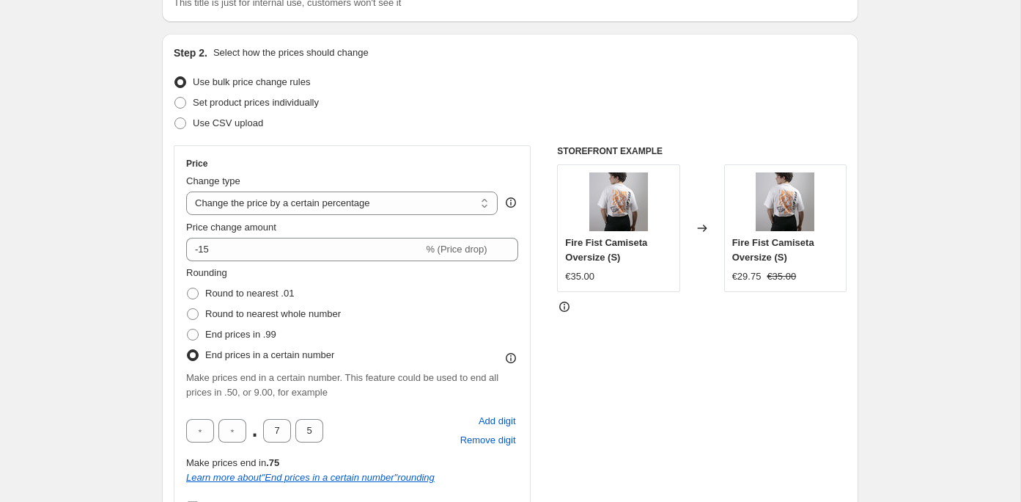
click at [510, 356] on icon at bounding box center [510, 355] width 1 height 1
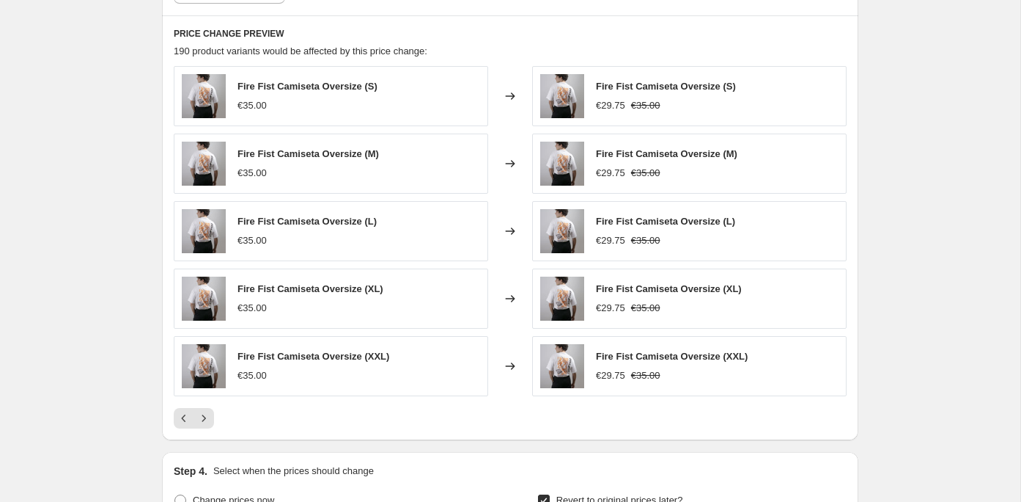
scroll to position [1089, 0]
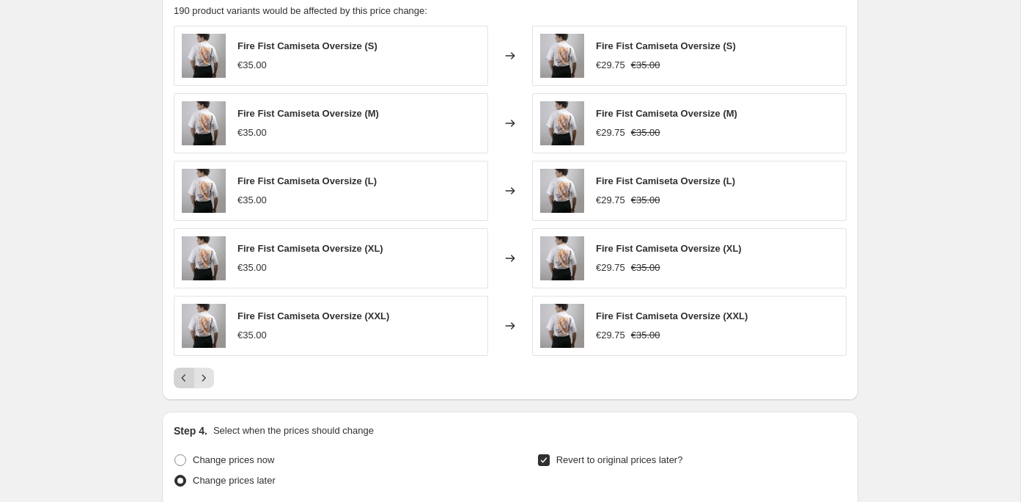
click at [186, 370] on icon "Previous" at bounding box center [184, 377] width 15 height 15
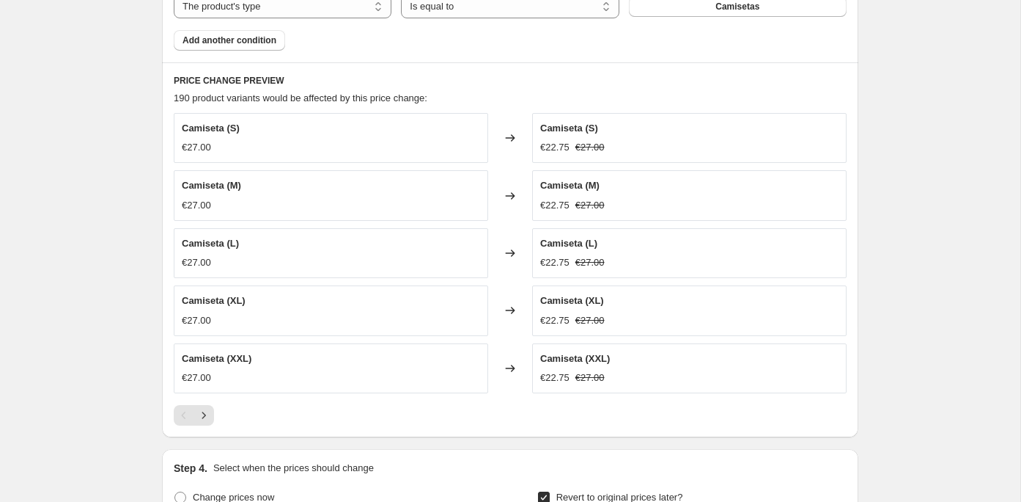
scroll to position [994, 0]
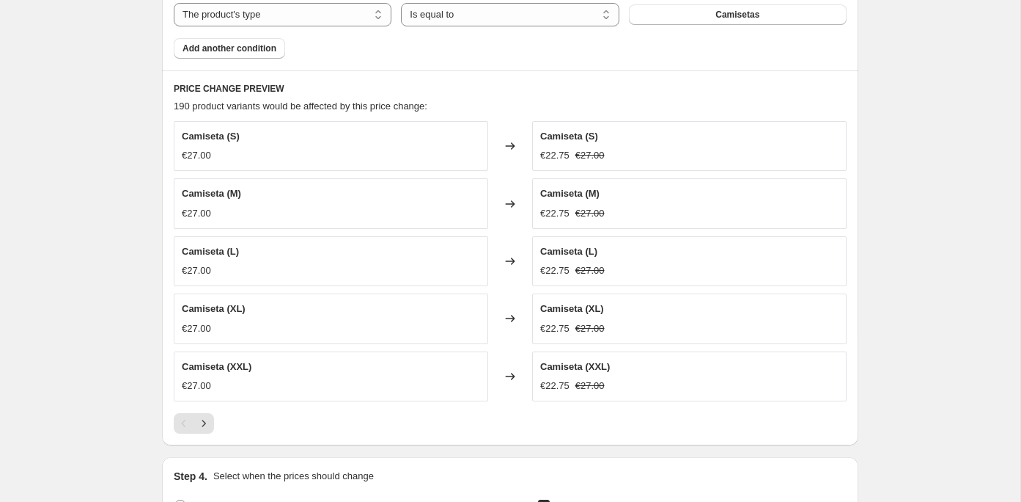
click at [183, 419] on div "Pagination" at bounding box center [184, 423] width 21 height 21
click at [208, 419] on icon "Next" at bounding box center [204, 423] width 15 height 15
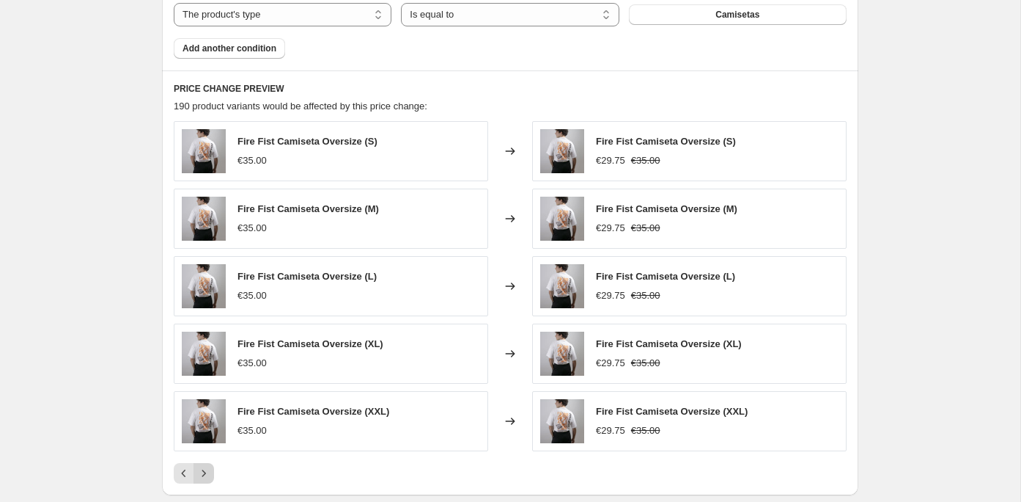
scroll to position [1024, 0]
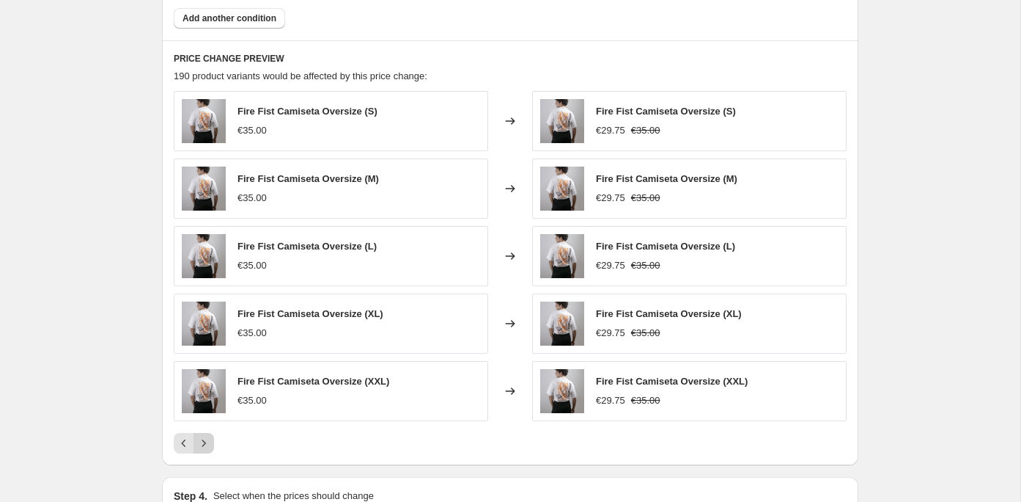
click at [203, 436] on icon "Next" at bounding box center [204, 443] width 15 height 15
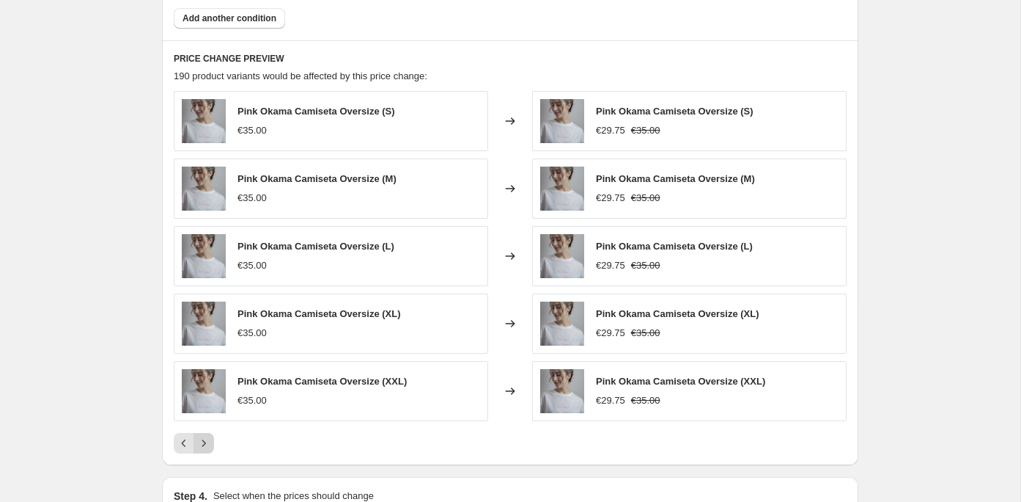
click at [204, 442] on icon "Next" at bounding box center [204, 443] width 15 height 15
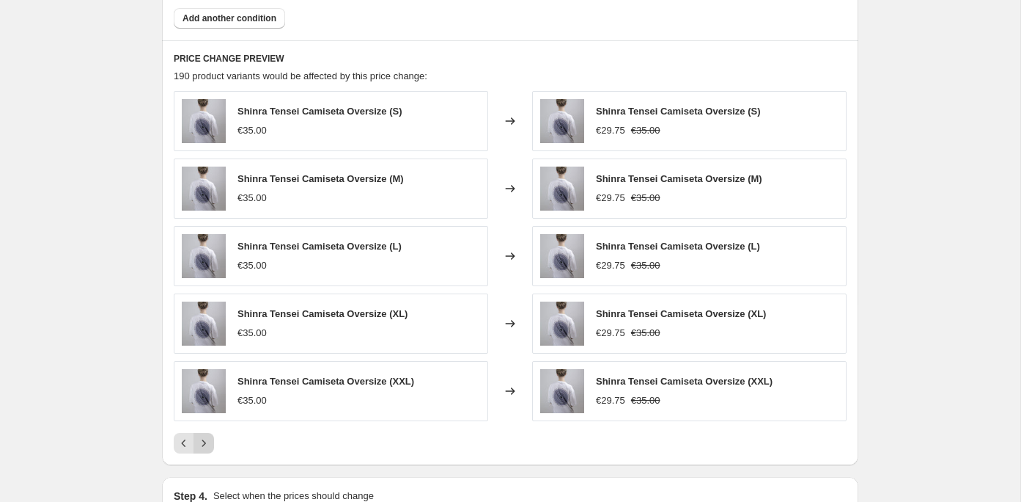
click at [202, 441] on icon "Next" at bounding box center [204, 443] width 15 height 15
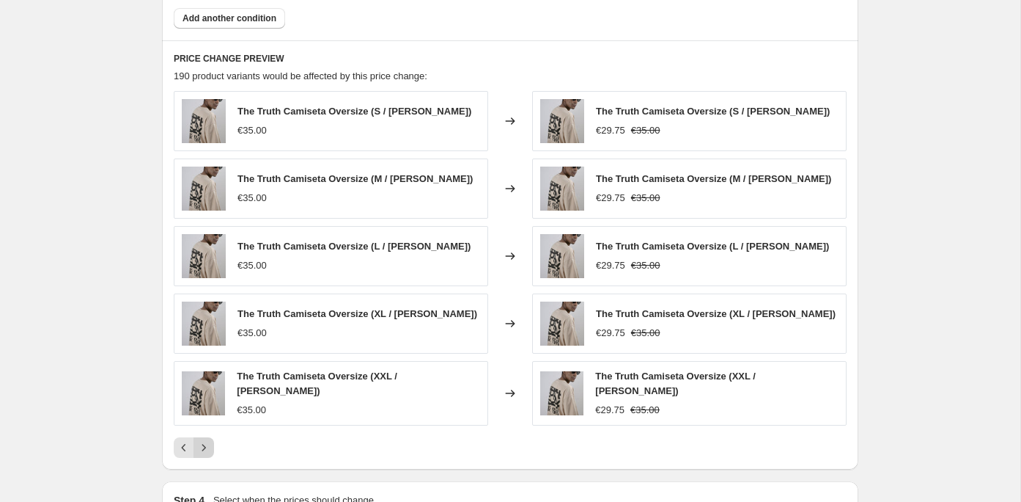
click at [202, 441] on icon "Next" at bounding box center [204, 447] width 15 height 15
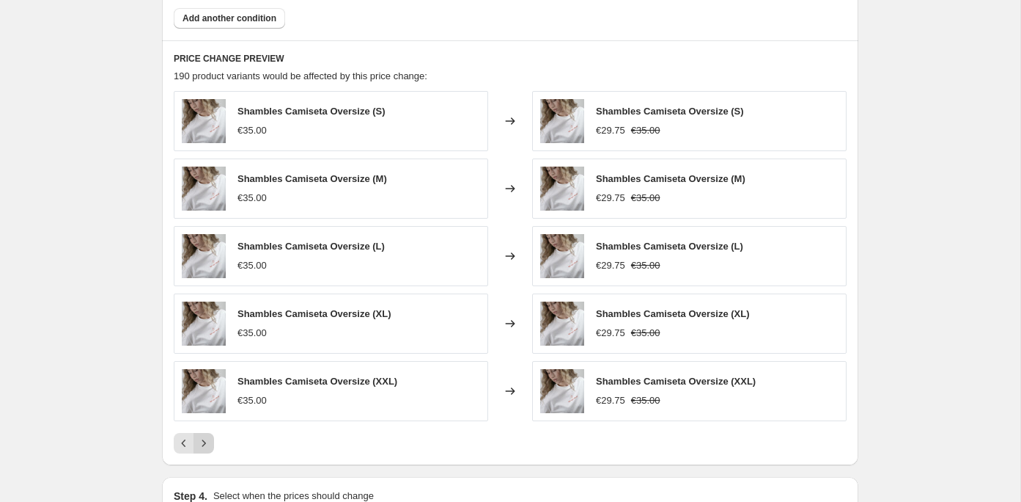
click at [202, 441] on icon "Next" at bounding box center [204, 443] width 15 height 15
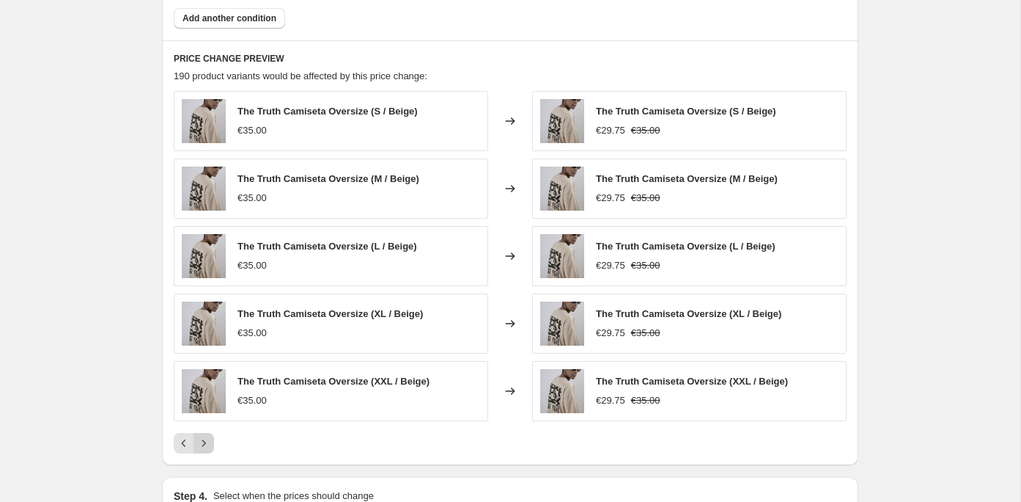
click at [202, 441] on icon "Next" at bounding box center [204, 443] width 15 height 15
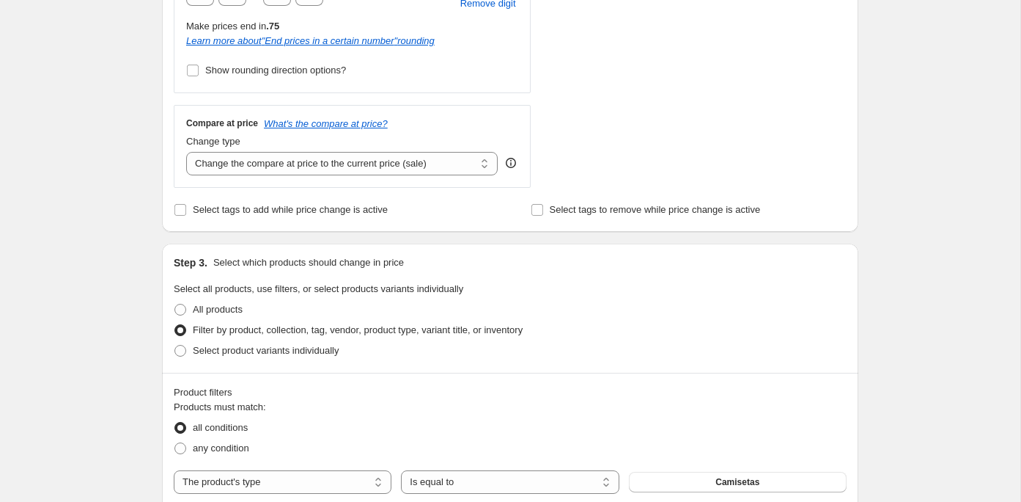
scroll to position [510, 0]
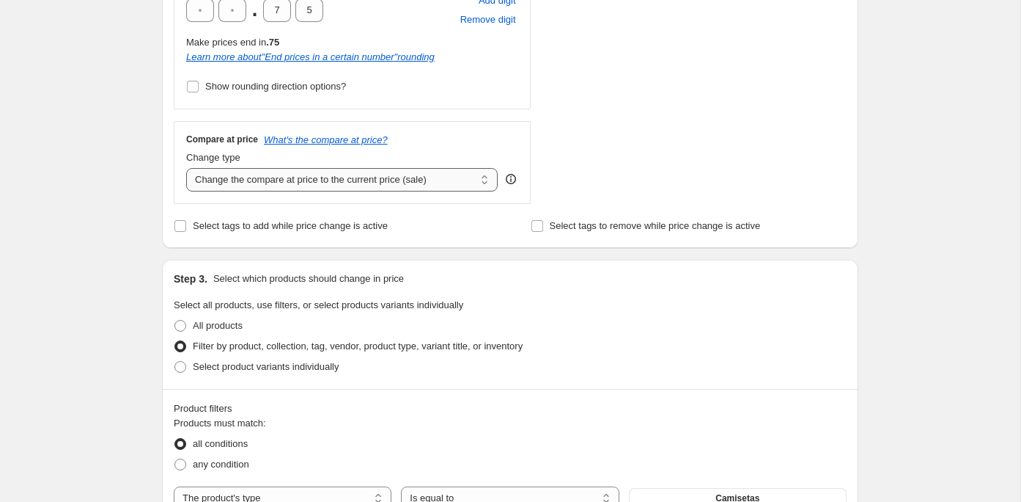
click at [412, 177] on select "Change the compare at price to the current price (sale) Change the compare at p…" at bounding box center [342, 179] width 312 height 23
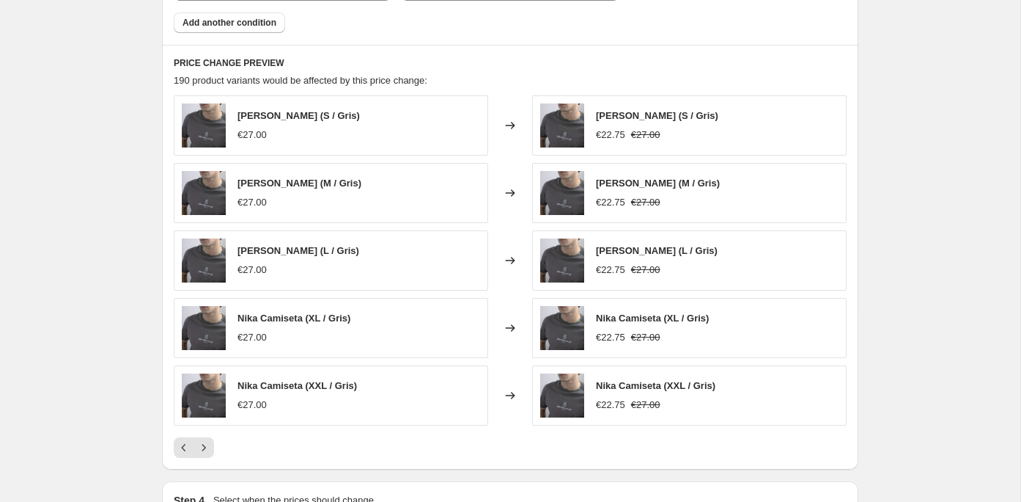
scroll to position [1075, 0]
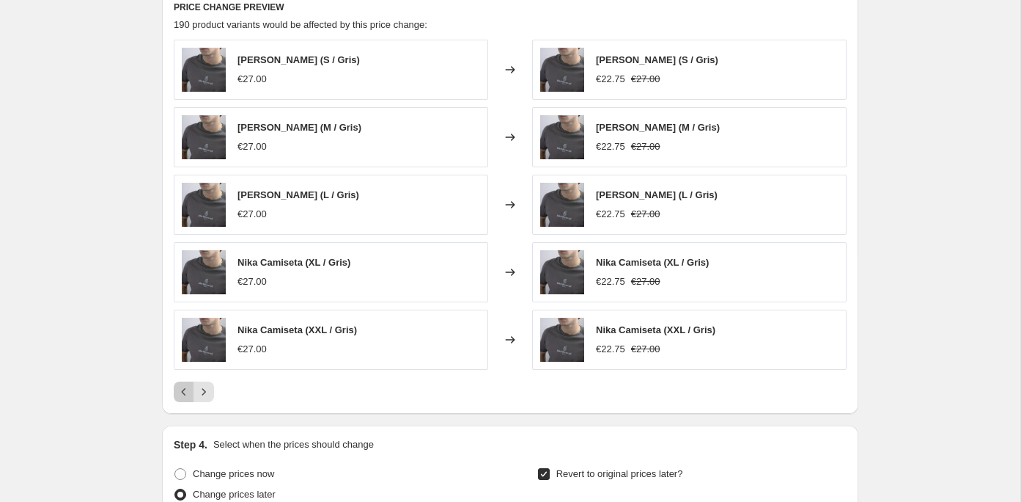
click at [176, 390] on button "Previous" at bounding box center [184, 391] width 21 height 21
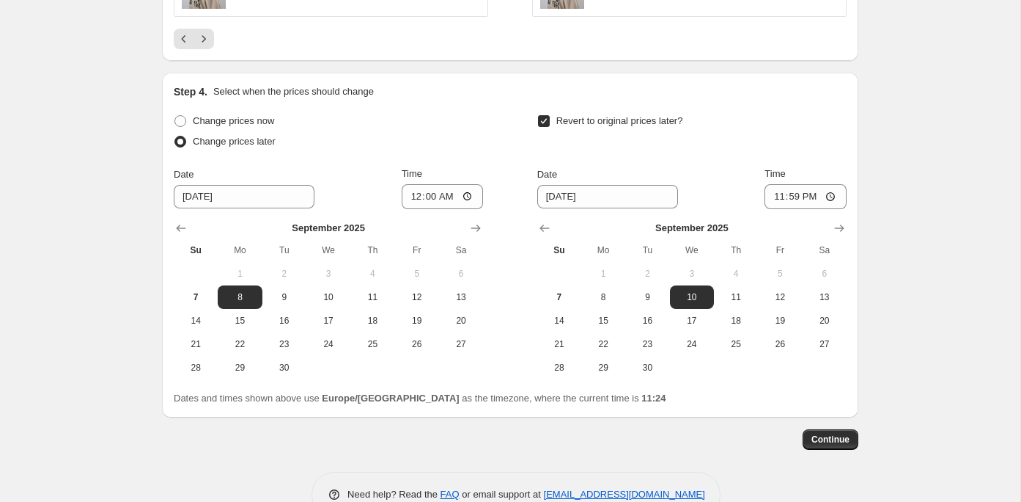
scroll to position [1458, 0]
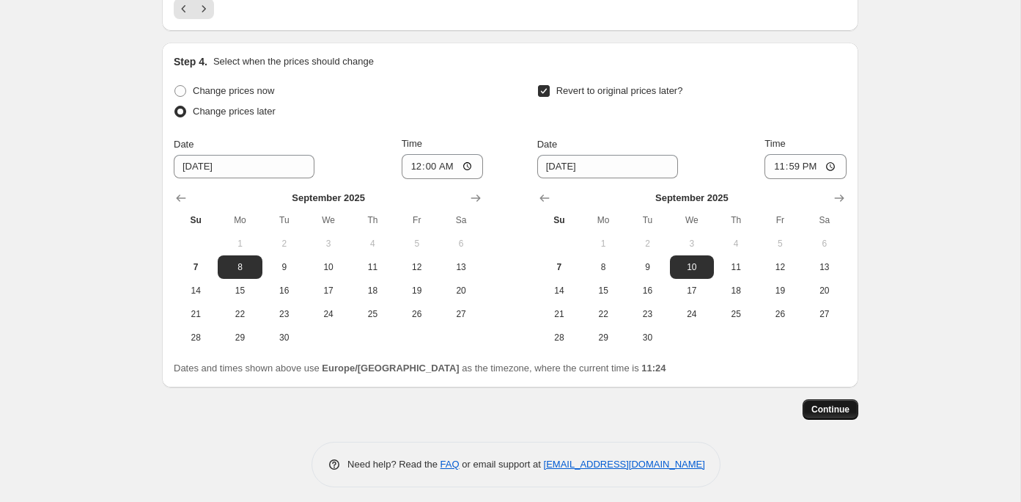
click at [826, 403] on span "Continue" at bounding box center [831, 409] width 38 height 12
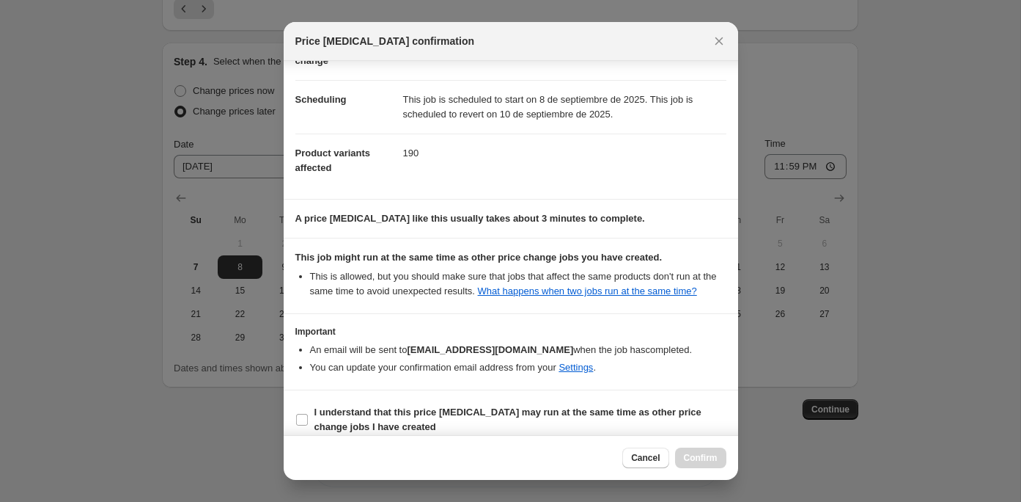
scroll to position [124, 0]
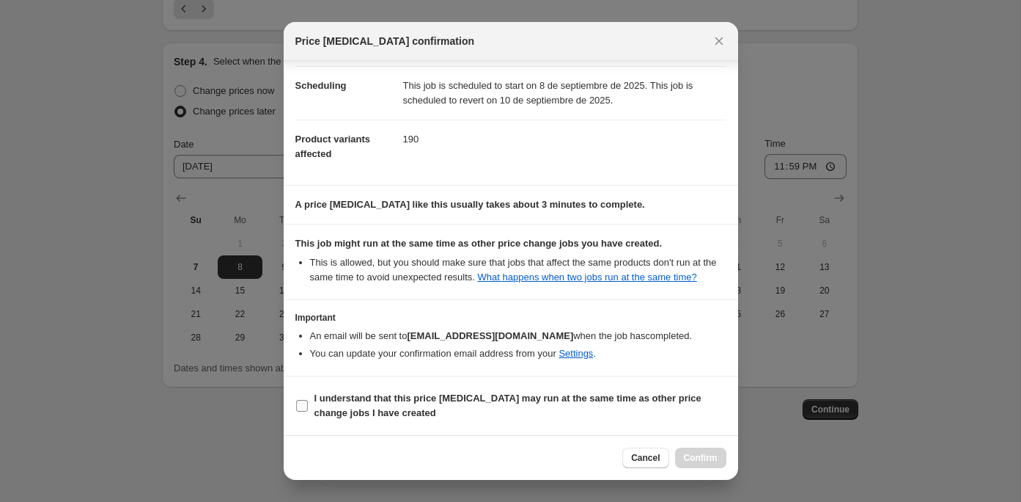
click at [325, 405] on span "I understand that this price change job may run at the same time as other price…" at bounding box center [521, 405] width 412 height 29
click at [308, 405] on input "I understand that this price change job may run at the same time as other price…" at bounding box center [302, 406] width 12 height 12
checkbox input "true"
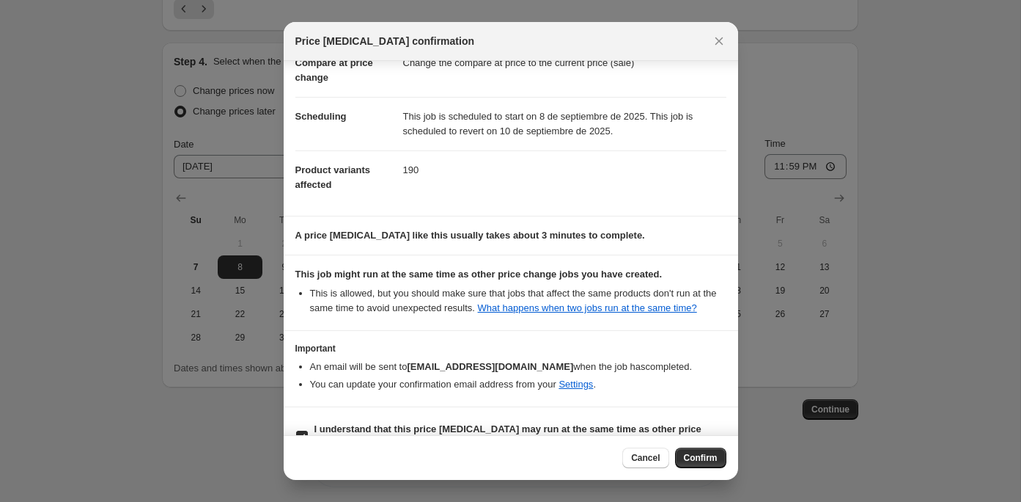
scroll to position [84, 0]
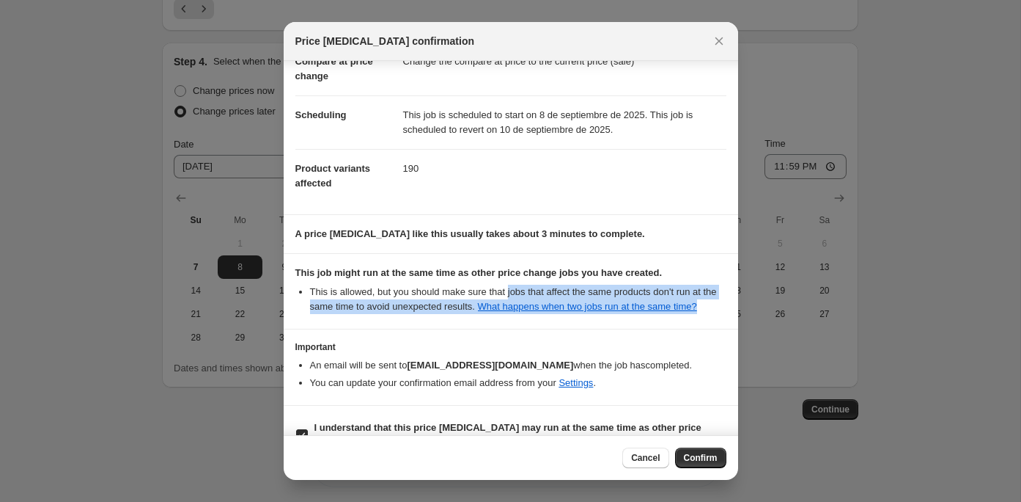
drag, startPoint x: 520, startPoint y: 289, endPoint x: 488, endPoint y: 323, distance: 46.7
click at [487, 314] on li "This is allowed, but you should make sure that jobs that affect the same produc…" at bounding box center [518, 298] width 416 height 29
click at [488, 314] on li "This is allowed, but you should make sure that jobs that affect the same produc…" at bounding box center [518, 298] width 416 height 29
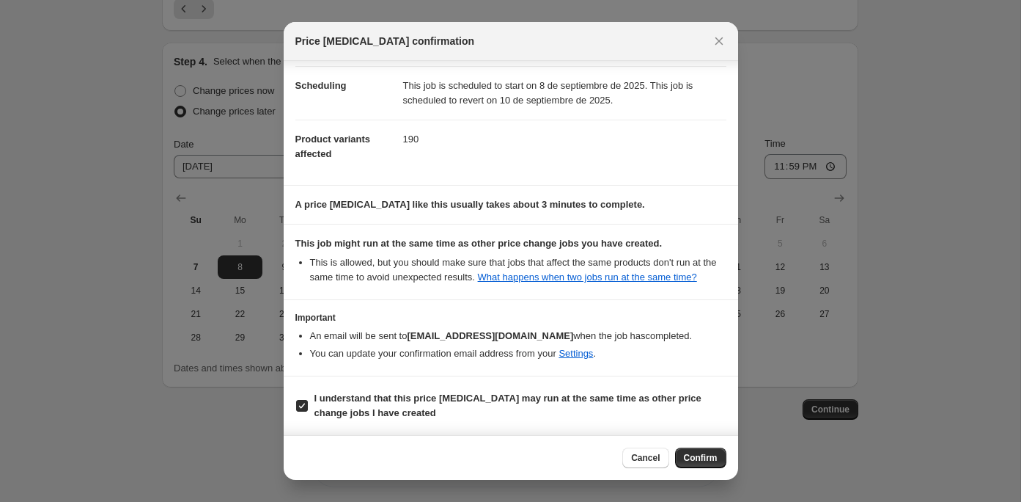
scroll to position [124, 0]
click at [705, 459] on span "Confirm" at bounding box center [701, 458] width 34 height 12
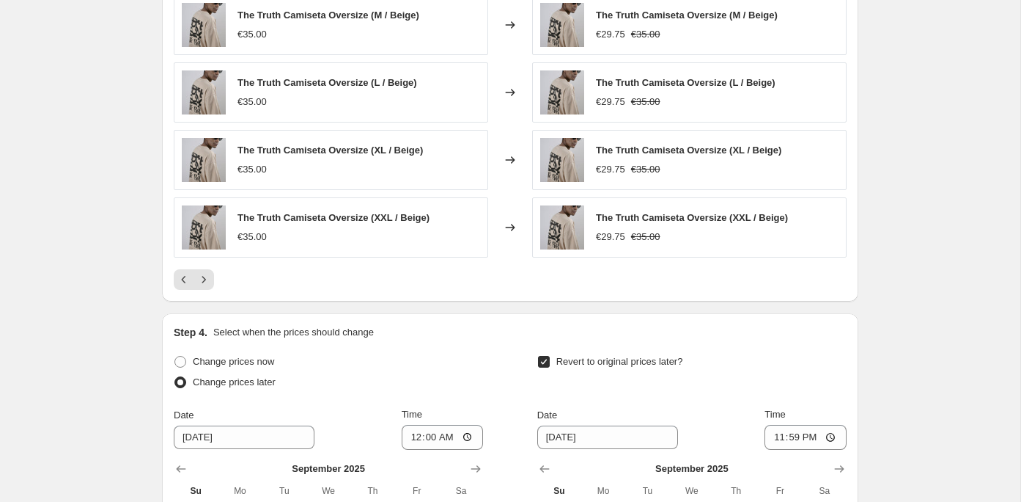
scroll to position [1211, 0]
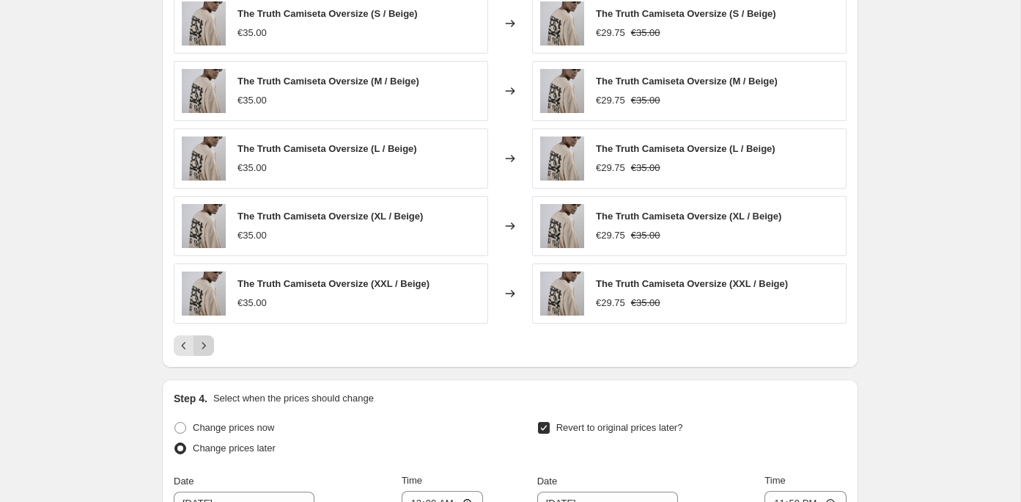
click at [211, 340] on button "Next" at bounding box center [204, 345] width 21 height 21
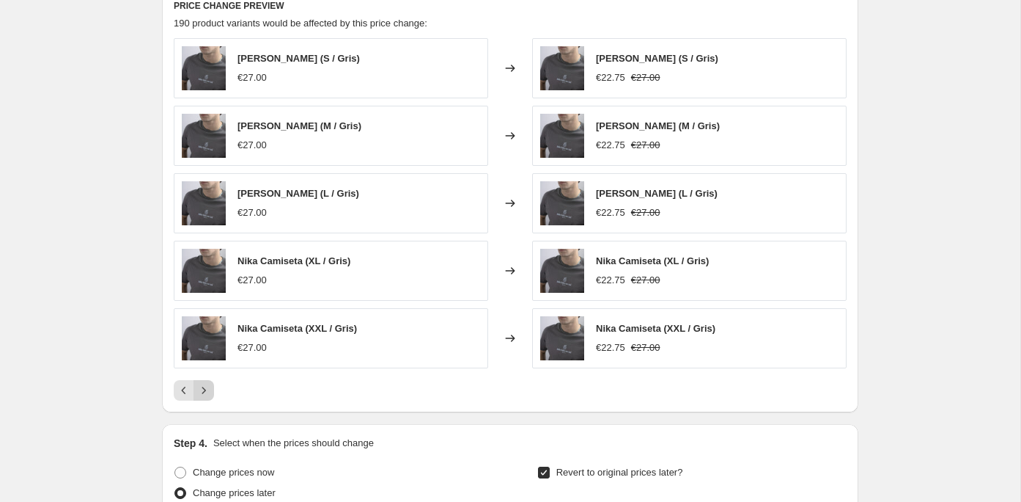
scroll to position [1145, 0]
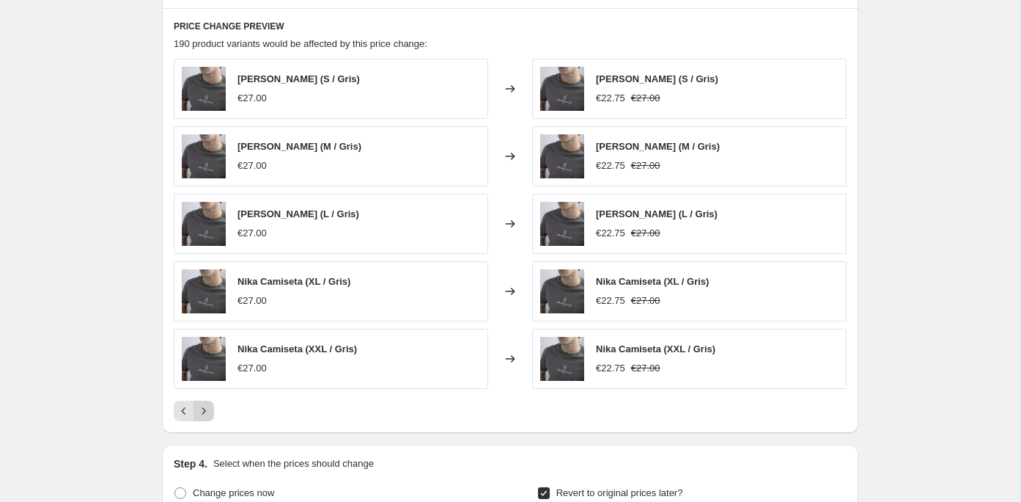
click at [207, 410] on icon "Next" at bounding box center [204, 410] width 15 height 15
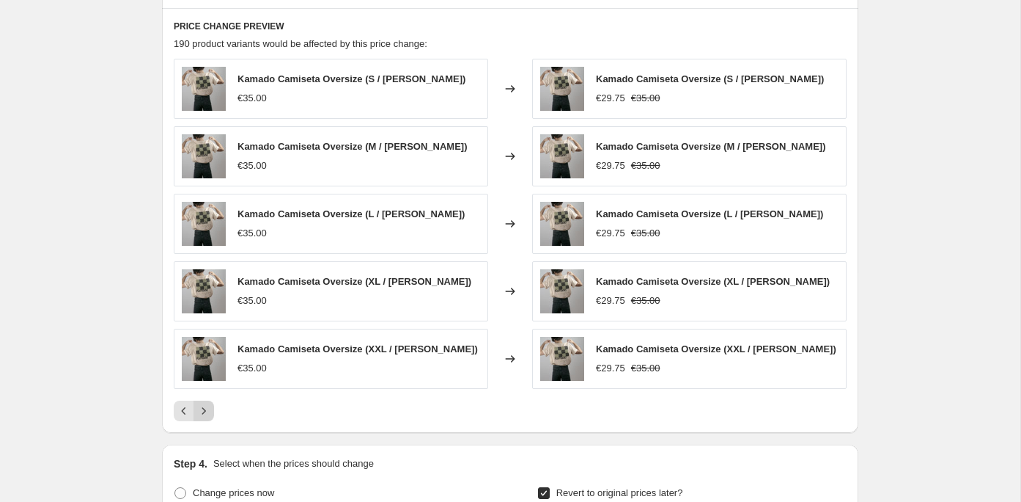
click at [207, 410] on icon "Next" at bounding box center [204, 410] width 15 height 15
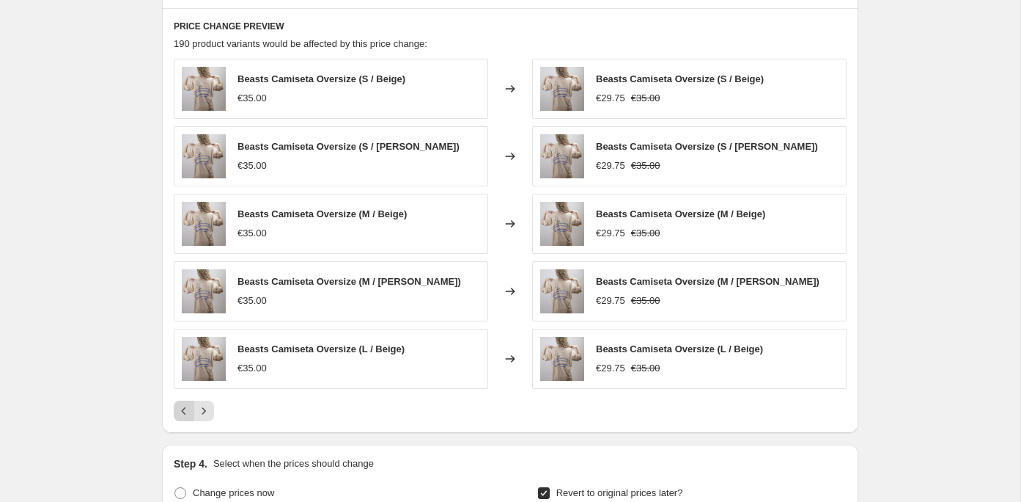
click at [182, 414] on button "Previous" at bounding box center [184, 410] width 21 height 21
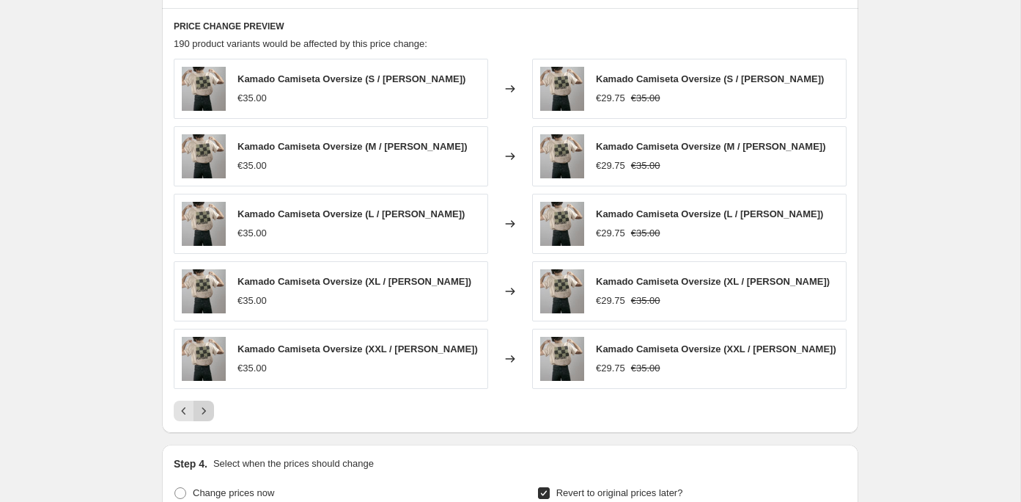
click at [207, 412] on button "Next" at bounding box center [204, 410] width 21 height 21
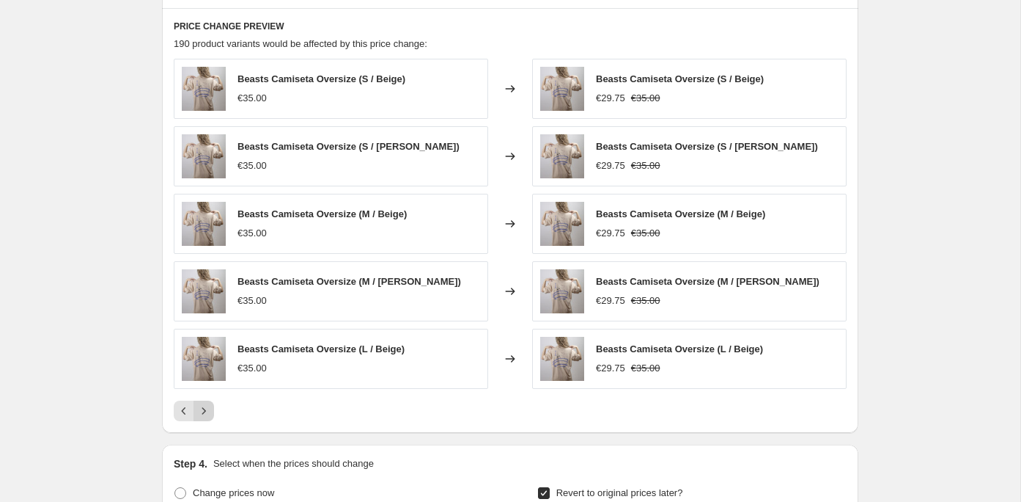
click at [207, 412] on icon "Next" at bounding box center [204, 410] width 15 height 15
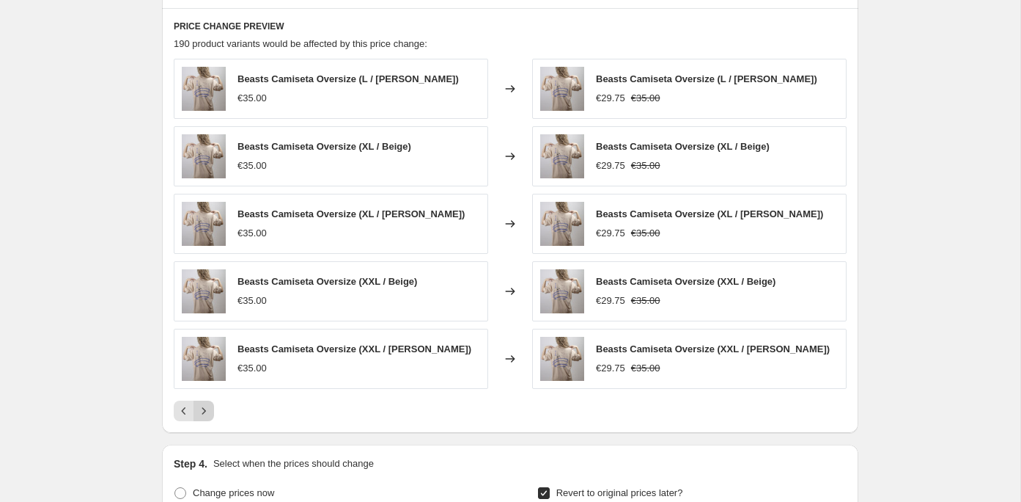
click at [194, 404] on button "Next" at bounding box center [204, 410] width 21 height 21
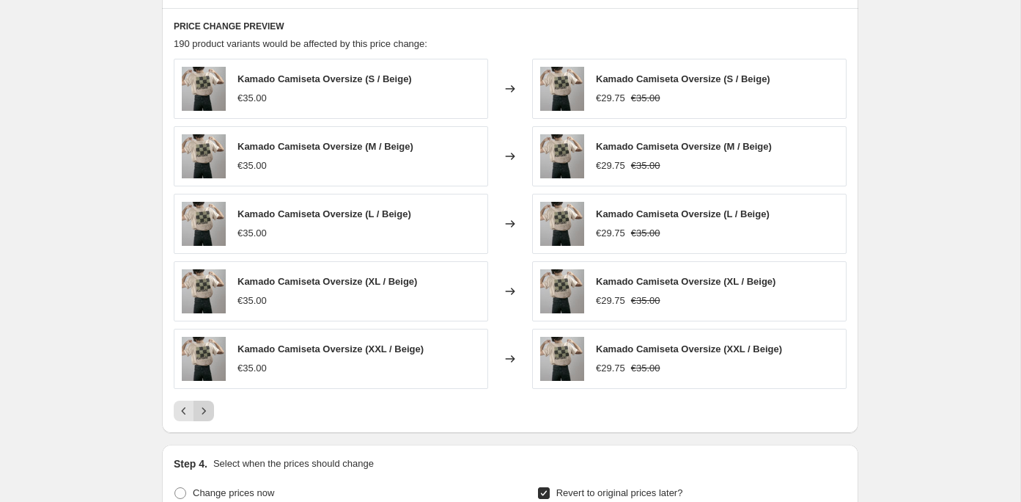
click at [203, 405] on icon "Next" at bounding box center [204, 410] width 15 height 15
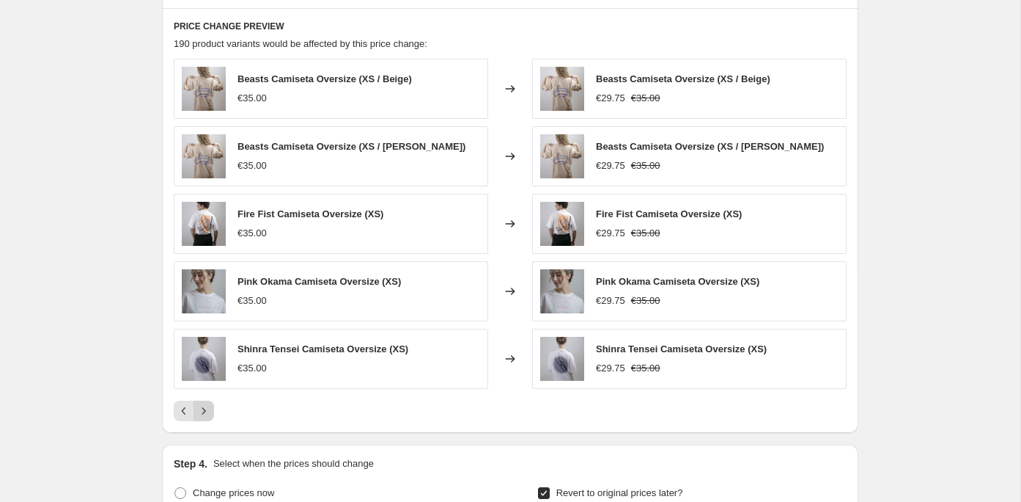
click at [203, 405] on icon "Next" at bounding box center [204, 410] width 15 height 15
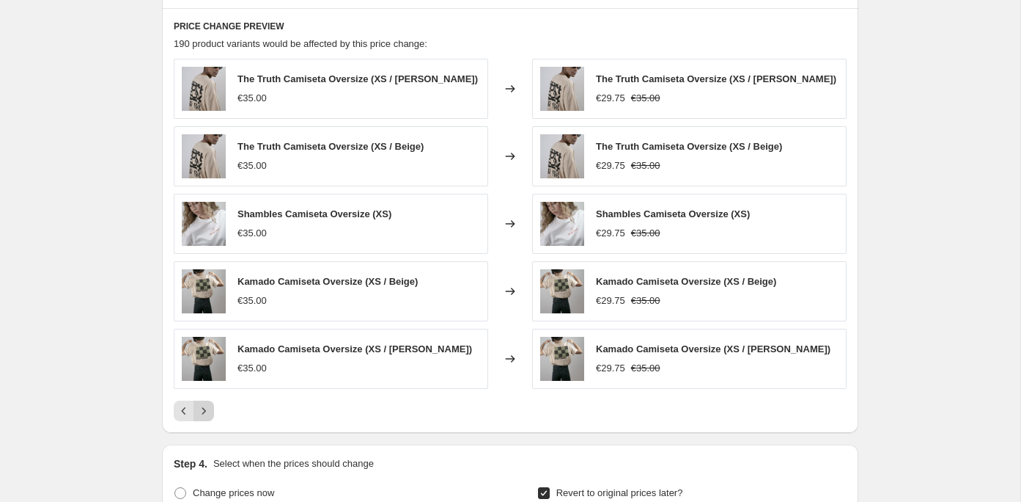
click at [203, 405] on icon "Next" at bounding box center [204, 410] width 15 height 15
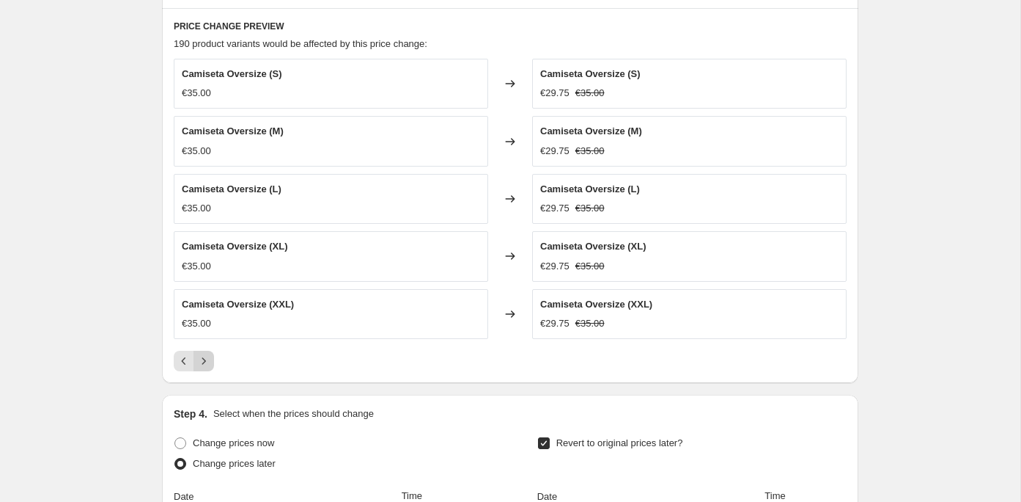
click at [205, 357] on icon "Next" at bounding box center [204, 360] width 4 height 7
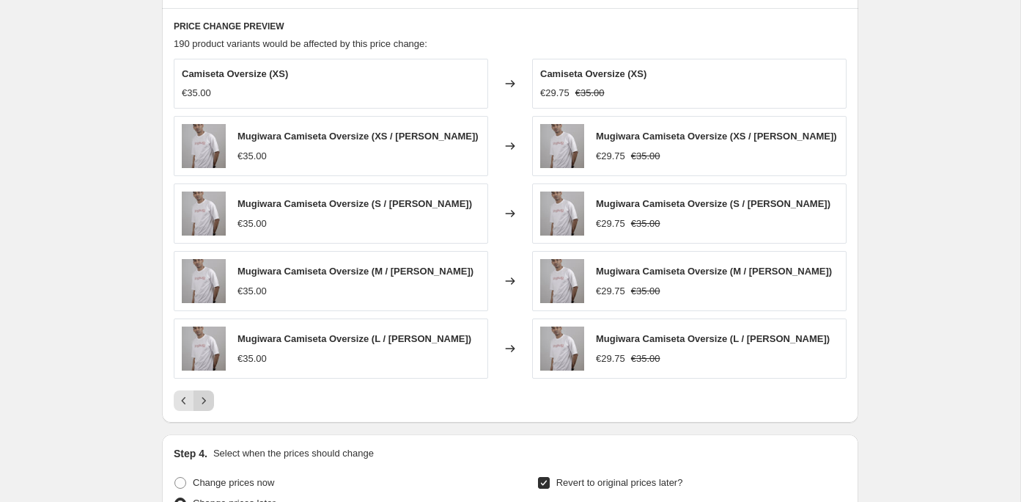
click at [205, 397] on icon "Next" at bounding box center [204, 400] width 15 height 15
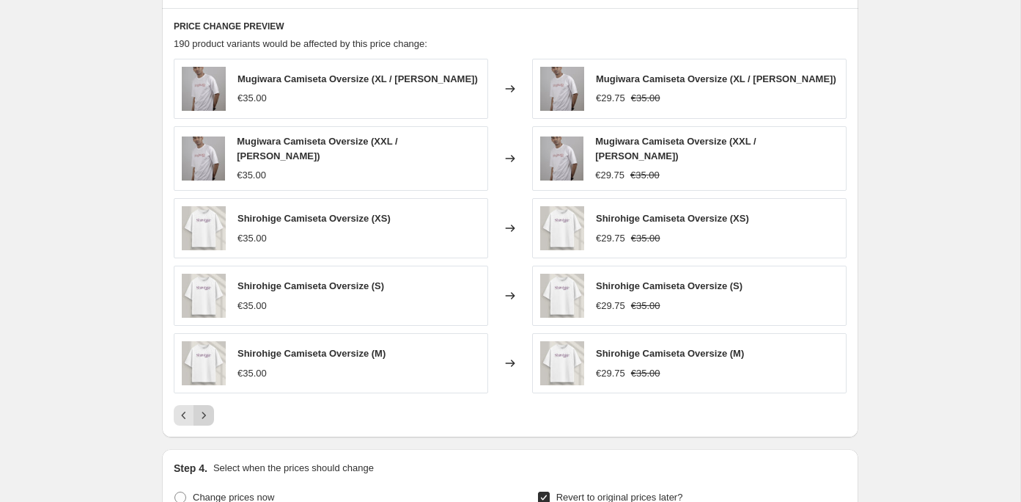
click at [206, 408] on icon "Next" at bounding box center [204, 415] width 15 height 15
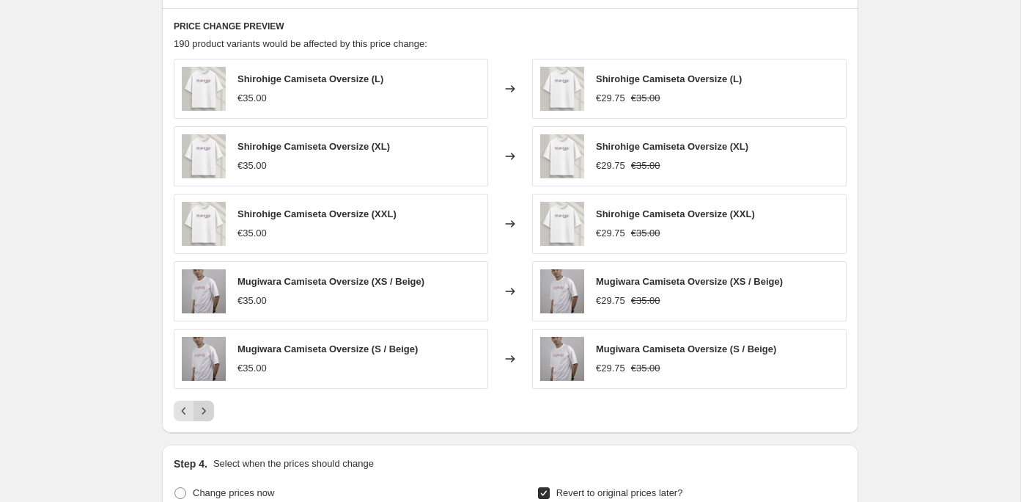
click at [206, 403] on icon "Next" at bounding box center [204, 410] width 15 height 15
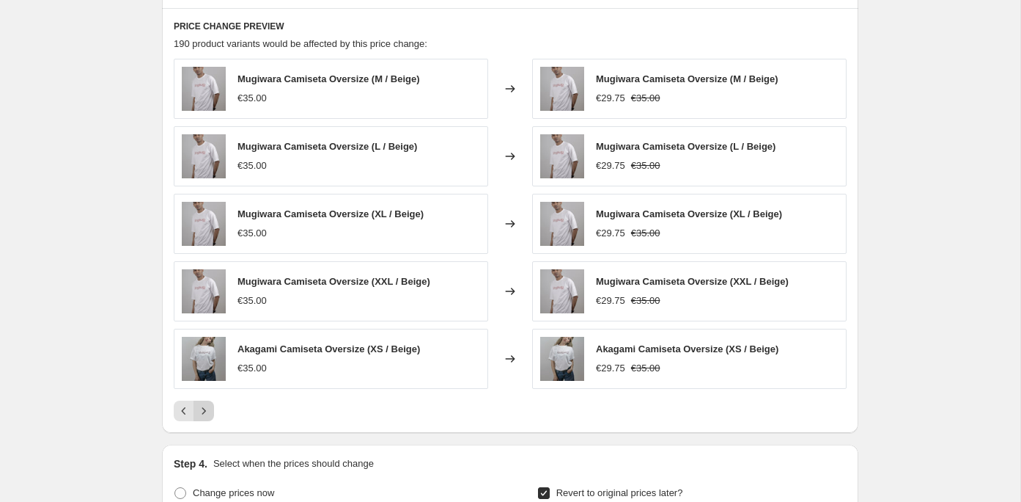
click at [206, 403] on icon "Next" at bounding box center [204, 410] width 15 height 15
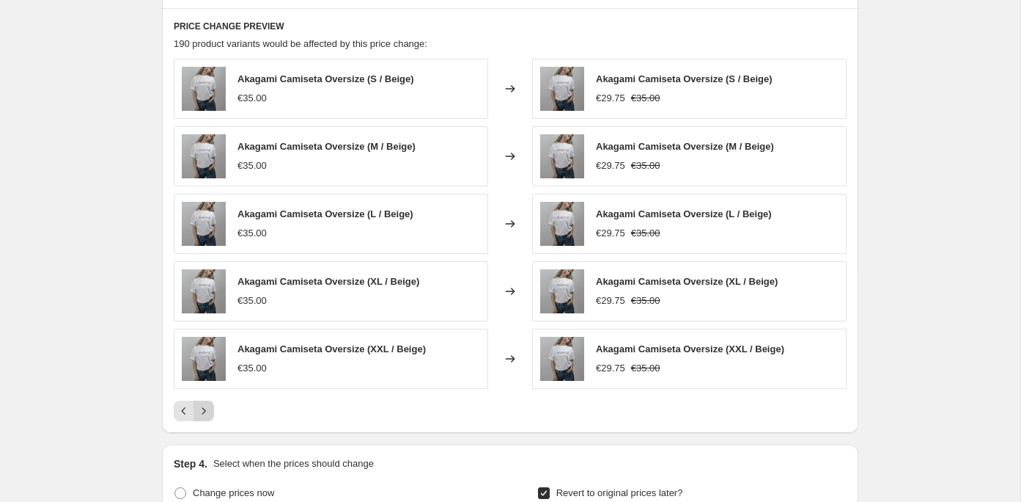
click at [206, 403] on icon "Next" at bounding box center [204, 410] width 15 height 15
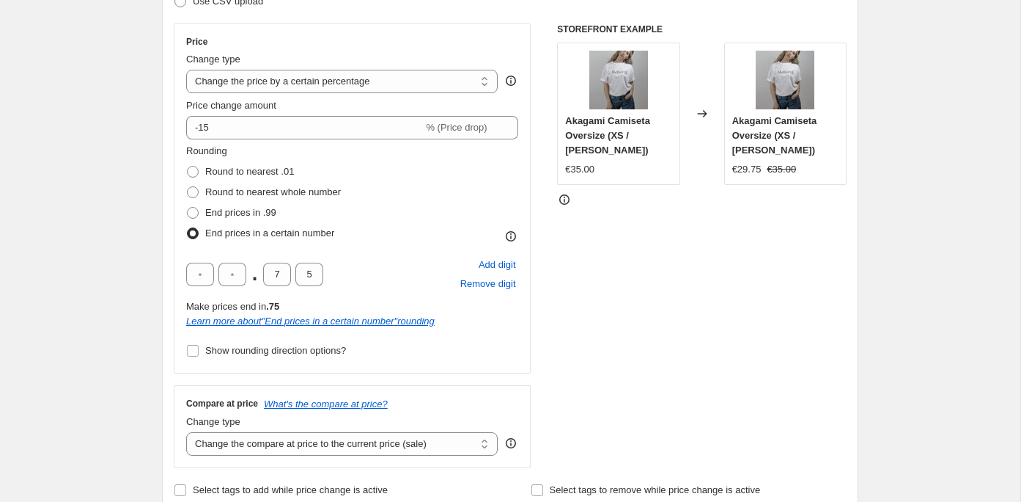
scroll to position [0, 0]
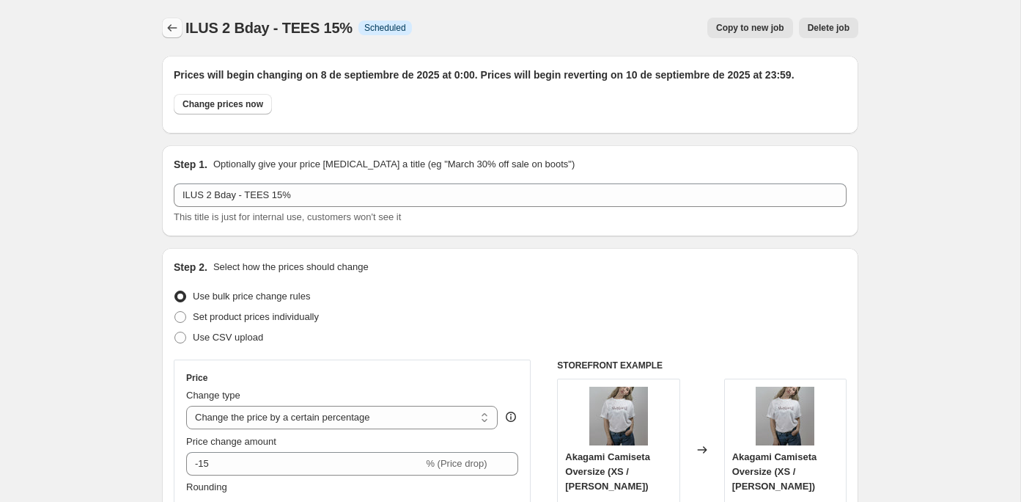
click at [166, 20] on button "Price change jobs" at bounding box center [172, 28] width 21 height 21
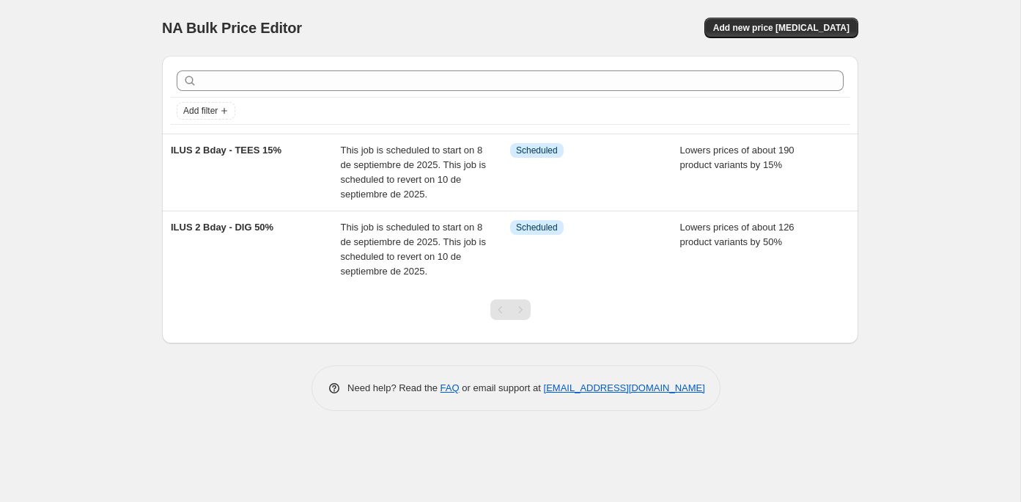
click at [523, 309] on div "Pagination" at bounding box center [520, 309] width 21 height 21
click at [500, 306] on div "Pagination" at bounding box center [501, 309] width 21 height 21
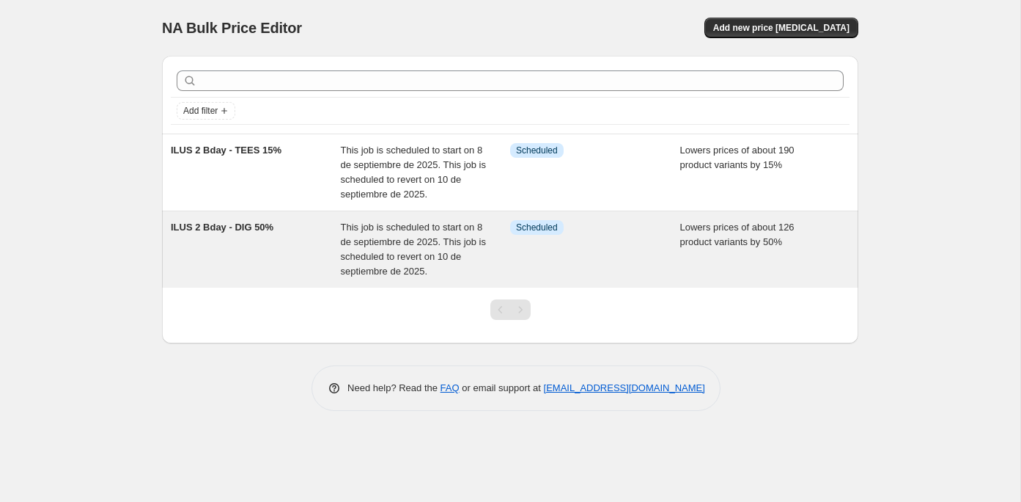
click at [798, 239] on div "Lowers prices of about 126 product variants by 50%" at bounding box center [765, 249] width 170 height 59
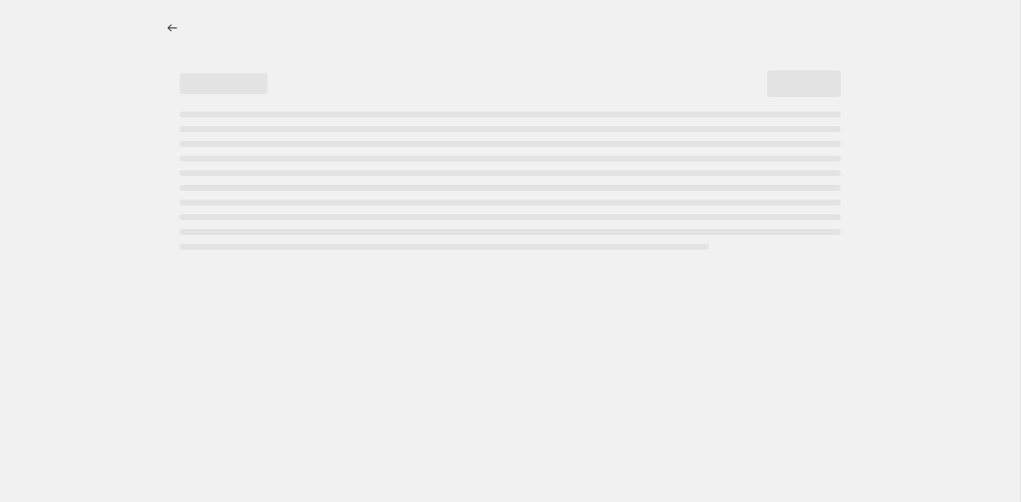
select select "percentage"
select select "title"
select select "contains"
select select "collection"
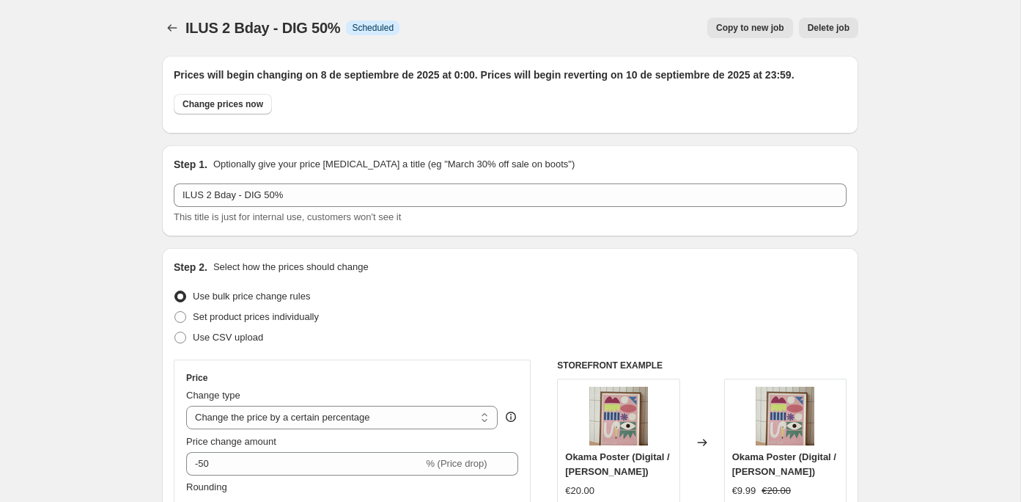
click at [725, 32] on span "Copy to new job" at bounding box center [750, 28] width 68 height 12
select select "percentage"
select select "title"
select select "contains"
select select "collection"
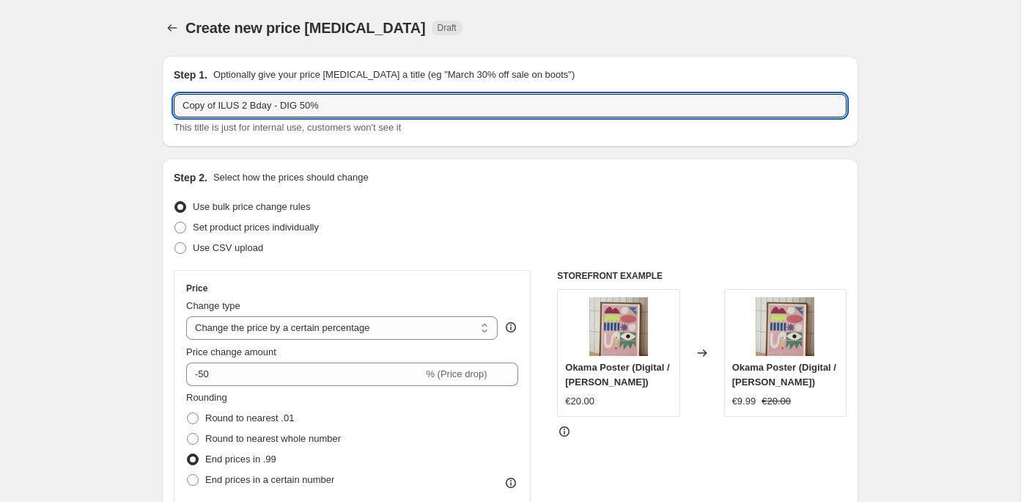
drag, startPoint x: 219, startPoint y: 108, endPoint x: 152, endPoint y: 98, distance: 68.2
click at [250, 105] on input "ILUS 2 Bday - DIG 50%" at bounding box center [510, 105] width 673 height 23
click at [265, 106] on input "ILUS 2 Bday - A3 50%" at bounding box center [510, 105] width 673 height 23
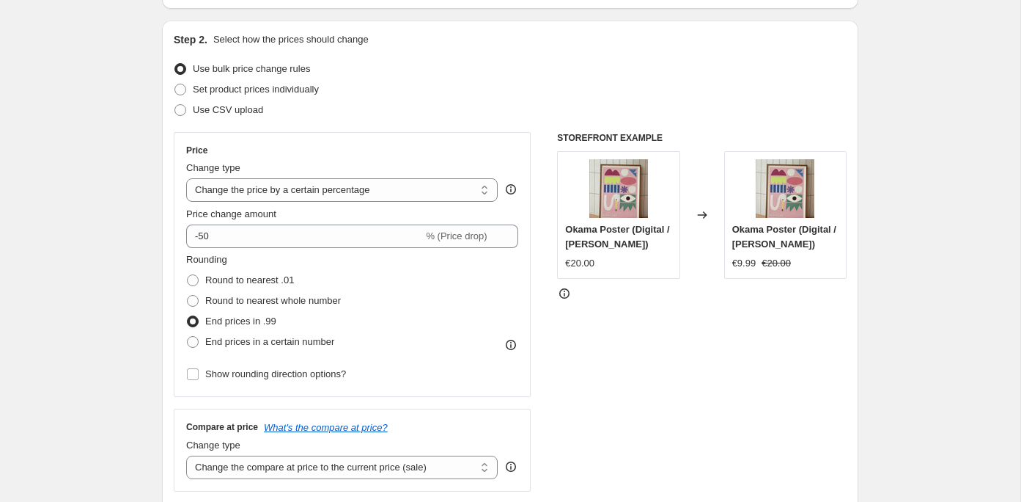
scroll to position [177, 0]
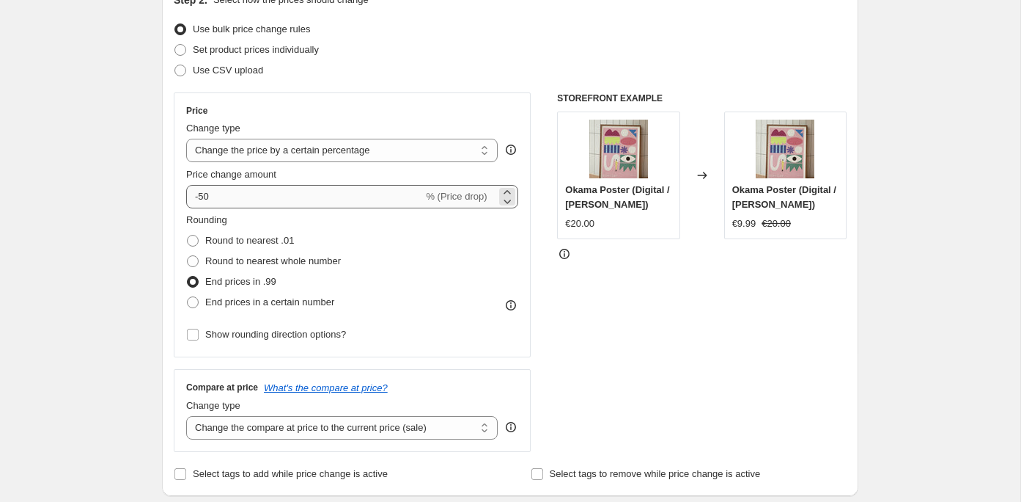
type input "ILUS 2 Bday - A3 30%"
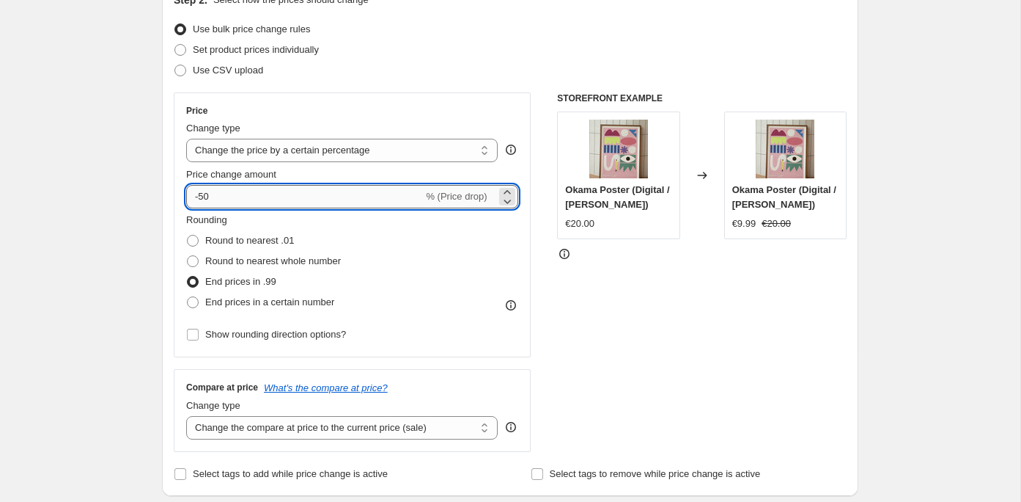
click at [227, 197] on input "-50" at bounding box center [304, 196] width 237 height 23
type input "-5"
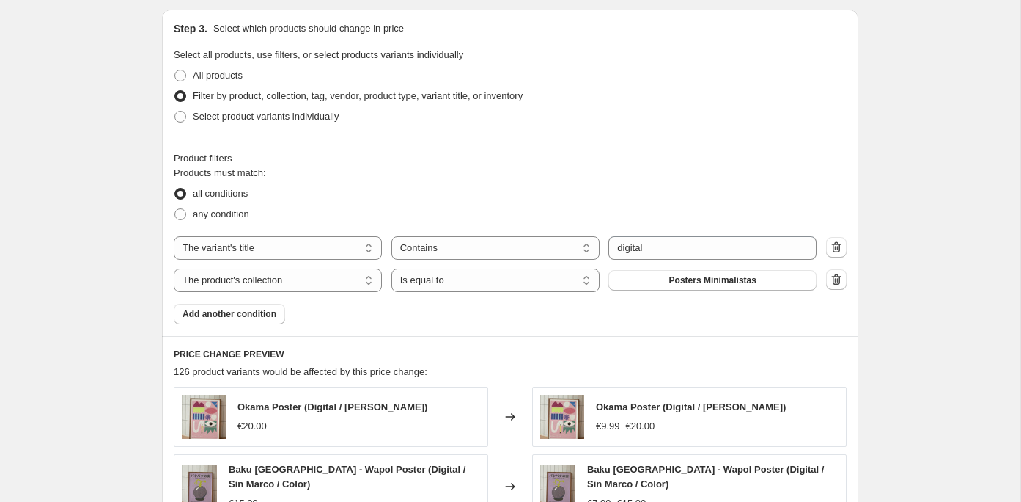
scroll to position [678, 0]
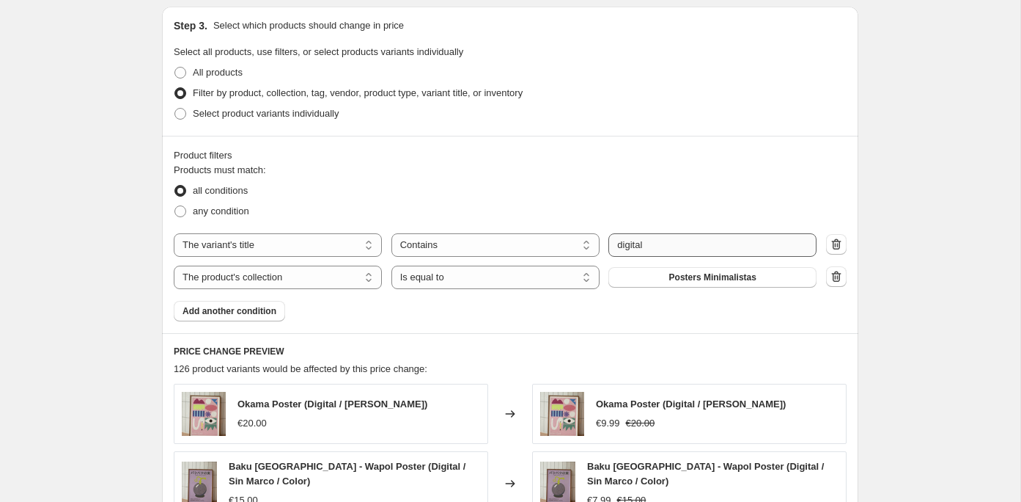
type input "-30"
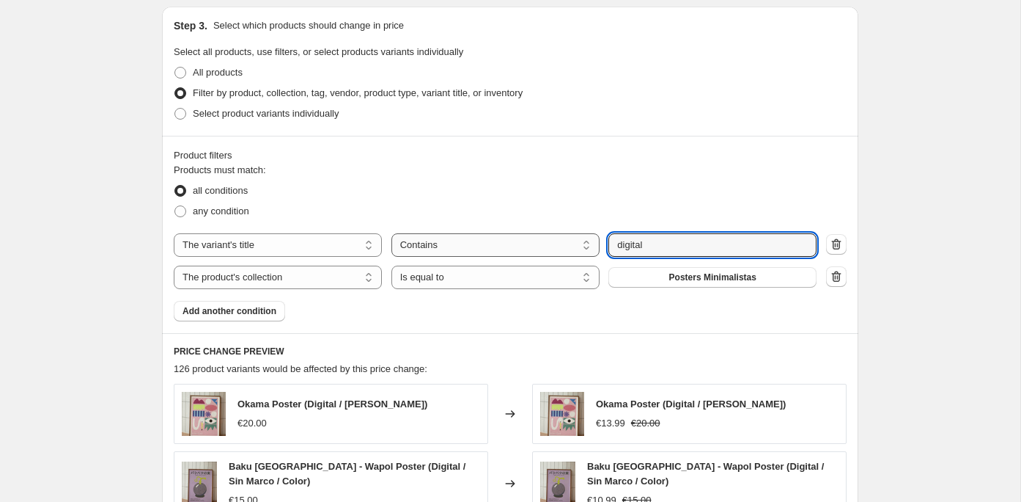
drag, startPoint x: 694, startPoint y: 244, endPoint x: 576, endPoint y: 243, distance: 118.1
click at [576, 243] on div "The product The product's collection The product's tag The product's vendor The…" at bounding box center [495, 244] width 643 height 23
type input "30X40"
click at [656, 205] on div "any condition" at bounding box center [510, 211] width 673 height 21
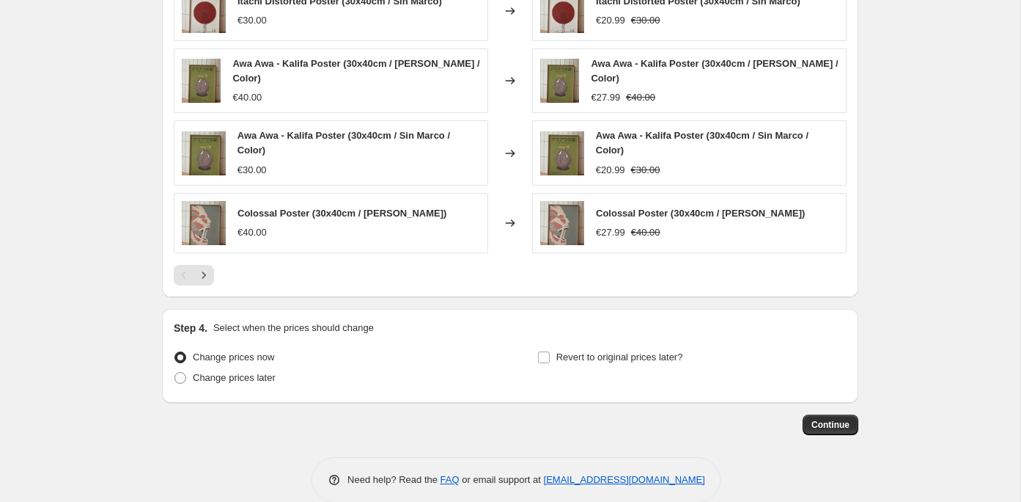
scroll to position [1164, 0]
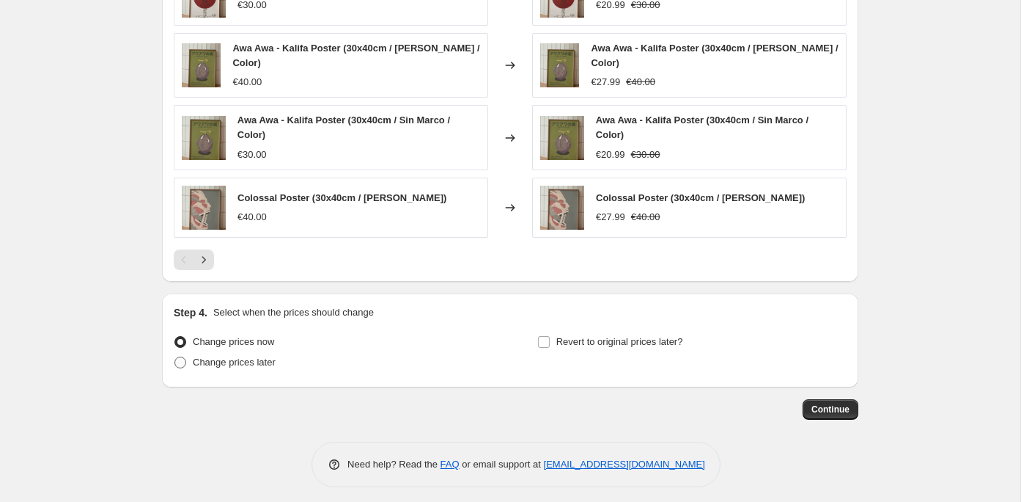
click at [232, 356] on span "Change prices later" at bounding box center [234, 361] width 83 height 11
click at [175, 356] on input "Change prices later" at bounding box center [175, 356] width 1 height 1
radio input "true"
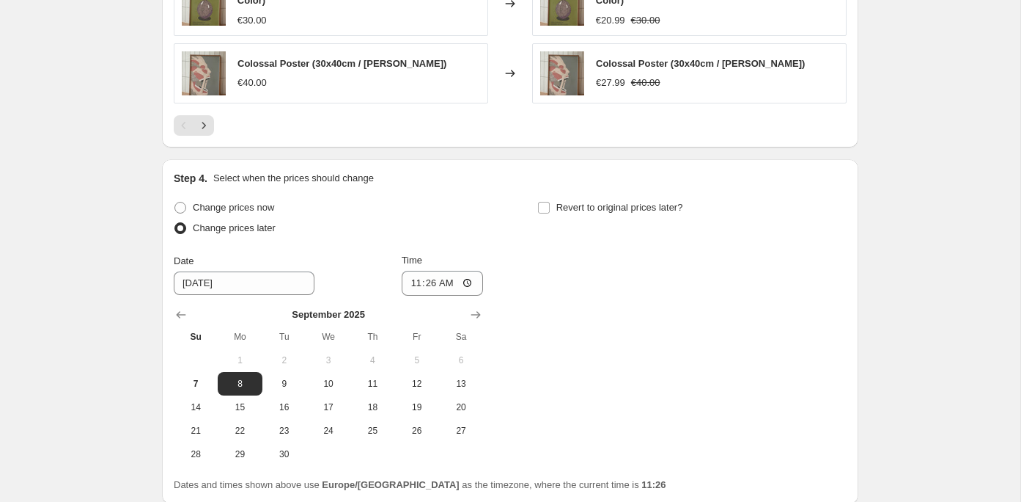
scroll to position [1337, 0]
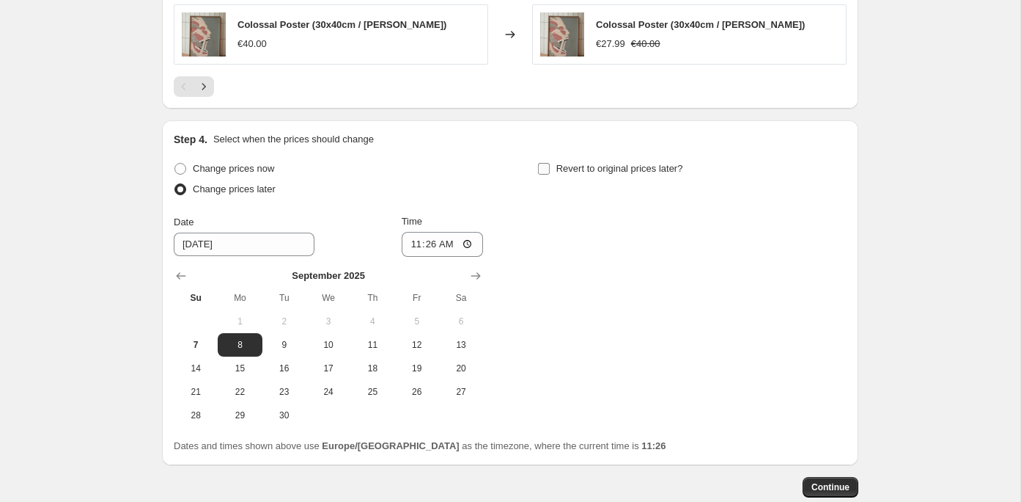
click at [543, 164] on input "Revert to original prices later?" at bounding box center [544, 169] width 12 height 12
checkbox input "true"
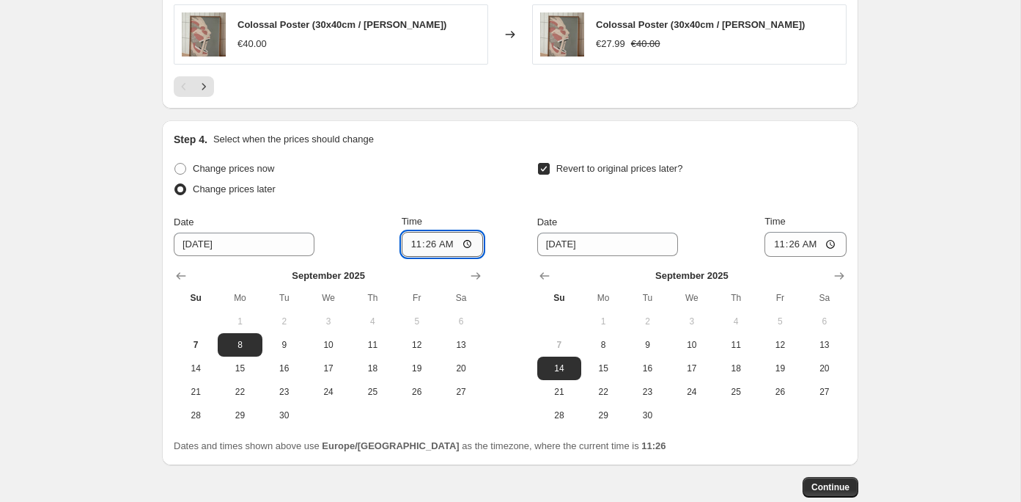
click at [428, 234] on input "11:26" at bounding box center [443, 244] width 82 height 25
click at [436, 239] on input "23:26" at bounding box center [443, 244] width 82 height 25
type input "00:00"
click at [706, 339] on span "10" at bounding box center [692, 345] width 32 height 12
type input "9/10/2025"
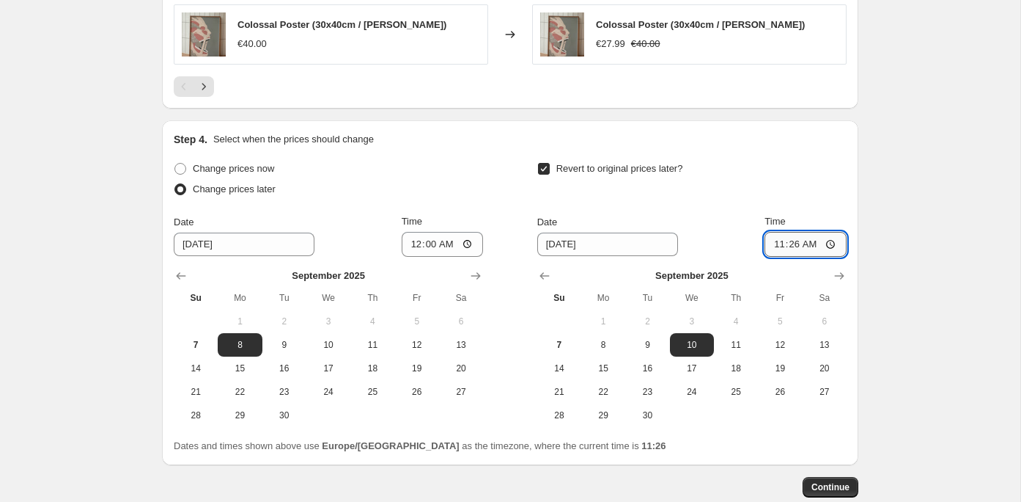
click at [793, 235] on input "11:26" at bounding box center [806, 244] width 82 height 25
type input "23:59"
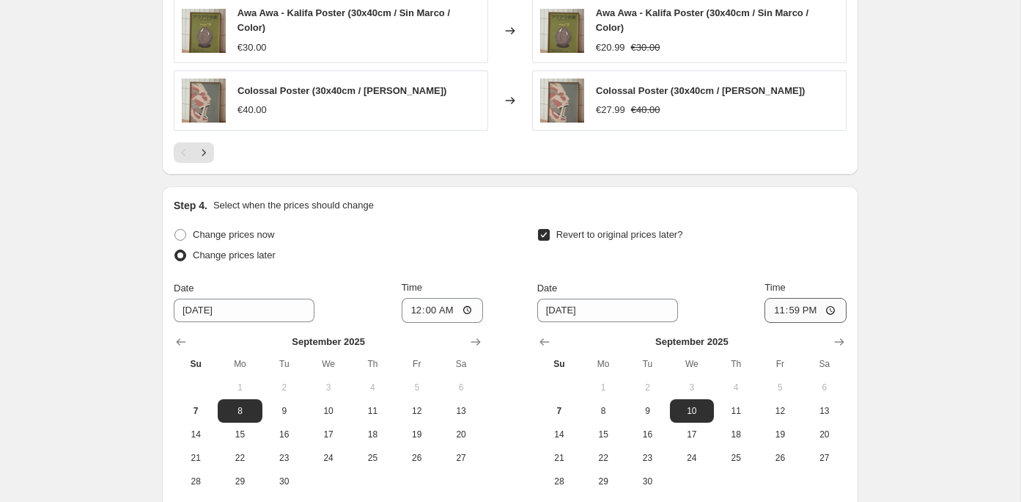
scroll to position [1415, 0]
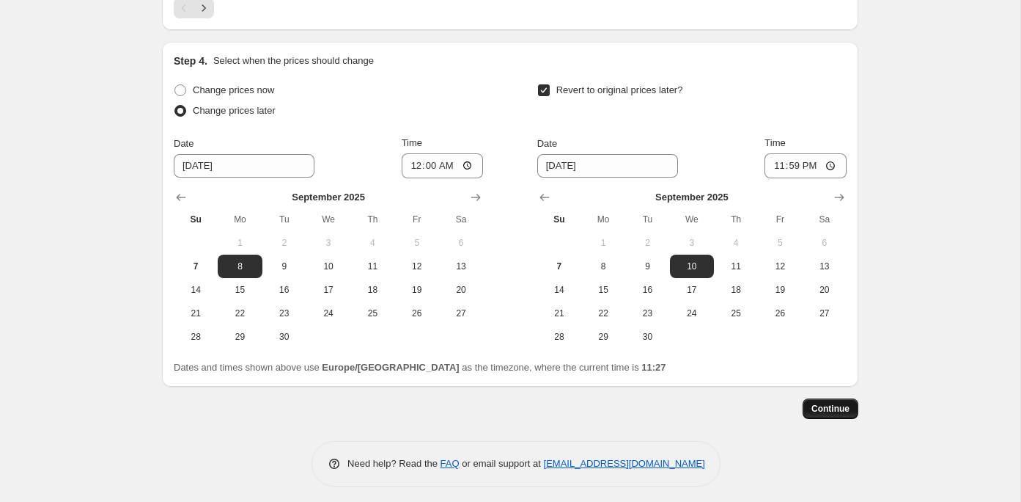
click at [828, 398] on button "Continue" at bounding box center [831, 408] width 56 height 21
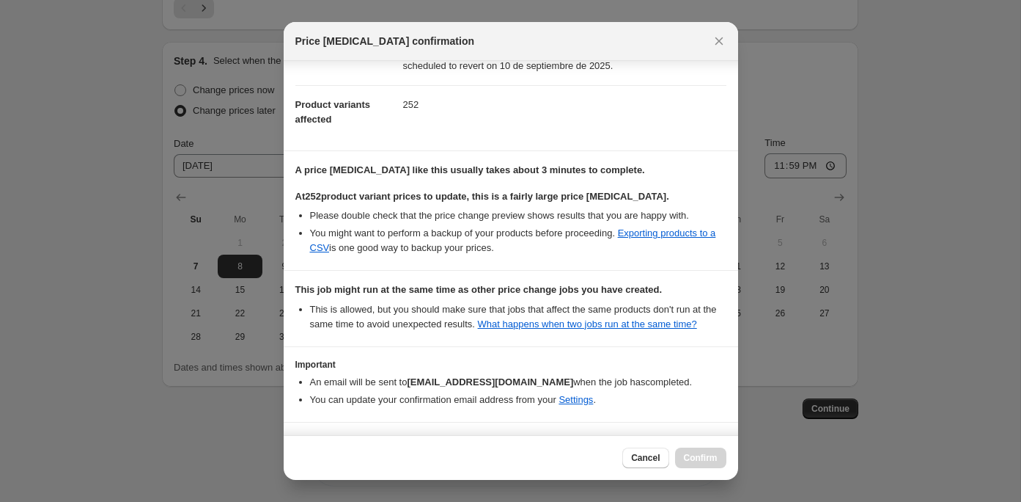
scroll to position [157, 0]
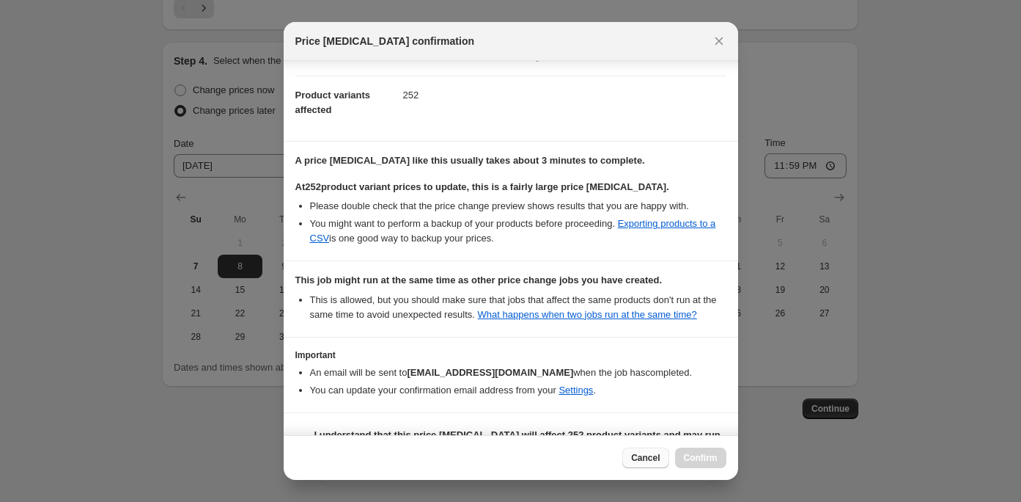
click at [656, 460] on span "Cancel" at bounding box center [645, 458] width 29 height 12
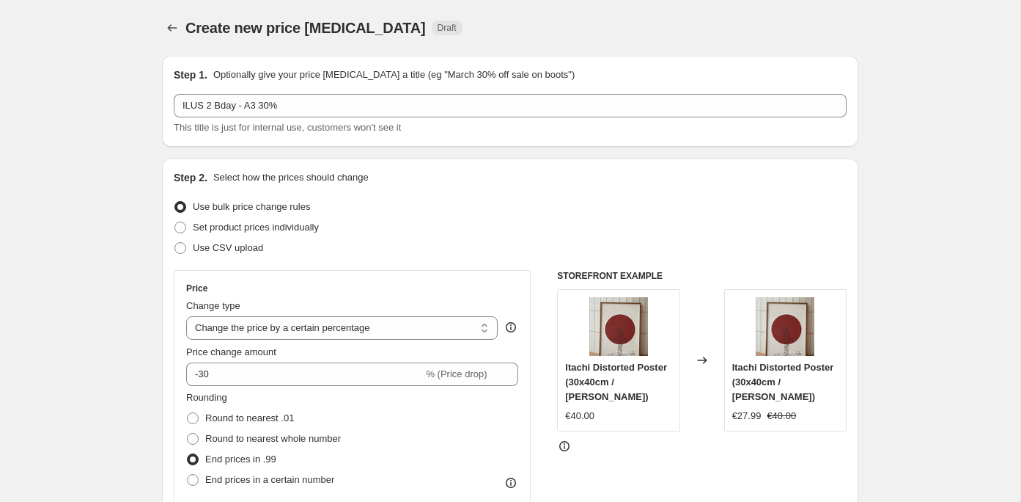
scroll to position [1415, 0]
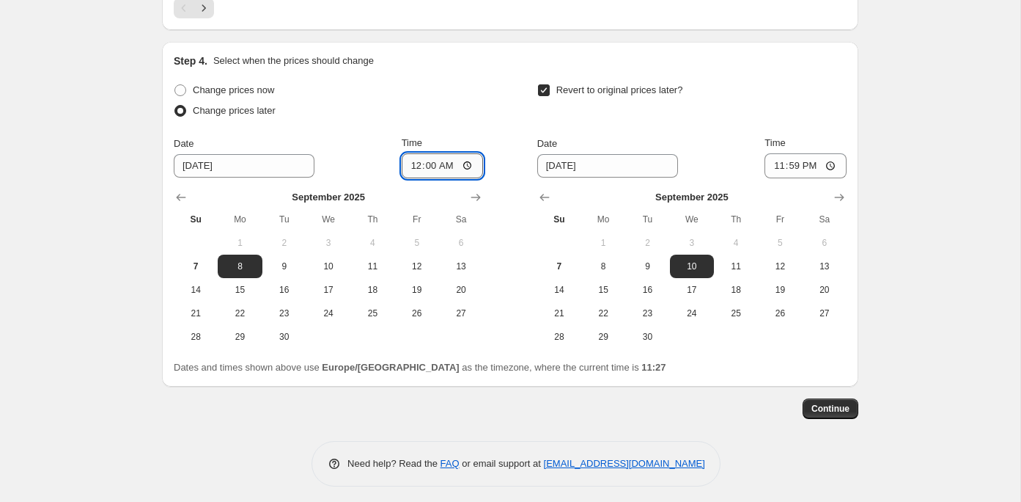
click at [432, 161] on input "00:00" at bounding box center [443, 165] width 82 height 25
click at [446, 160] on input "00:00" at bounding box center [443, 165] width 82 height 25
type input "00:10"
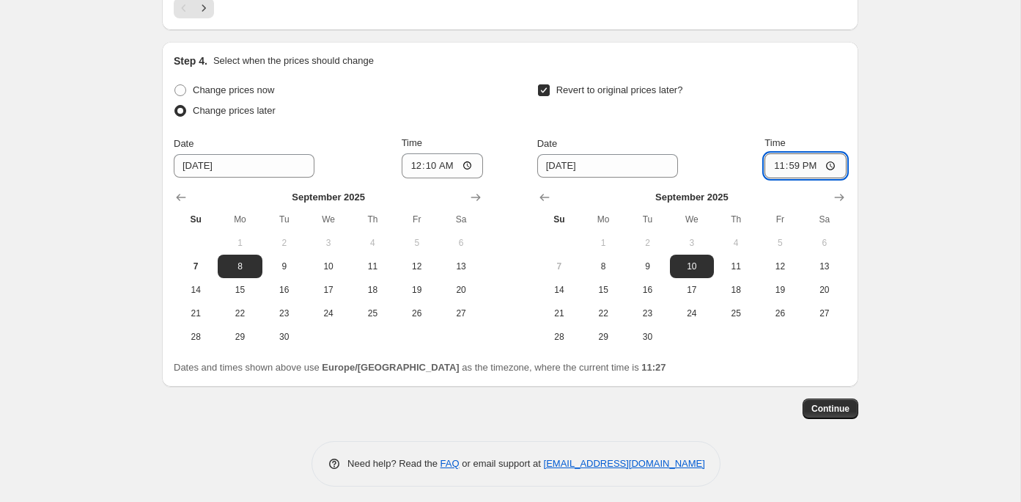
click at [809, 161] on input "23:59" at bounding box center [806, 165] width 82 height 25
click at [810, 161] on input "23:50" at bounding box center [806, 165] width 82 height 25
type input "00:00"
click at [832, 403] on span "Continue" at bounding box center [831, 409] width 38 height 12
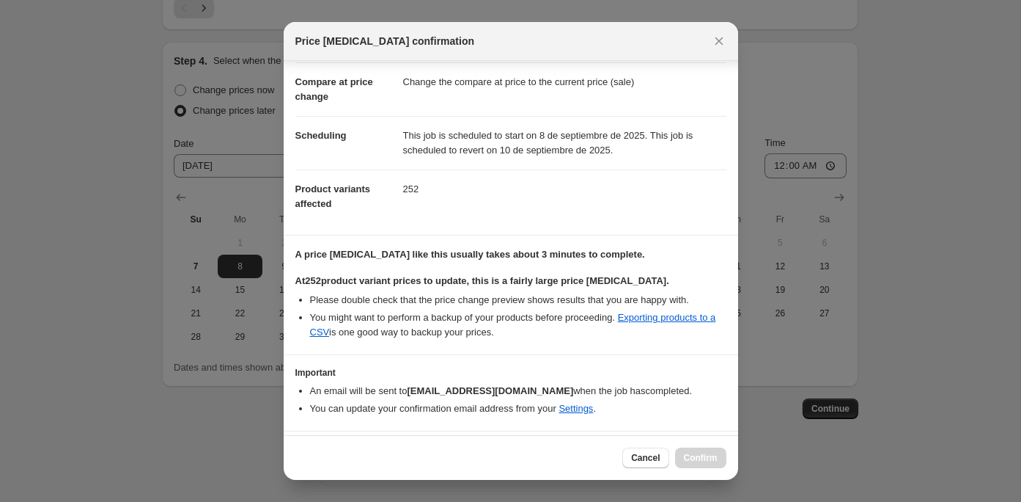
scroll to position [100, 0]
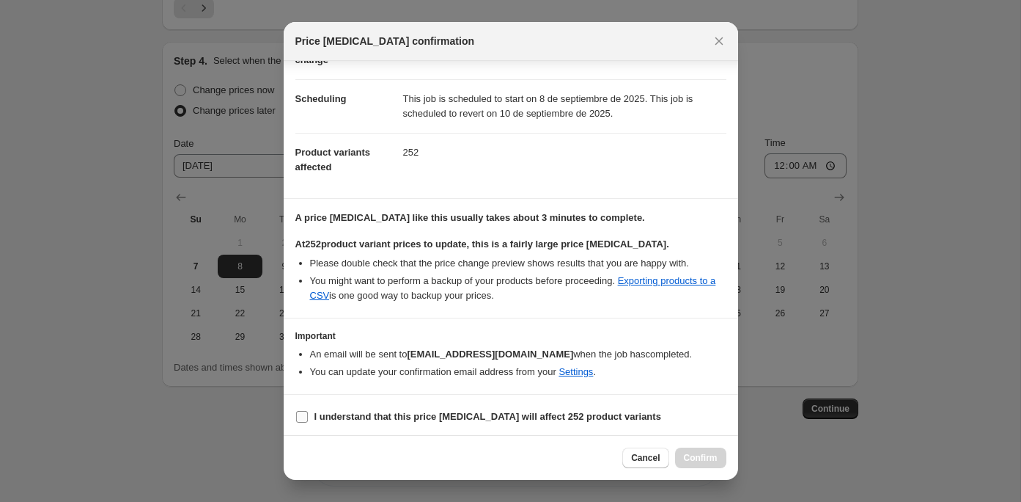
click at [581, 411] on b "I understand that this price change job will affect 252 product variants" at bounding box center [488, 416] width 347 height 11
click at [308, 411] on input "I understand that this price change job will affect 252 product variants" at bounding box center [302, 417] width 12 height 12
checkbox input "true"
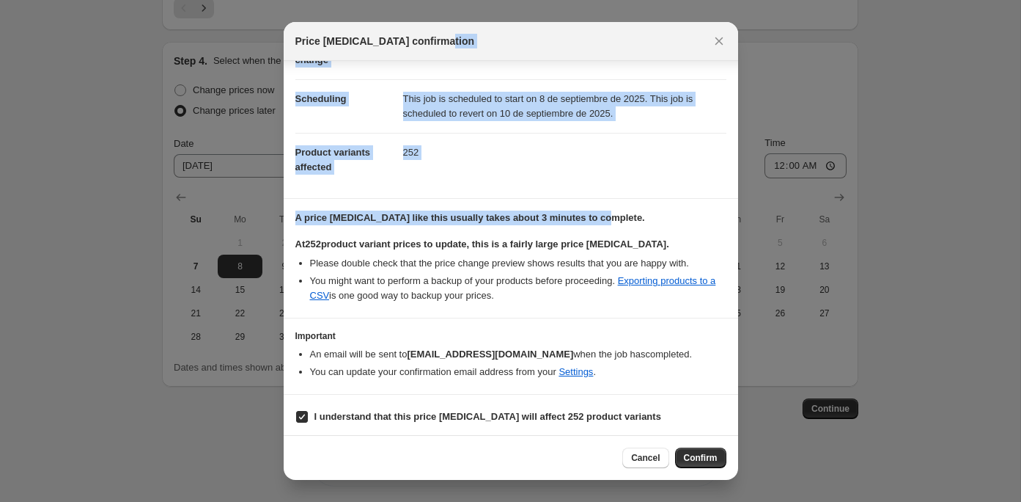
drag, startPoint x: 600, startPoint y: 42, endPoint x: 613, endPoint y: 217, distance: 175.7
click at [613, 218] on div "Price change job confirmation Confirmation for ILUS 2 Bday - A3 30% Price chang…" at bounding box center [511, 251] width 455 height 458
click at [700, 455] on span "Confirm" at bounding box center [701, 458] width 34 height 12
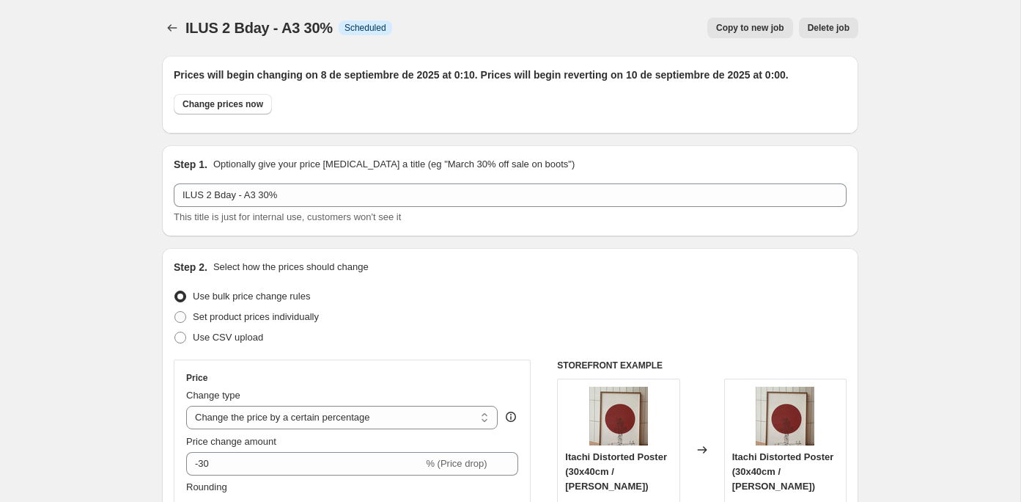
scroll to position [1415, 0]
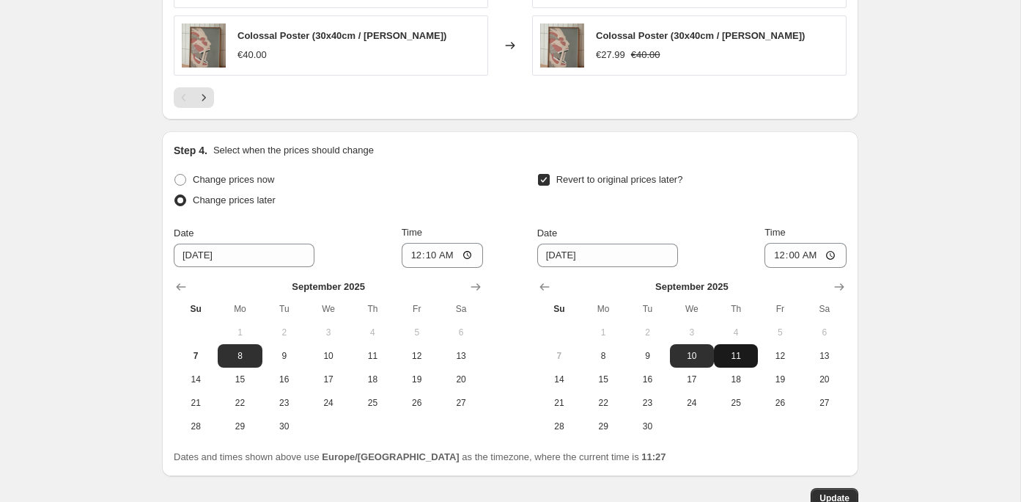
click at [732, 352] on span "11" at bounding box center [736, 356] width 32 height 12
type input "9/11/2025"
click at [834, 492] on span "Update" at bounding box center [835, 498] width 30 height 12
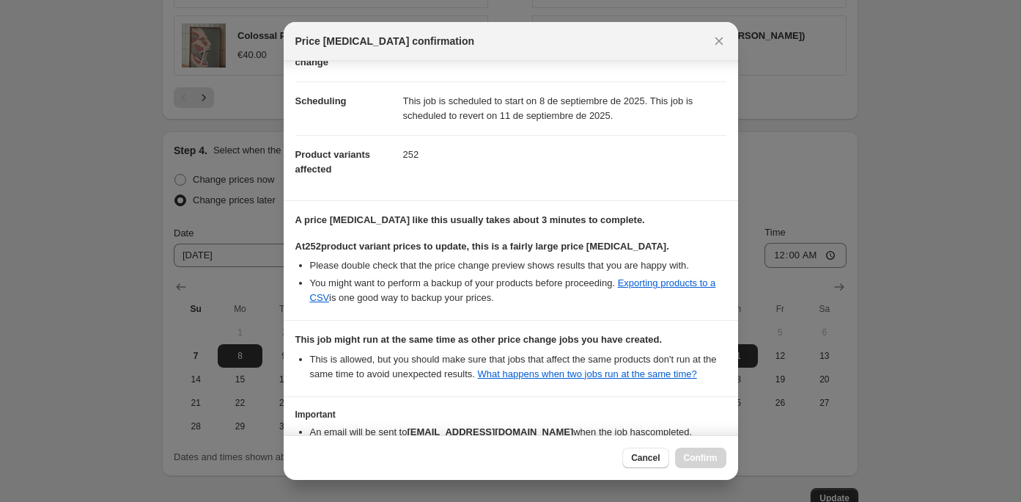
scroll to position [205, 0]
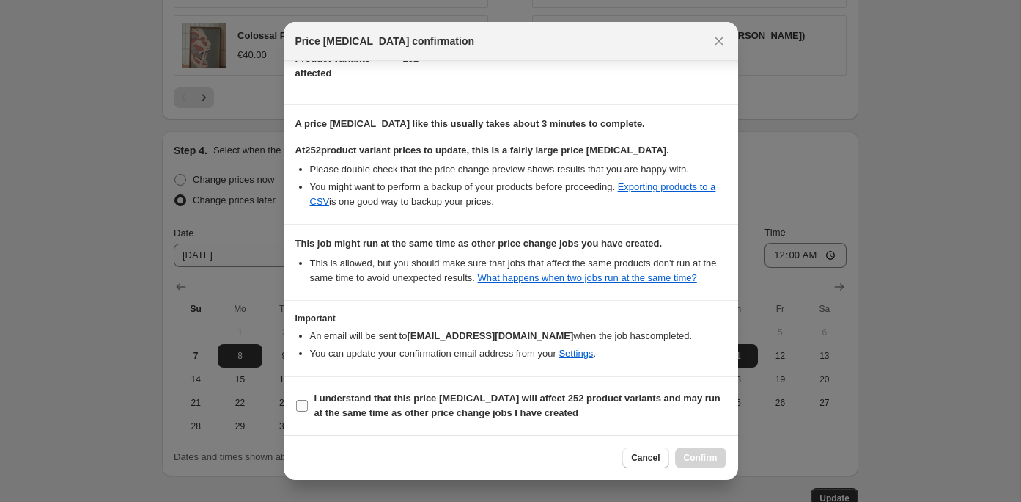
click at [562, 394] on b "I understand that this price change job will affect 252 product variants and ma…" at bounding box center [518, 405] width 406 height 26
click at [308, 400] on input "I understand that this price change job will affect 252 product variants and ma…" at bounding box center [302, 406] width 12 height 12
checkbox input "true"
click at [697, 460] on span "Confirm" at bounding box center [701, 458] width 34 height 12
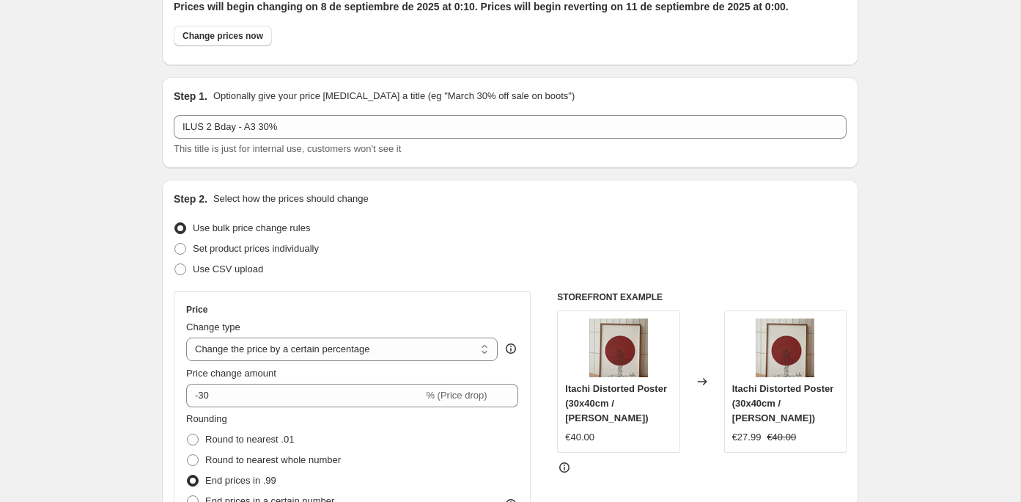
scroll to position [0, 0]
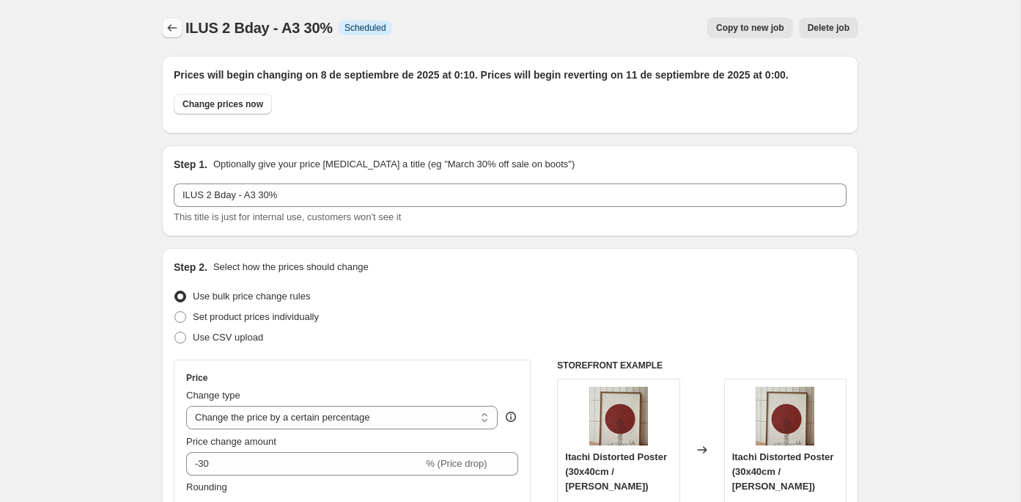
click at [173, 35] on button "Price change jobs" at bounding box center [172, 28] width 21 height 21
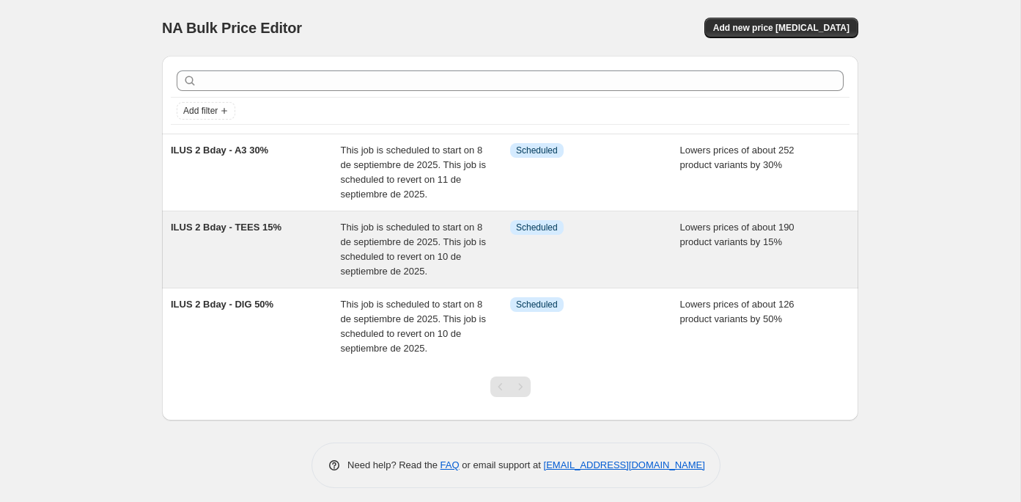
scroll to position [5, 0]
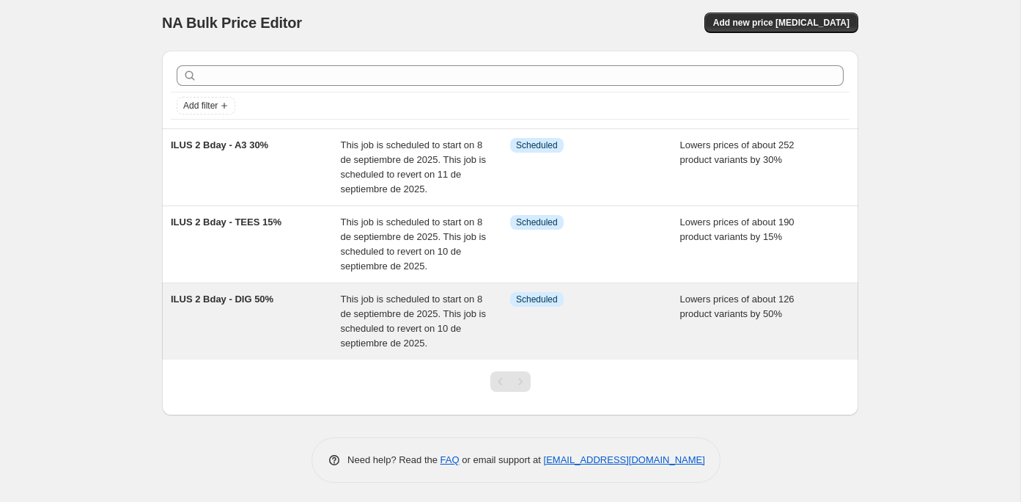
click at [421, 321] on span "This job is scheduled to start on 8 de septiembre de 2025. This job is schedule…" at bounding box center [414, 320] width 146 height 55
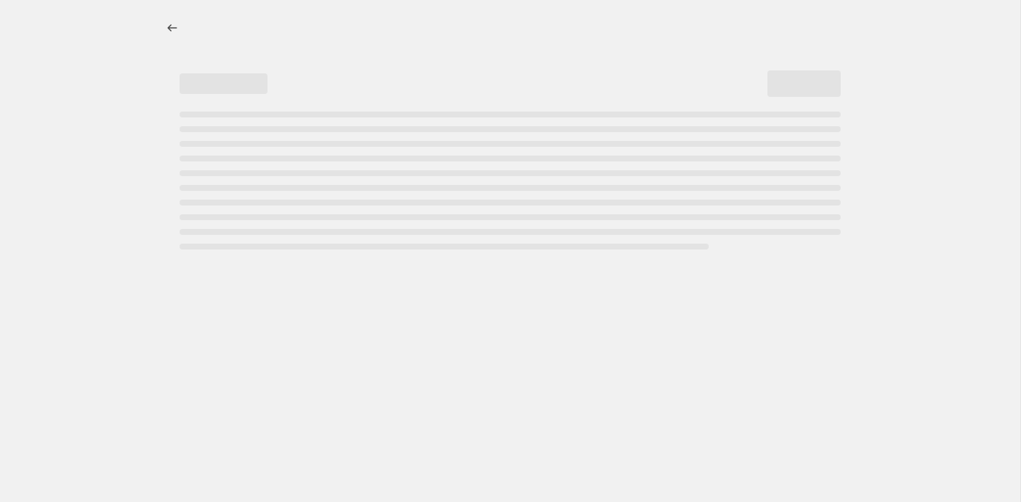
select select "percentage"
select select "title"
select select "contains"
select select "collection"
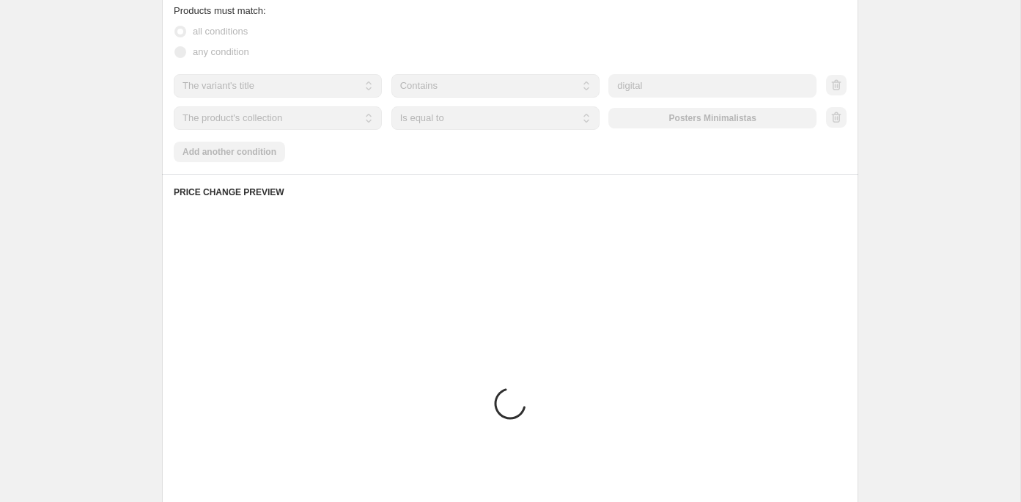
scroll to position [1504, 0]
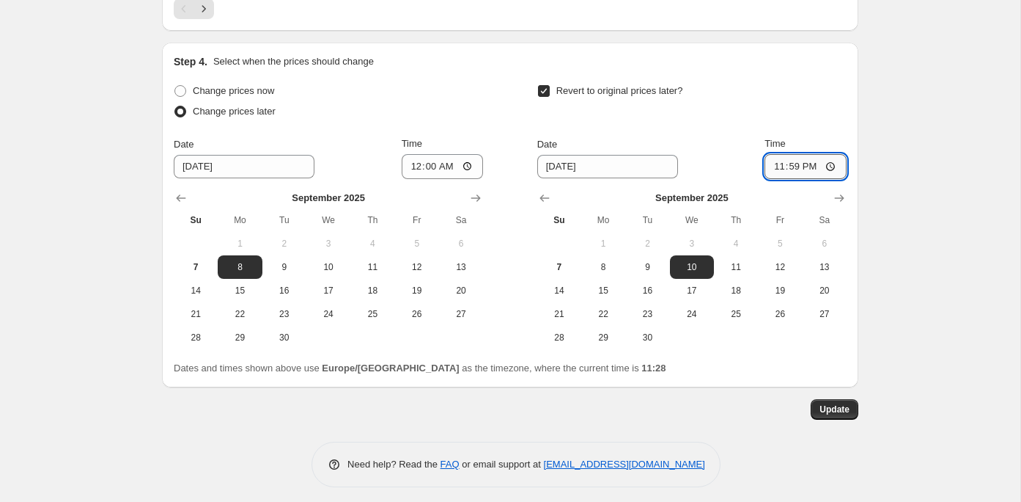
click at [808, 158] on input "23:59" at bounding box center [806, 166] width 82 height 25
type input "23:50"
click at [840, 403] on span "Update" at bounding box center [835, 409] width 30 height 12
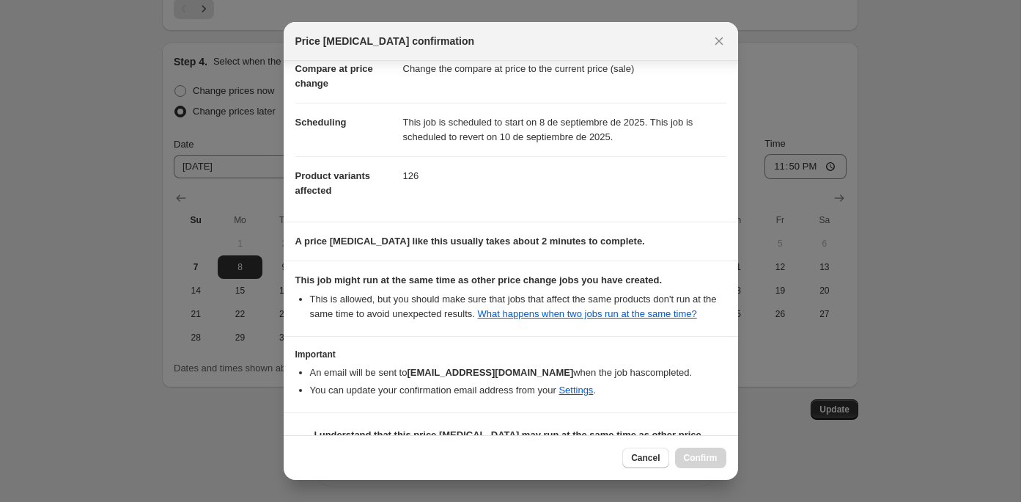
scroll to position [124, 0]
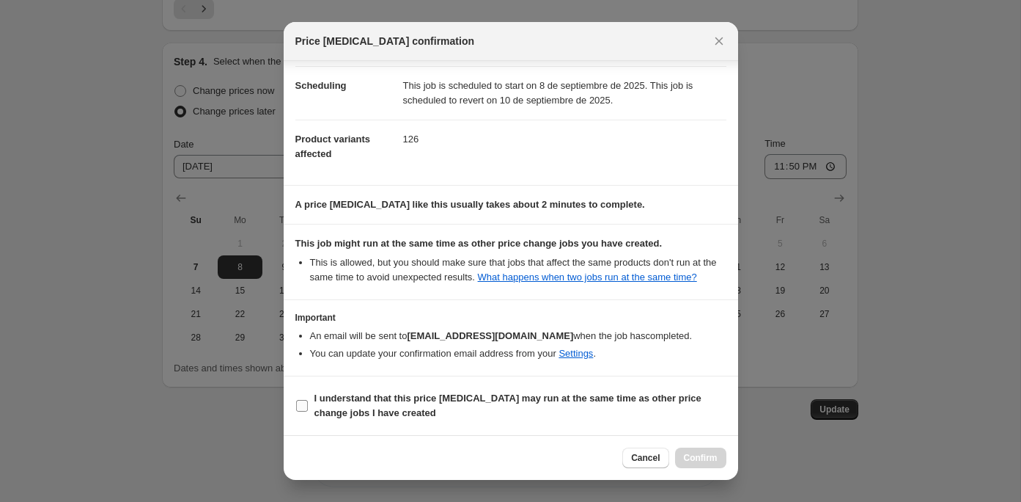
click at [376, 412] on b "I understand that this price change job may run at the same time as other price…" at bounding box center [508, 405] width 387 height 26
click at [308, 411] on input "I understand that this price change job may run at the same time as other price…" at bounding box center [302, 406] width 12 height 12
checkbox input "true"
click at [702, 459] on span "Confirm" at bounding box center [701, 458] width 34 height 12
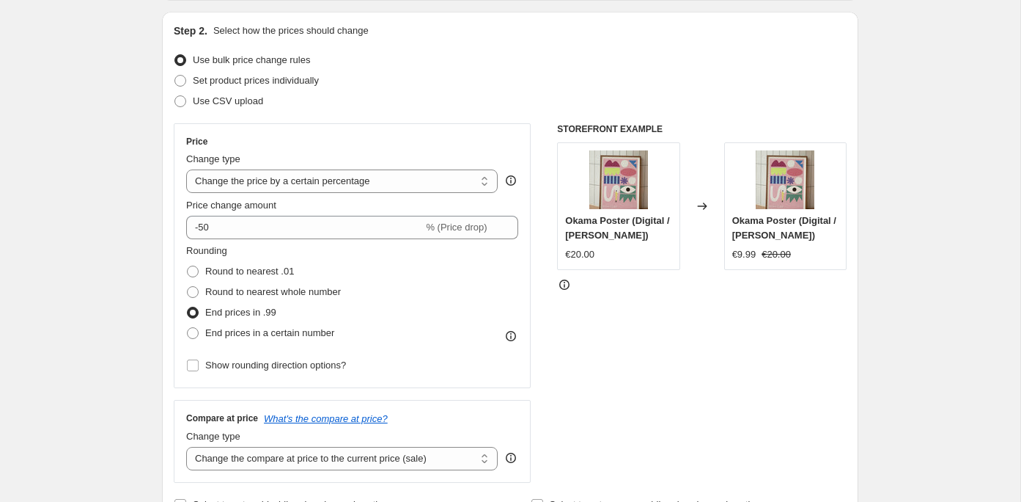
scroll to position [0, 0]
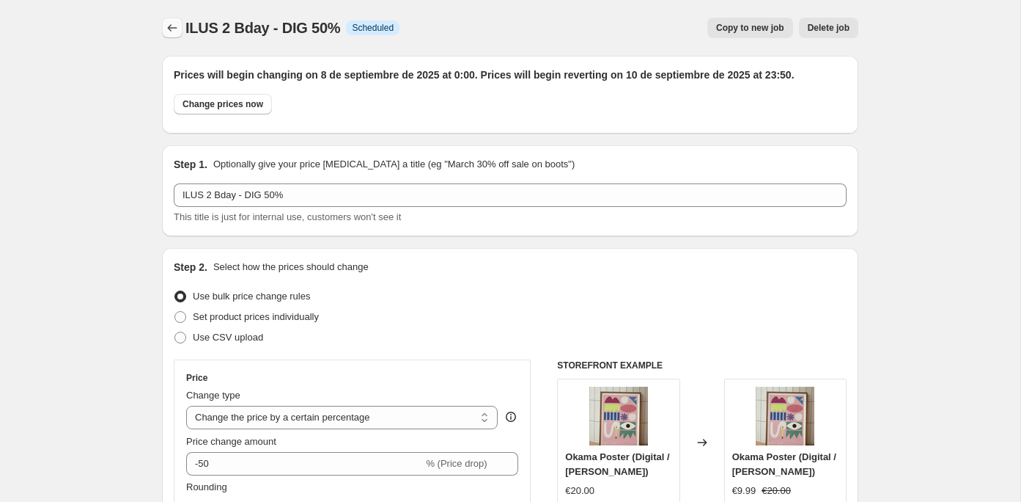
click at [164, 33] on button "Price change jobs" at bounding box center [172, 28] width 21 height 21
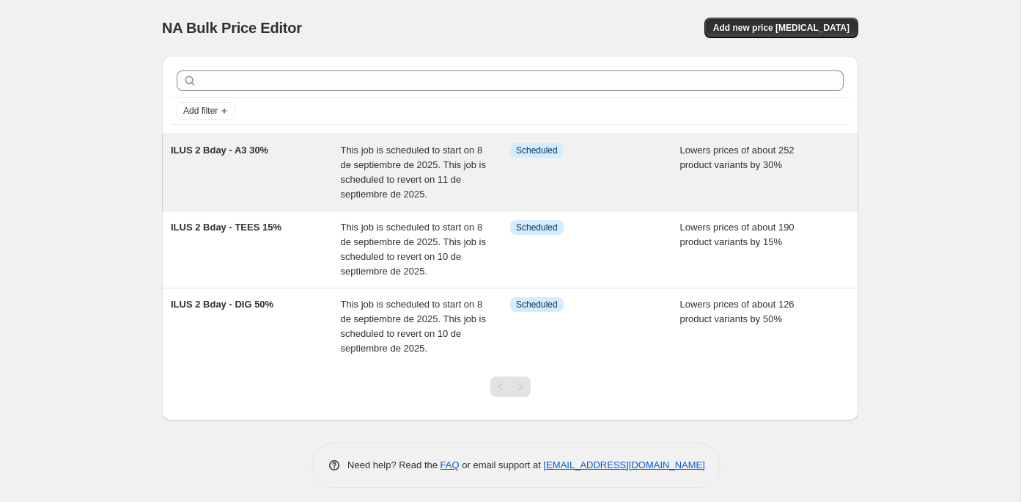
click at [307, 168] on div "ILUS 2 Bday - A3 30%" at bounding box center [256, 172] width 170 height 59
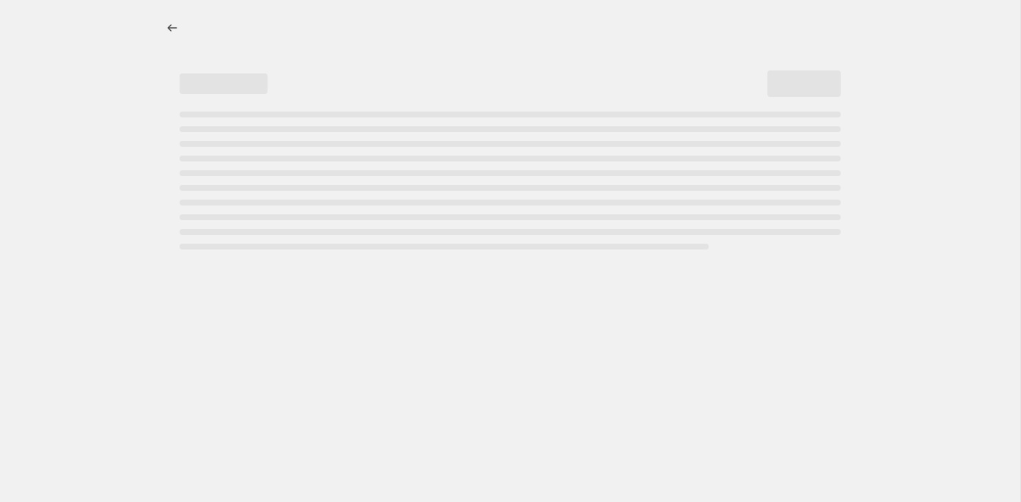
select select "percentage"
select select "title"
select select "contains"
select select "collection"
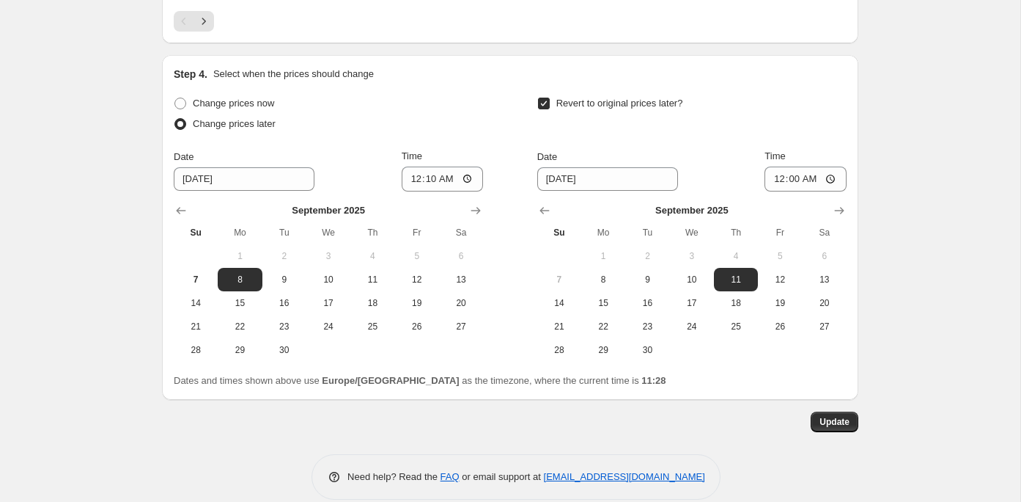
scroll to position [1504, 0]
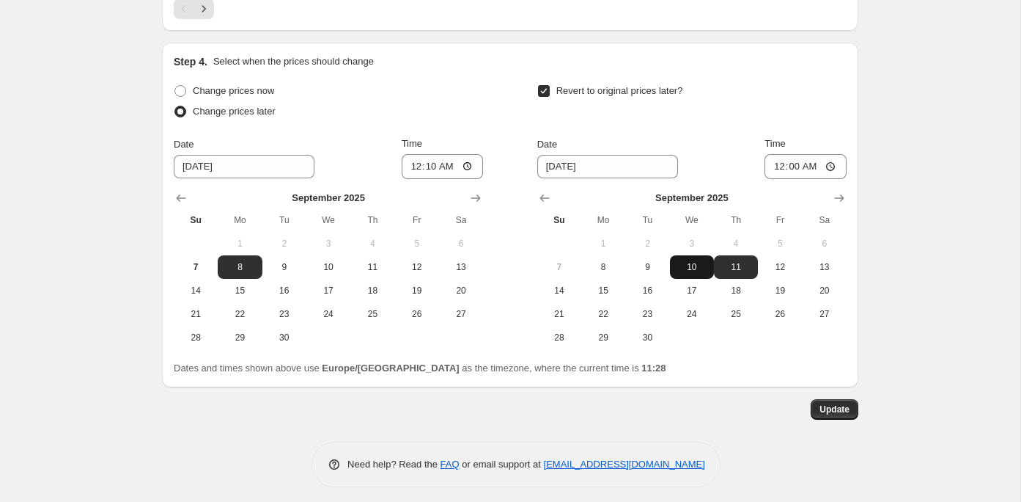
click at [702, 264] on span "10" at bounding box center [692, 267] width 32 height 12
type input "9/10/2025"
click at [799, 160] on input "00:00" at bounding box center [806, 166] width 82 height 25
type input "23:55"
click at [840, 403] on span "Update" at bounding box center [835, 409] width 30 height 12
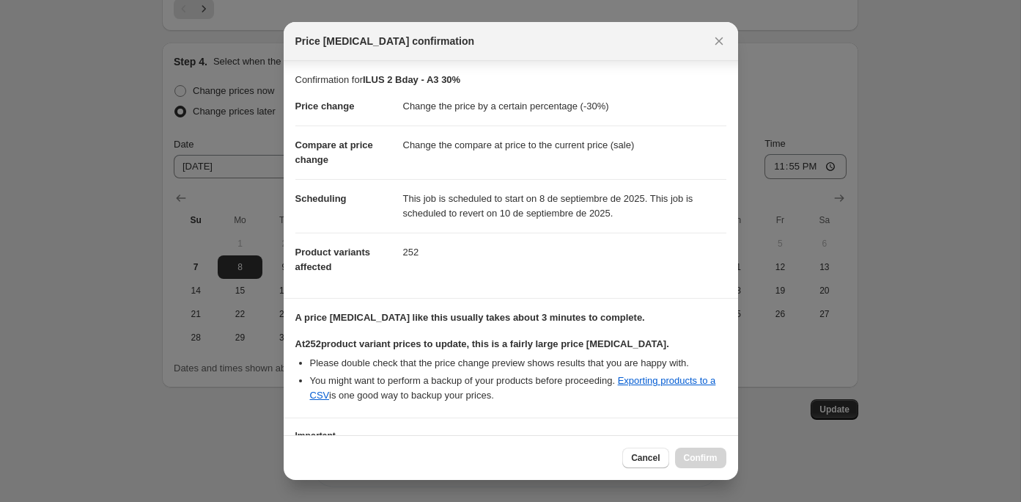
scroll to position [100, 0]
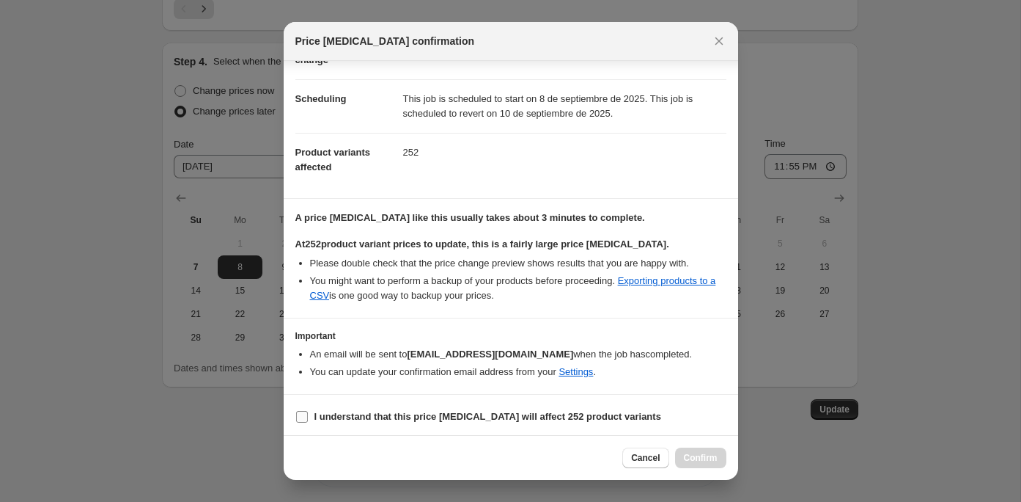
click at [367, 414] on b "I understand that this price change job will affect 252 product variants" at bounding box center [488, 416] width 347 height 11
click at [308, 414] on input "I understand that this price change job will affect 252 product variants" at bounding box center [302, 417] width 12 height 12
checkbox input "true"
click at [686, 463] on span "Confirm" at bounding box center [701, 458] width 34 height 12
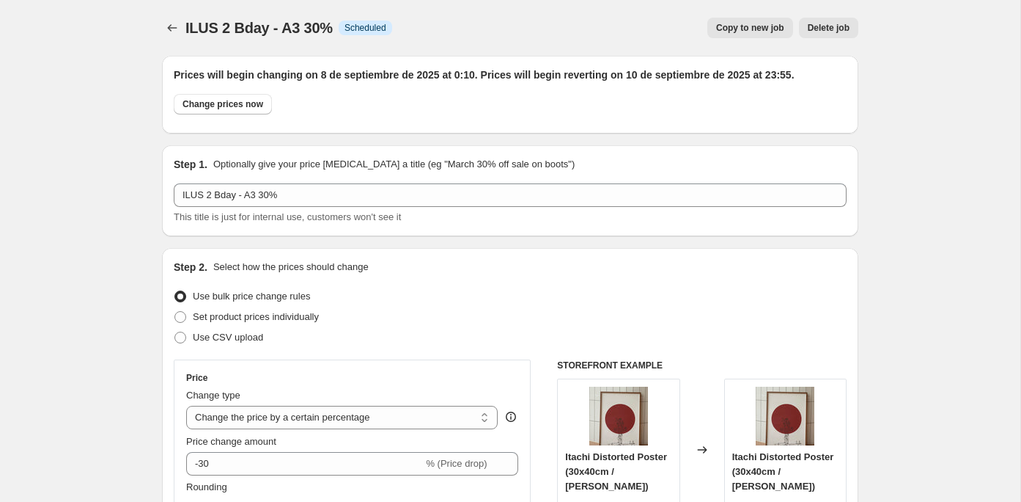
scroll to position [1504, 0]
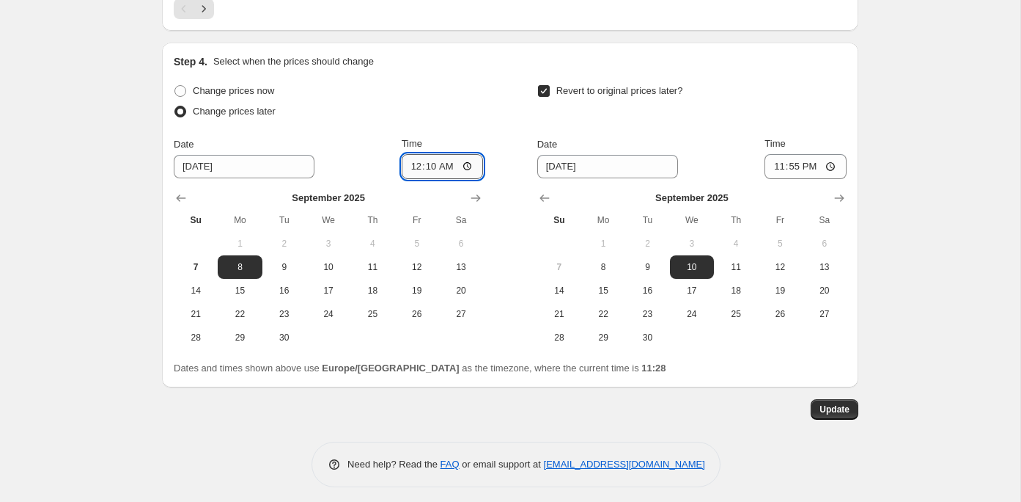
click at [449, 159] on input "00:10" at bounding box center [443, 166] width 82 height 25
type input "00:05"
click at [849, 409] on button "Update" at bounding box center [835, 409] width 48 height 21
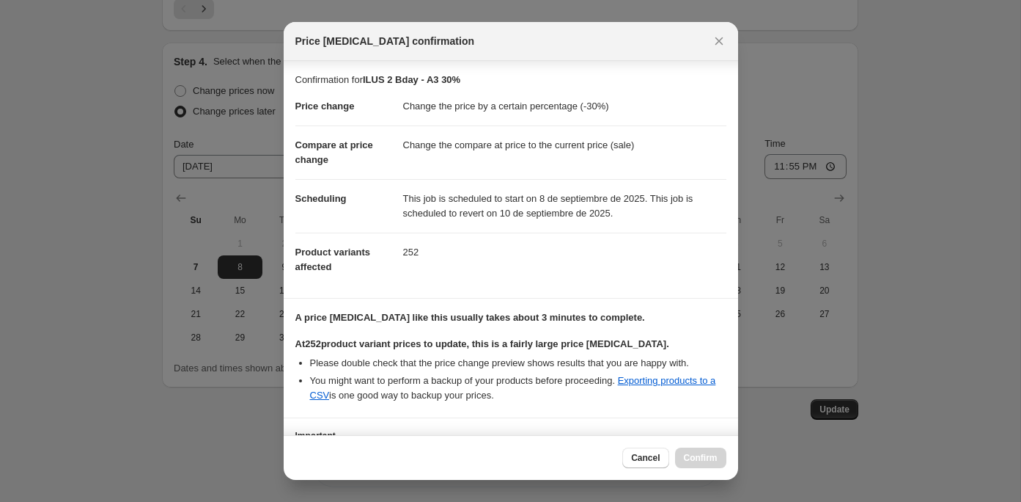
scroll to position [100, 0]
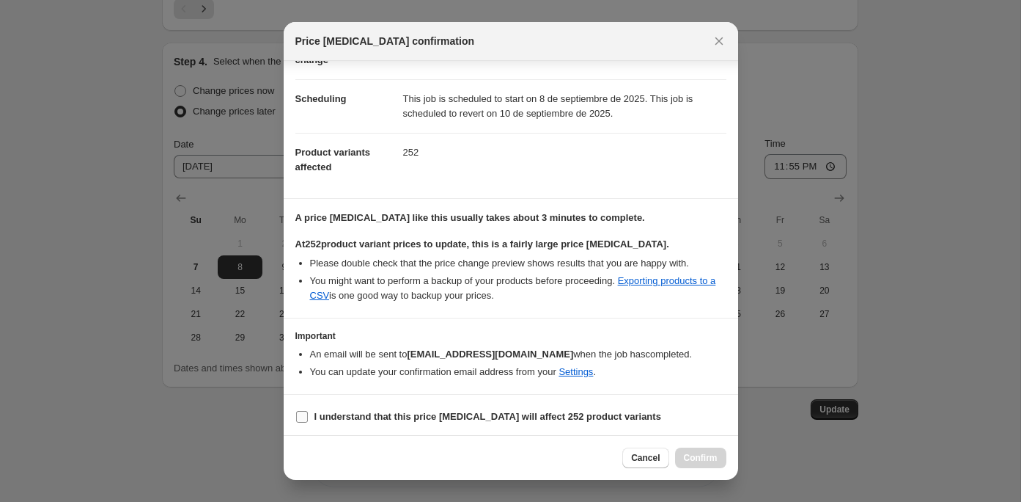
click at [434, 411] on b "I understand that this price change job will affect 252 product variants" at bounding box center [488, 416] width 347 height 11
click at [308, 411] on input "I understand that this price change job will affect 252 product variants" at bounding box center [302, 417] width 12 height 12
checkbox input "true"
click at [695, 456] on span "Confirm" at bounding box center [701, 458] width 34 height 12
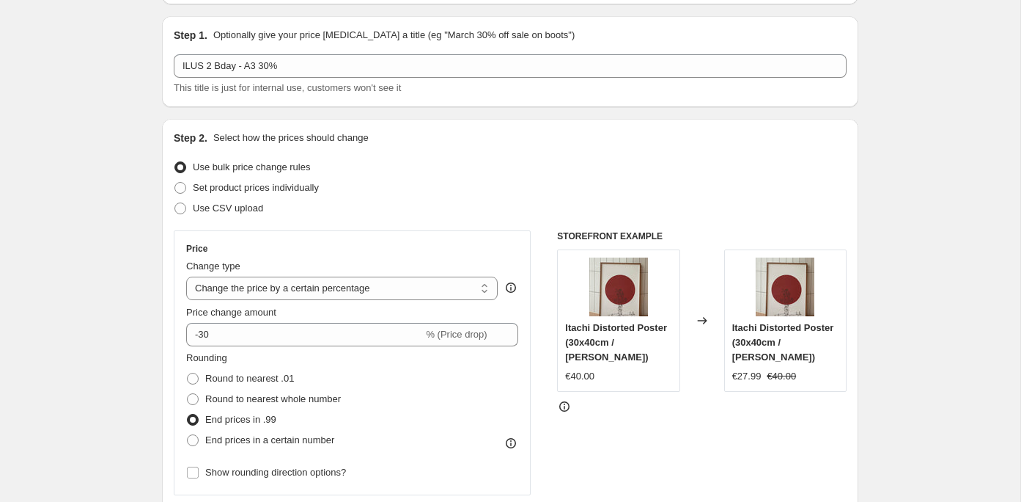
scroll to position [0, 0]
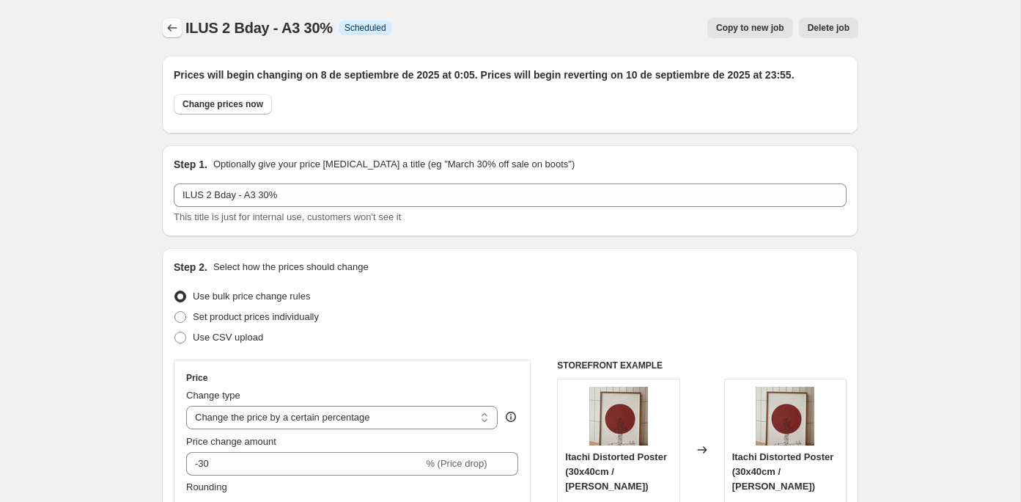
click at [170, 26] on icon "Price change jobs" at bounding box center [172, 28] width 15 height 15
